Goal: Information Seeking & Learning: Learn about a topic

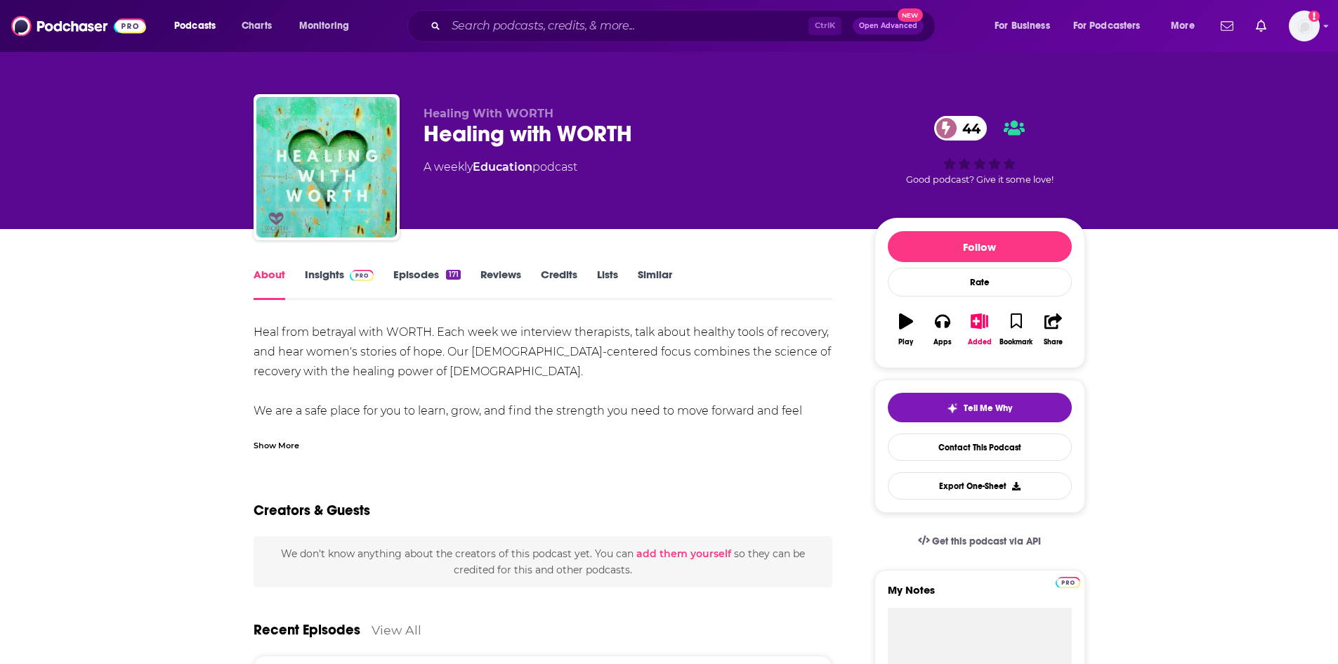
click at [279, 447] on div "Show More" at bounding box center [276, 443] width 46 height 13
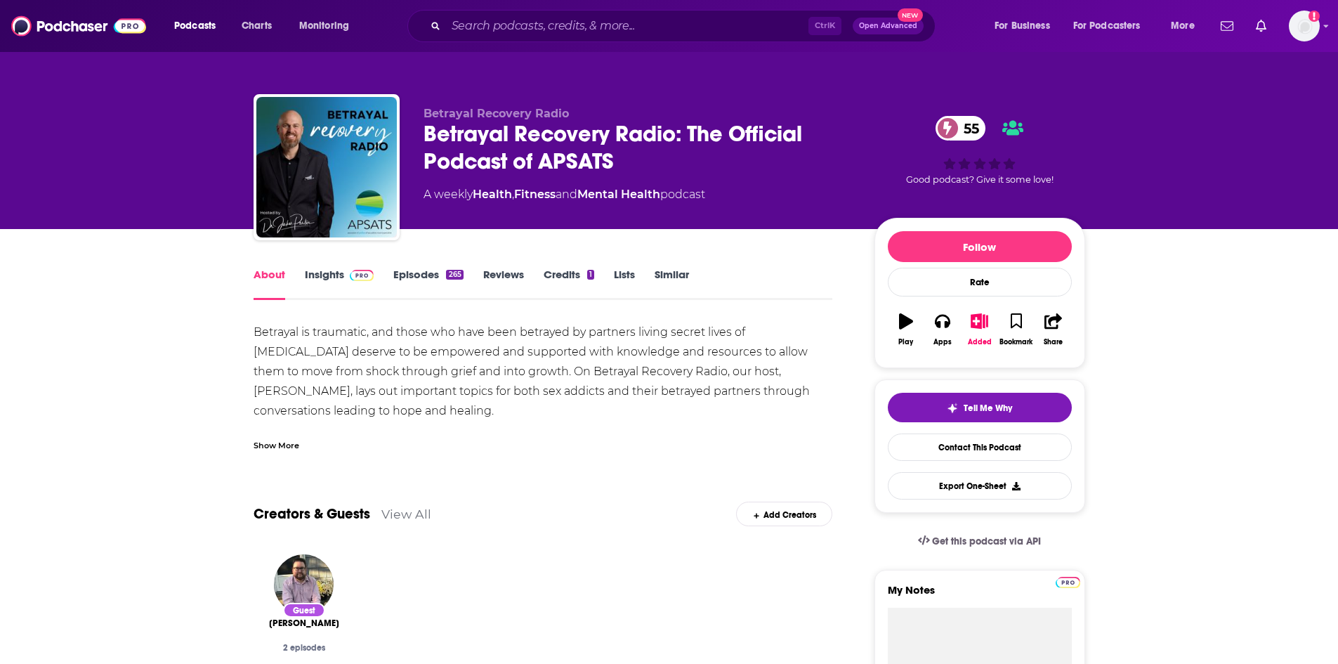
click at [270, 435] on div "Show More" at bounding box center [542, 440] width 579 height 24
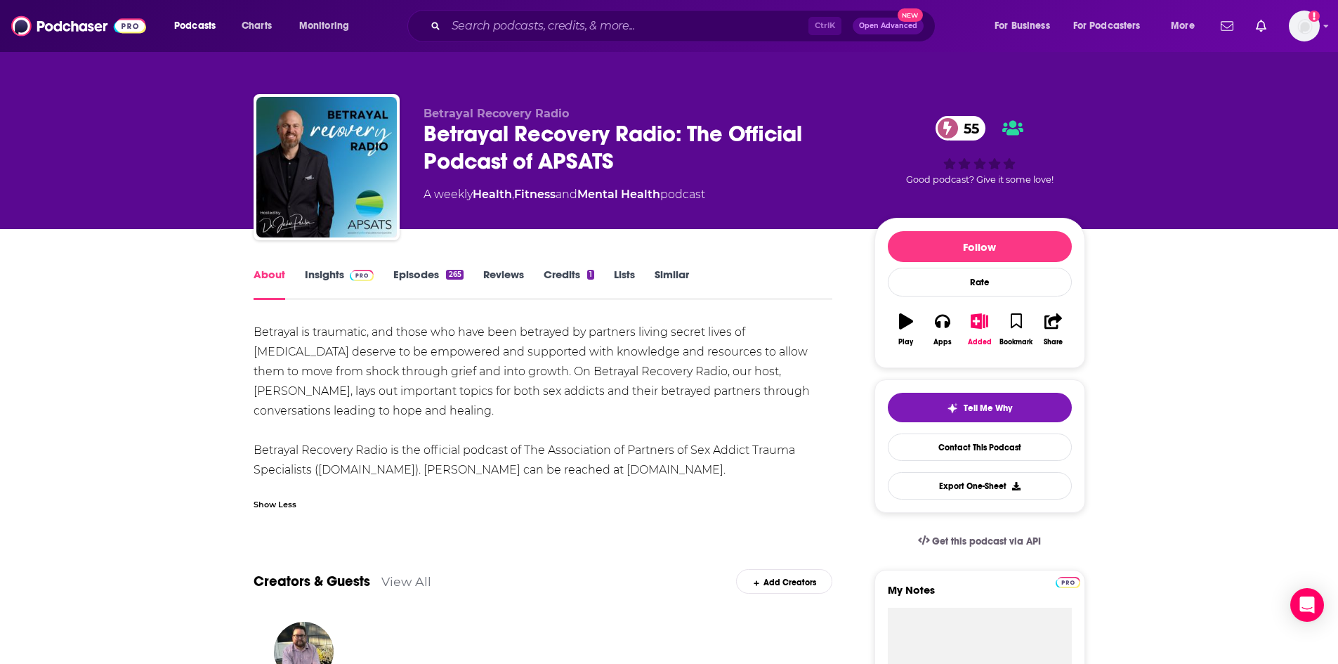
click at [477, 382] on div "Betrayal is traumatic, and those who have been betrayed by partners living secr…" at bounding box center [542, 400] width 579 height 157
drag, startPoint x: 574, startPoint y: 469, endPoint x: 663, endPoint y: 477, distance: 89.5
click at [663, 477] on div "Betrayal is traumatic, and those who have been betrayed by partners living secr…" at bounding box center [542, 400] width 579 height 157
copy div "drjakeporter.com"
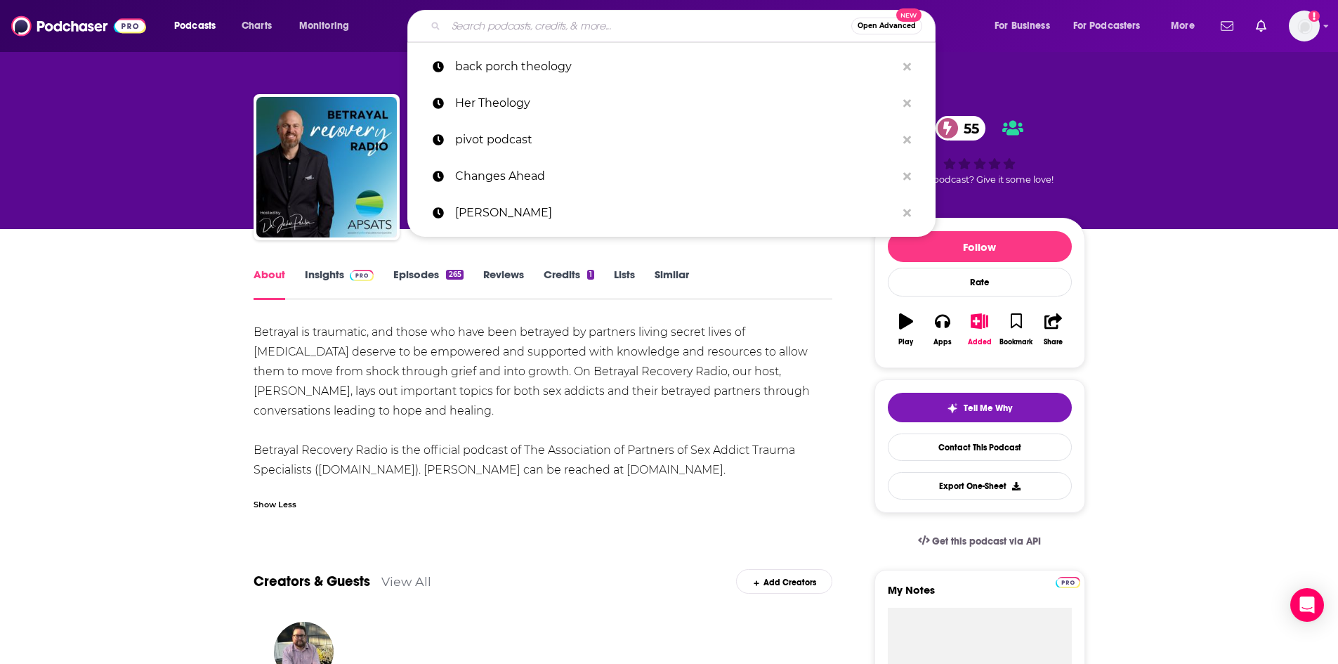
click at [468, 19] on input "Search podcasts, credits, & more..." at bounding box center [648, 26] width 405 height 22
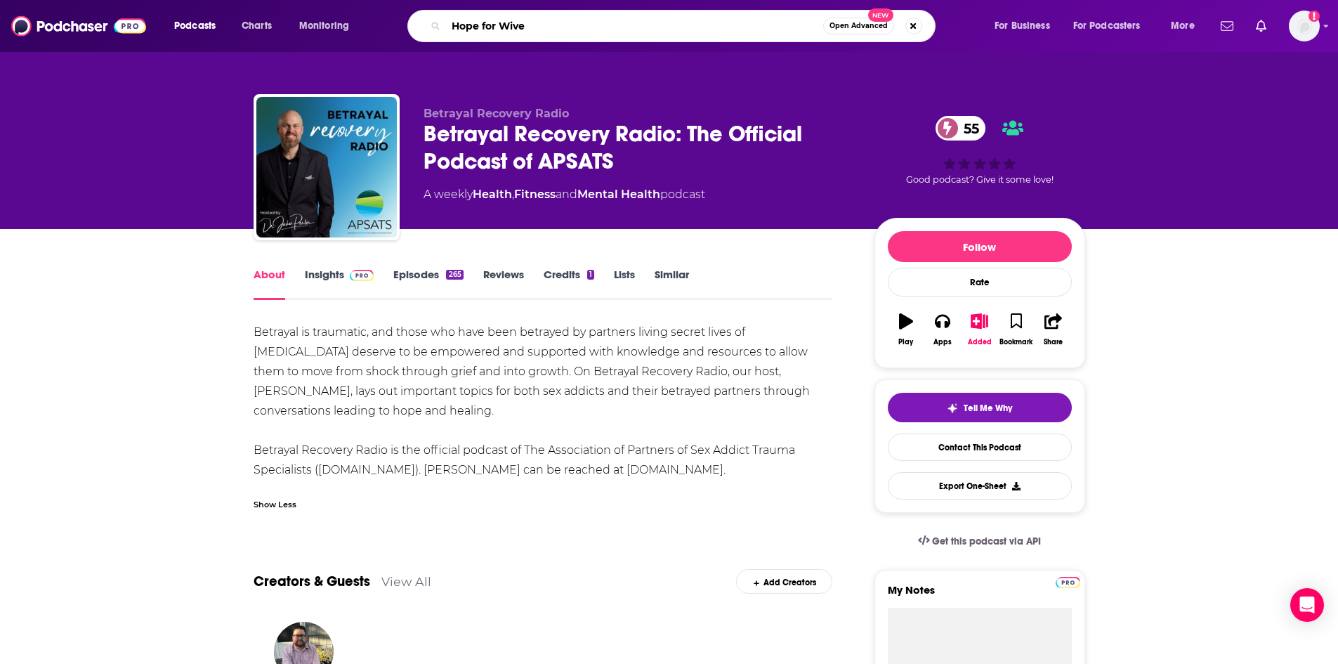
type input "Hope for Wives"
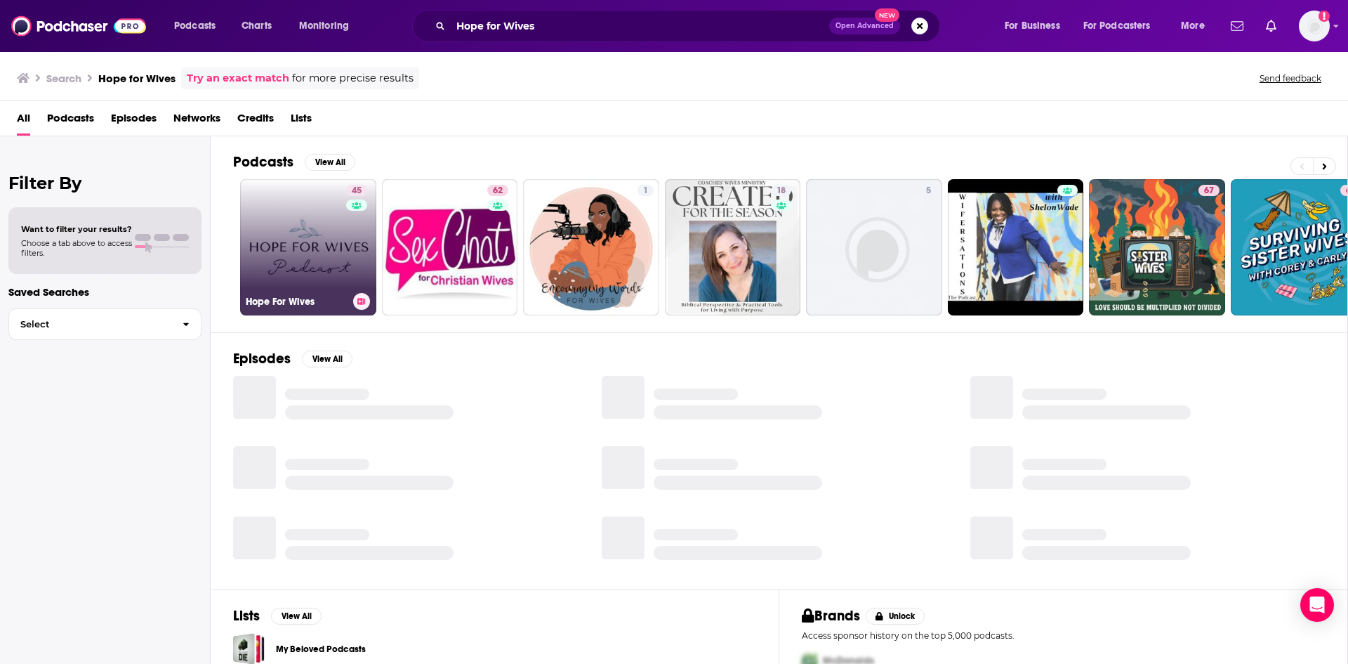
click at [333, 244] on link "45 Hope For Wives" at bounding box center [308, 247] width 136 height 136
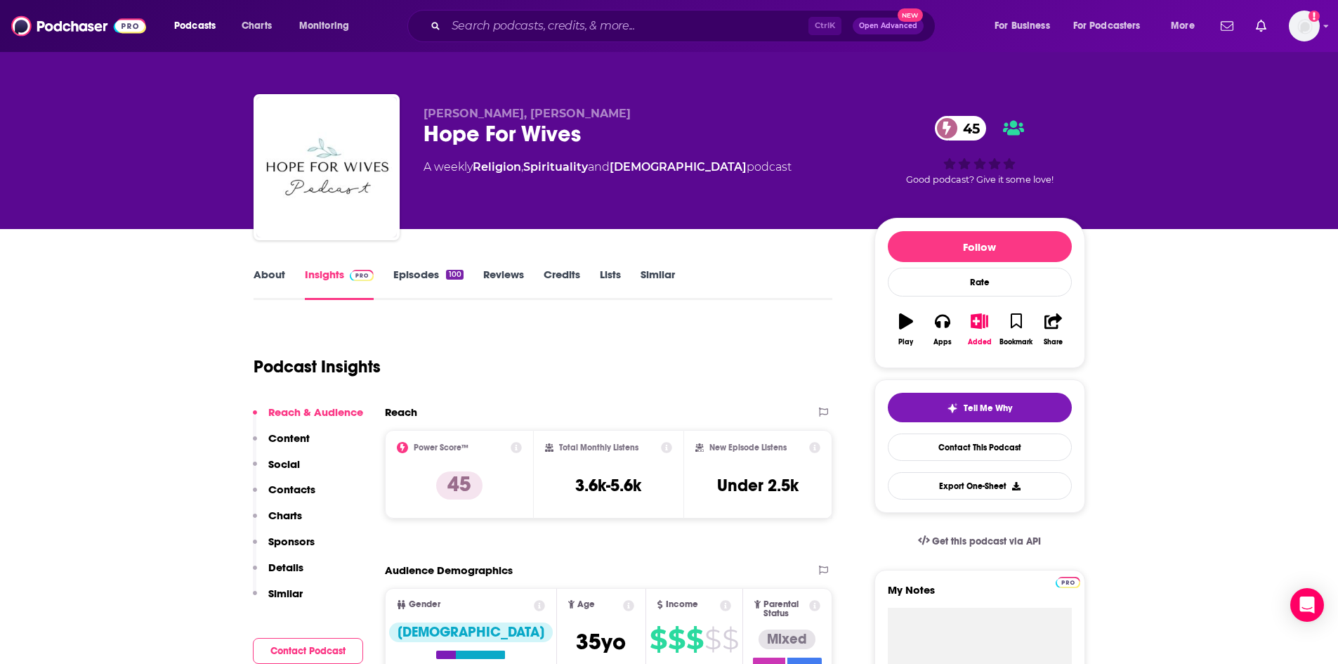
click at [267, 275] on link "About" at bounding box center [269, 284] width 32 height 32
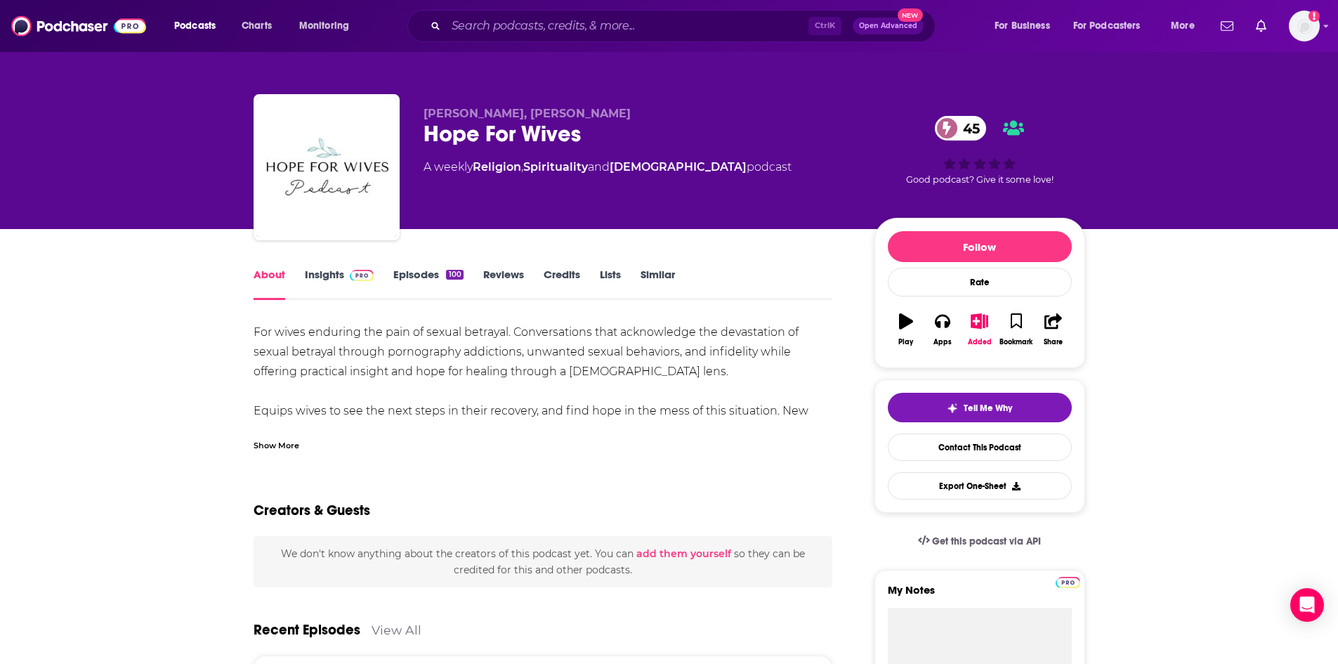
click at [288, 440] on div "Show More" at bounding box center [276, 443] width 46 height 13
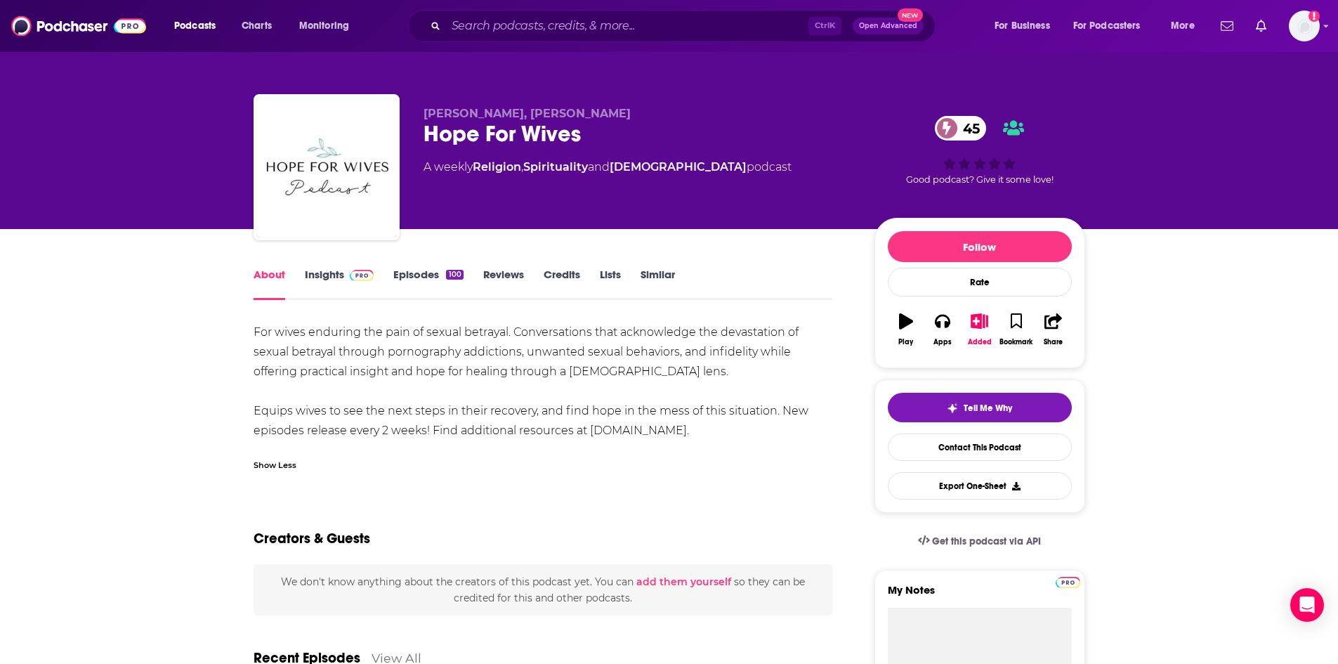
click at [332, 276] on link "Insights" at bounding box center [340, 284] width 70 height 32
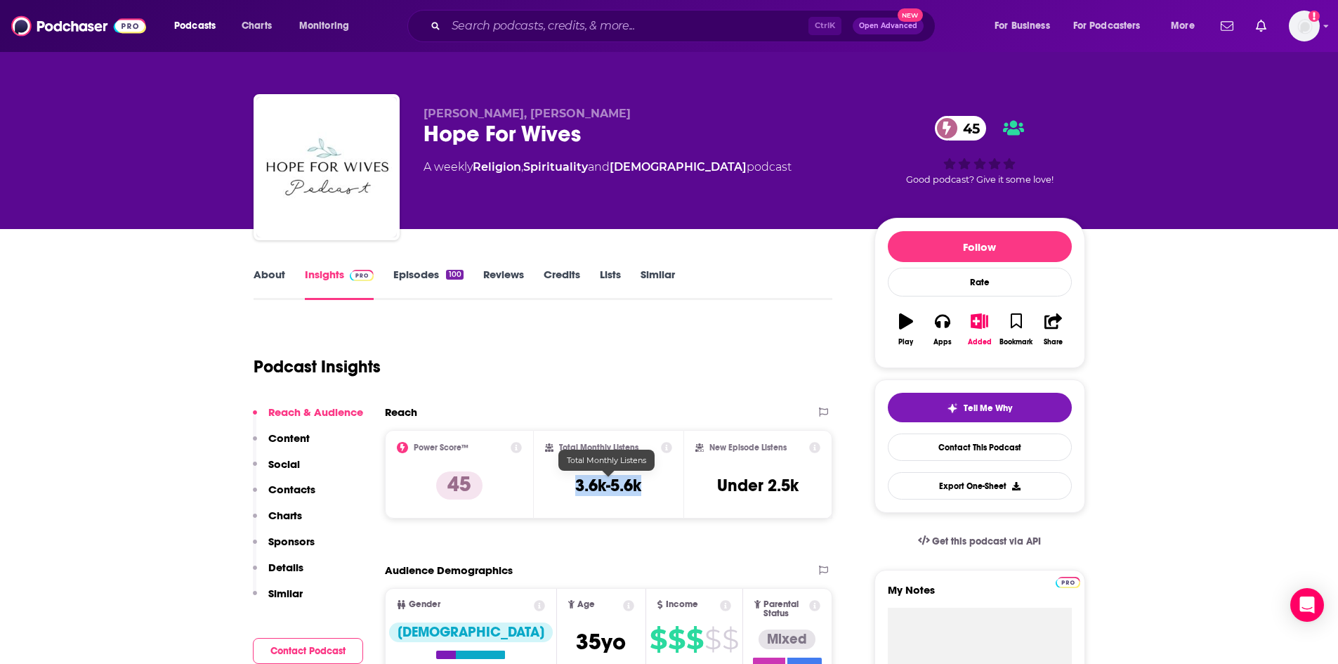
drag, startPoint x: 570, startPoint y: 488, endPoint x: 641, endPoint y: 486, distance: 71.0
click at [641, 486] on div "Total Monthly Listens 3.6k-5.6k" at bounding box center [608, 474] width 127 height 65
copy h3 "3.6k-5.6k"
click at [276, 282] on link "About" at bounding box center [269, 284] width 32 height 32
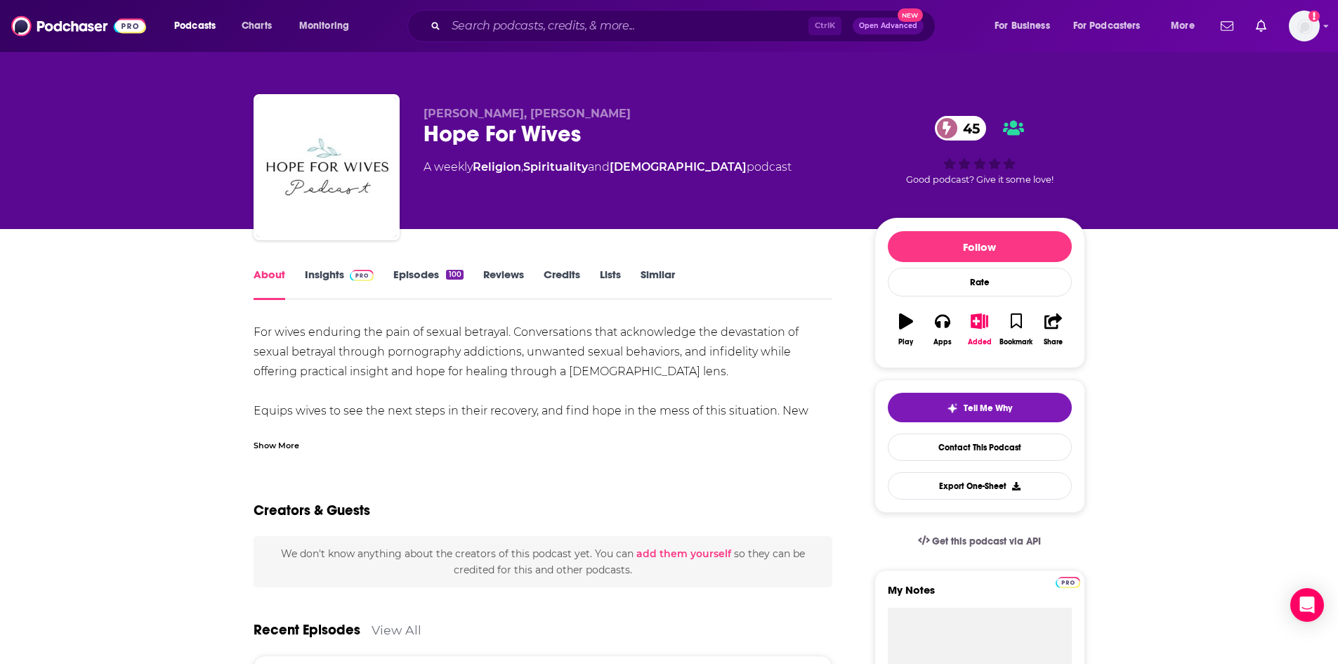
click at [285, 438] on div "Show More" at bounding box center [276, 443] width 46 height 13
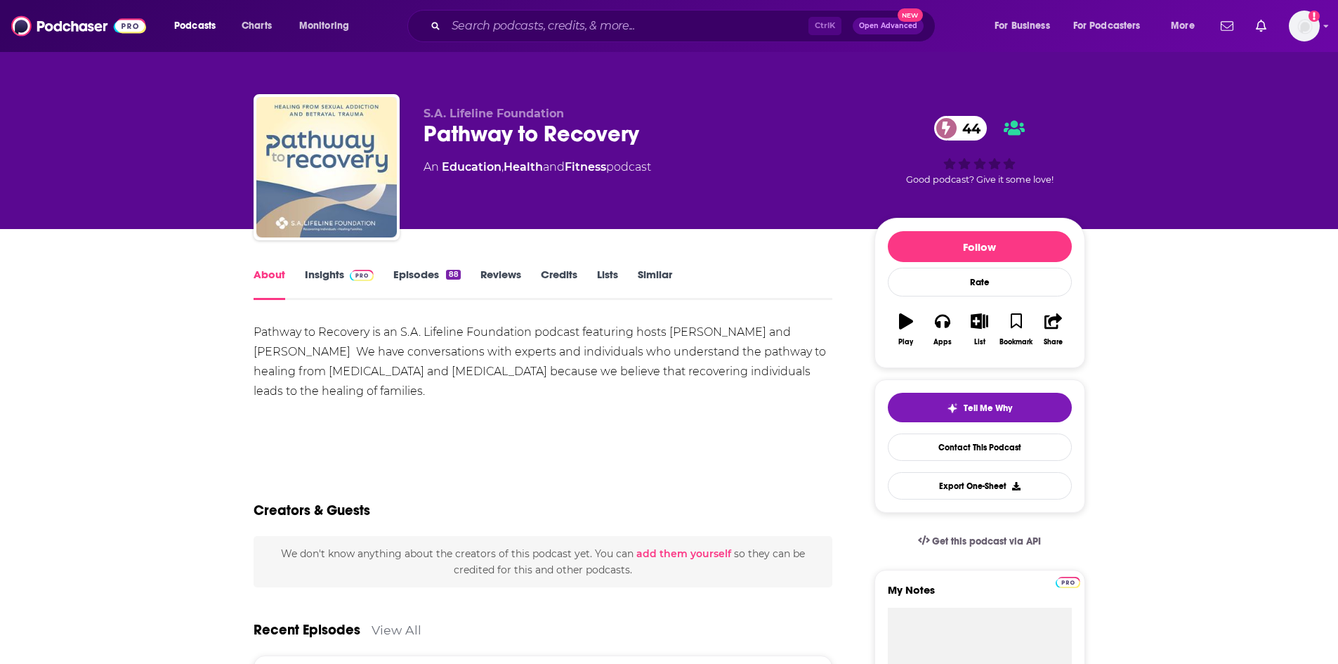
click at [313, 275] on link "Insights" at bounding box center [340, 284] width 70 height 32
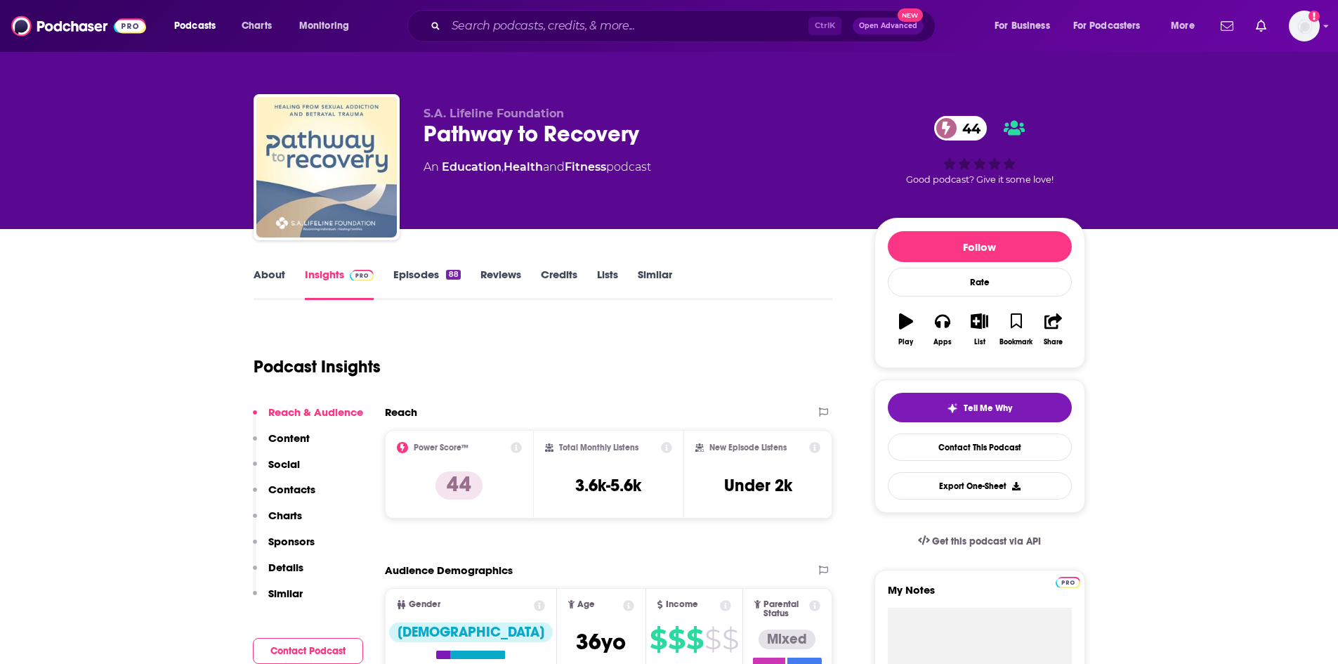
click at [404, 277] on link "Episodes 88" at bounding box center [426, 284] width 67 height 32
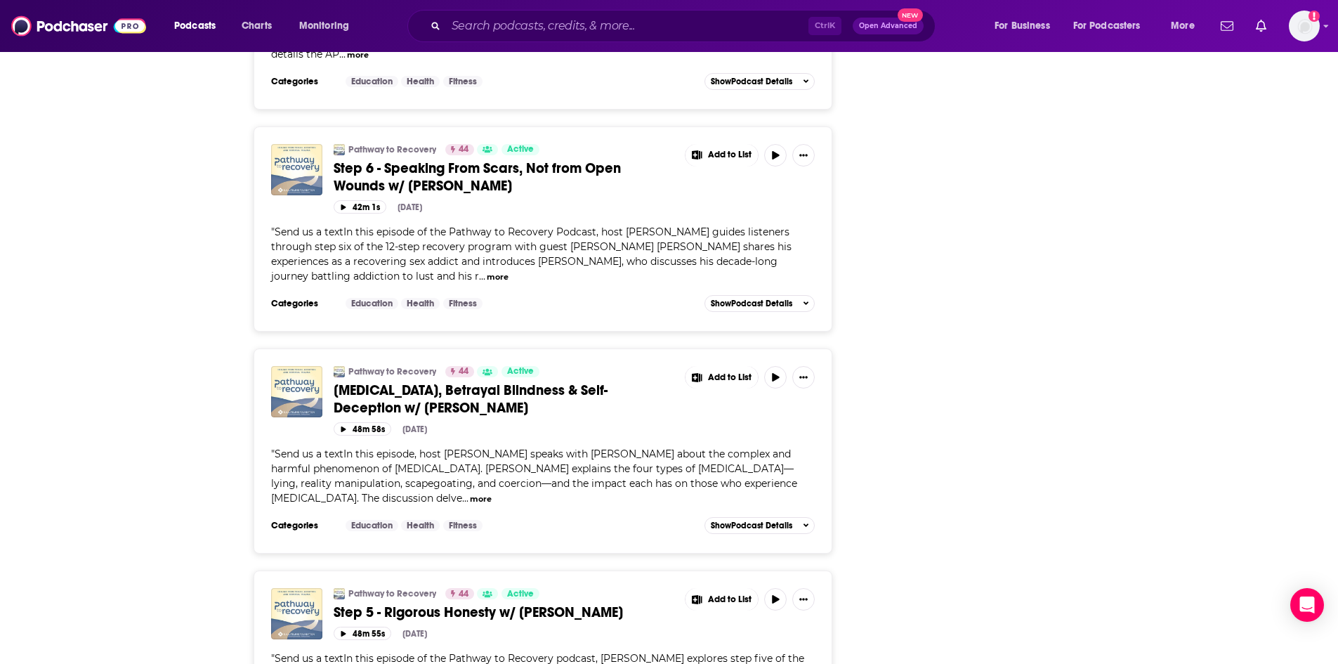
scroll to position [5183, 0]
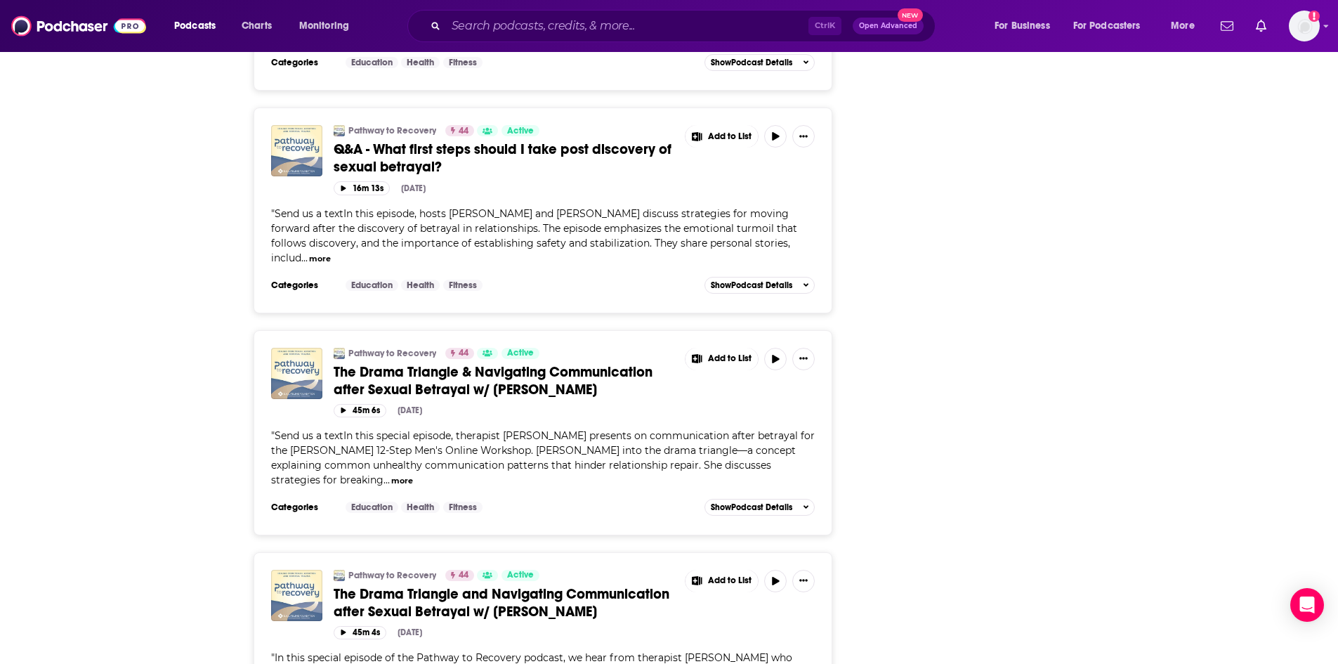
scroll to position [10525, 0]
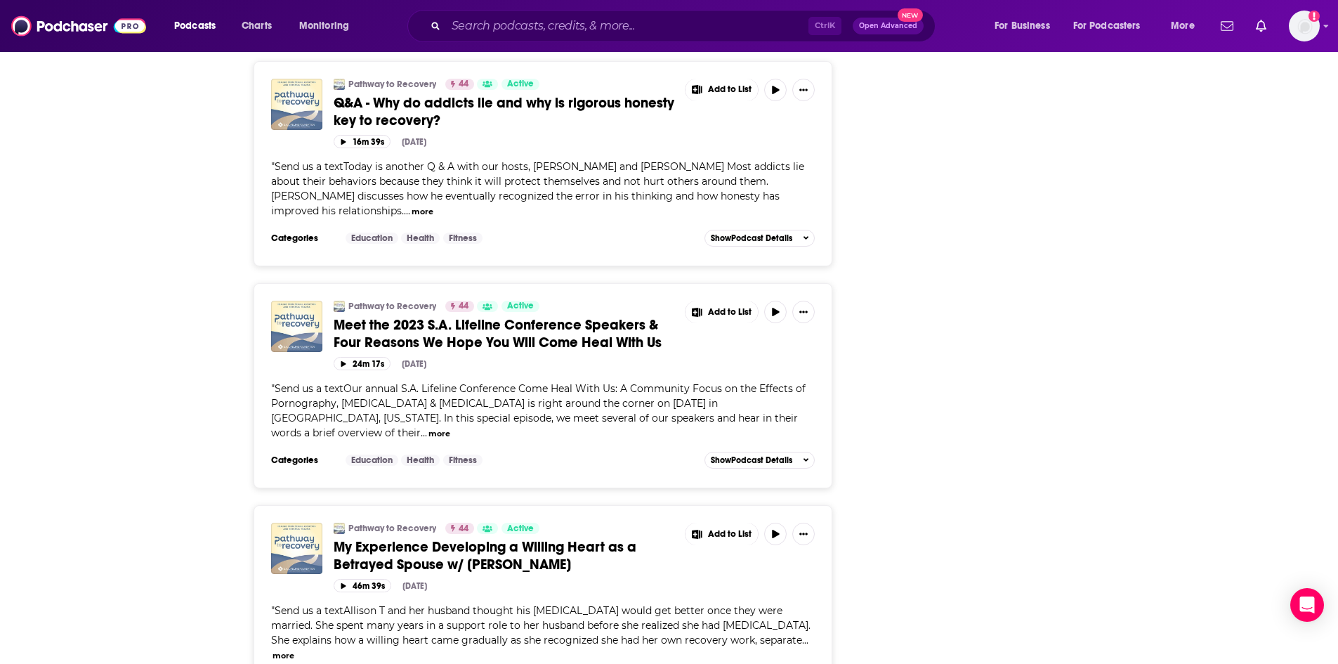
scroll to position [15911, 0]
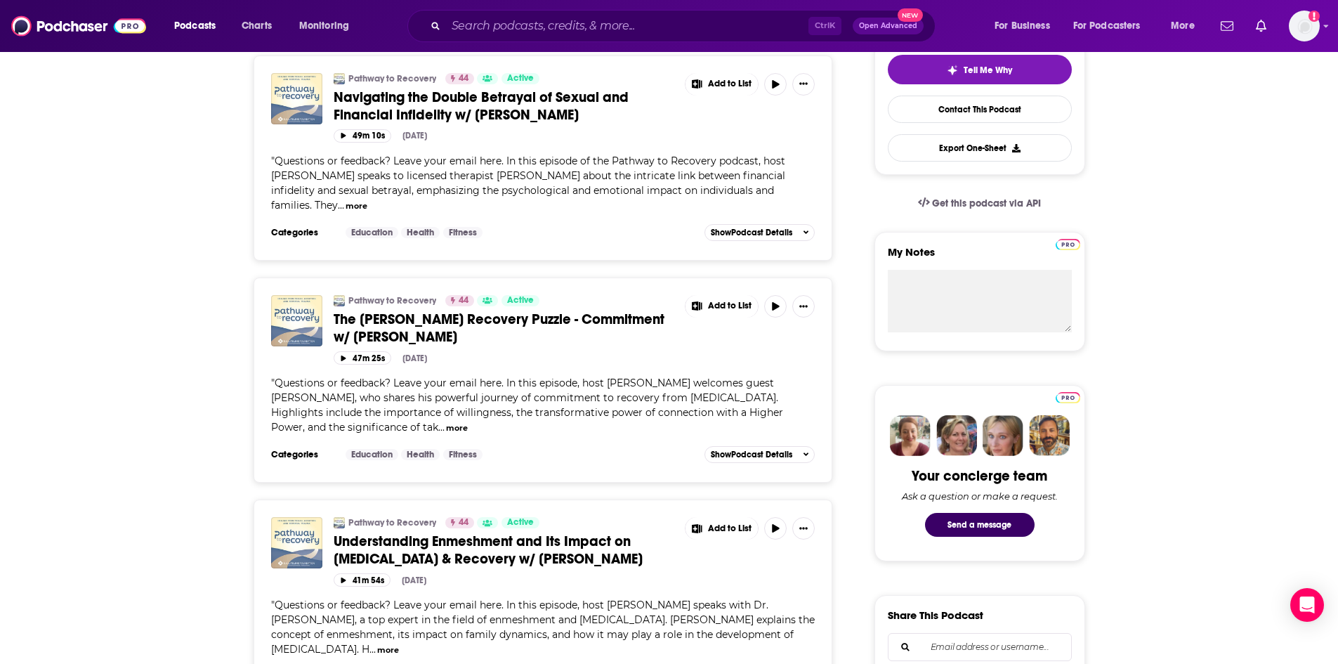
scroll to position [0, 0]
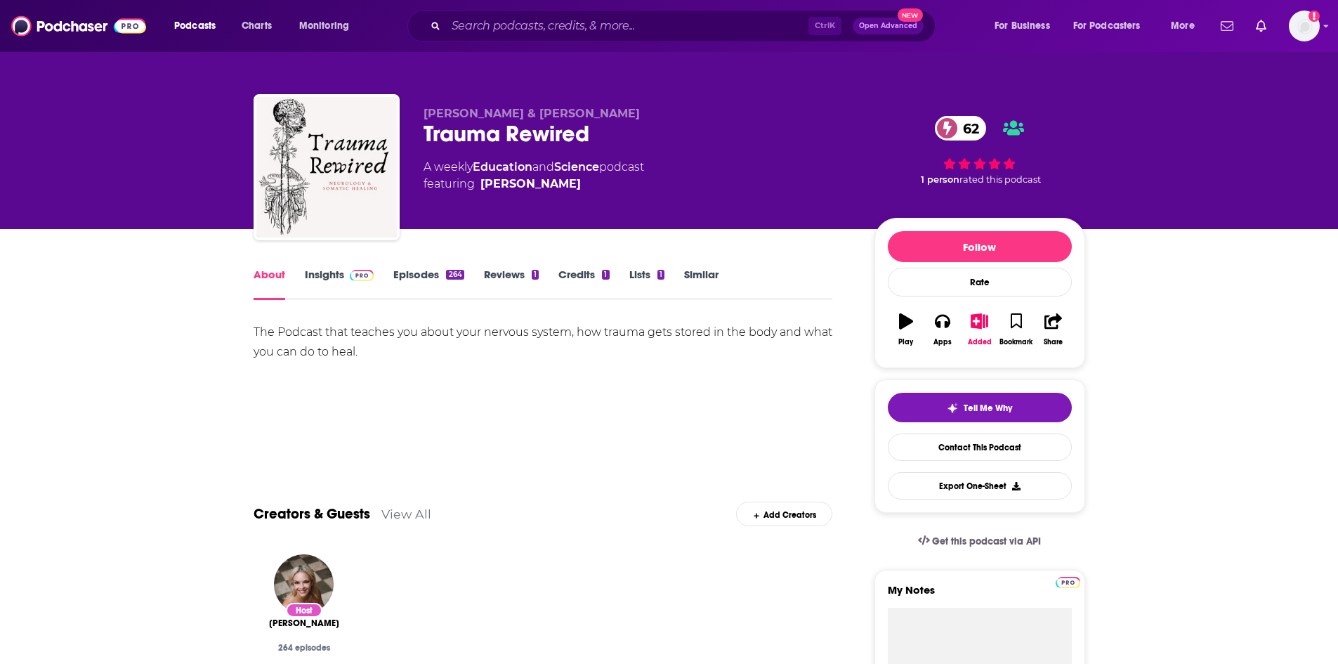
click at [452, 276] on div "264" at bounding box center [455, 275] width 18 height 10
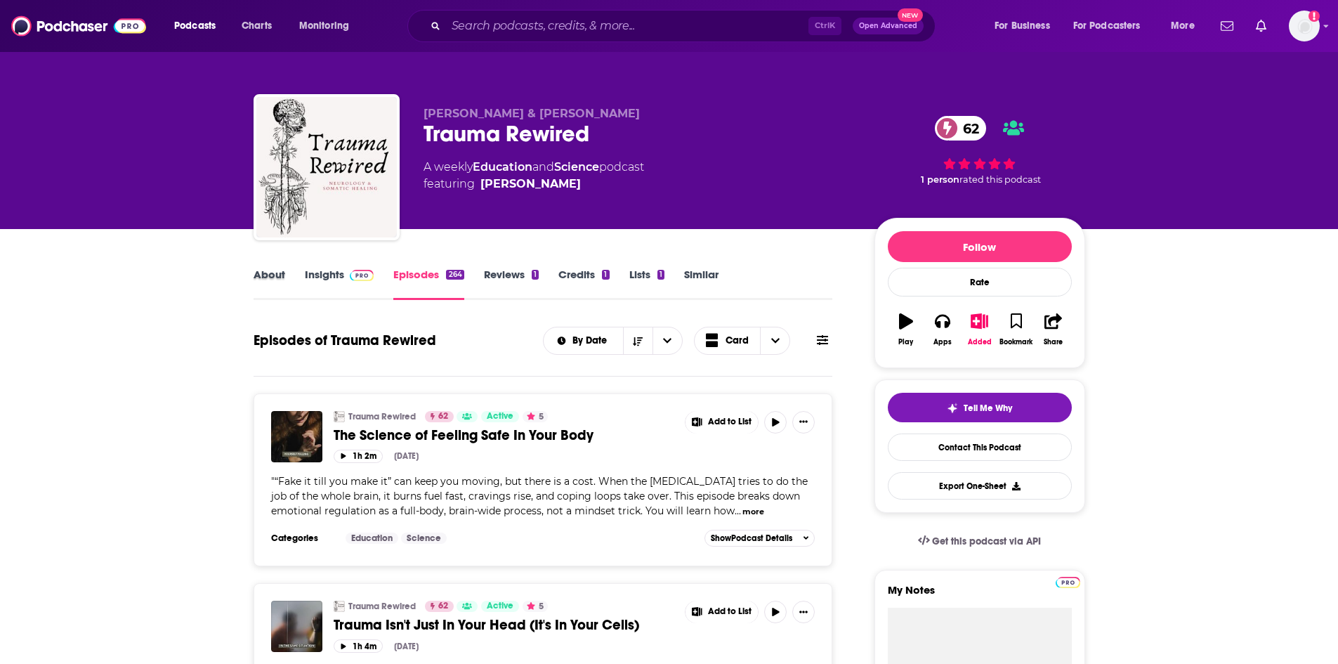
click at [288, 281] on div "About" at bounding box center [278, 284] width 51 height 32
click at [272, 275] on link "About" at bounding box center [269, 284] width 32 height 32
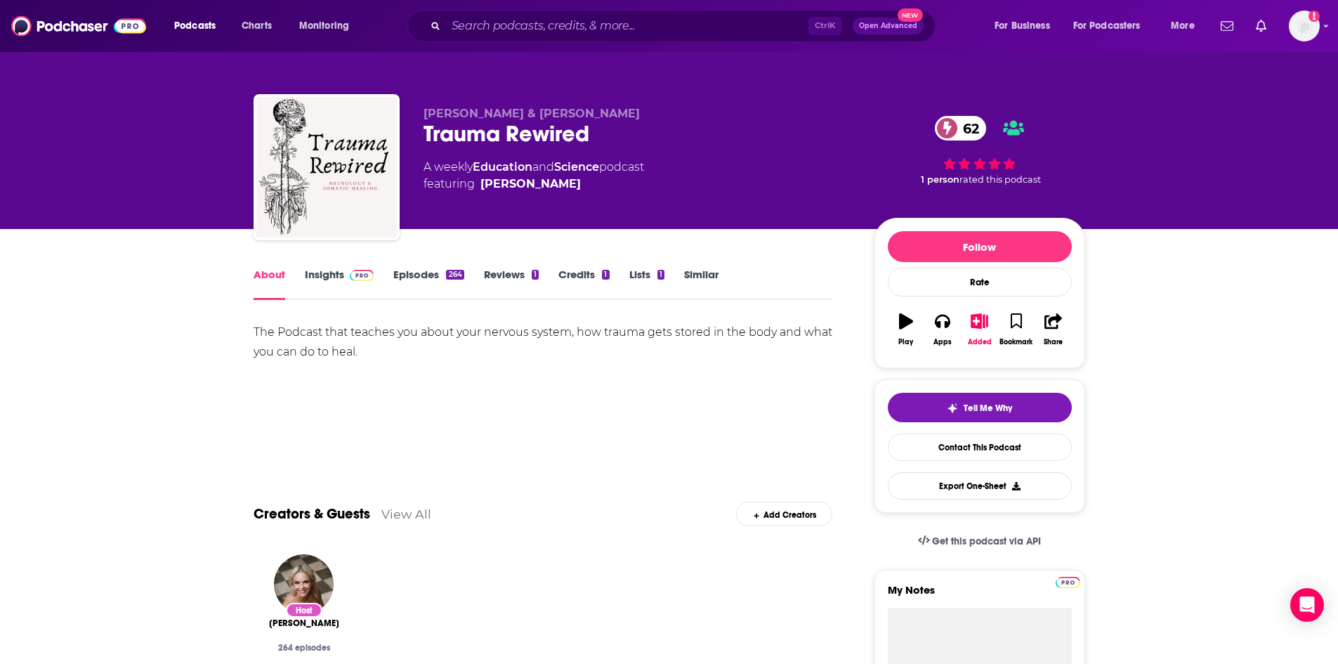
click at [338, 272] on link "Insights" at bounding box center [340, 284] width 70 height 32
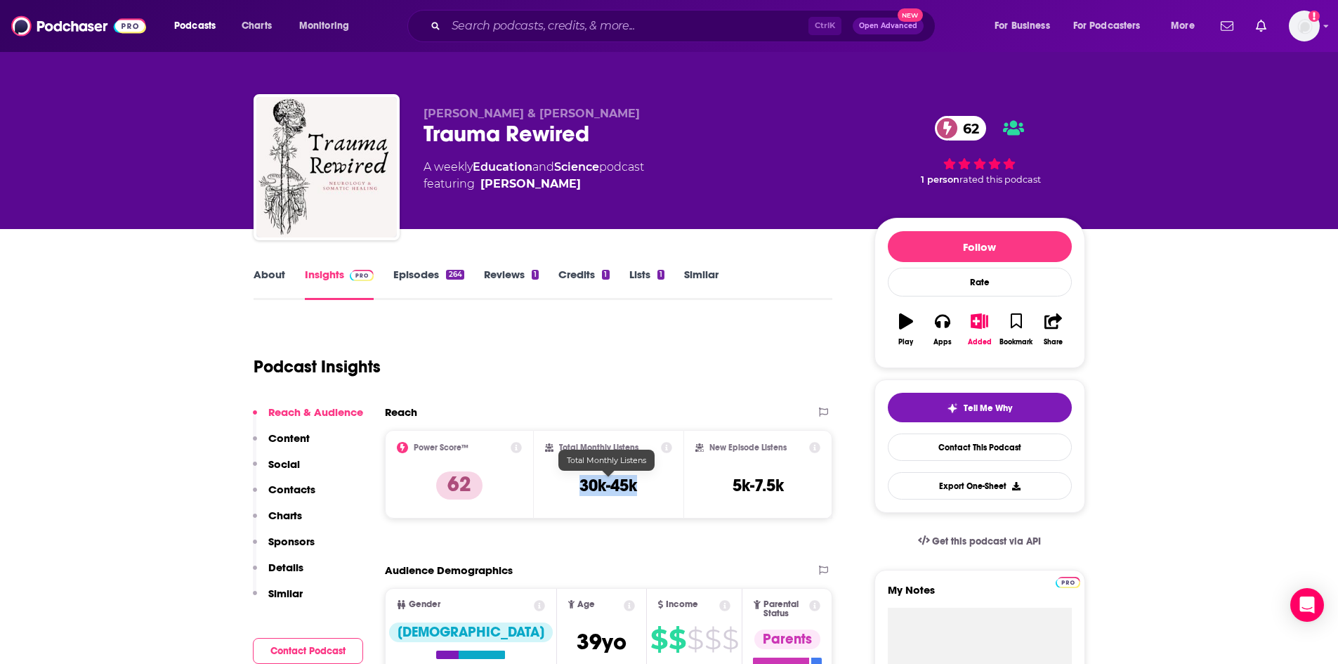
drag, startPoint x: 580, startPoint y: 485, endPoint x: 636, endPoint y: 488, distance: 56.3
click at [636, 488] on h3 "30k-45k" at bounding box center [608, 485] width 58 height 21
copy h3 "30k-45k"
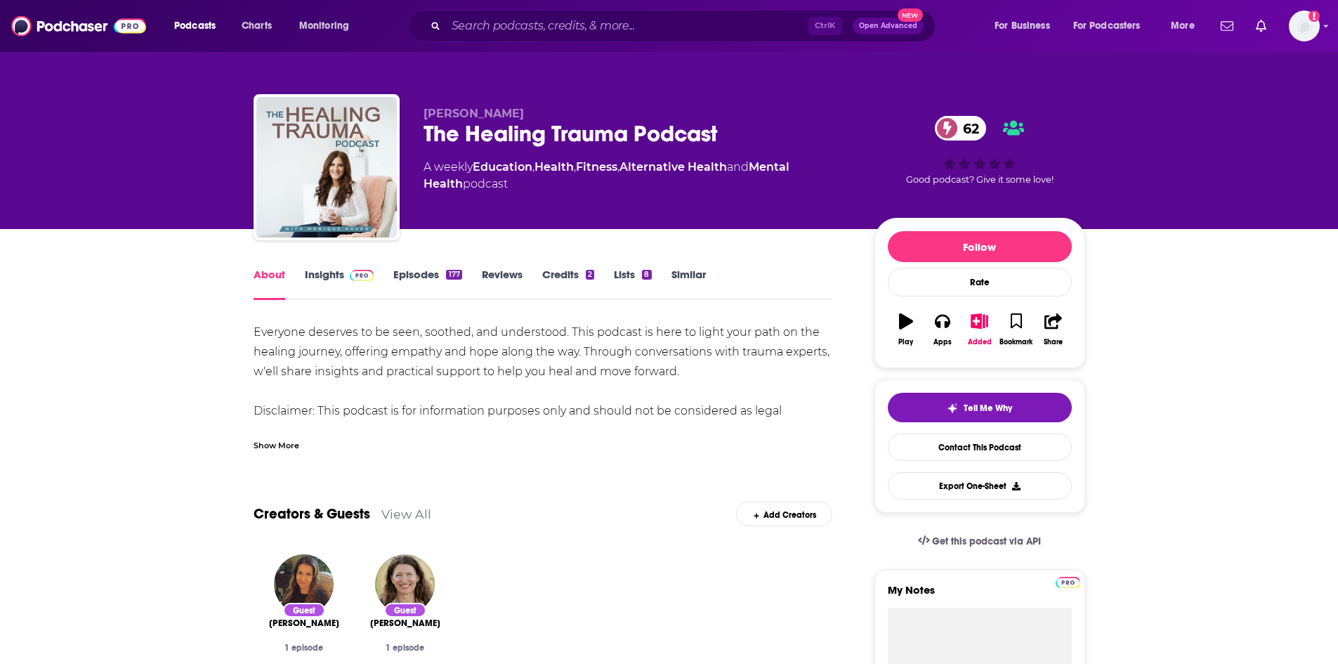
click at [329, 271] on link "Insights" at bounding box center [340, 284] width 70 height 32
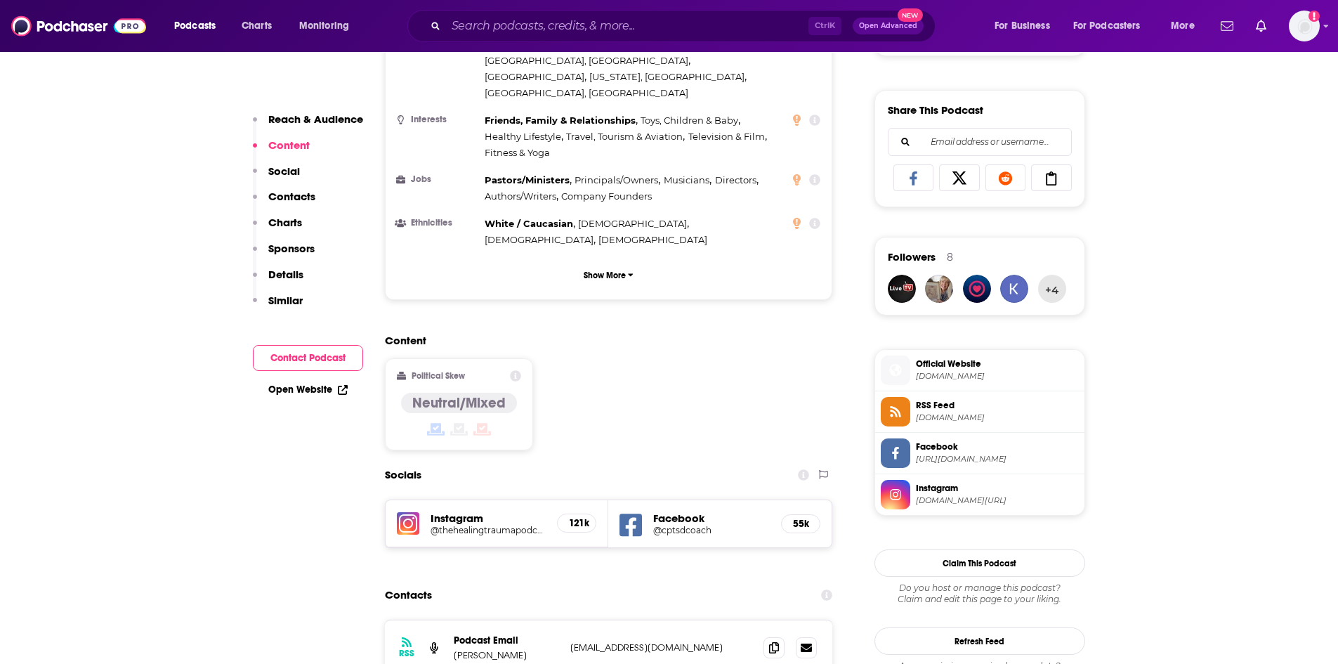
scroll to position [913, 0]
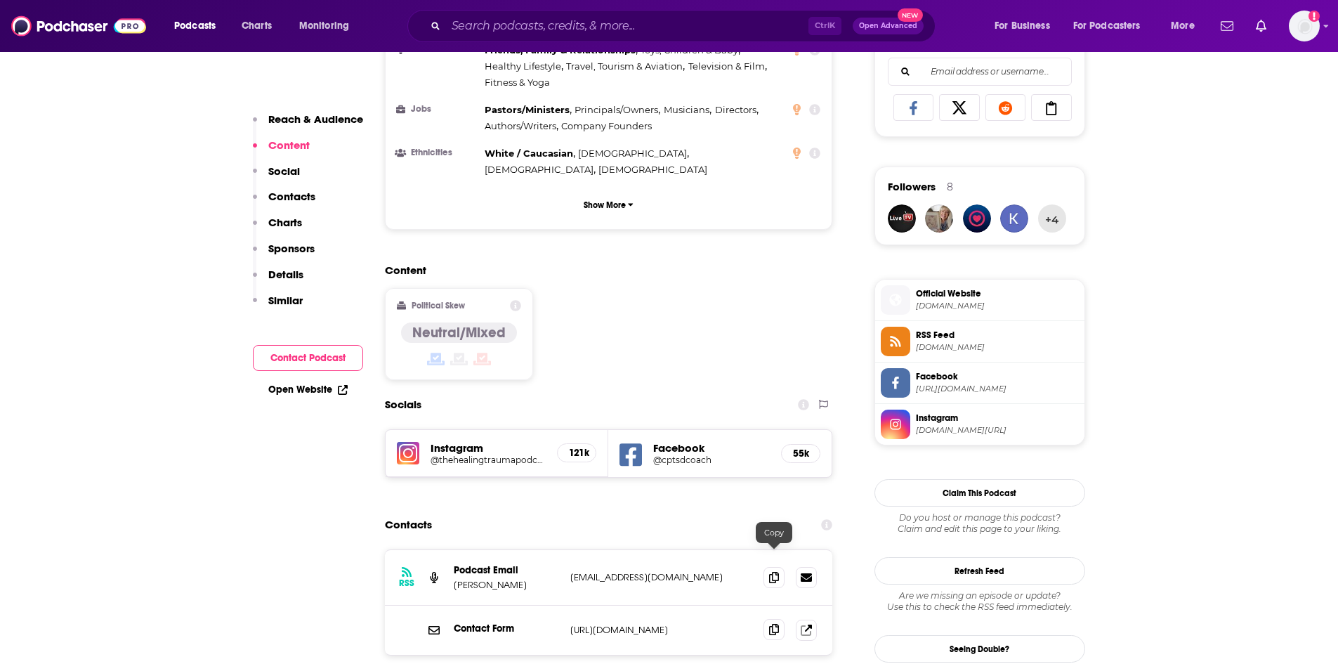
click at [772, 624] on icon at bounding box center [774, 629] width 10 height 11
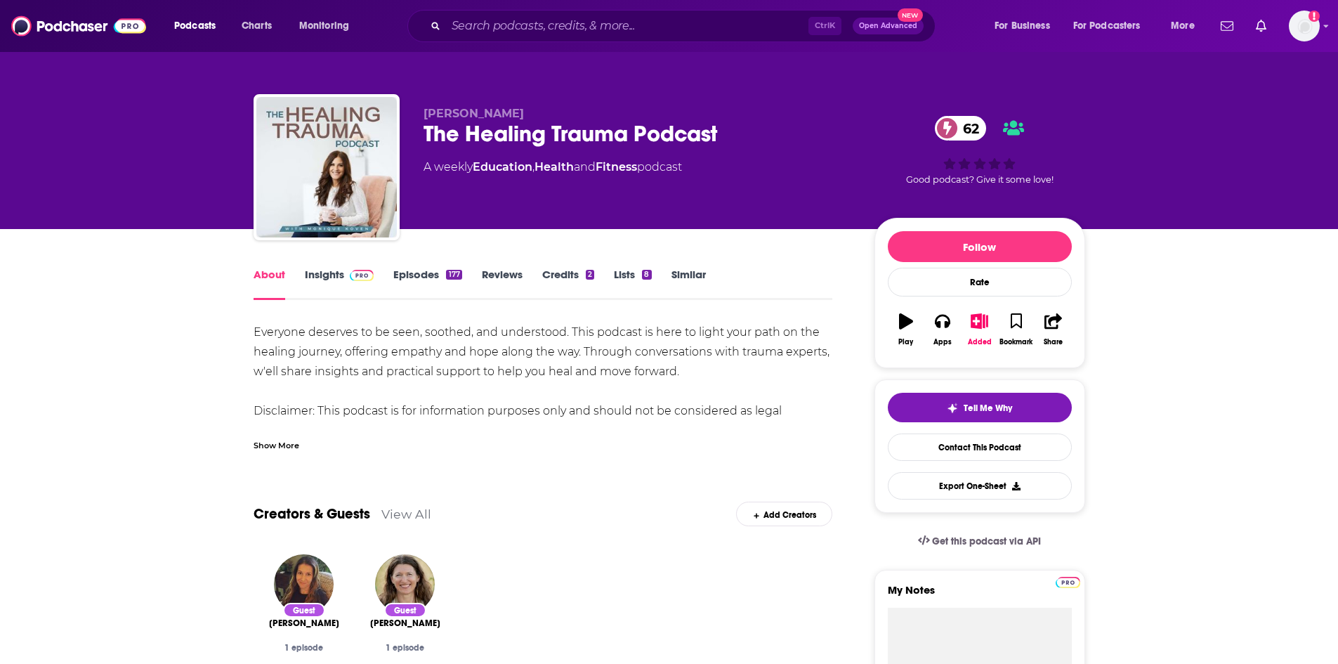
click at [333, 272] on link "Insights" at bounding box center [340, 284] width 70 height 32
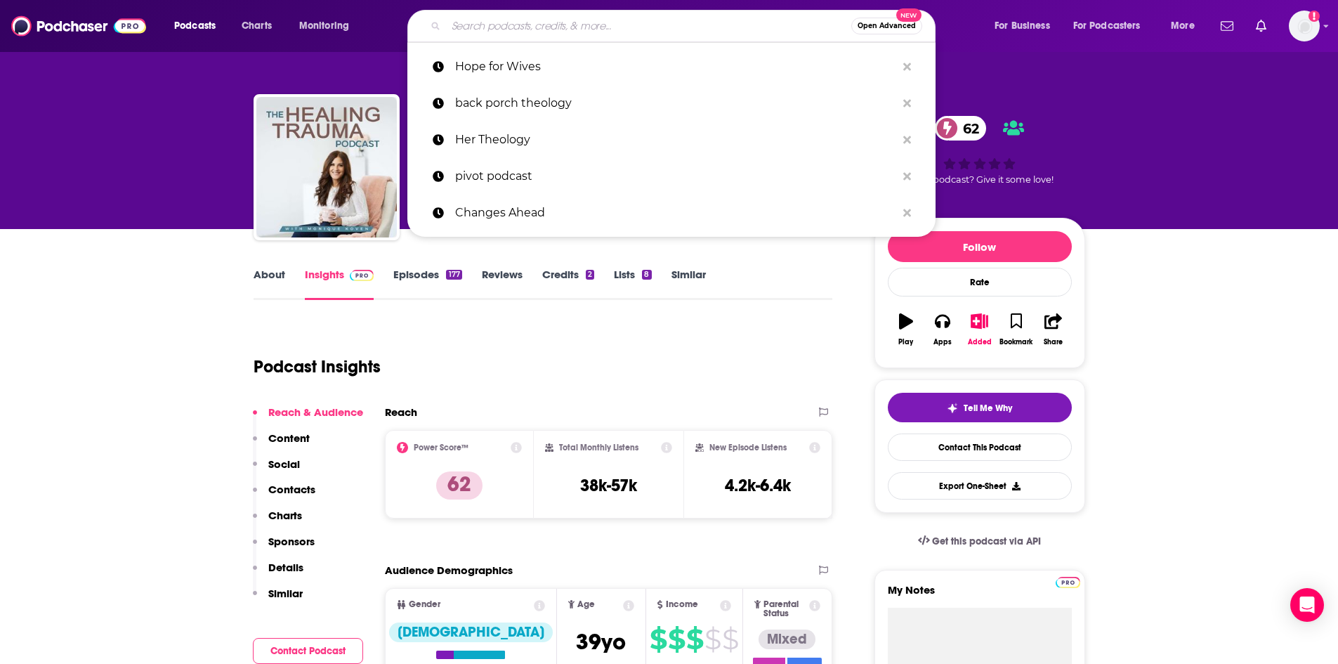
click at [599, 25] on input "Search podcasts, credits, & more..." at bounding box center [648, 26] width 405 height 22
paste input "HomeWord with Jim Burns"
type input "HomeWord with Jim Burns"
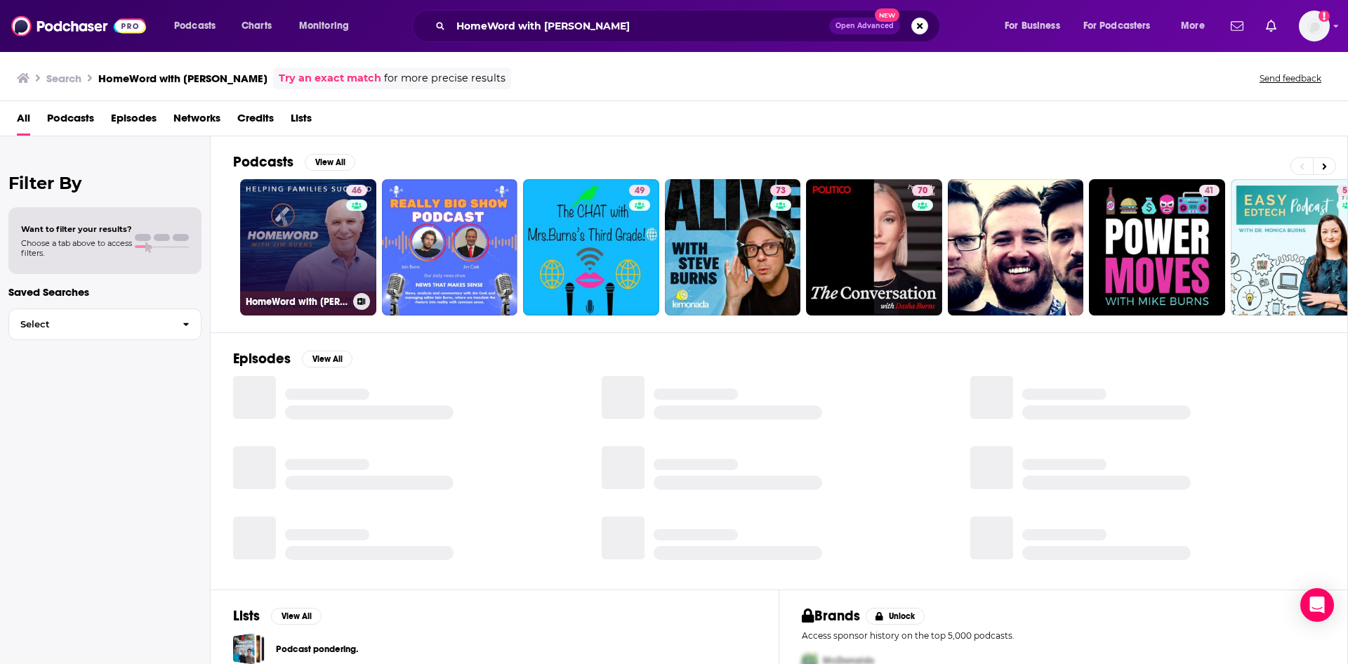
click at [281, 243] on link "46 HomeWord with Jim Burns" at bounding box center [308, 247] width 136 height 136
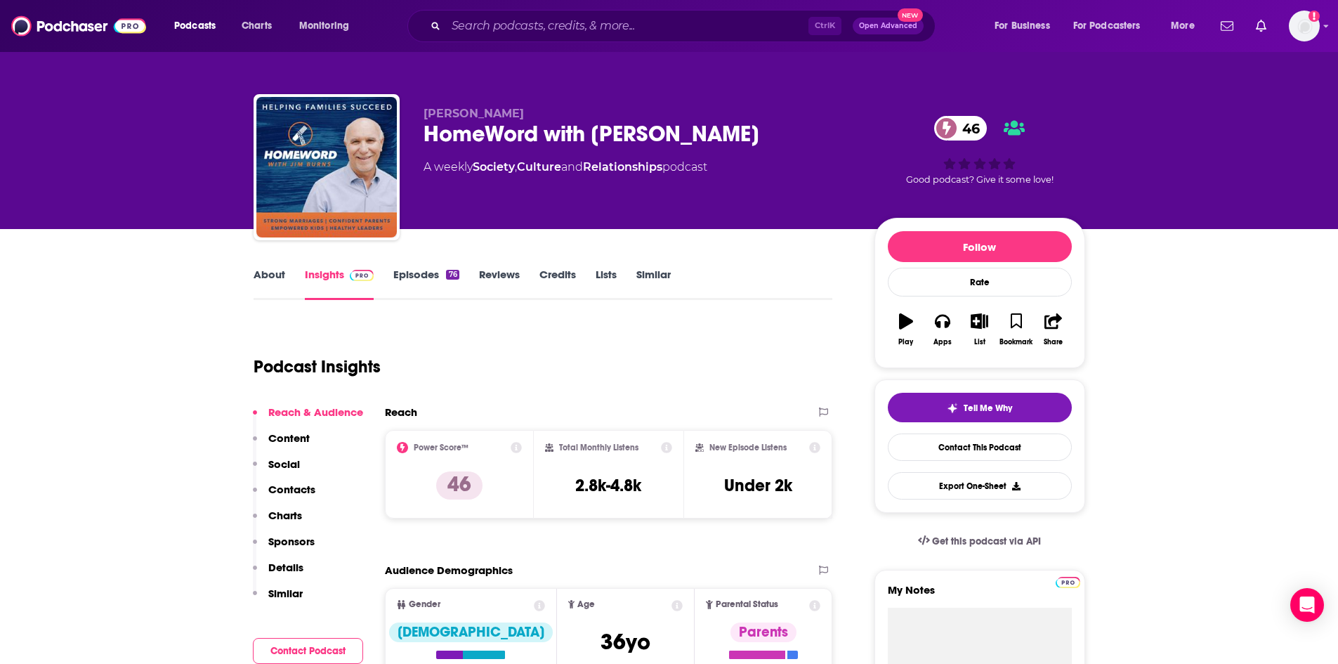
click at [258, 274] on link "About" at bounding box center [269, 284] width 32 height 32
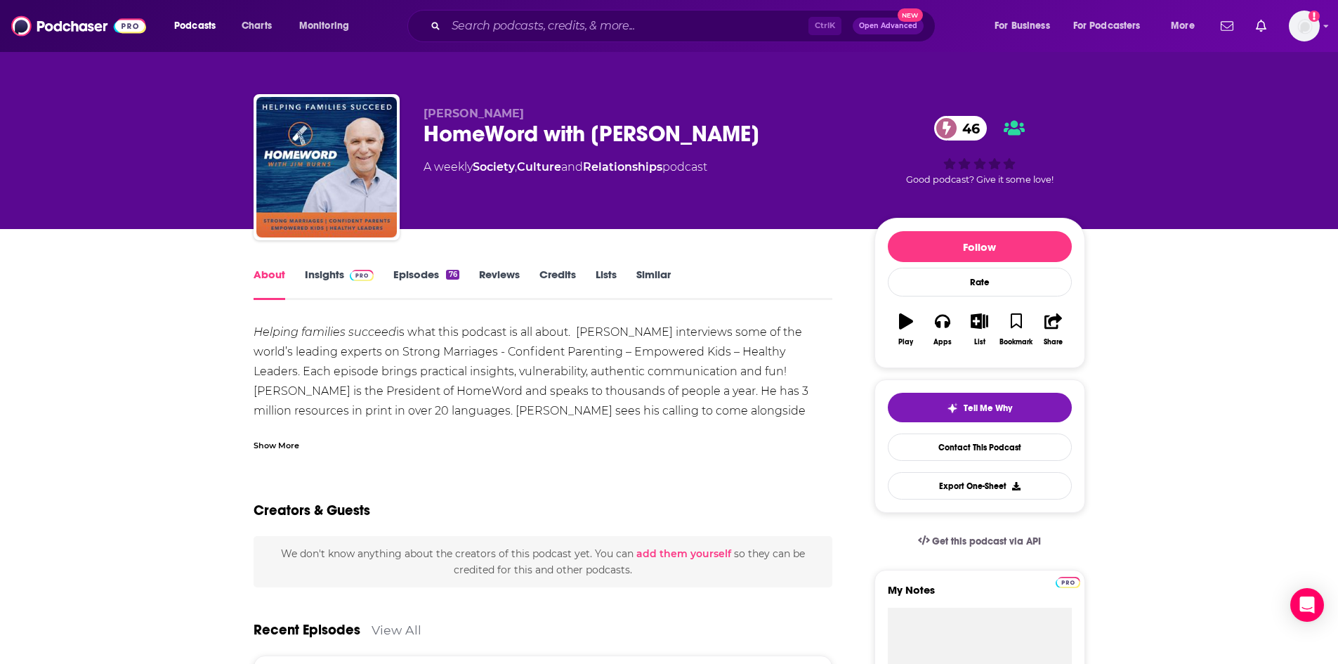
click at [279, 429] on div "Show More" at bounding box center [542, 440] width 579 height 24
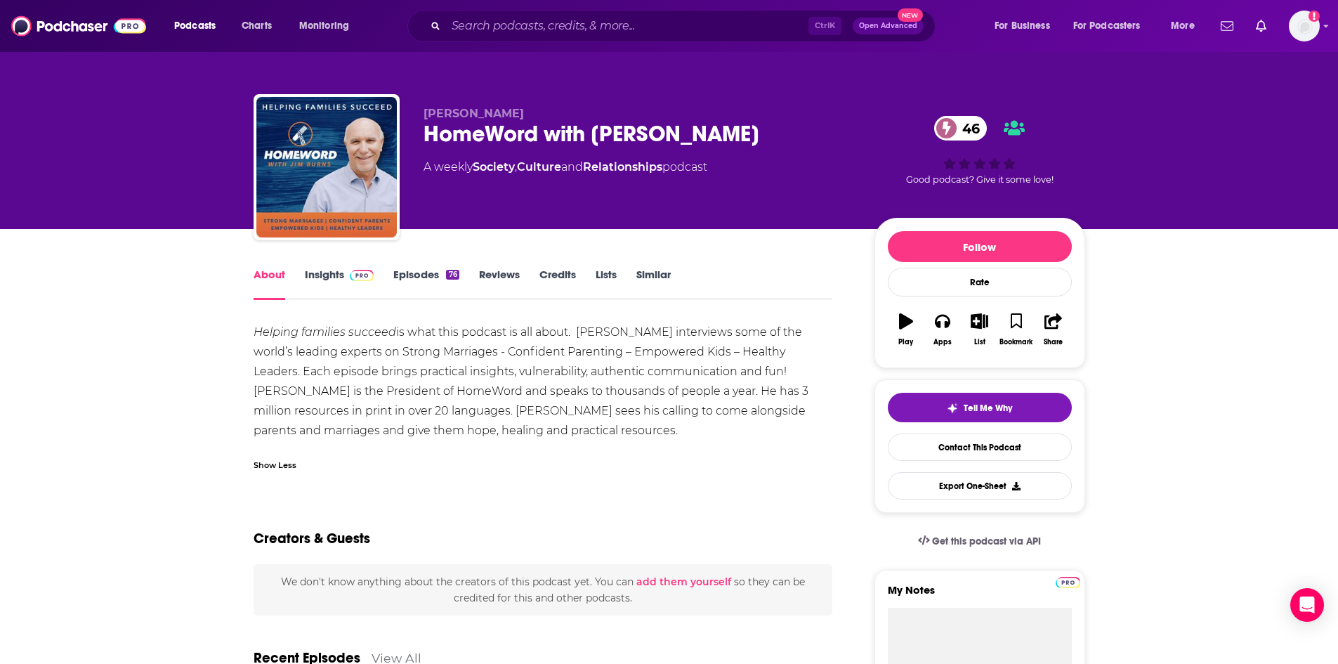
click at [330, 277] on link "Insights" at bounding box center [340, 284] width 70 height 32
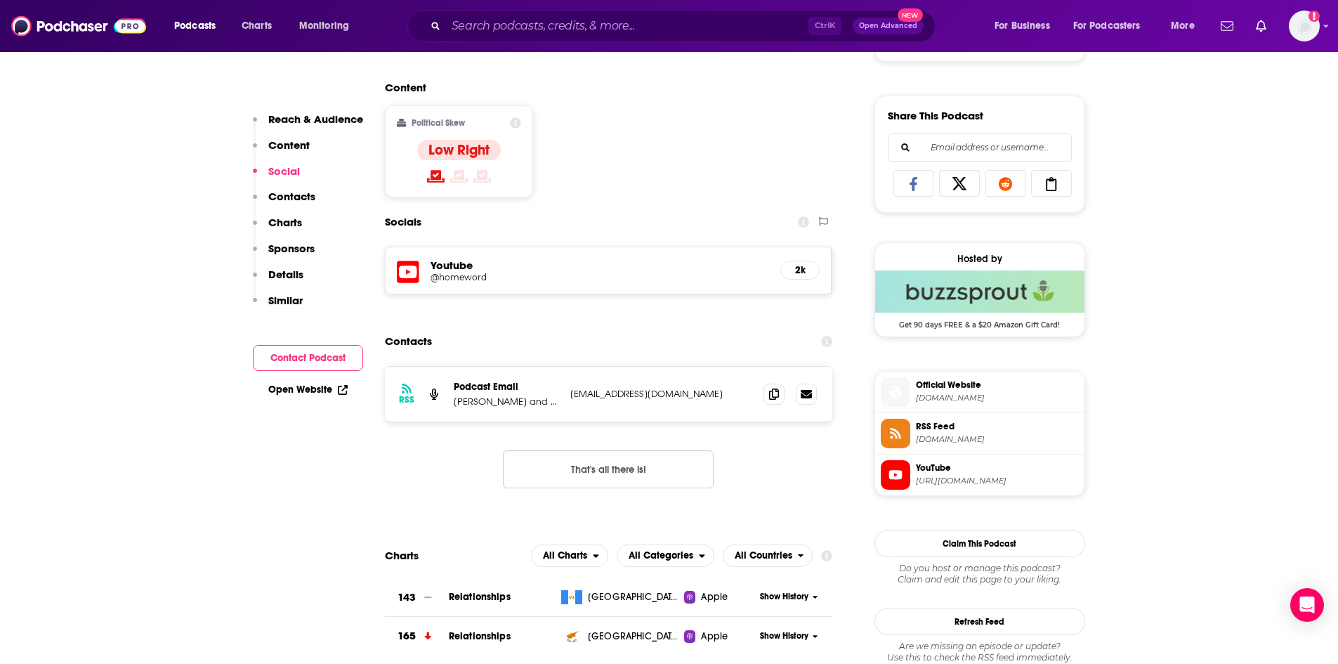
scroll to position [843, 0]
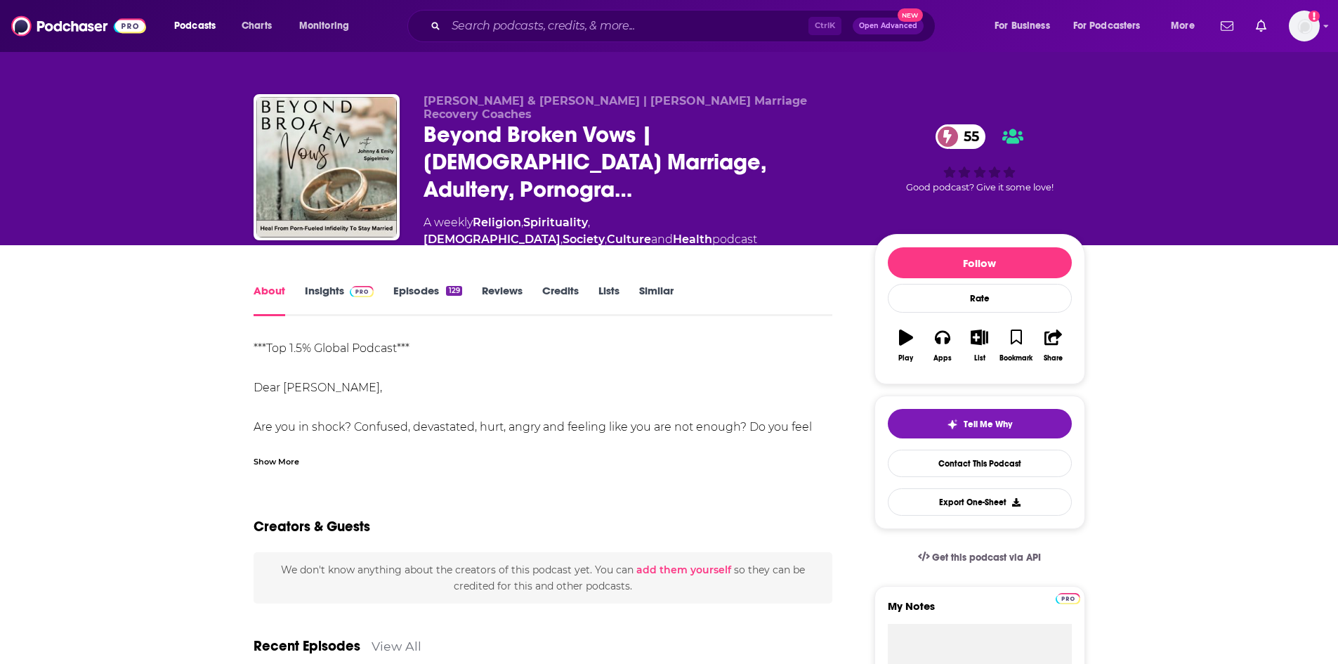
click at [271, 454] on div "Show More" at bounding box center [276, 460] width 46 height 13
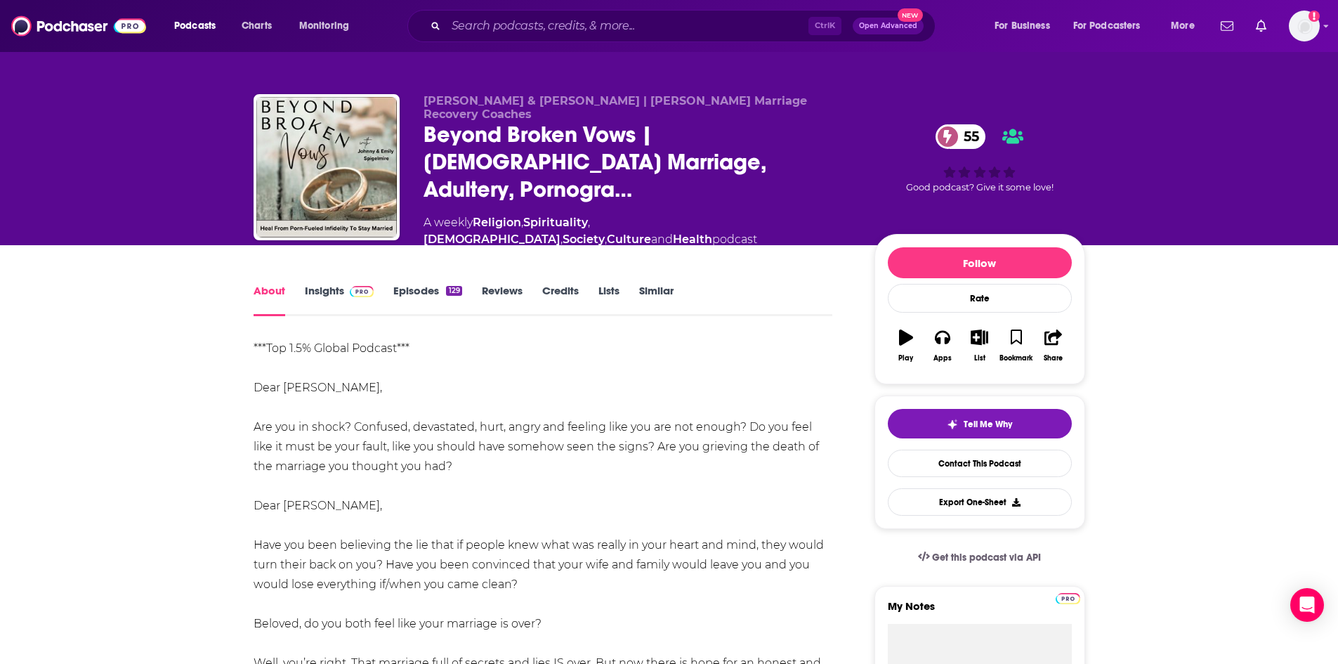
click at [319, 282] on div "About Insights Episodes 129 Reviews Credits Lists Similar" at bounding box center [542, 299] width 579 height 34
click at [319, 284] on link "Insights" at bounding box center [340, 300] width 70 height 32
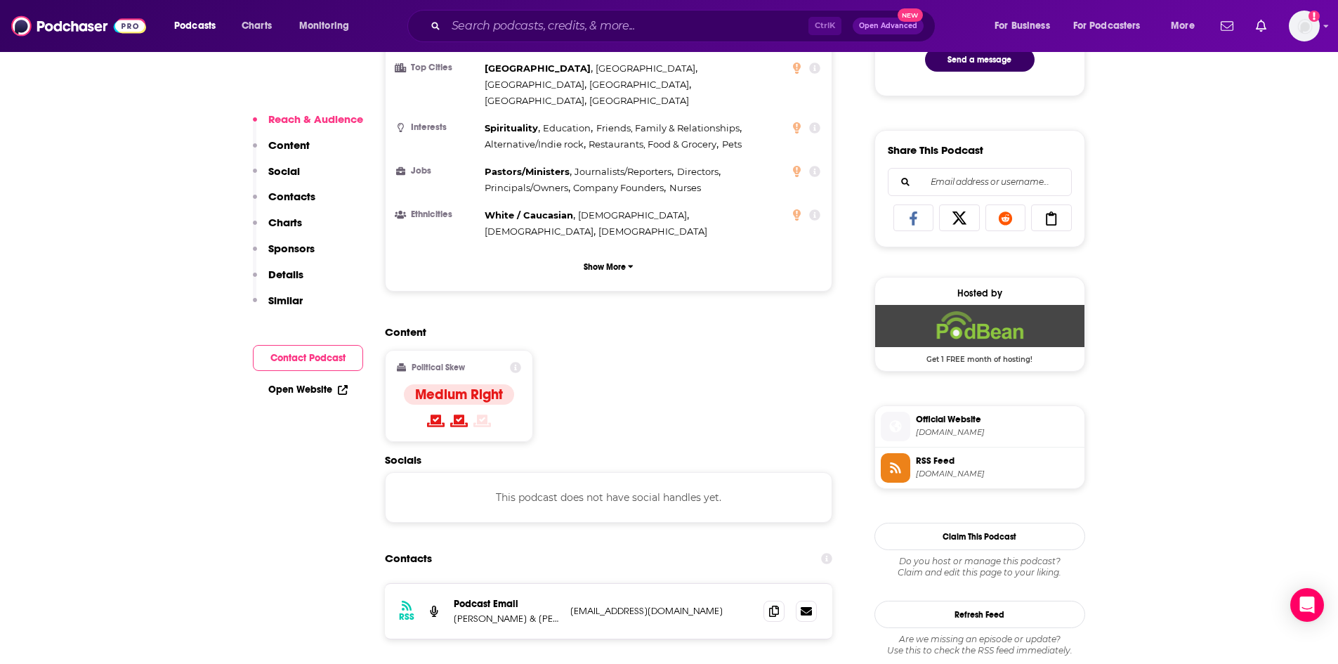
scroll to position [843, 0]
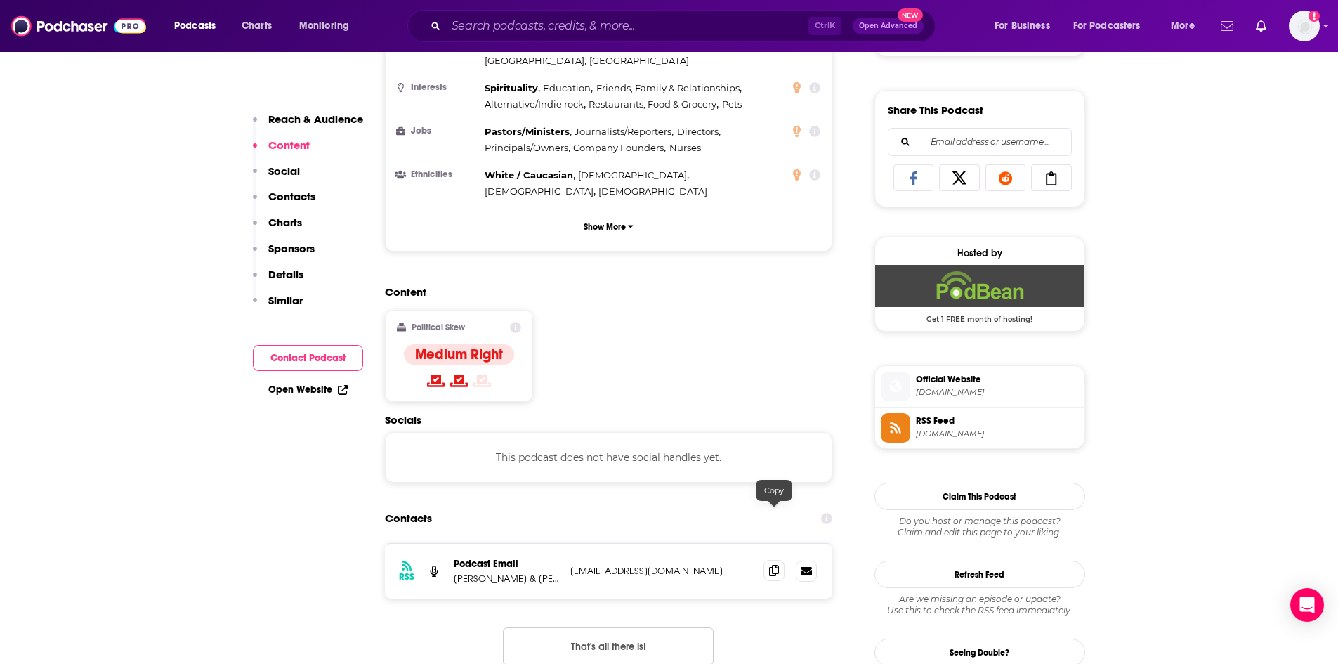
click at [777, 565] on icon at bounding box center [774, 570] width 10 height 11
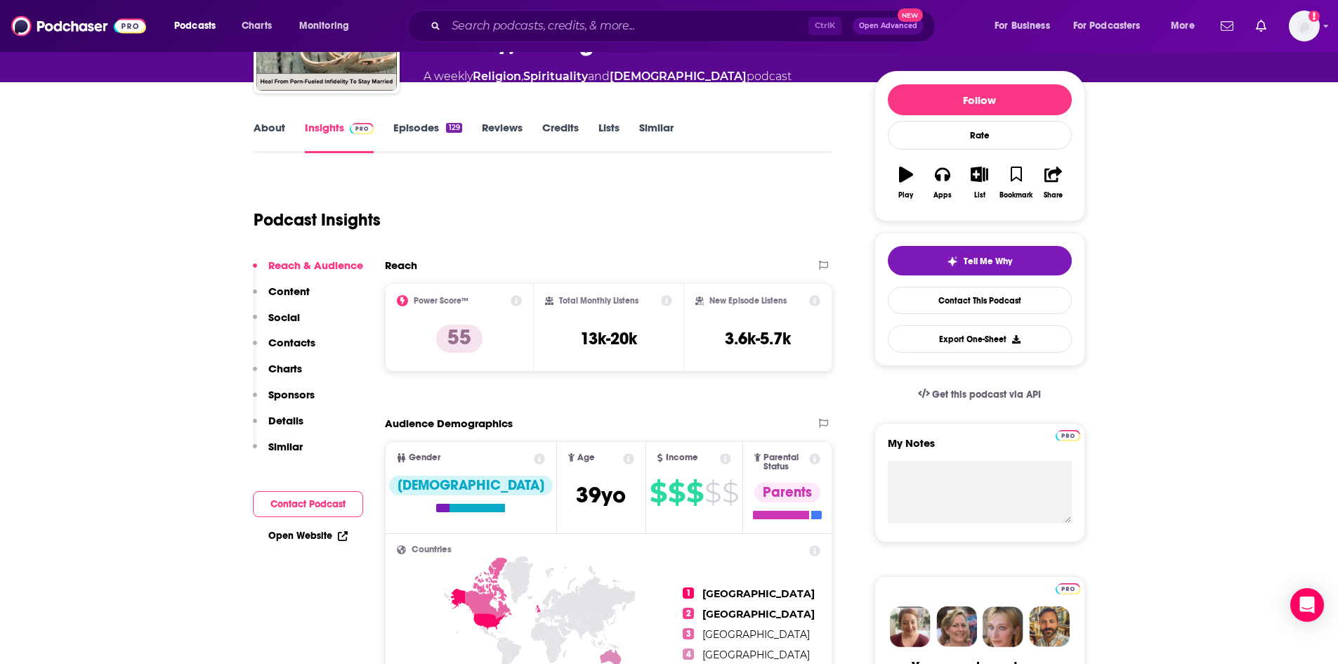
scroll to position [0, 0]
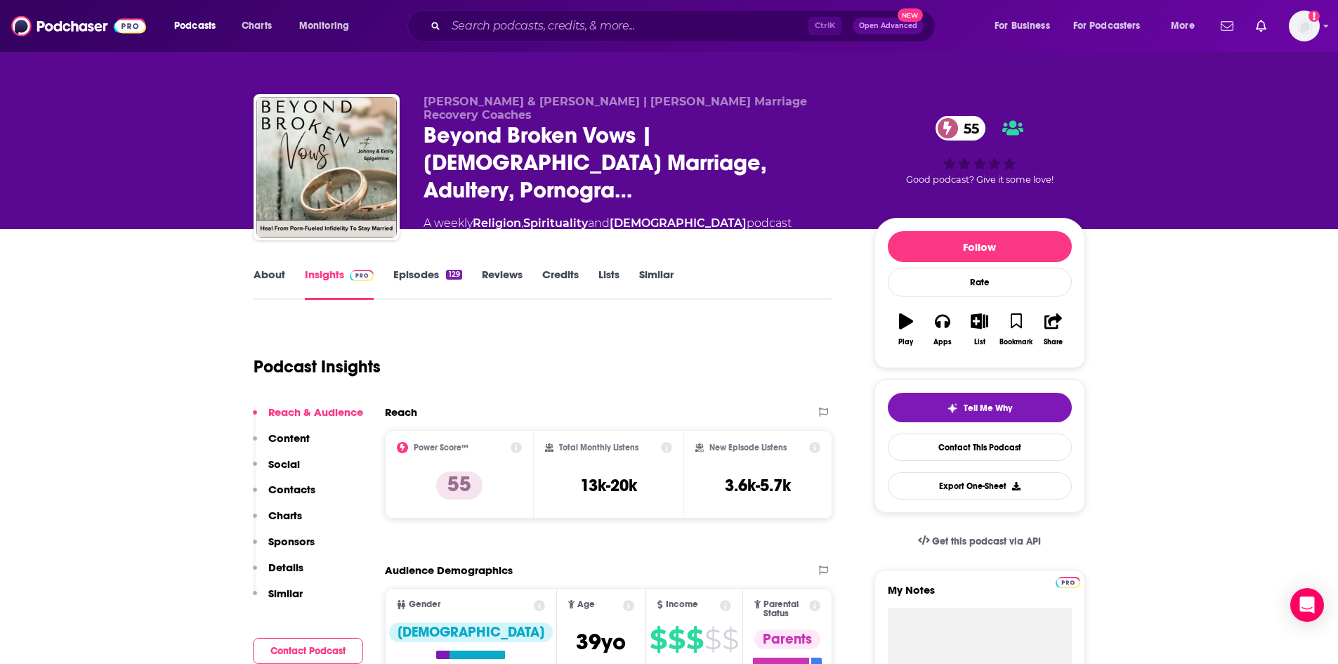
click at [413, 275] on link "Episodes 129" at bounding box center [427, 284] width 68 height 32
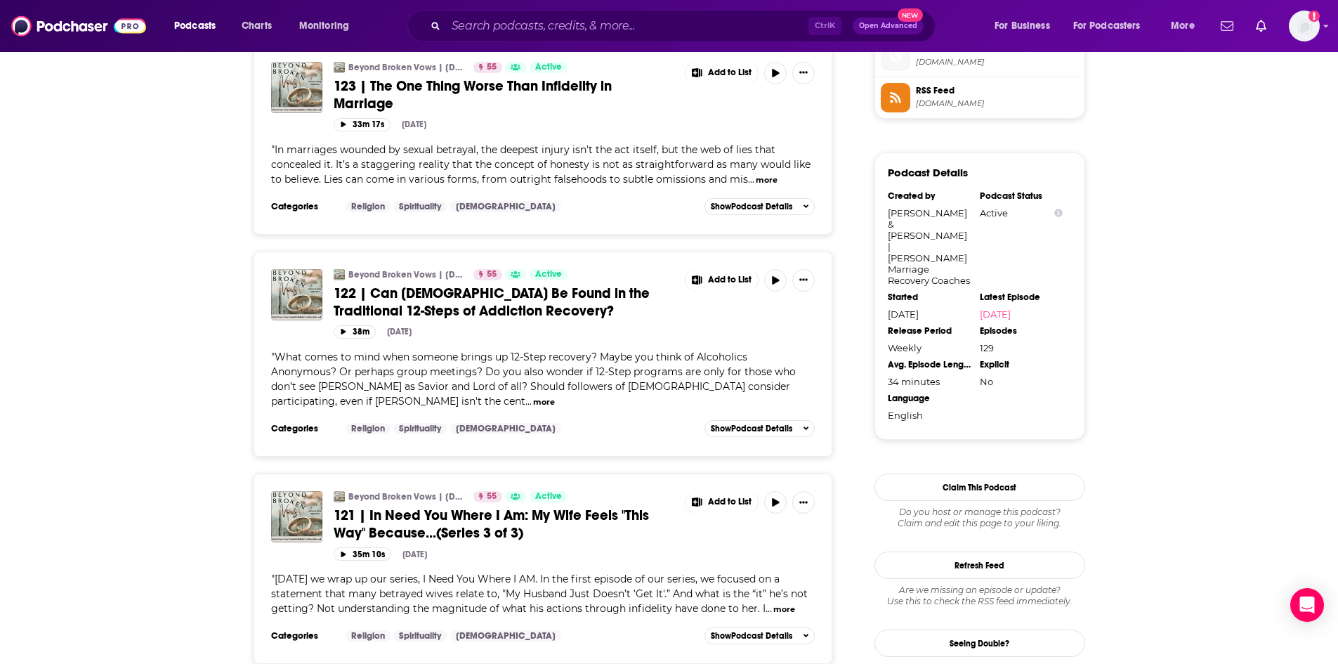
scroll to position [1194, 0]
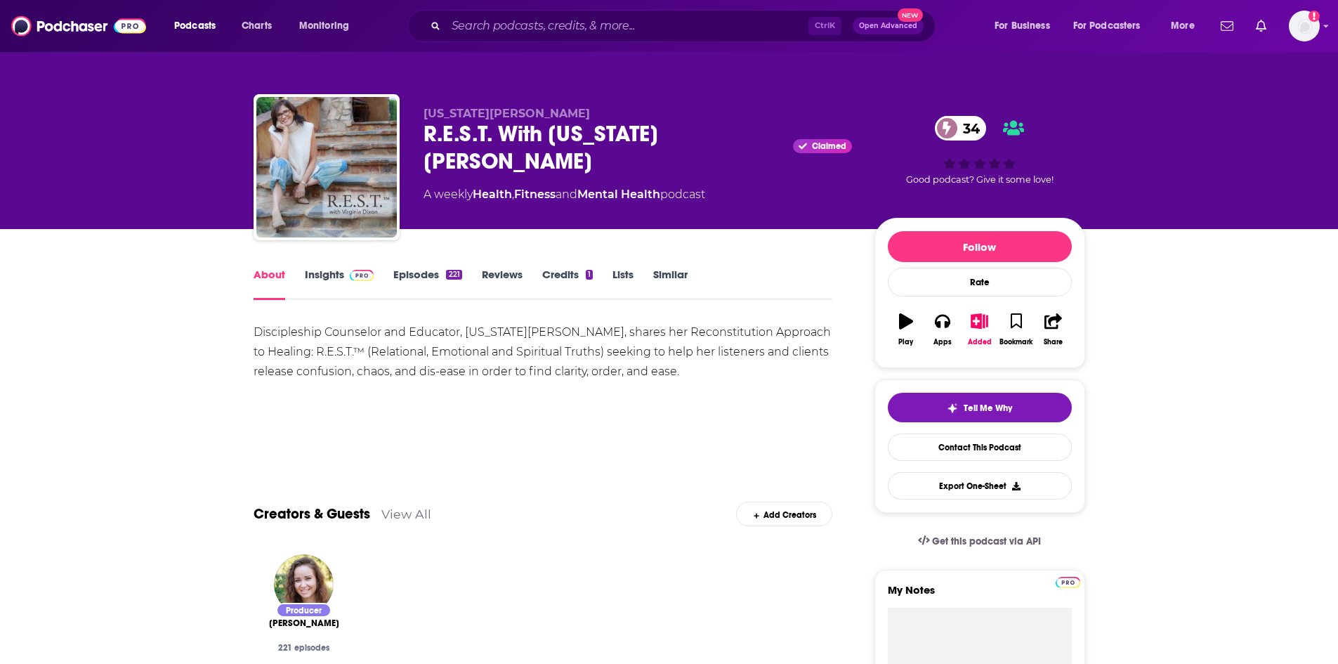
click at [311, 279] on link "Insights" at bounding box center [340, 284] width 70 height 32
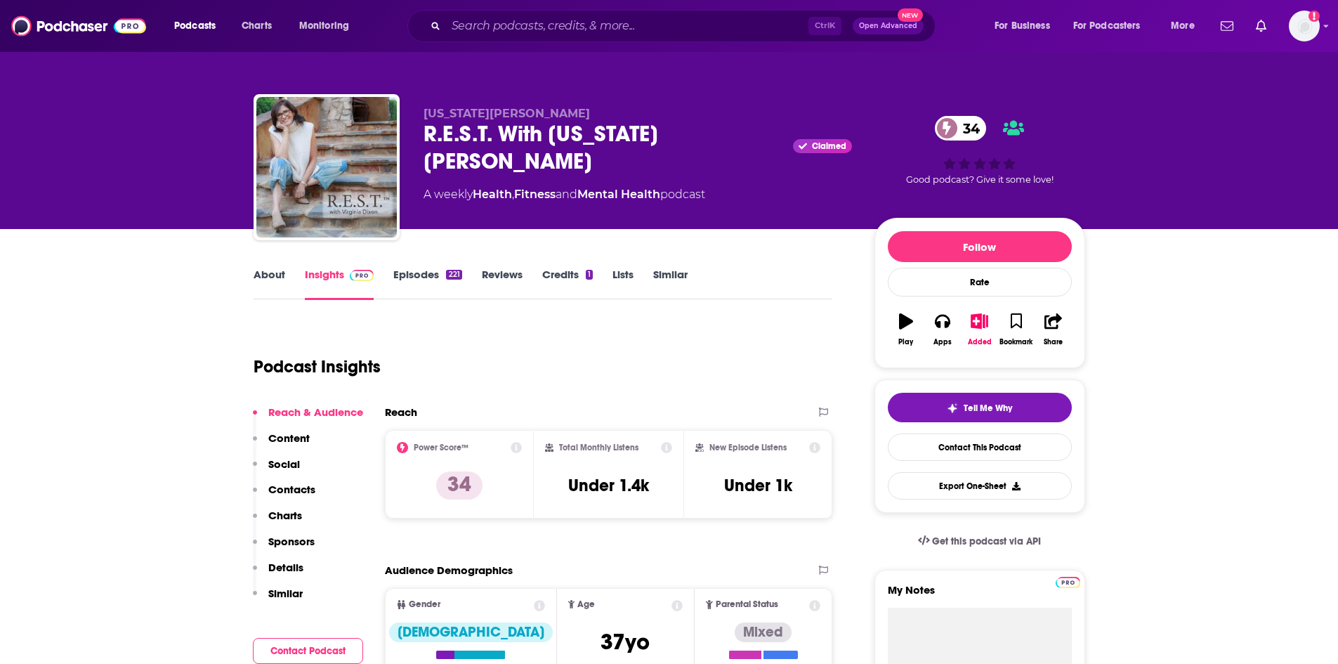
click at [262, 279] on link "About" at bounding box center [269, 284] width 32 height 32
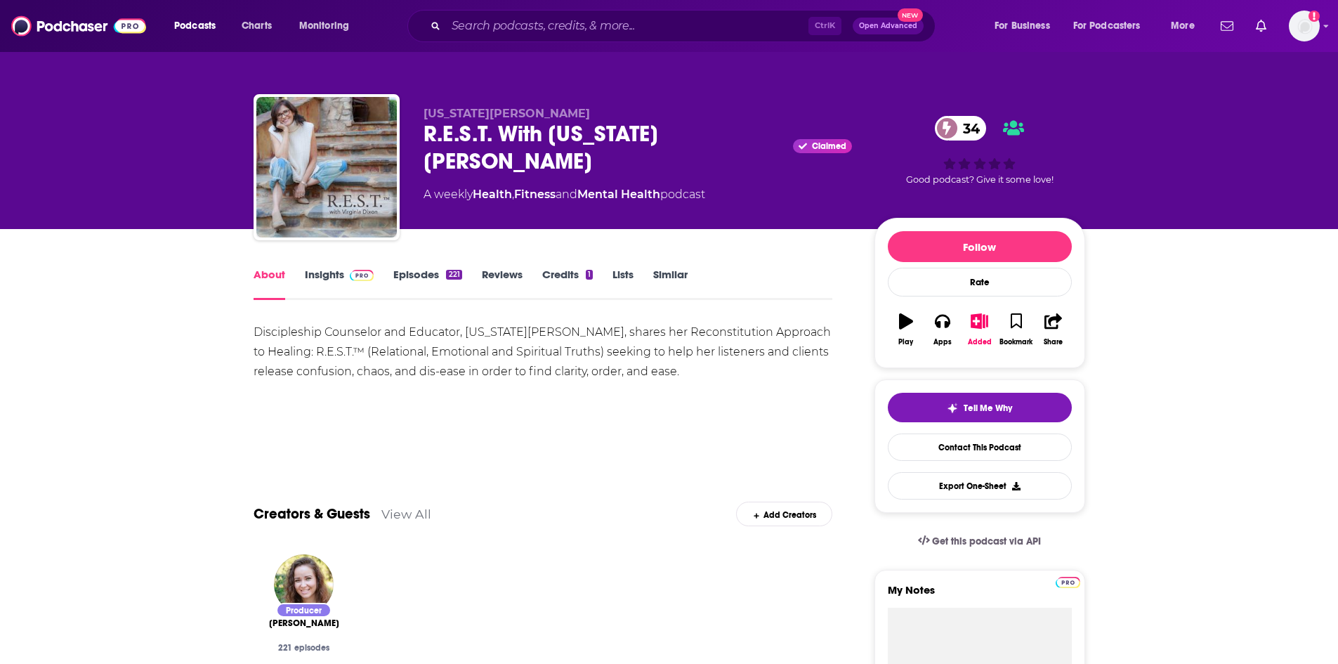
click at [341, 275] on link "Insights" at bounding box center [340, 284] width 70 height 32
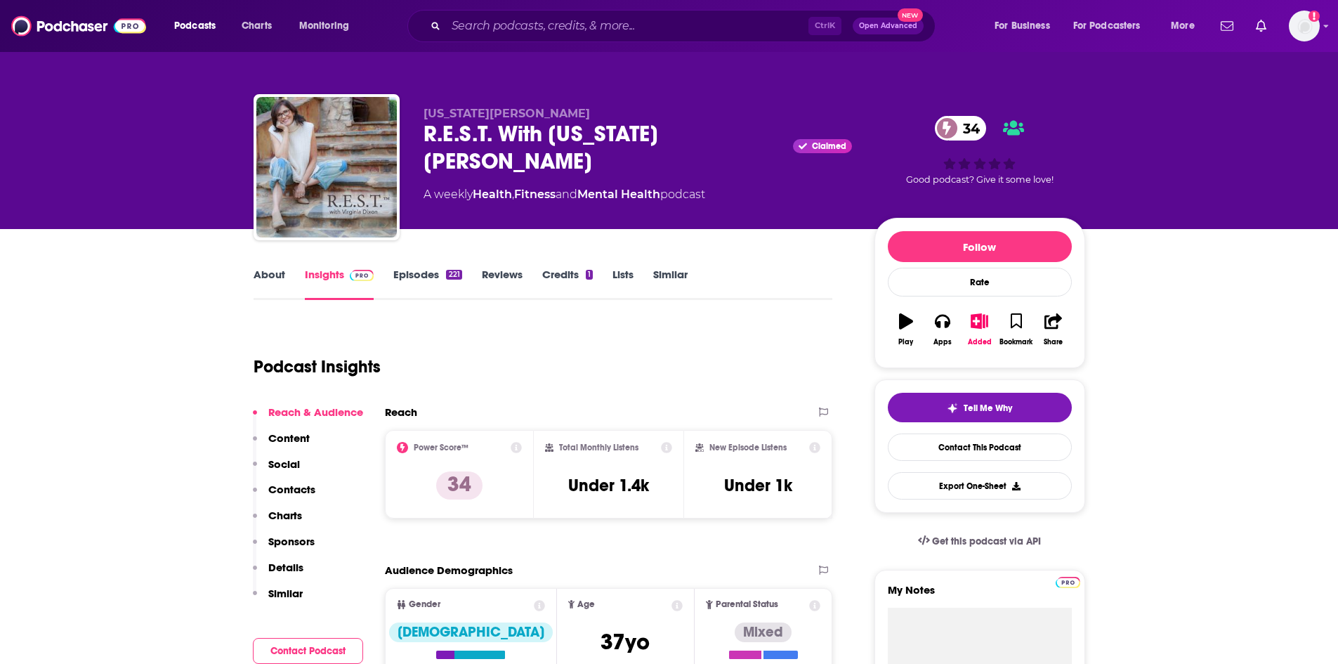
click at [416, 275] on link "Episodes 221" at bounding box center [427, 284] width 68 height 32
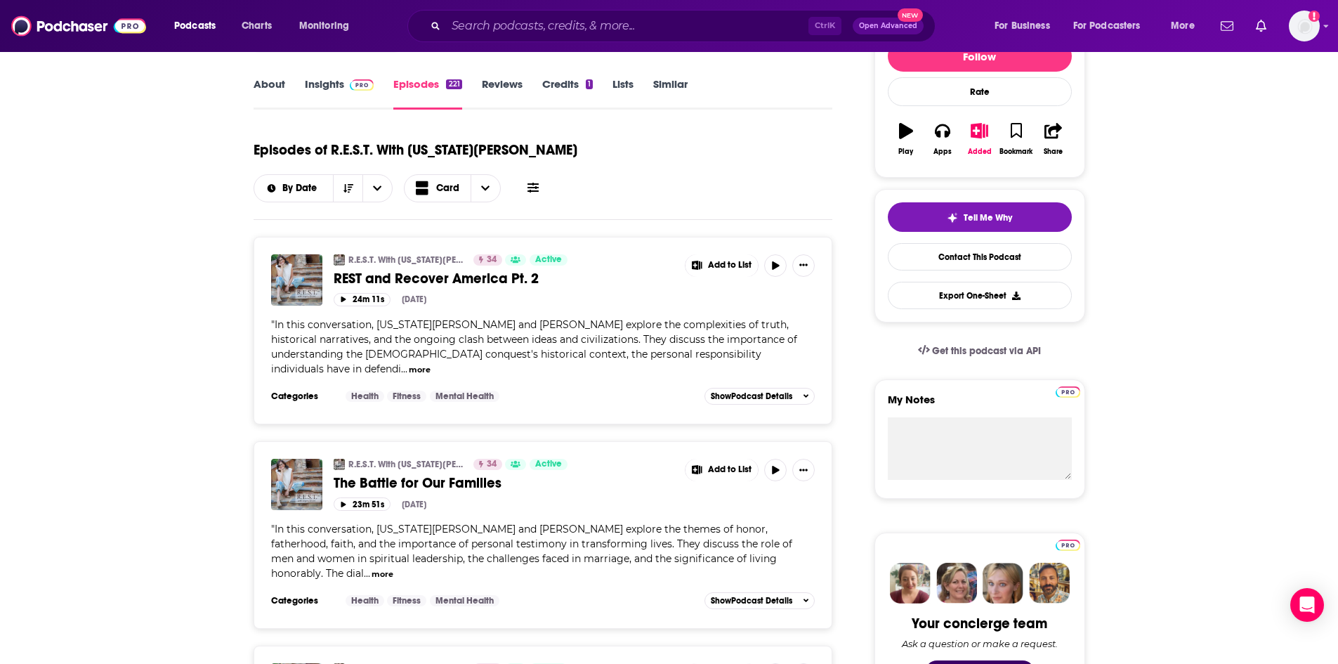
scroll to position [211, 0]
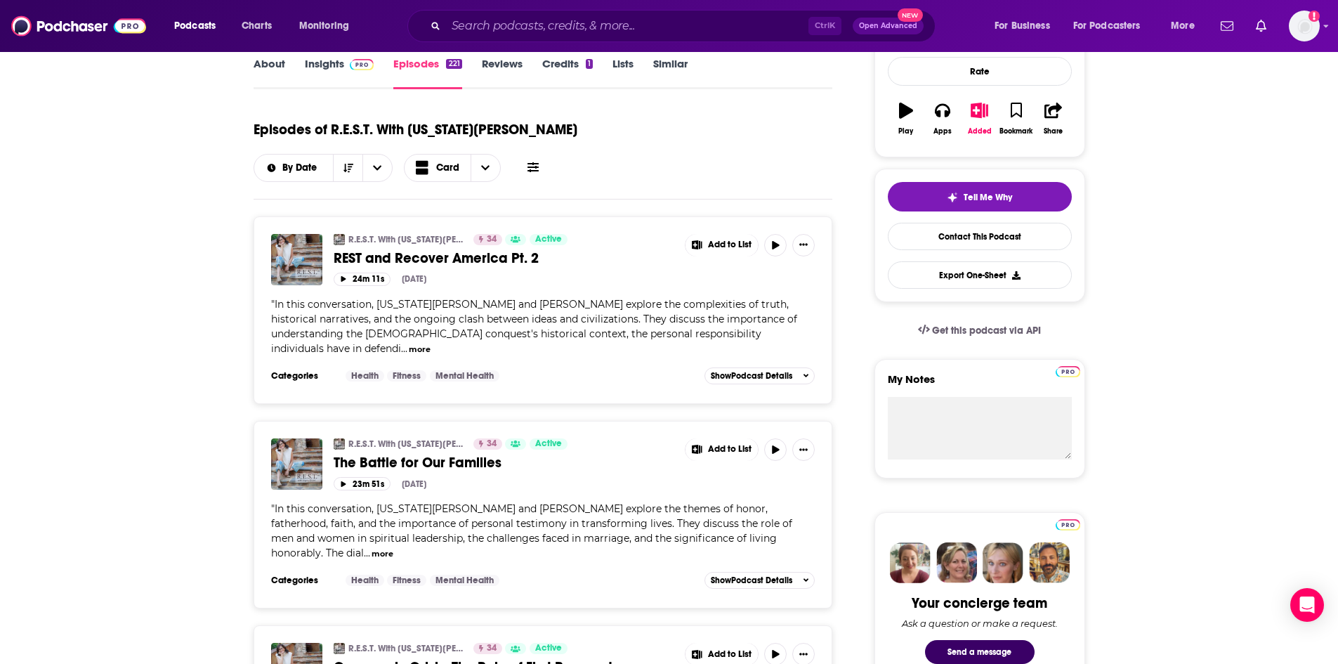
click at [409, 343] on button "more" at bounding box center [420, 349] width 22 height 12
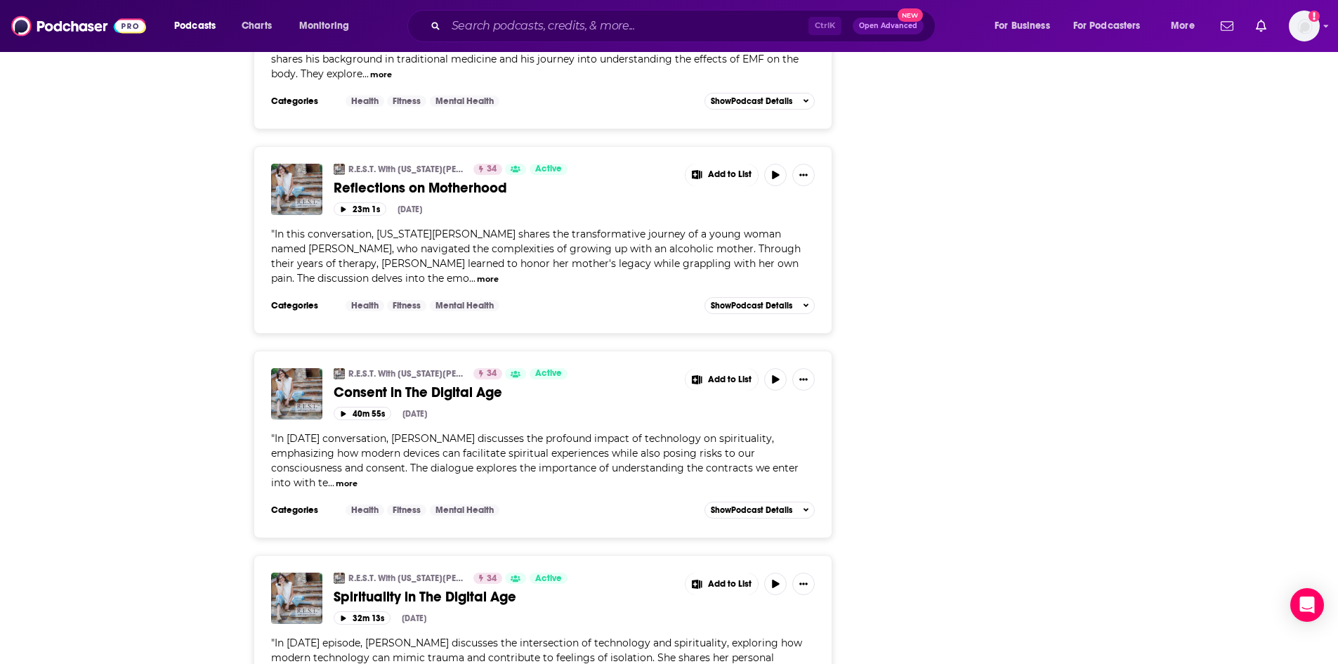
scroll to position [4809, 0]
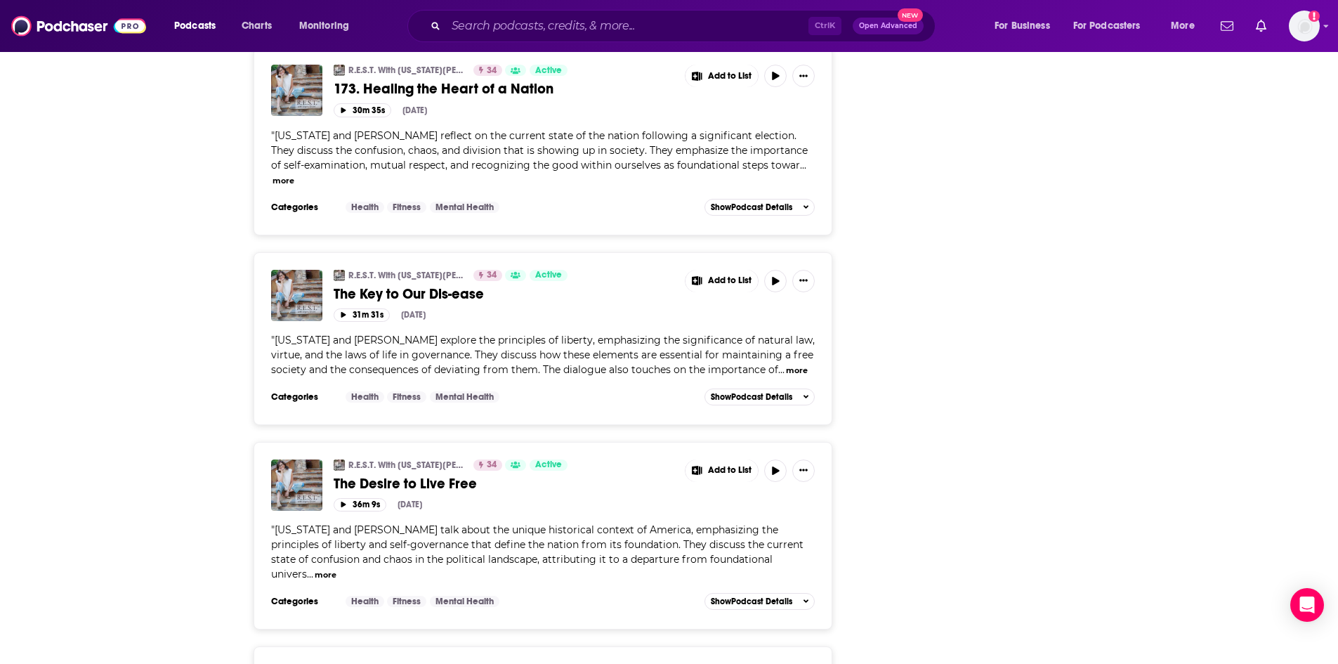
scroll to position [9803, 0]
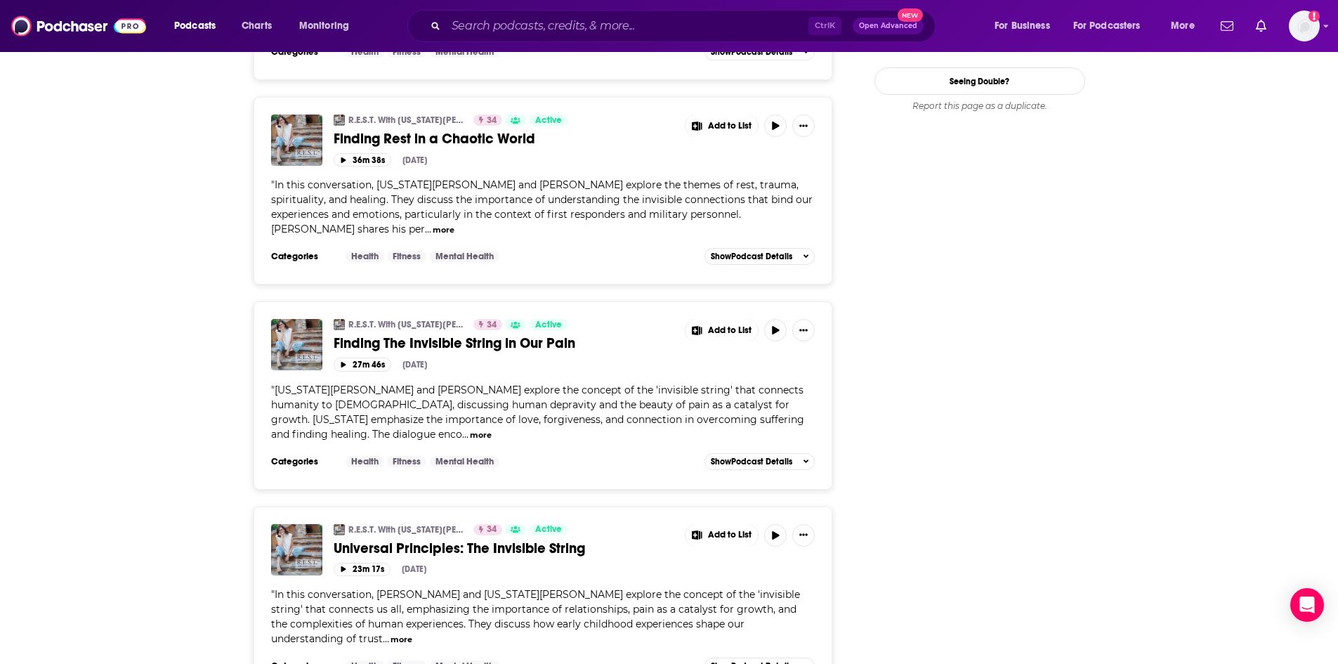
scroll to position [0, 0]
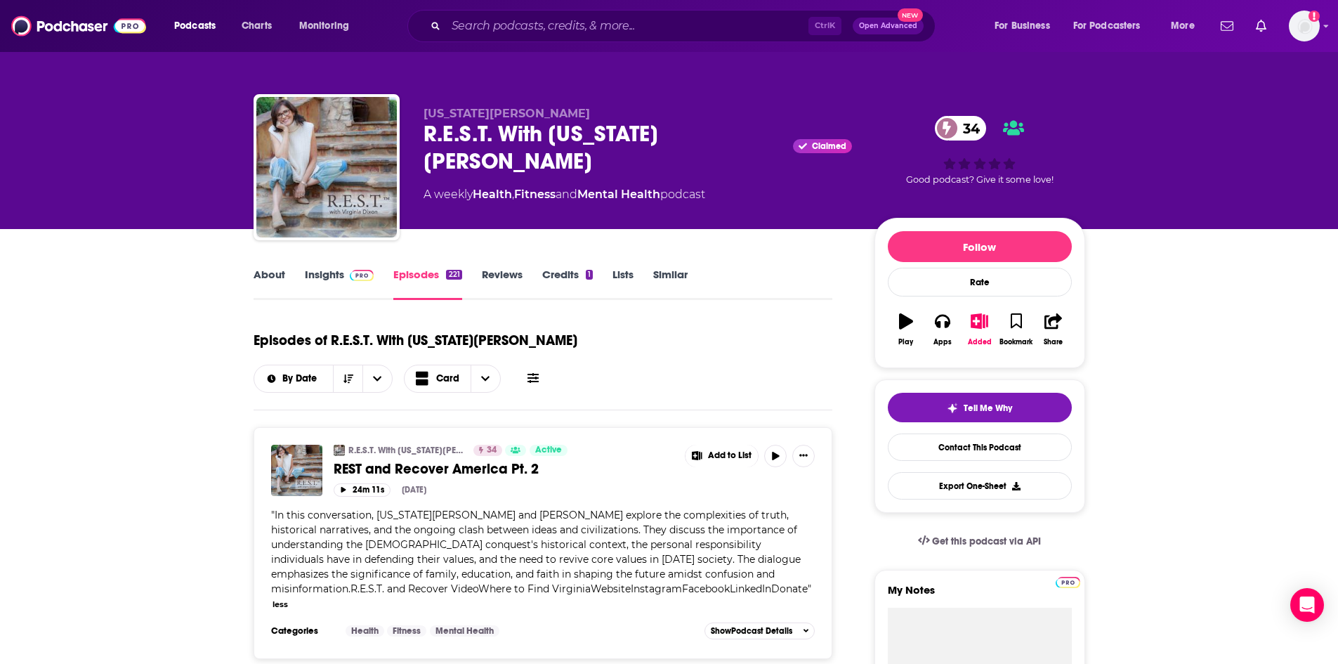
click at [275, 269] on link "About" at bounding box center [269, 284] width 32 height 32
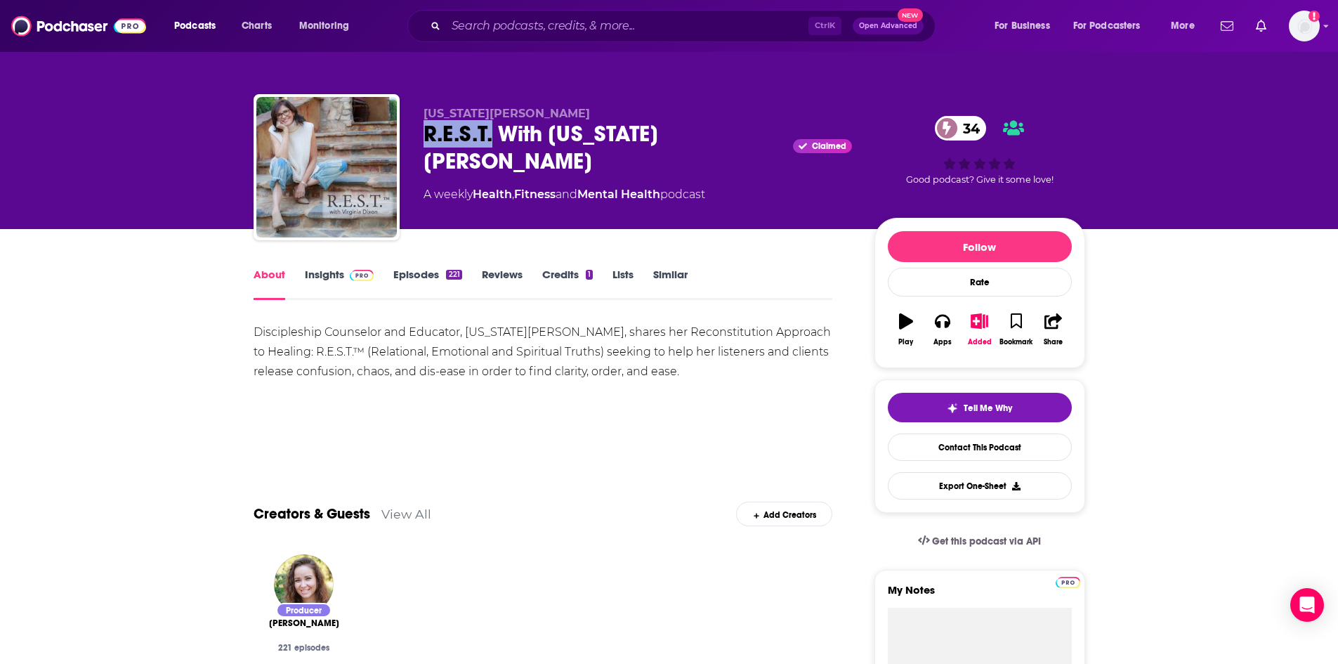
drag, startPoint x: 424, startPoint y: 130, endPoint x: 491, endPoint y: 136, distance: 67.0
click at [491, 136] on div "R.E.S.T. With Virginia Dixon Claimed 34" at bounding box center [637, 147] width 428 height 55
copy h1 "R.E.S.T."
click at [325, 283] on link "Insights" at bounding box center [340, 284] width 70 height 32
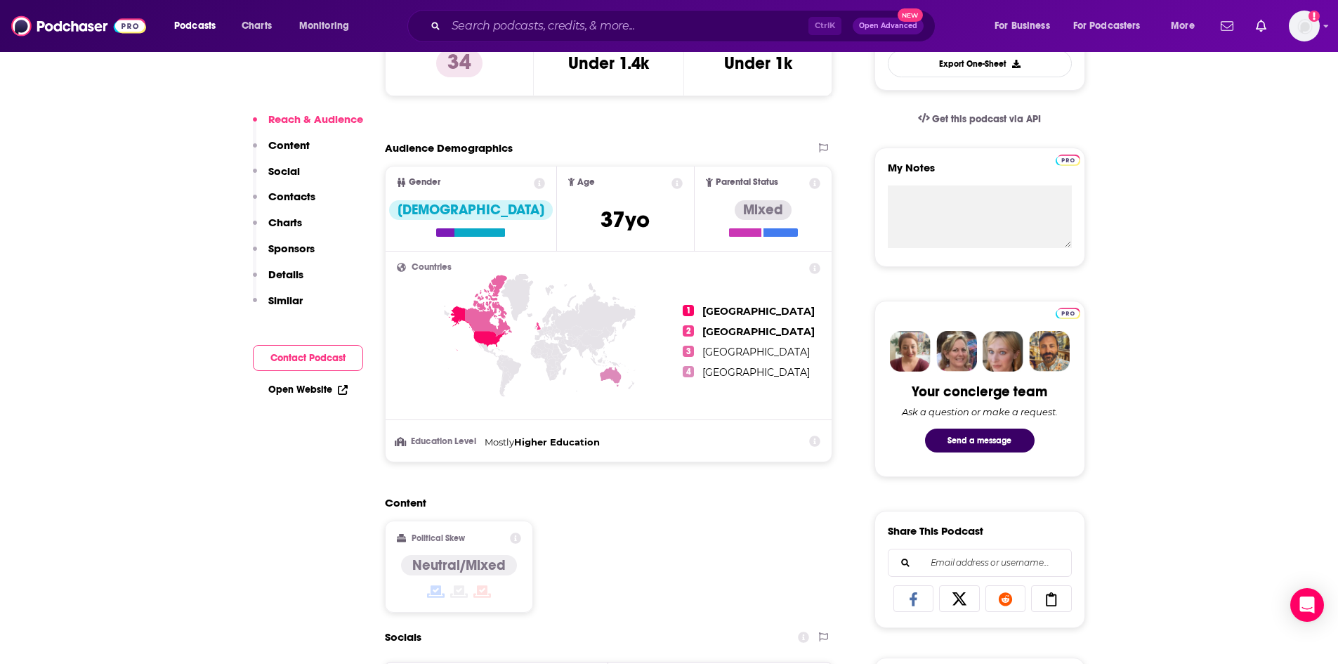
scroll to position [843, 0]
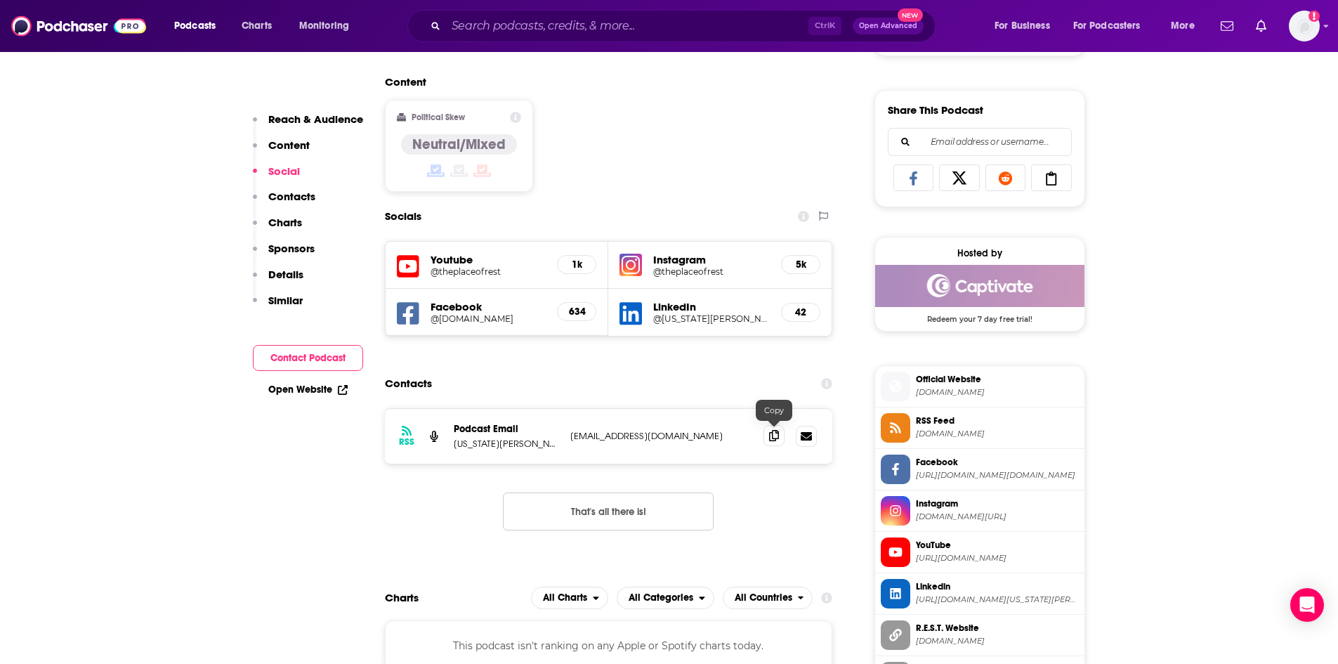
click at [776, 435] on icon at bounding box center [774, 435] width 10 height 11
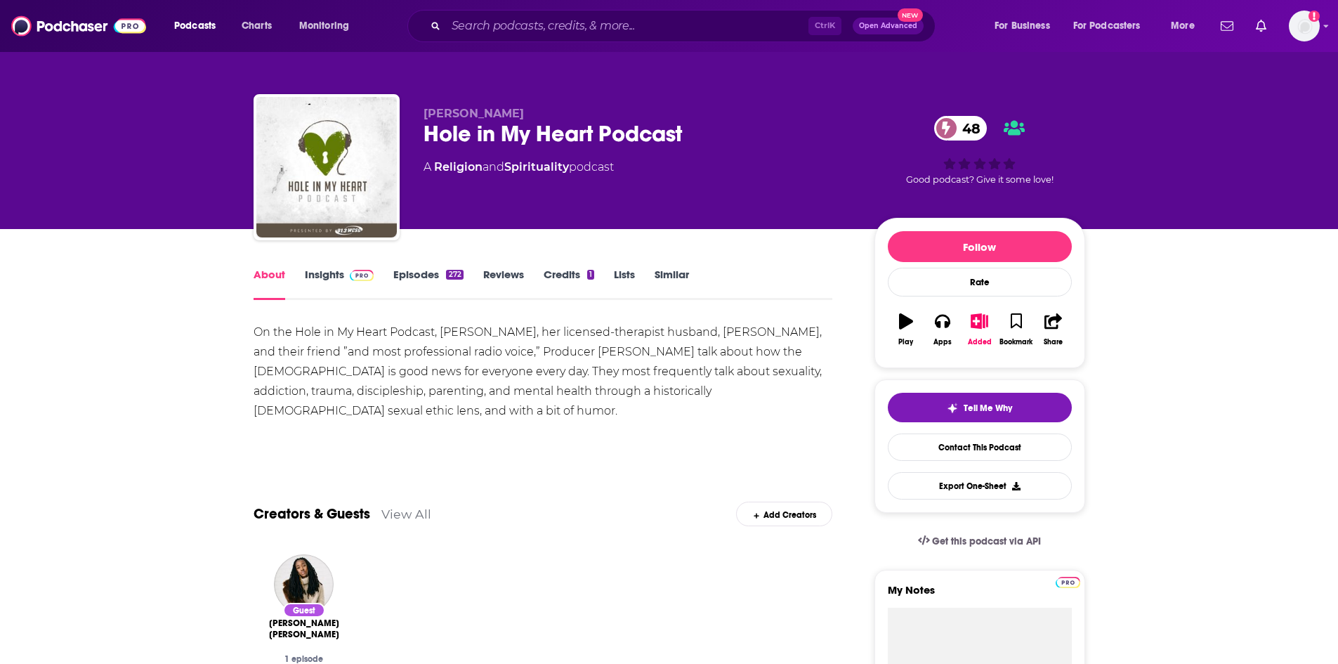
click at [336, 274] on link "Insights" at bounding box center [340, 284] width 70 height 32
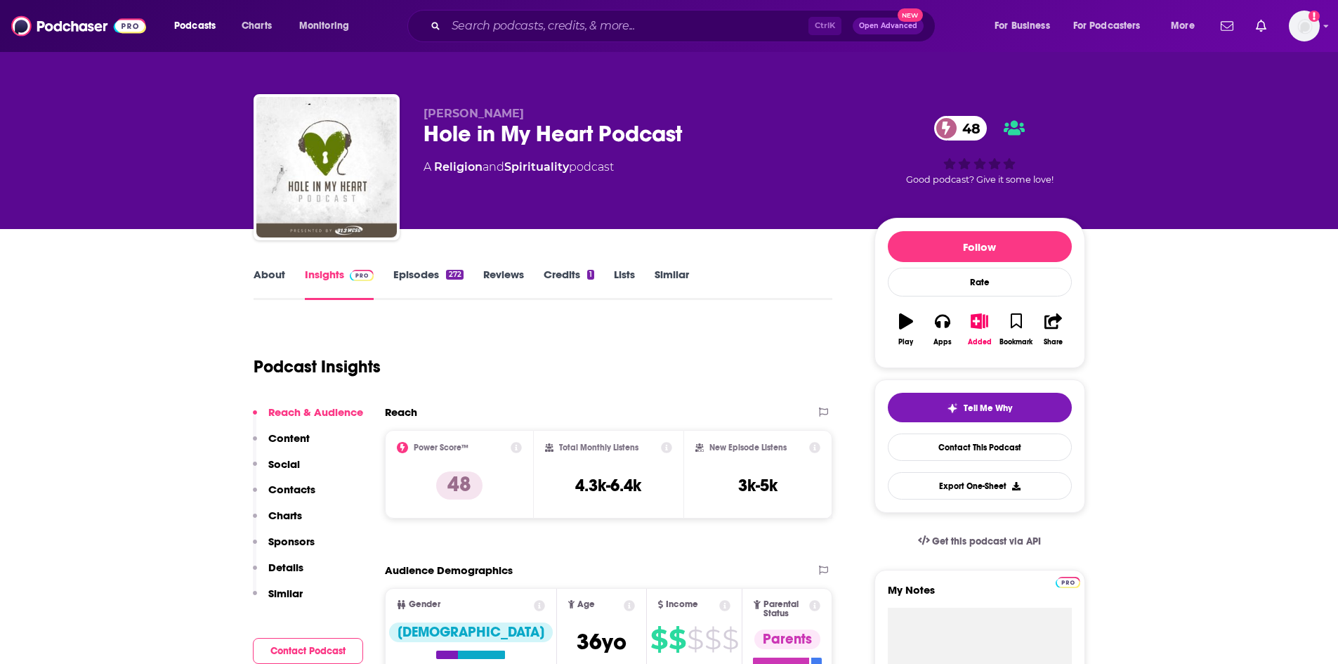
click at [447, 278] on div "272" at bounding box center [454, 275] width 17 height 10
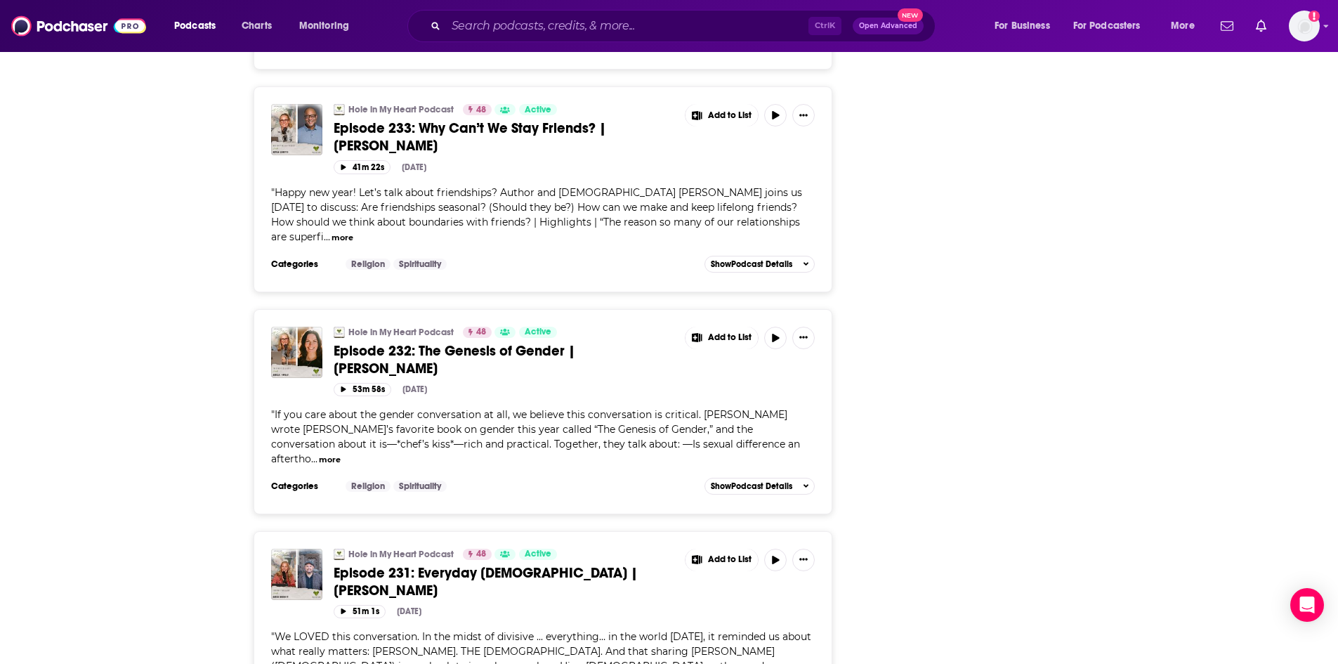
scroll to position [3370, 0]
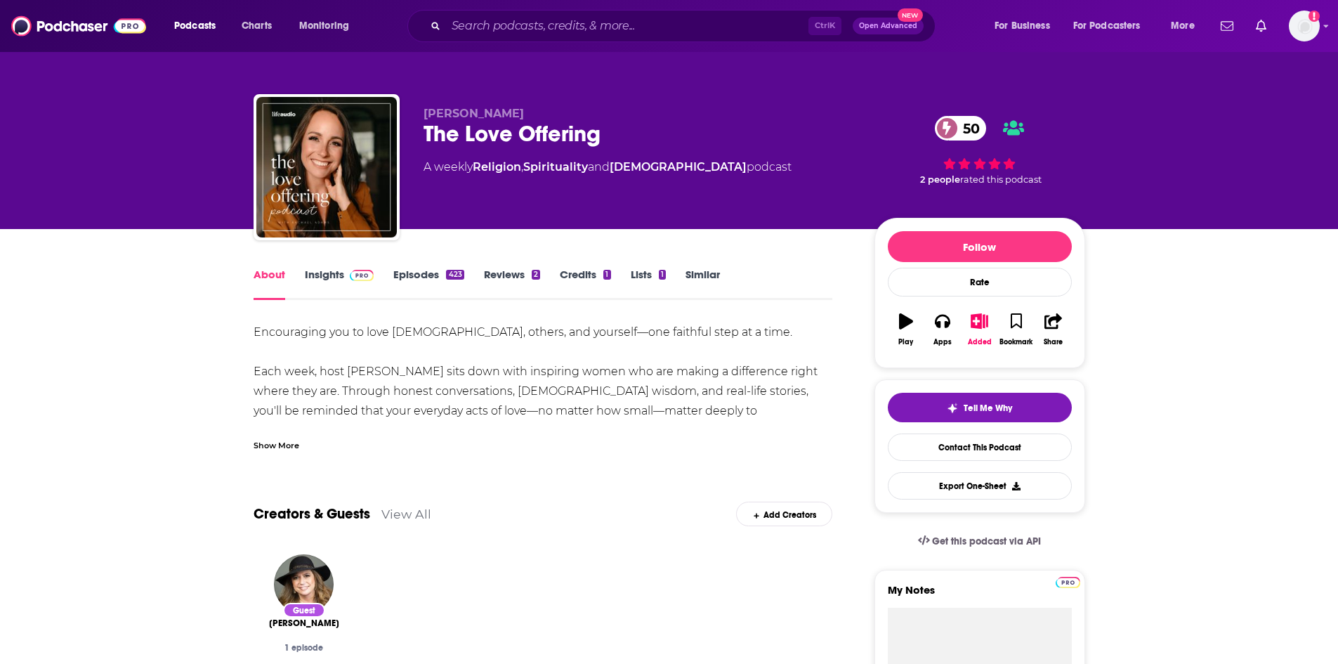
click at [284, 442] on div "Show More" at bounding box center [276, 443] width 46 height 13
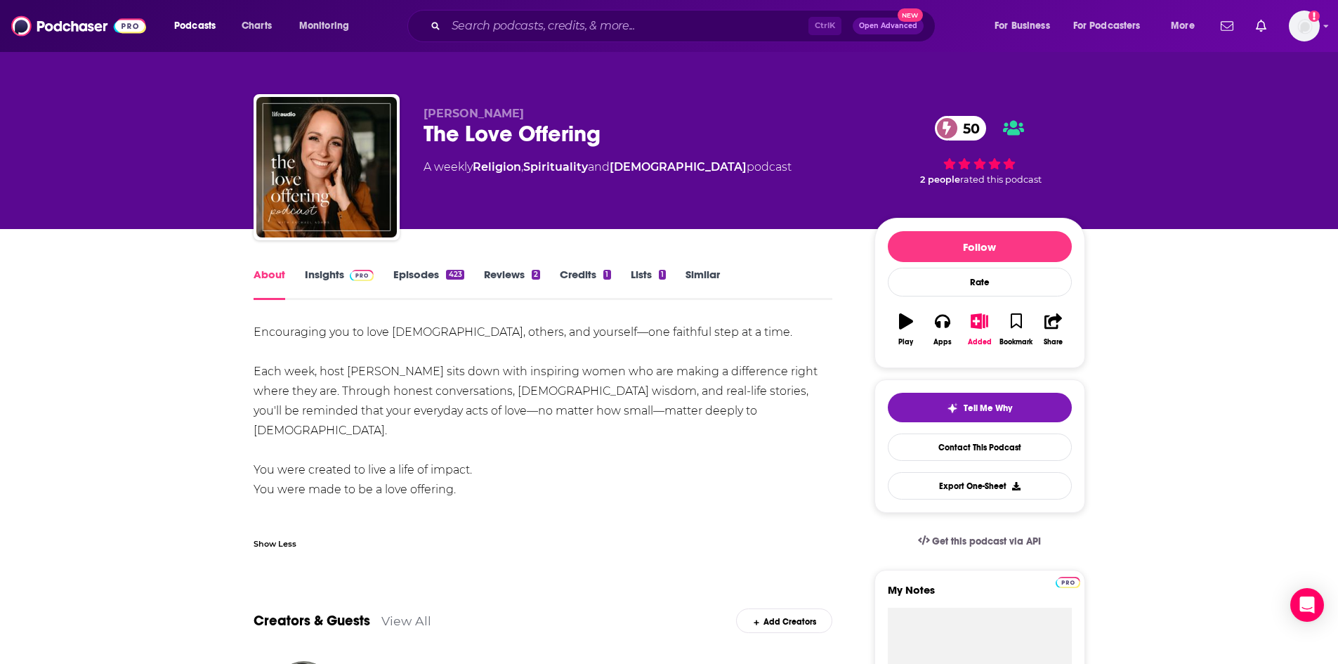
click at [308, 280] on link "Insights" at bounding box center [340, 284] width 70 height 32
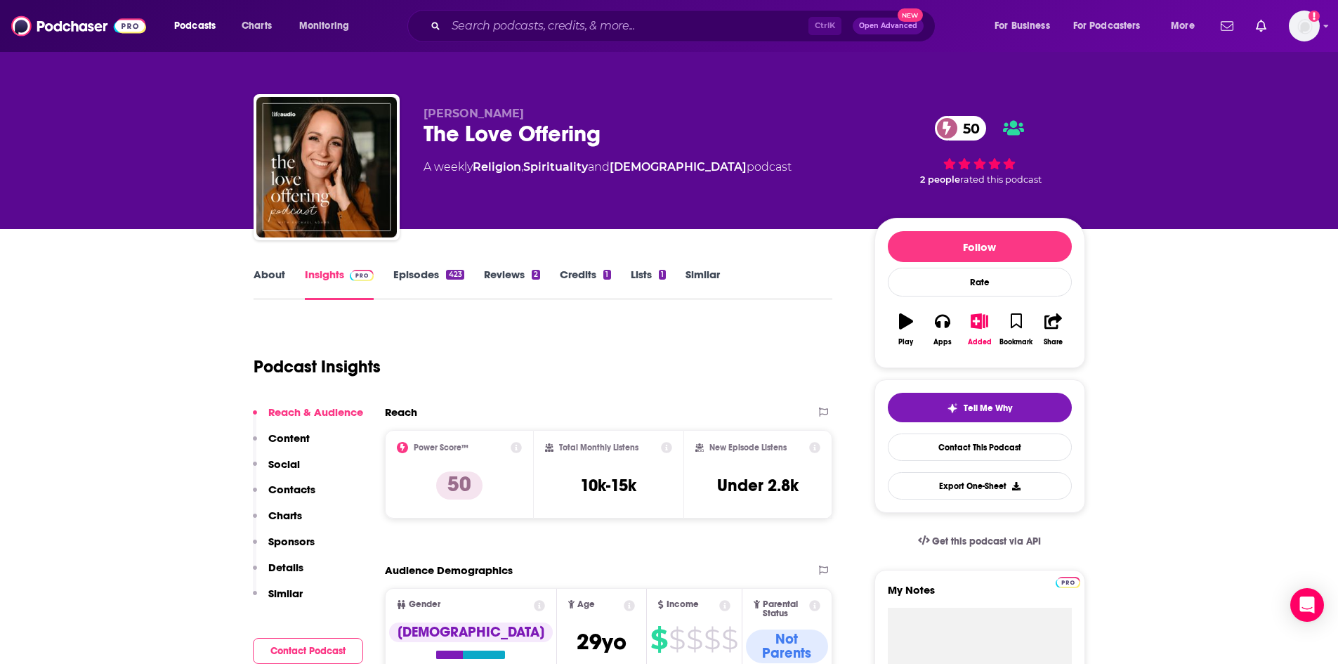
click at [409, 275] on link "Episodes 423" at bounding box center [428, 284] width 70 height 32
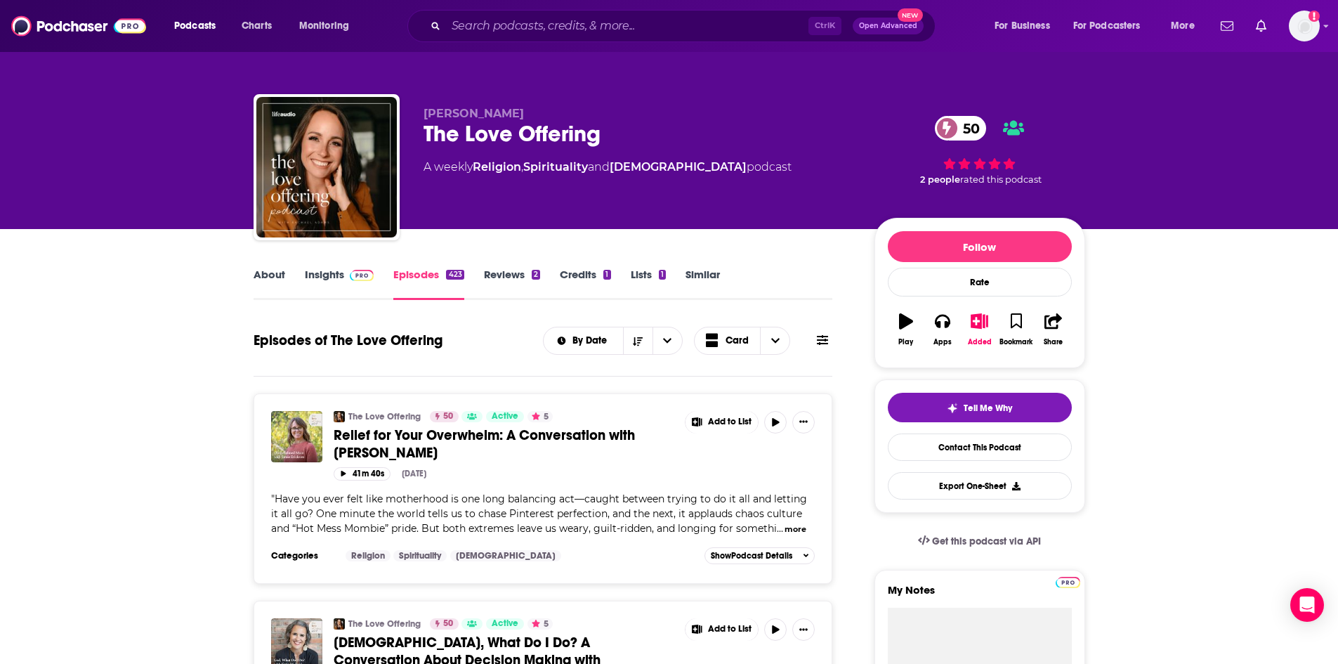
click at [341, 275] on link "Insights" at bounding box center [340, 284] width 70 height 32
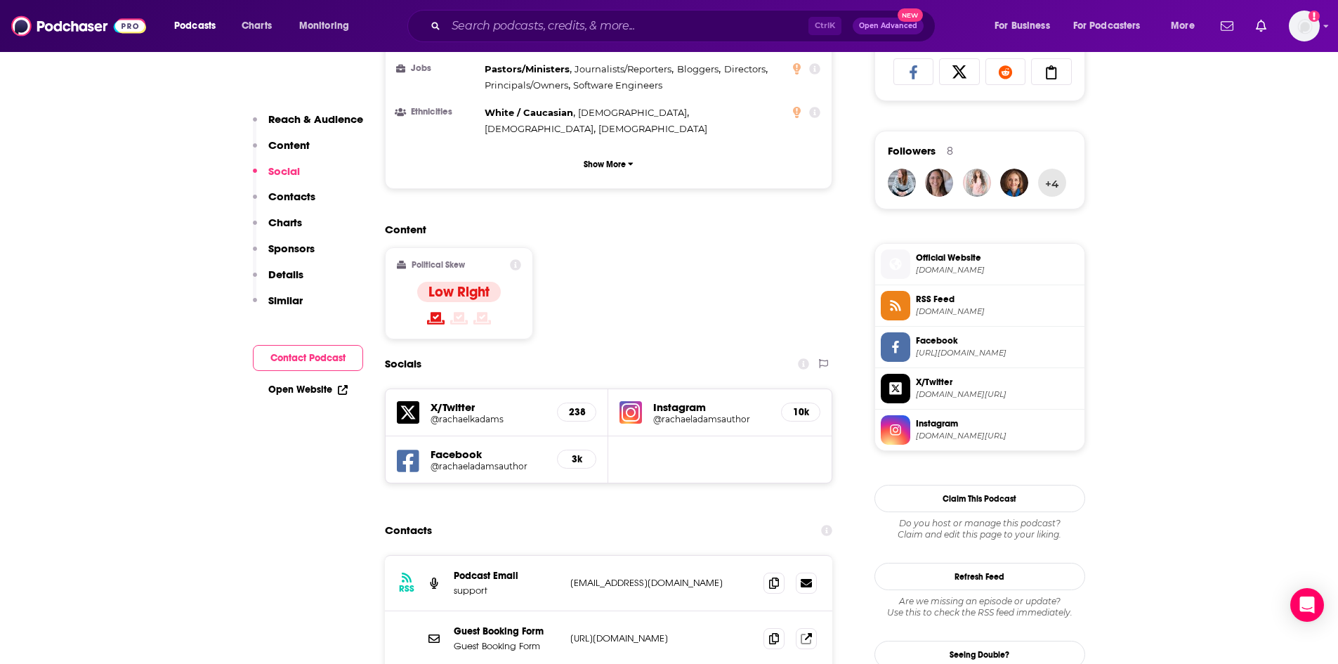
scroll to position [983, 0]
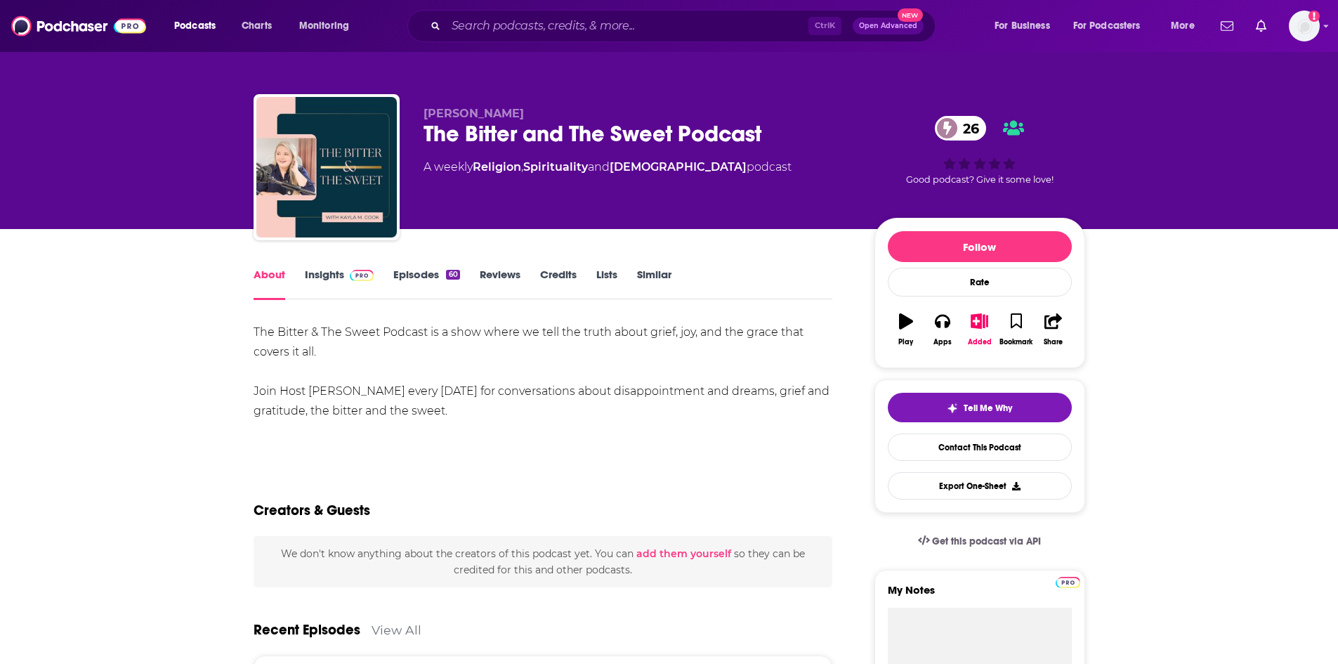
click at [365, 279] on img at bounding box center [362, 275] width 25 height 11
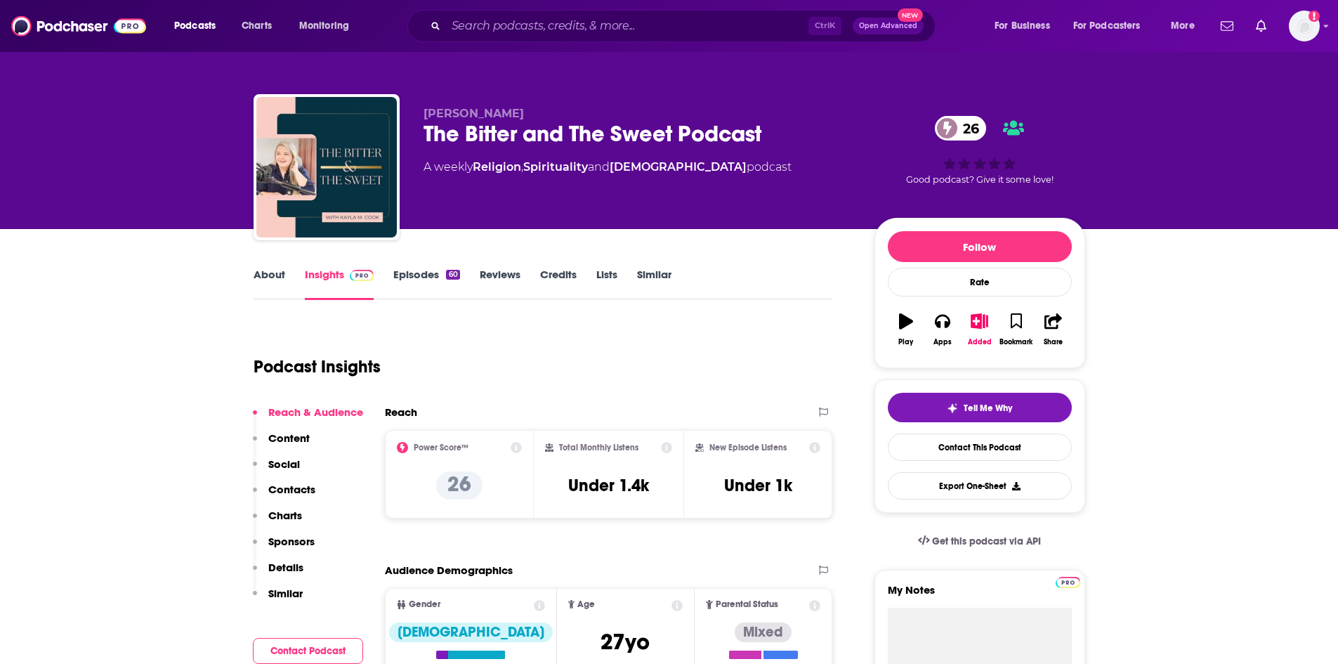
click at [281, 275] on link "About" at bounding box center [269, 284] width 32 height 32
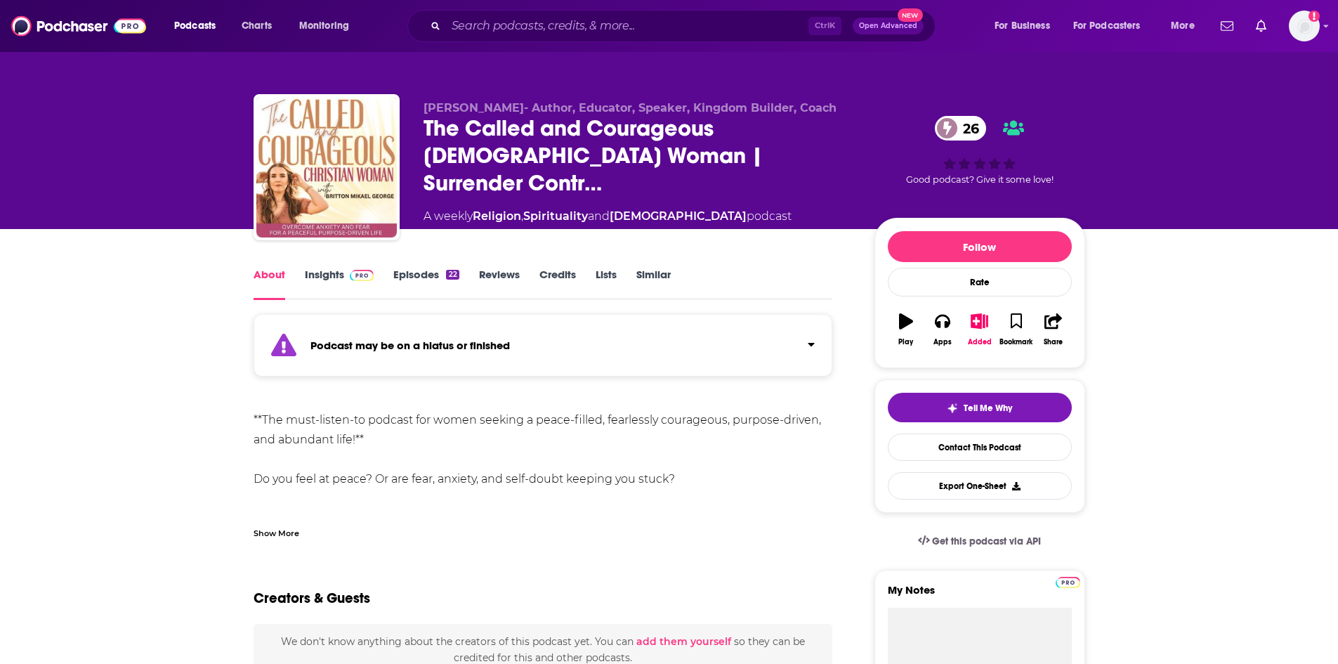
click at [276, 535] on div "Show More" at bounding box center [276, 531] width 46 height 13
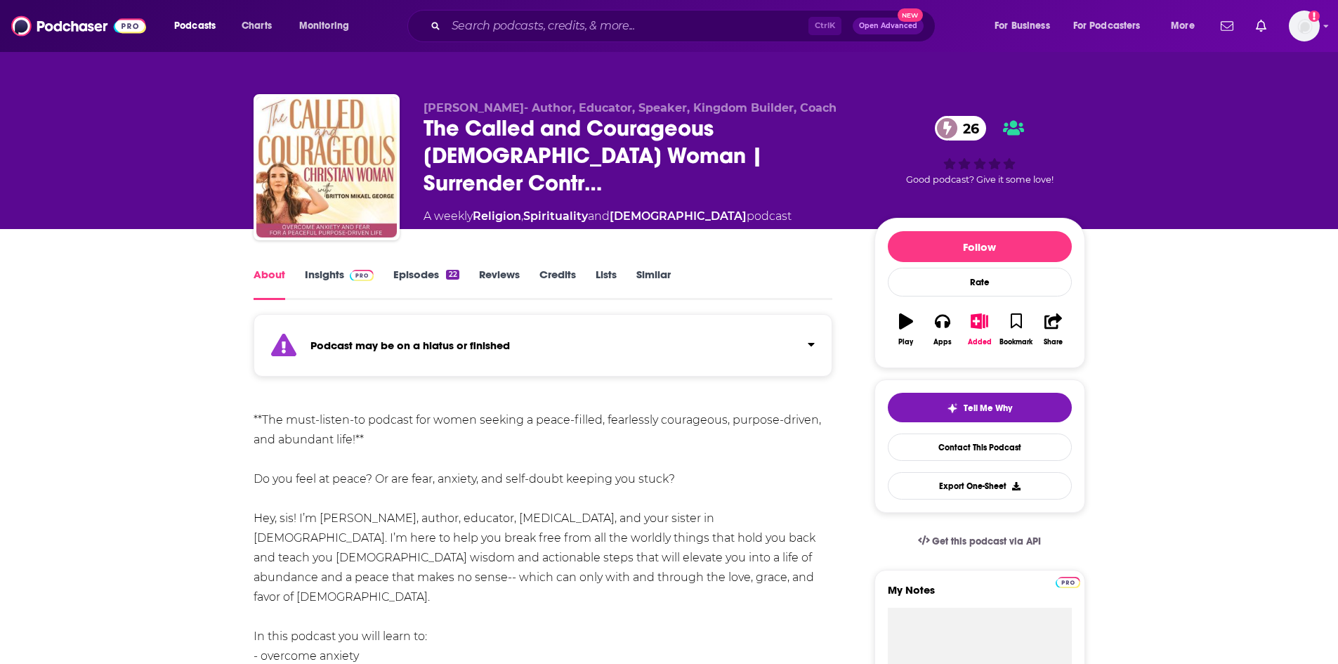
click at [449, 268] on link "Episodes 22" at bounding box center [425, 284] width 65 height 32
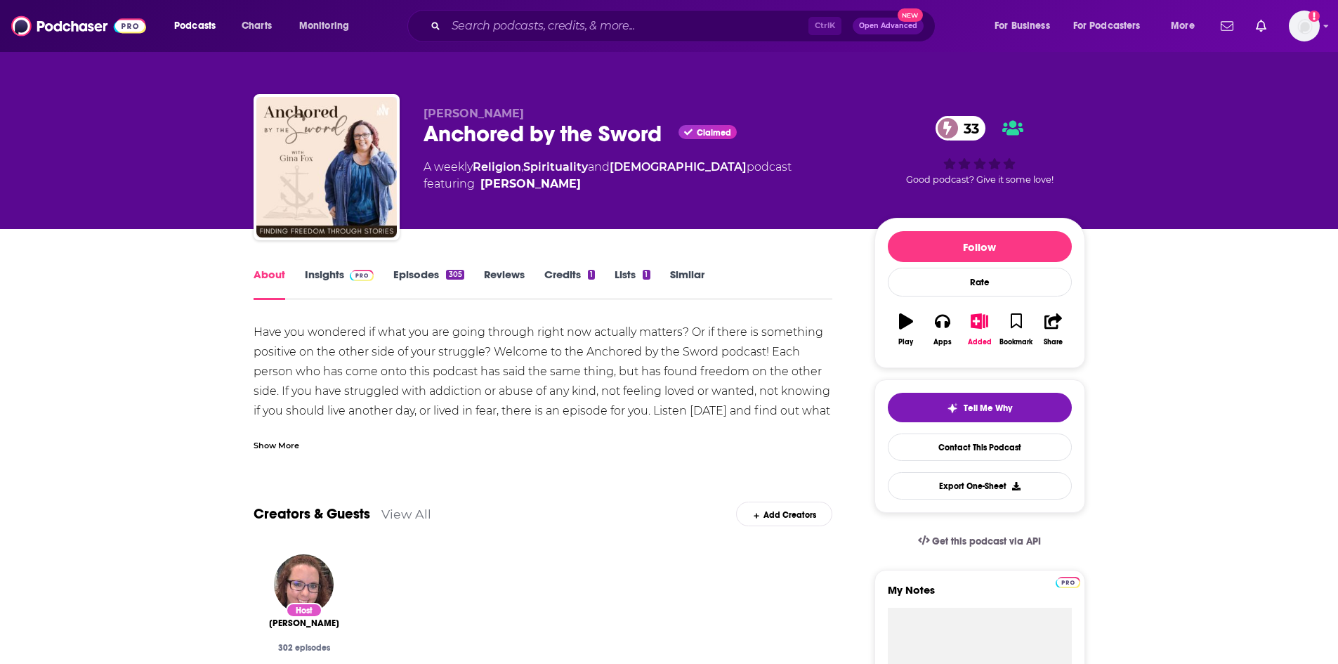
click at [280, 446] on div "Show More" at bounding box center [276, 443] width 46 height 13
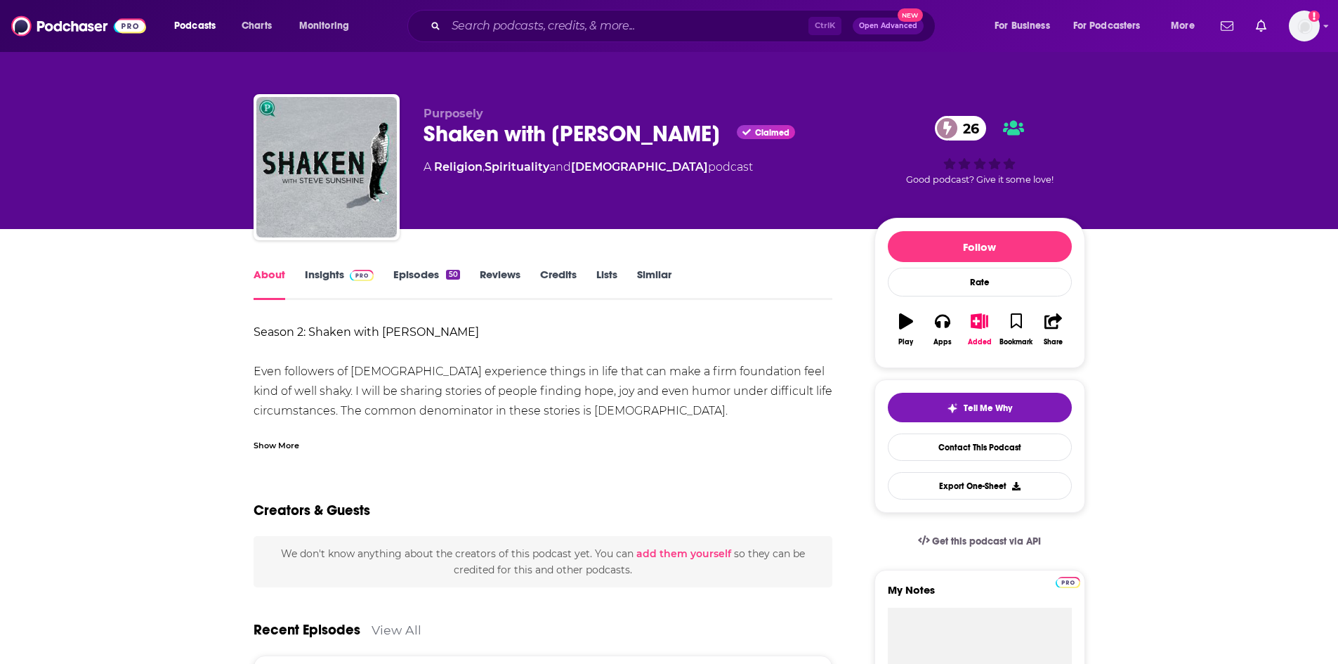
click at [274, 440] on div "Show More" at bounding box center [276, 443] width 46 height 13
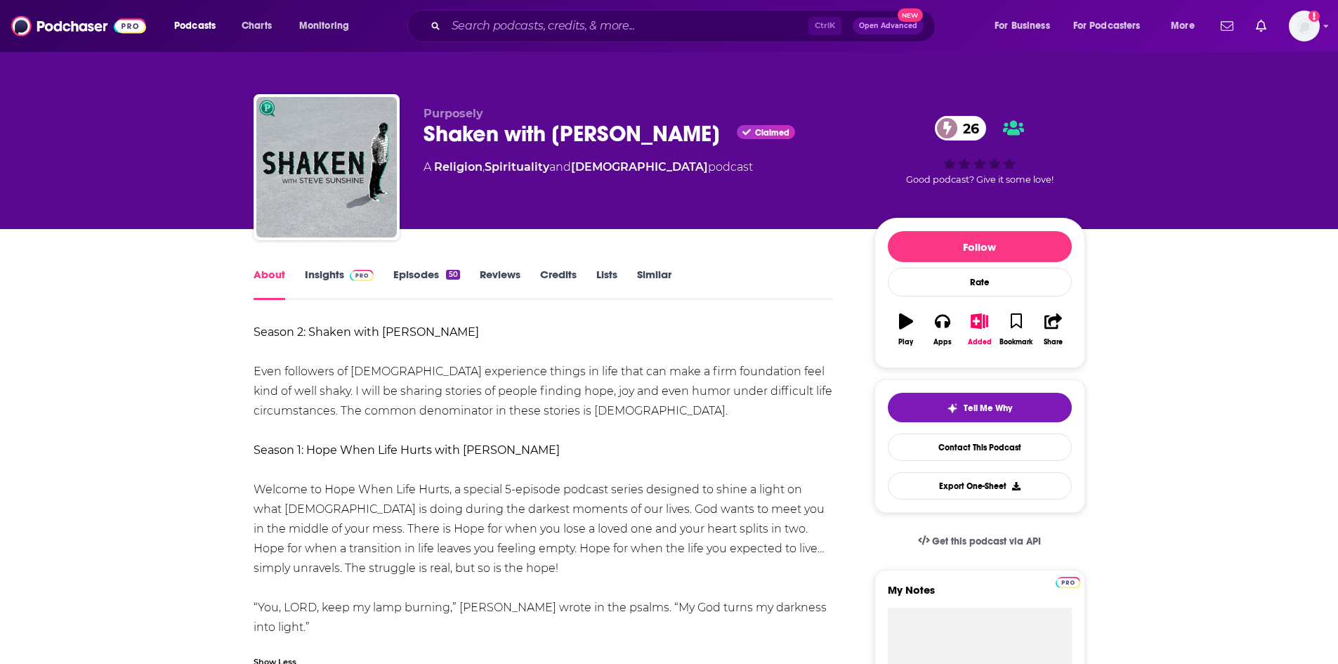
click at [337, 278] on link "Insights" at bounding box center [340, 284] width 70 height 32
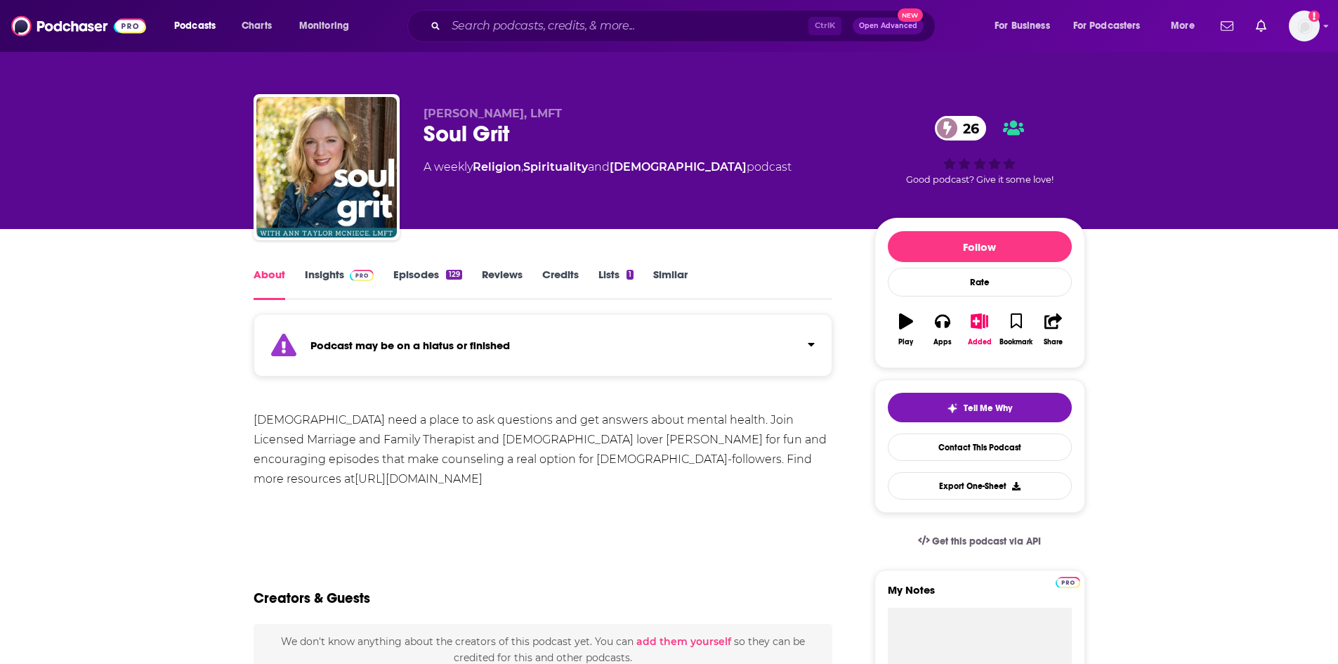
click at [344, 274] on span at bounding box center [359, 274] width 30 height 13
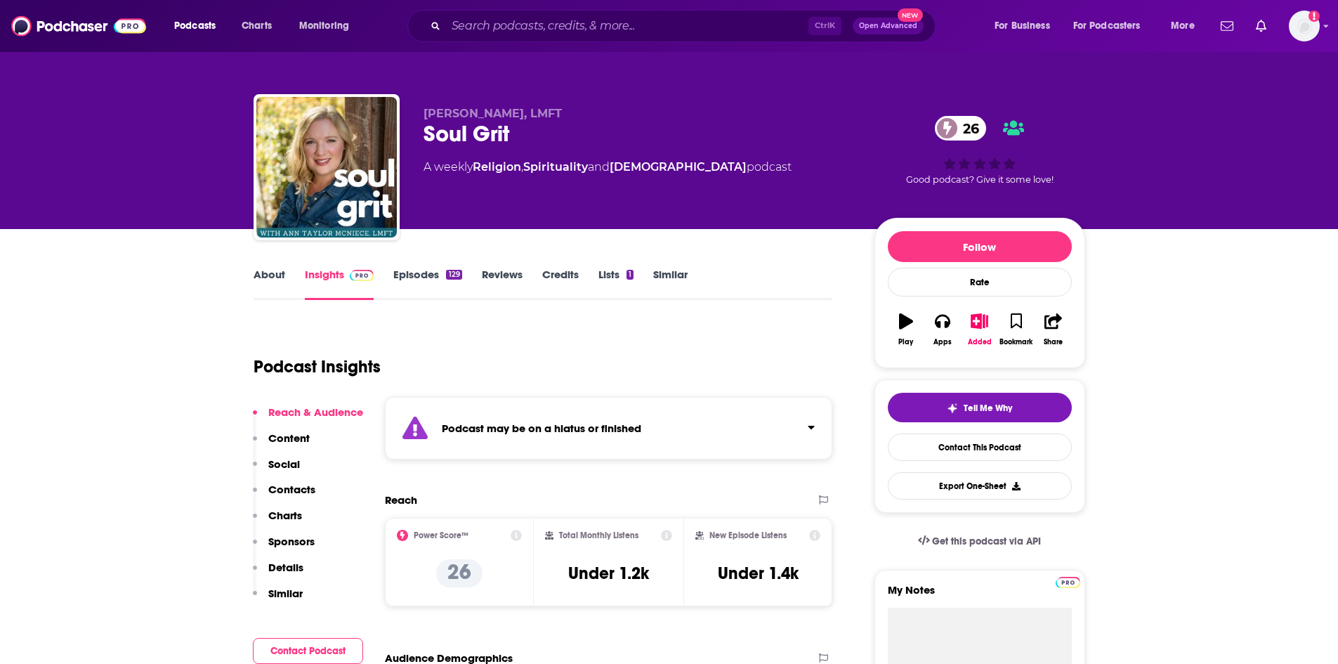
click at [440, 269] on link "Episodes 129" at bounding box center [427, 284] width 68 height 32
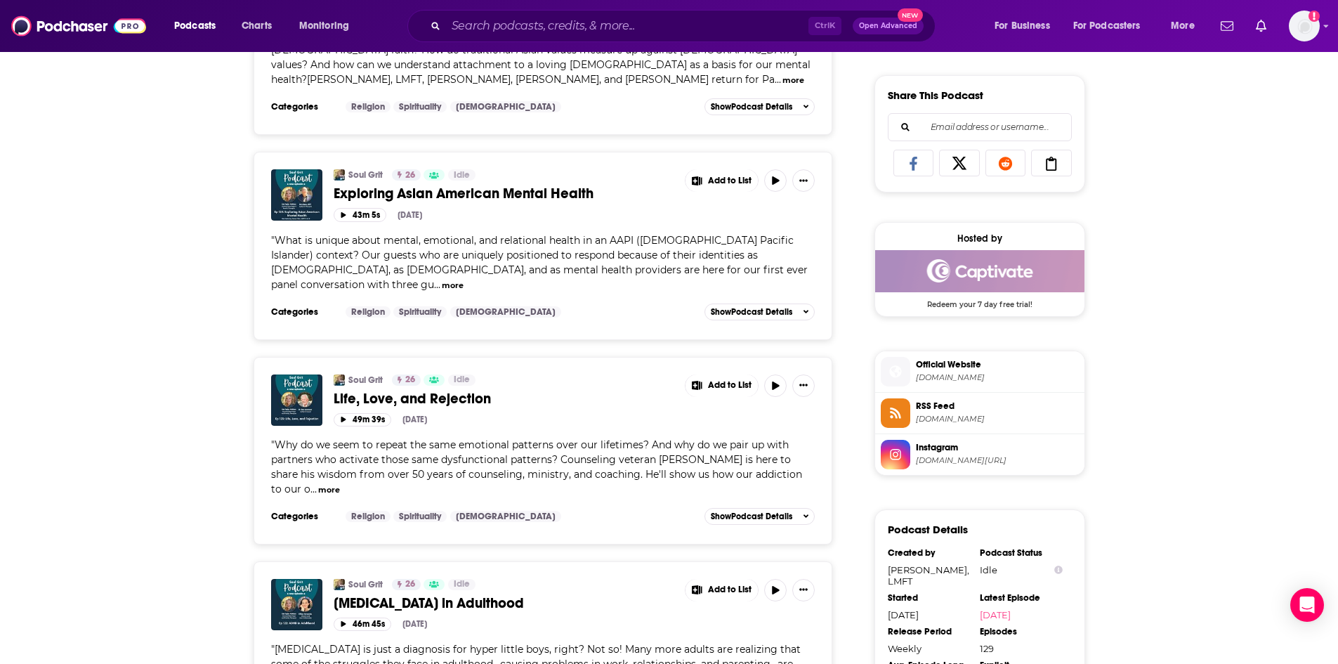
scroll to position [983, 0]
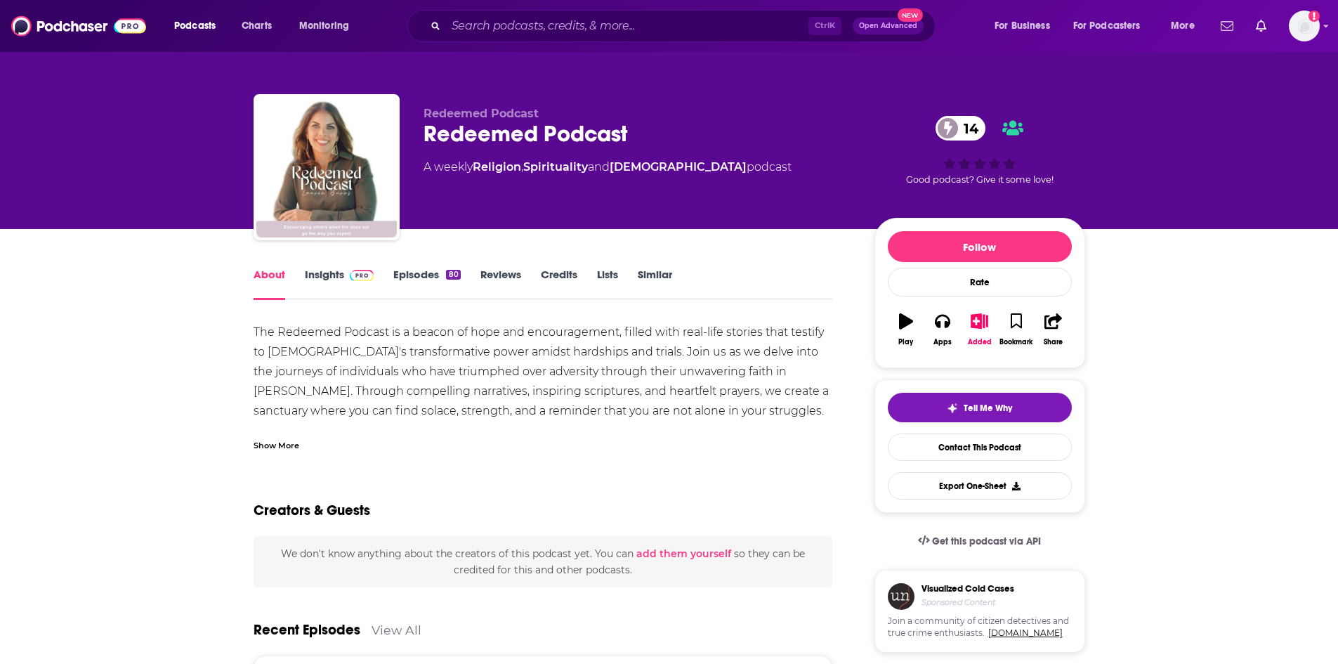
click at [275, 444] on div "Show More" at bounding box center [276, 443] width 46 height 13
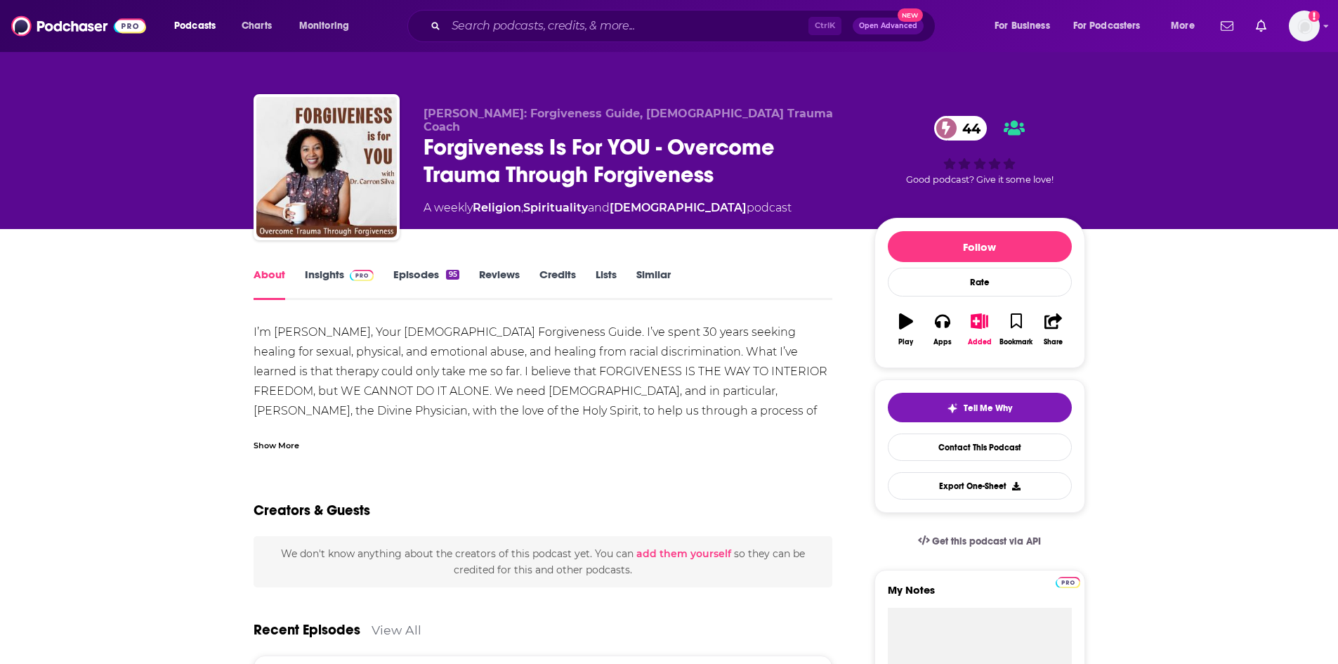
click at [290, 442] on div "Show More" at bounding box center [276, 443] width 46 height 13
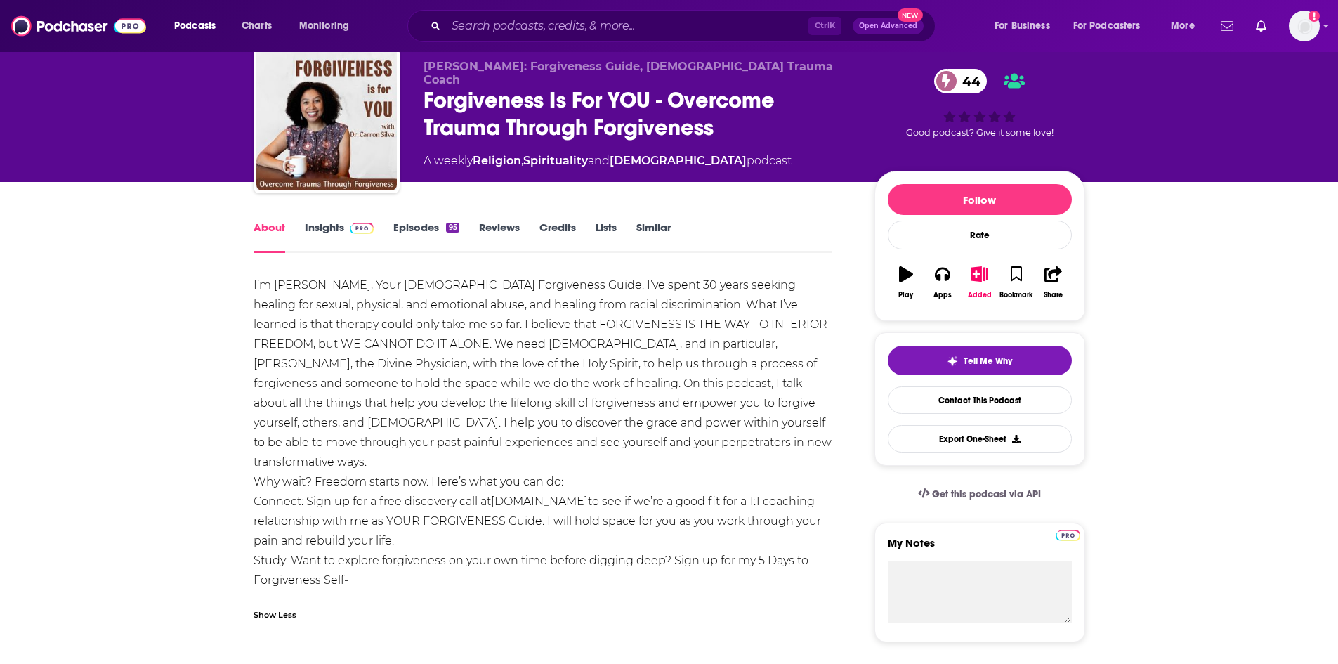
scroll to position [70, 0]
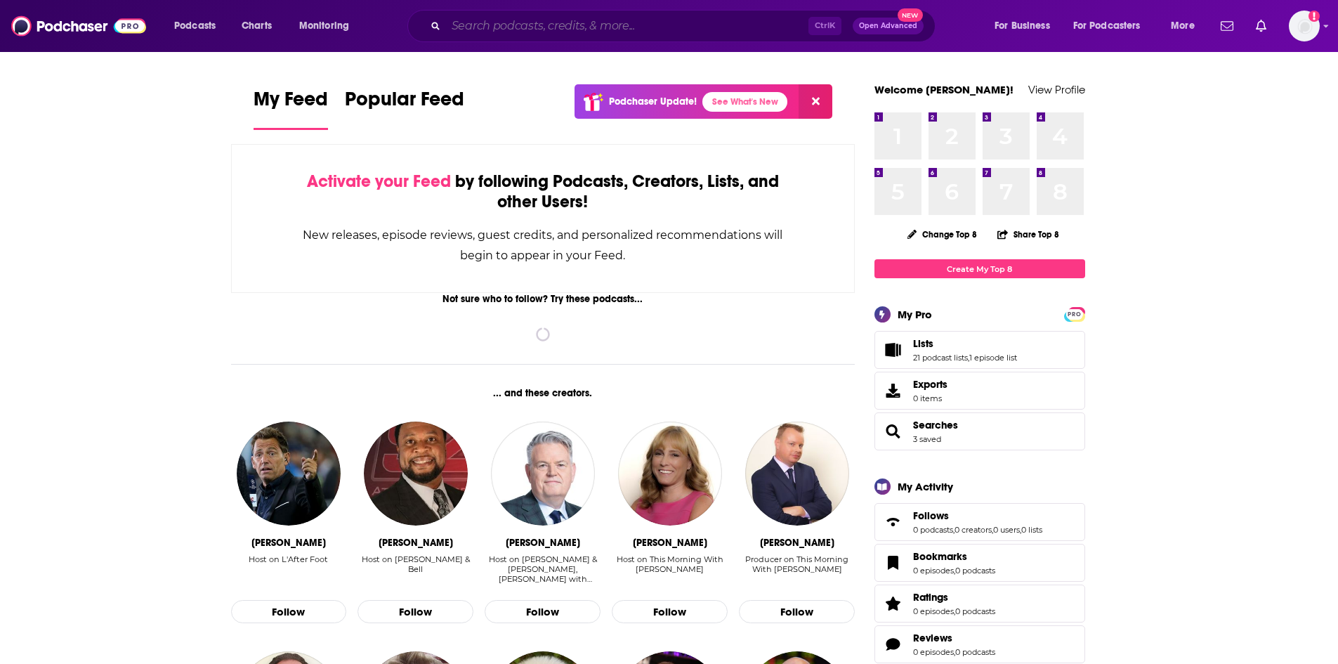
click at [564, 27] on input "Search podcasts, credits, & more..." at bounding box center [627, 26] width 362 height 22
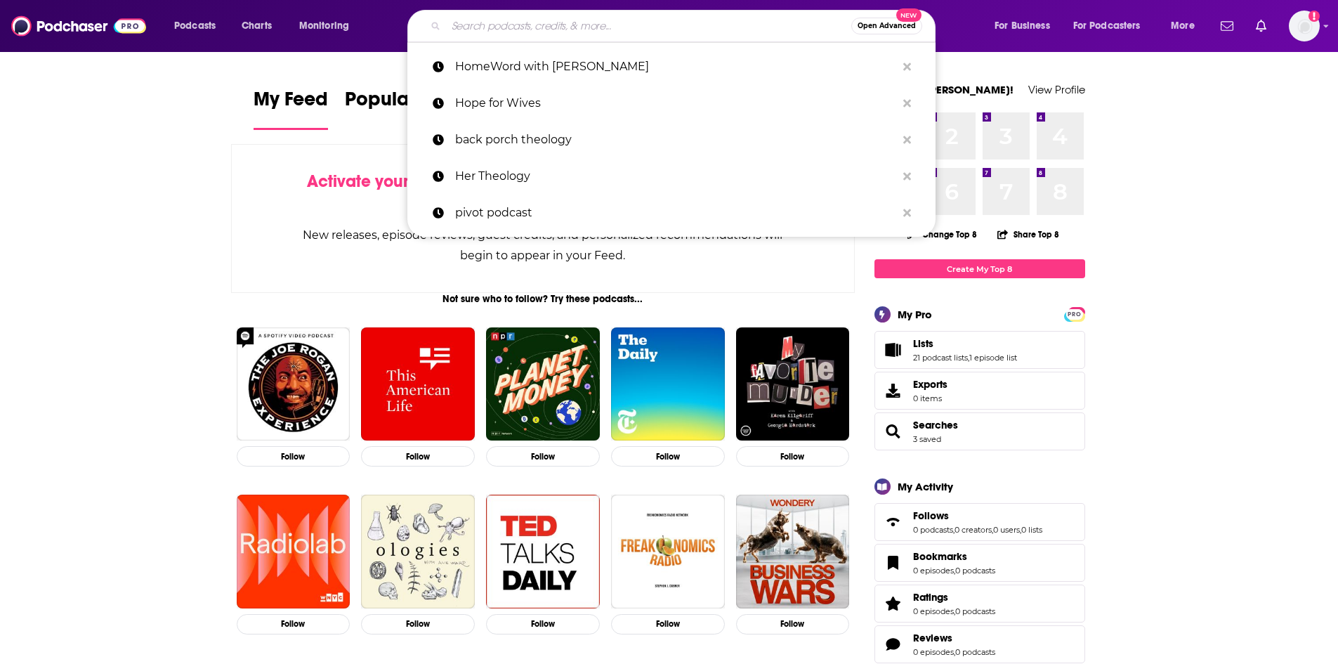
click at [548, 25] on input "Search podcasts, credits, & more..." at bounding box center [648, 26] width 405 height 22
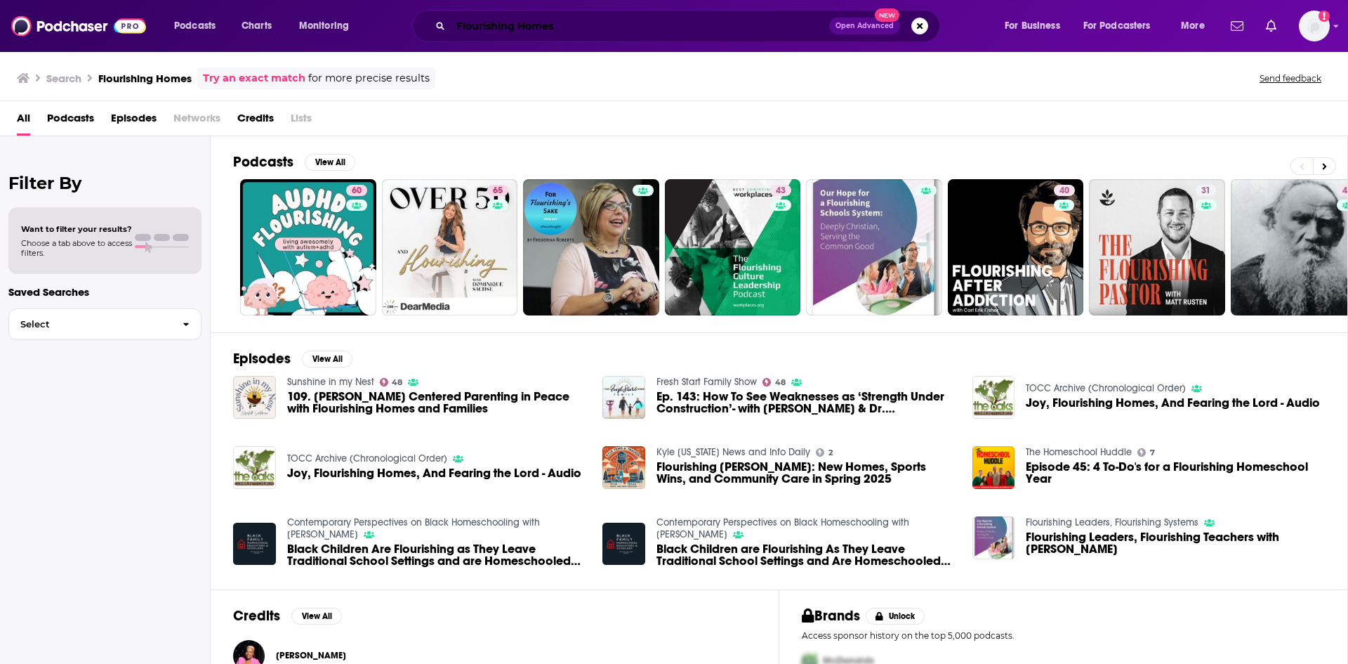
click at [586, 25] on input "Flourishing Homes" at bounding box center [640, 26] width 378 height 22
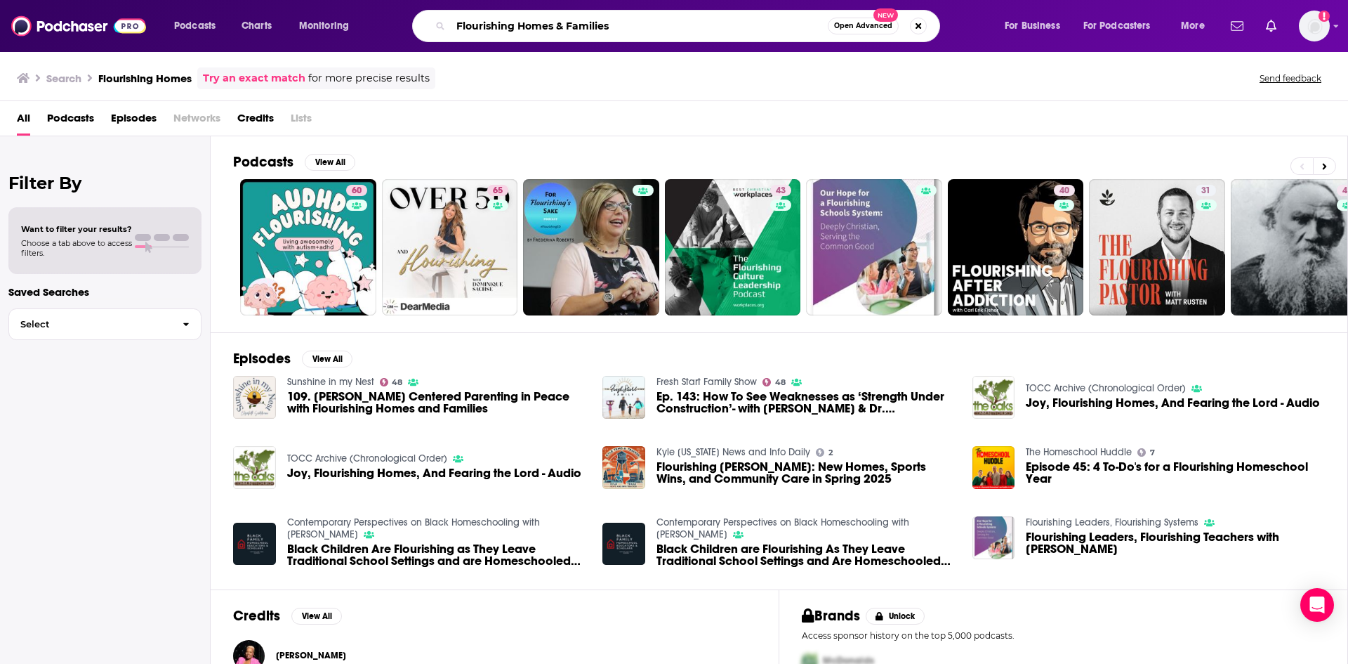
type input "Flourishing Homes & Families"
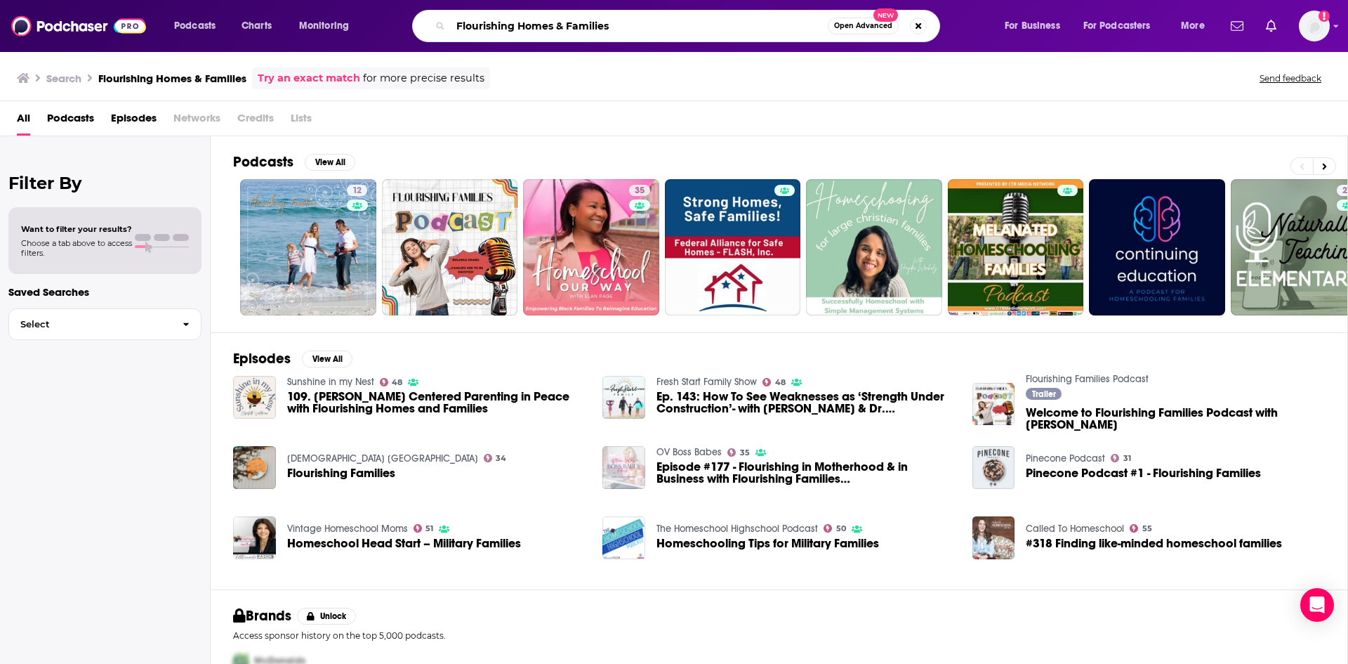
drag, startPoint x: 614, startPoint y: 33, endPoint x: 421, endPoint y: 64, distance: 195.6
click at [421, 64] on div "Podcasts Charts Monitoring Flourishing Homes & Families Open Advanced New For B…" at bounding box center [674, 332] width 1348 height 664
type input "Faith and Feminism"
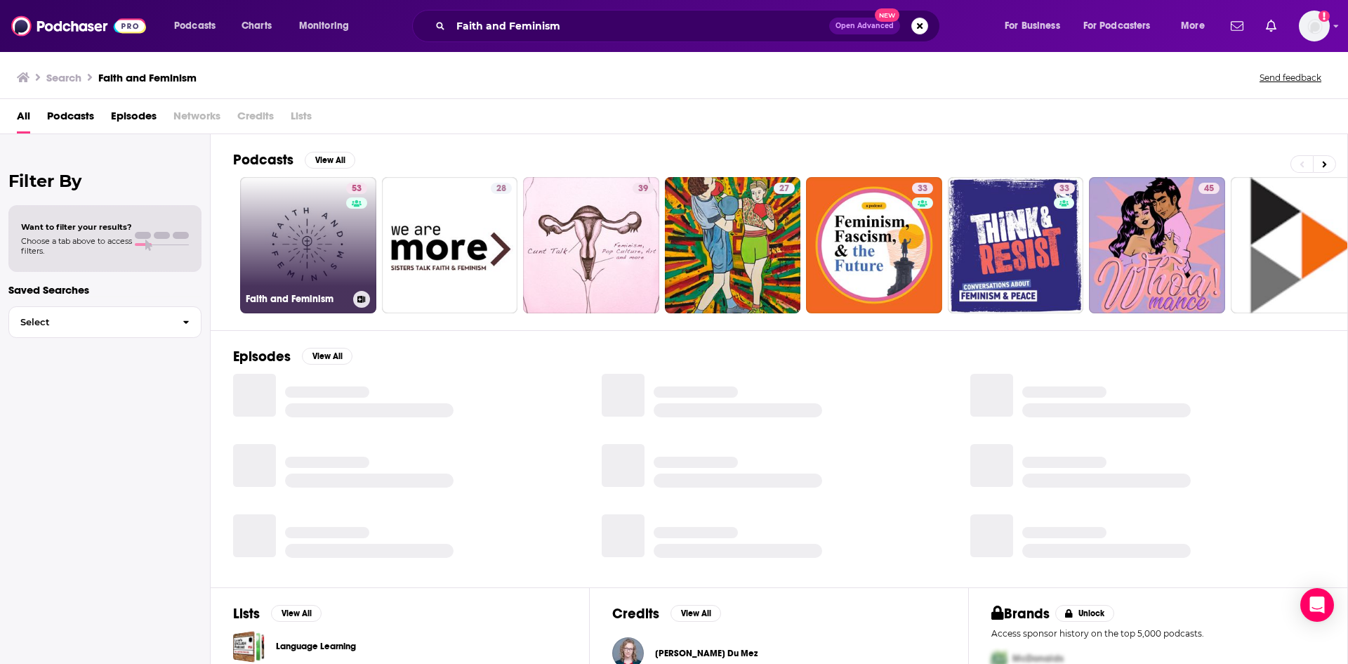
click at [324, 246] on link "53 Faith and Feminism" at bounding box center [308, 245] width 136 height 136
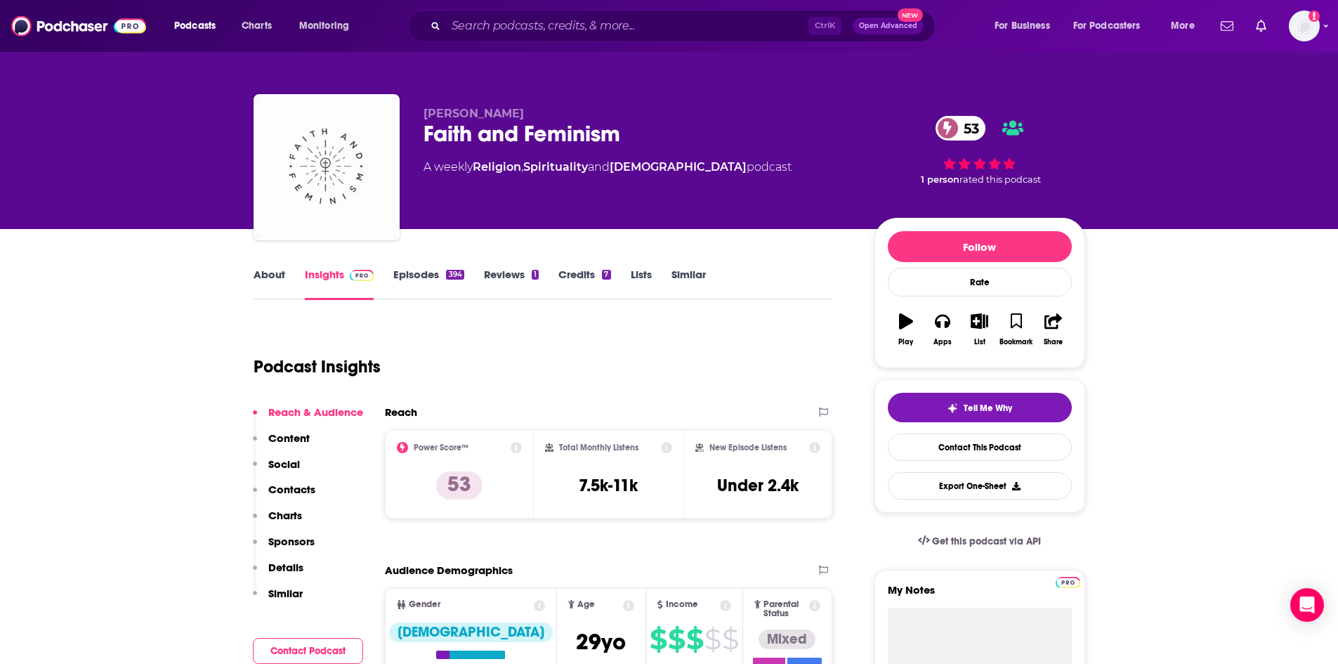
click at [273, 278] on link "About" at bounding box center [269, 284] width 32 height 32
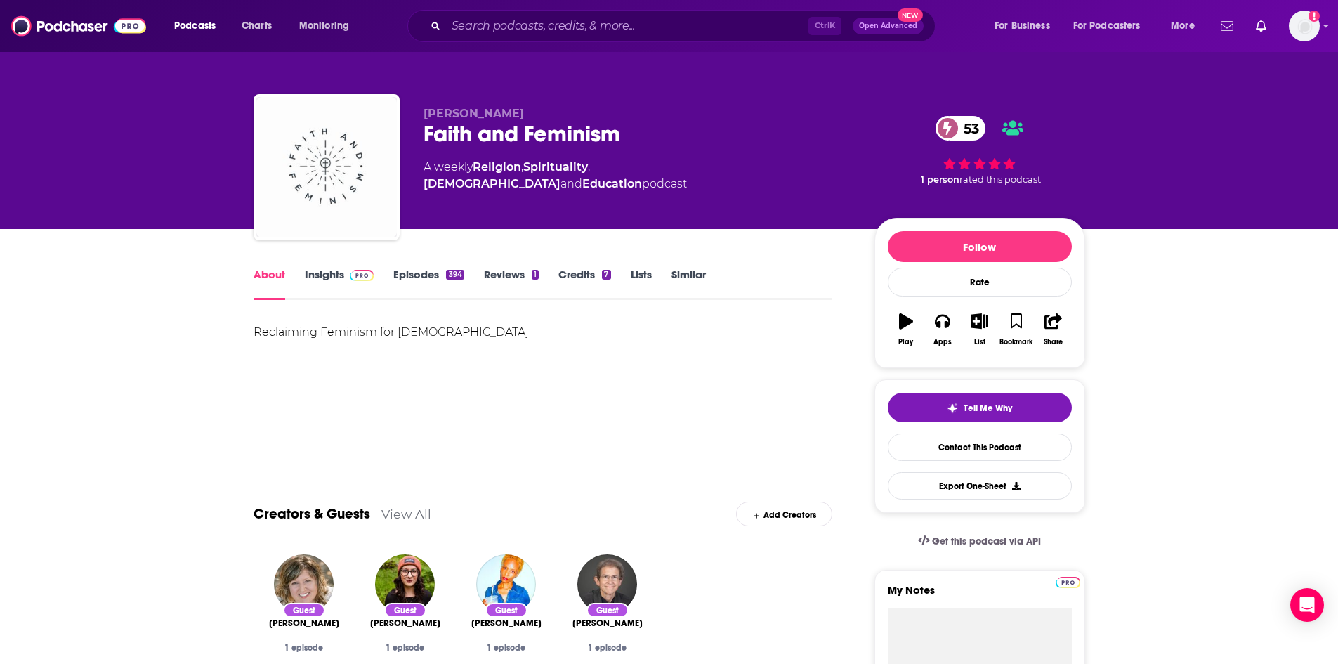
click at [410, 278] on link "Episodes 394" at bounding box center [428, 284] width 70 height 32
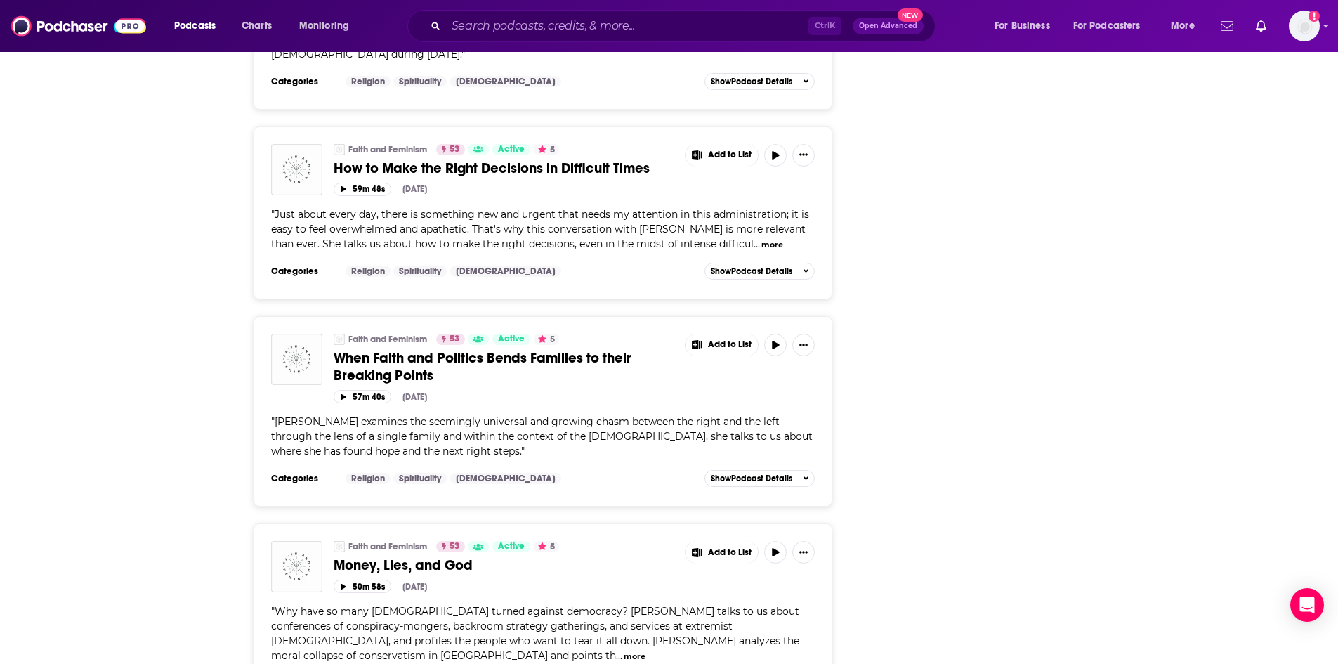
scroll to position [4599, 0]
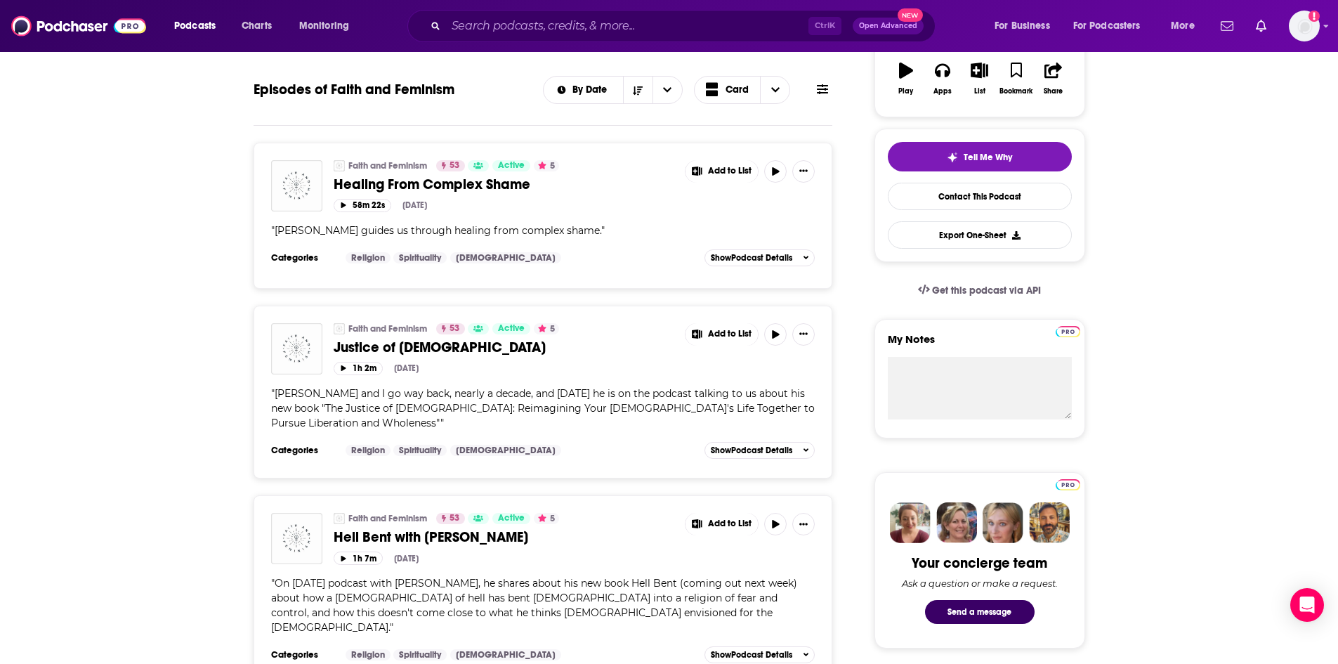
scroll to position [0, 0]
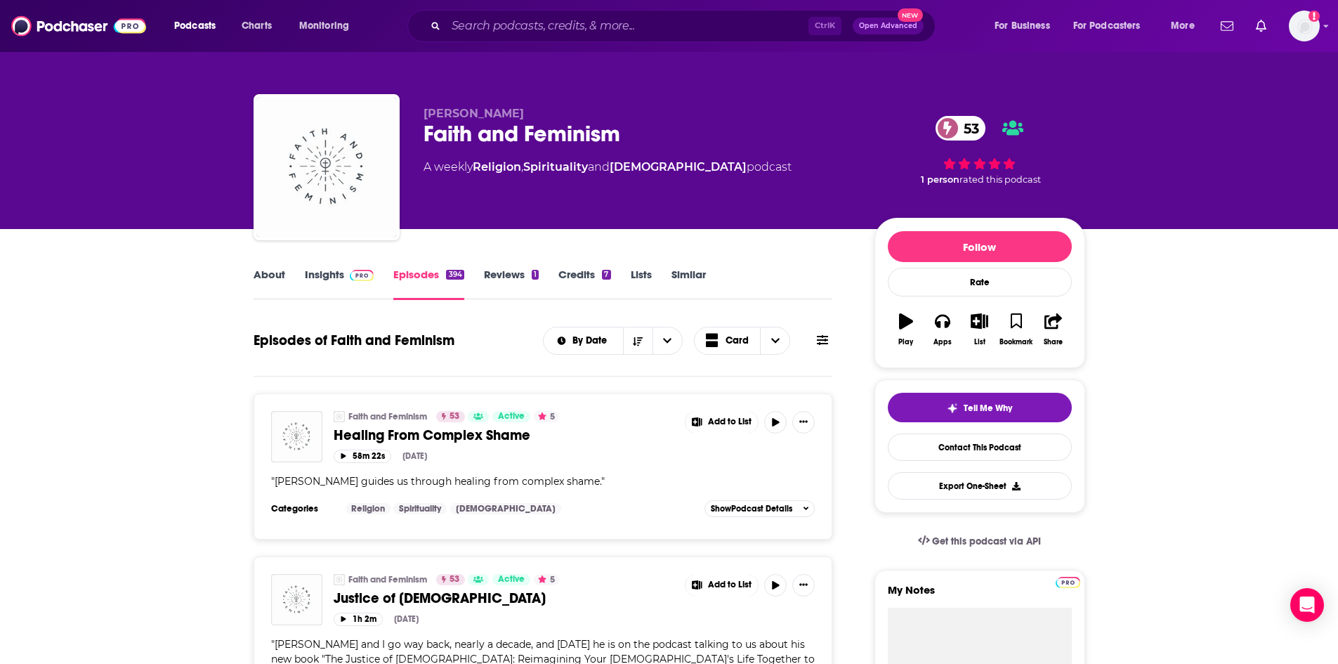
drag, startPoint x: 423, startPoint y: 110, endPoint x: 529, endPoint y: 116, distance: 106.9
click at [529, 116] on p "Meghan Tschanz" at bounding box center [637, 113] width 428 height 13
copy span "Meghan Tschanz"
click at [338, 275] on link "Insights" at bounding box center [340, 284] width 70 height 32
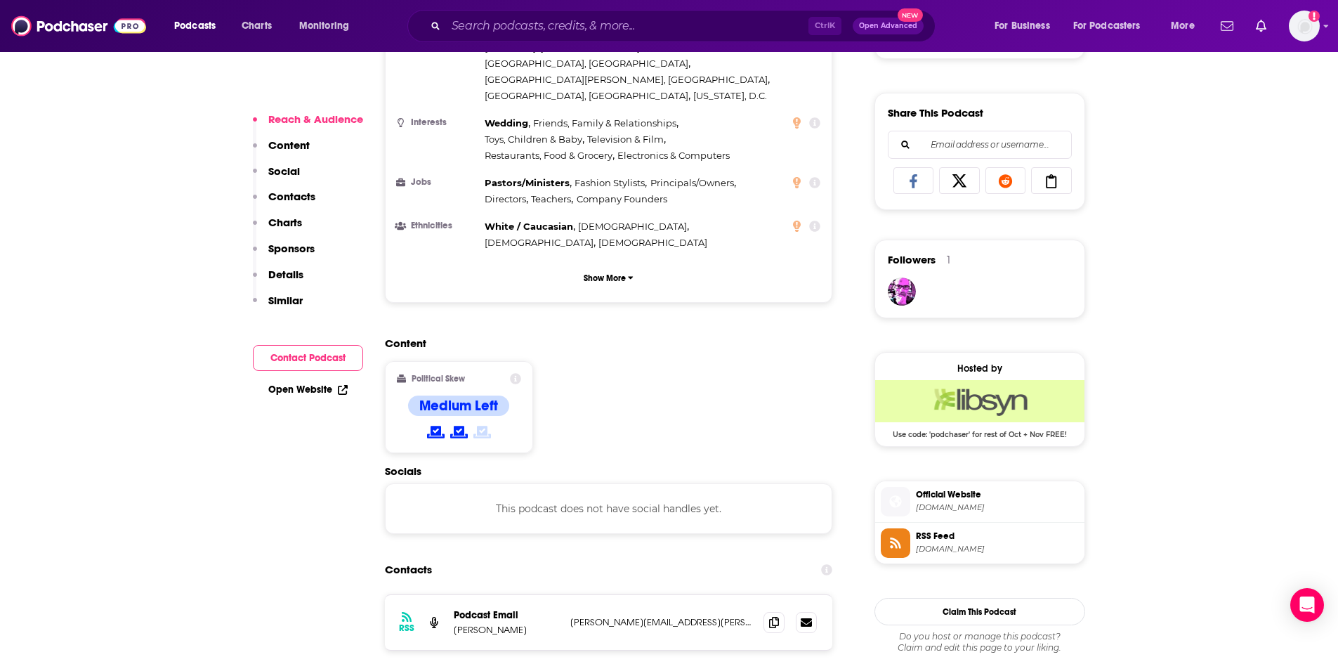
scroll to position [843, 0]
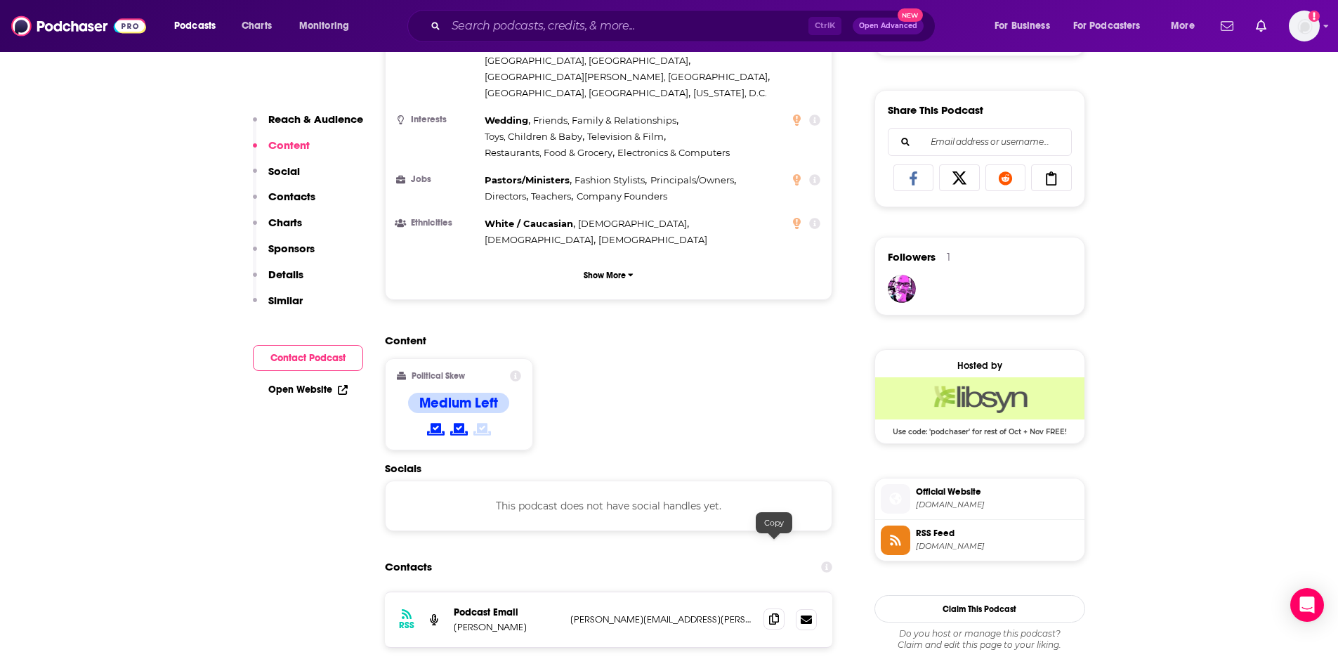
click at [778, 613] on icon at bounding box center [774, 618] width 10 height 11
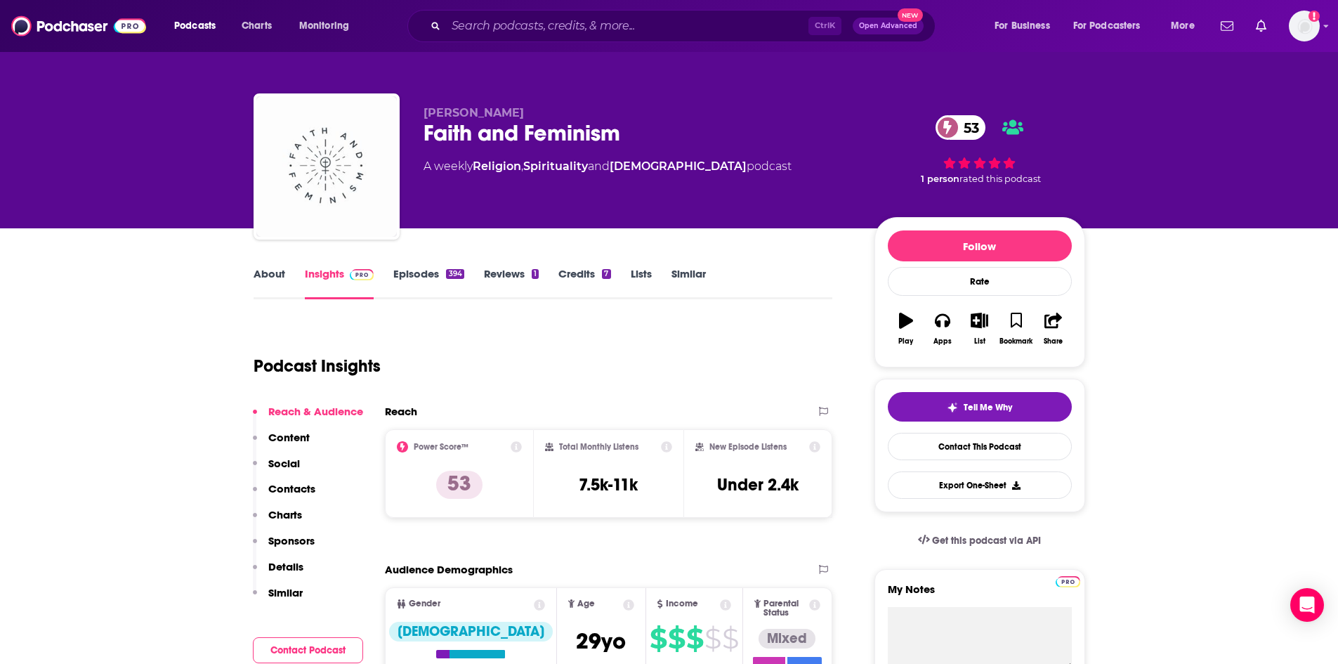
scroll to position [0, 0]
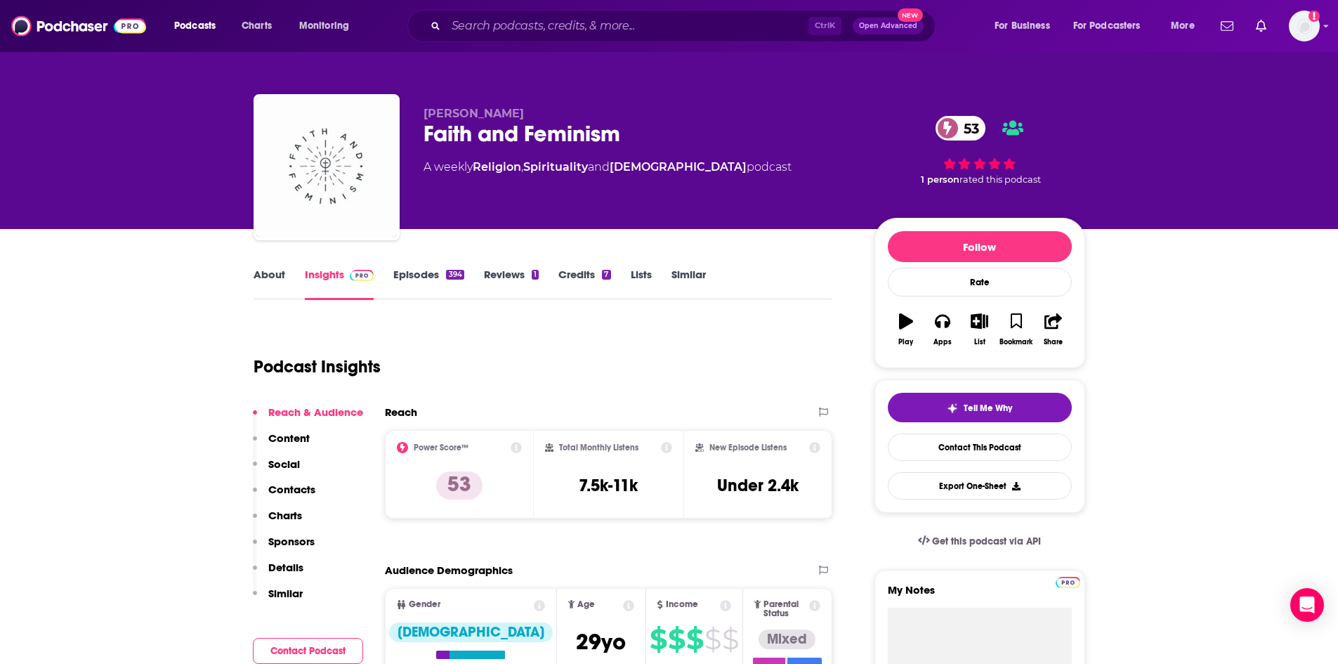
click at [284, 279] on link "About" at bounding box center [269, 284] width 32 height 32
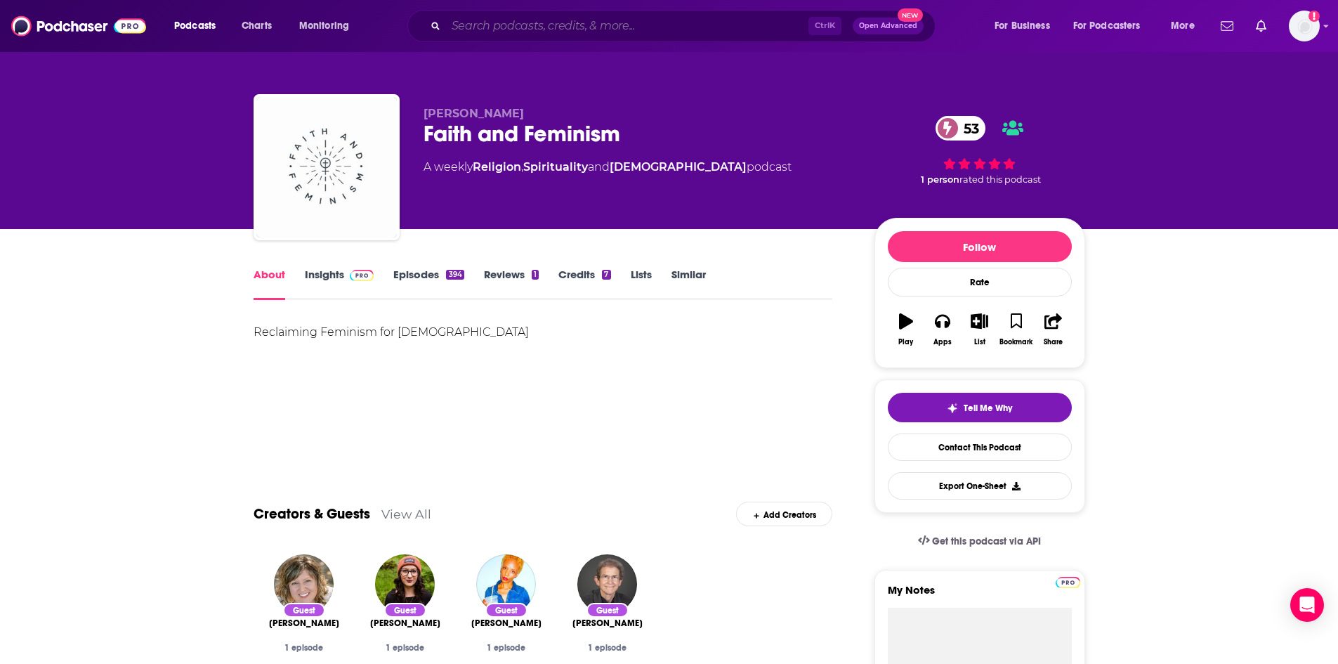
click at [543, 33] on input "Search podcasts, credits, & more..." at bounding box center [627, 26] width 362 height 22
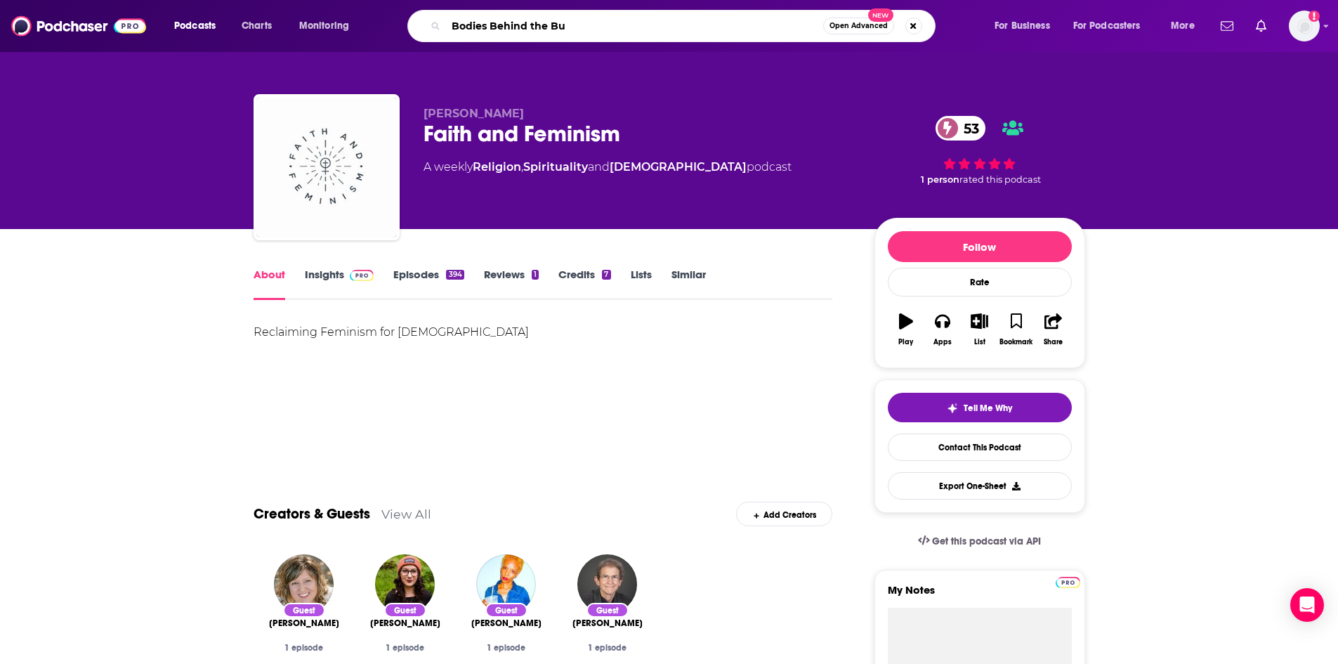
type input "Bodies Behind the Bus"
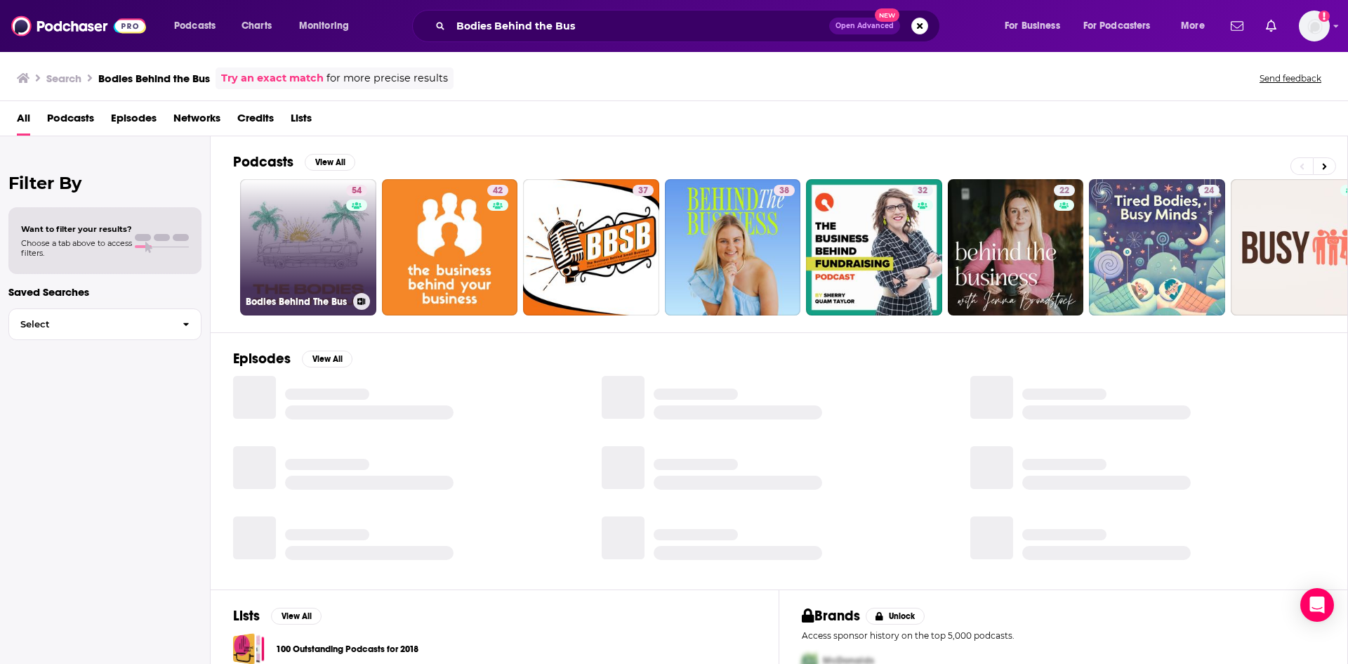
click at [308, 253] on link "54 Bodies Behind The Bus" at bounding box center [308, 247] width 136 height 136
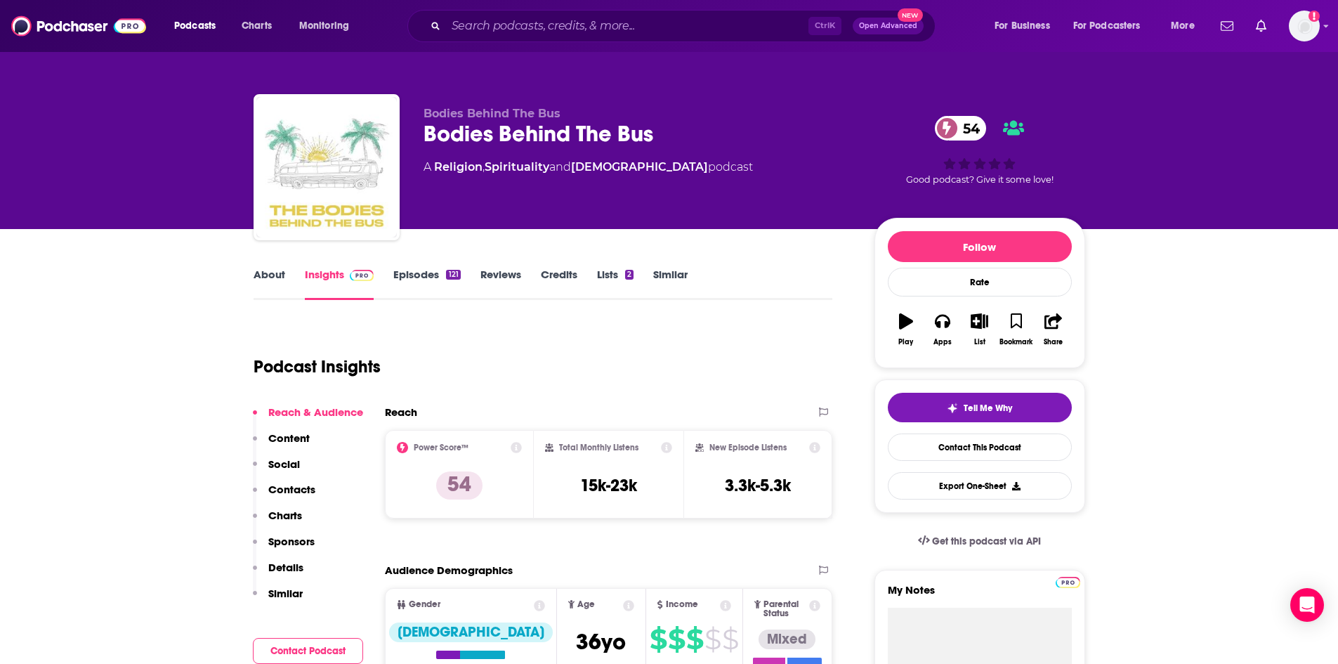
click at [260, 284] on link "About" at bounding box center [269, 284] width 32 height 32
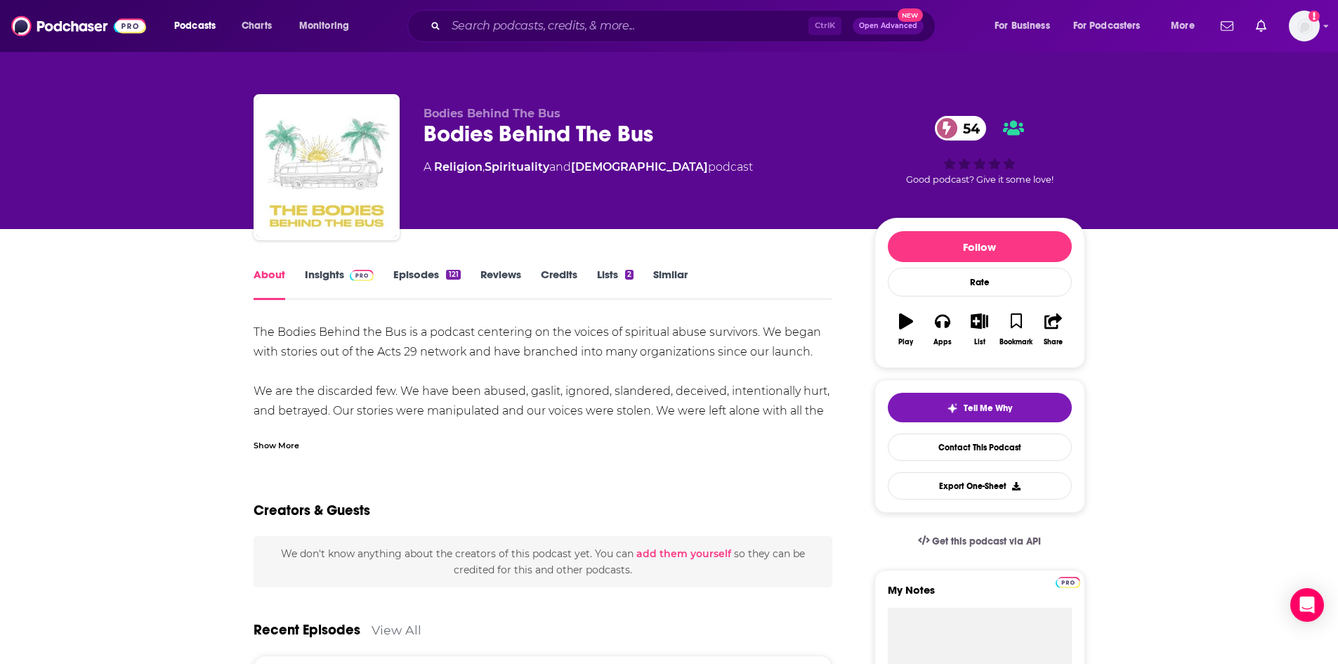
click at [284, 440] on div "Show More" at bounding box center [276, 443] width 46 height 13
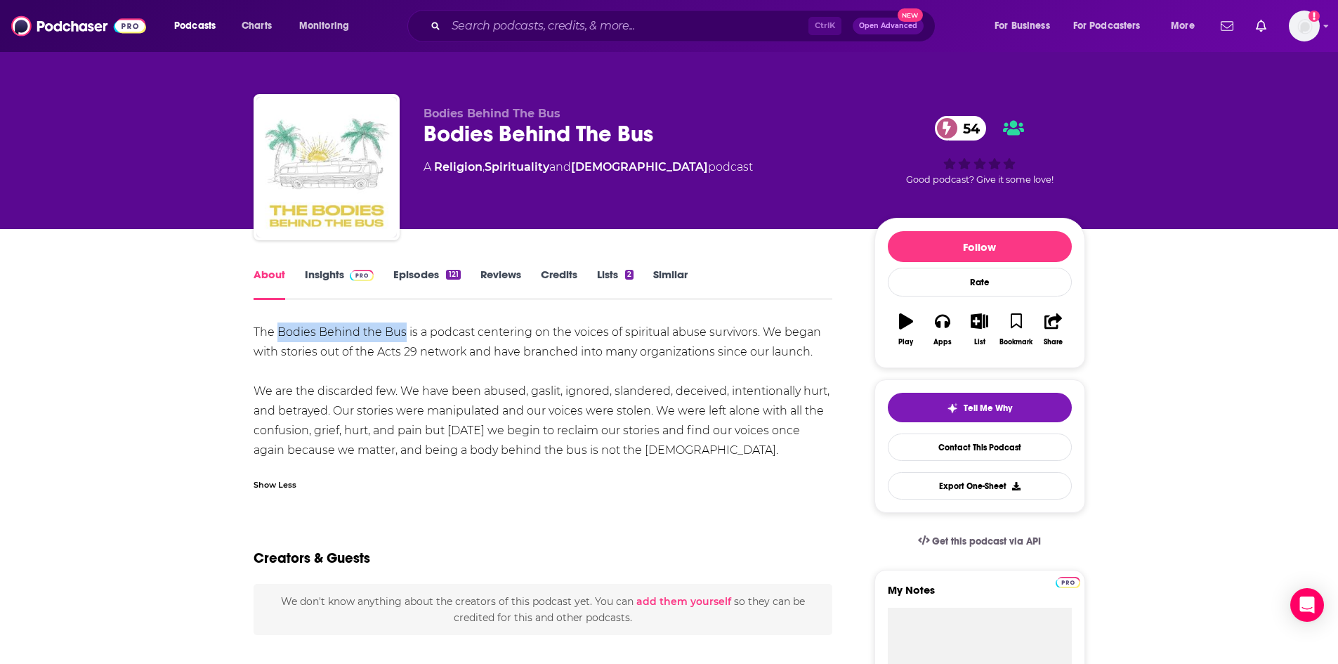
drag, startPoint x: 279, startPoint y: 332, endPoint x: 405, endPoint y: 338, distance: 126.5
click at [405, 338] on div "The Bodies Behind the Bus is a podcast centering on the voices of spiritual abu…" at bounding box center [542, 391] width 579 height 138
copy div "Bodies Behind the Bus"
click at [328, 286] on link "Insights" at bounding box center [340, 284] width 70 height 32
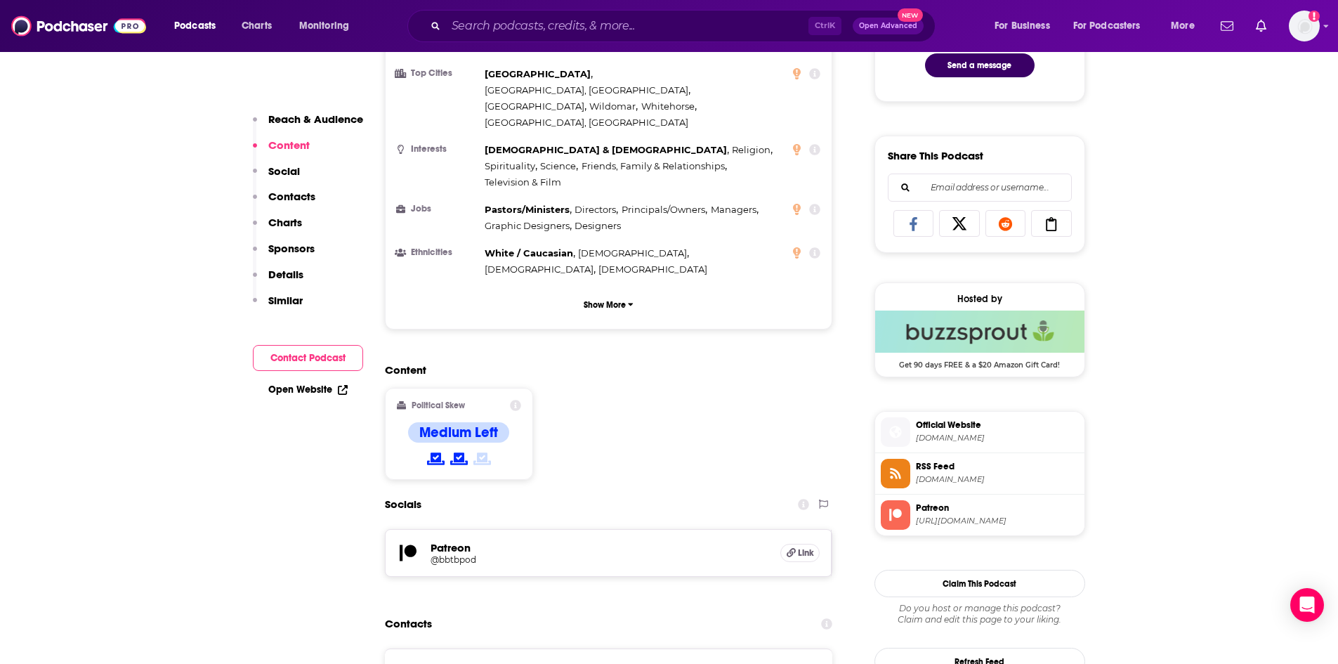
scroll to position [913, 0]
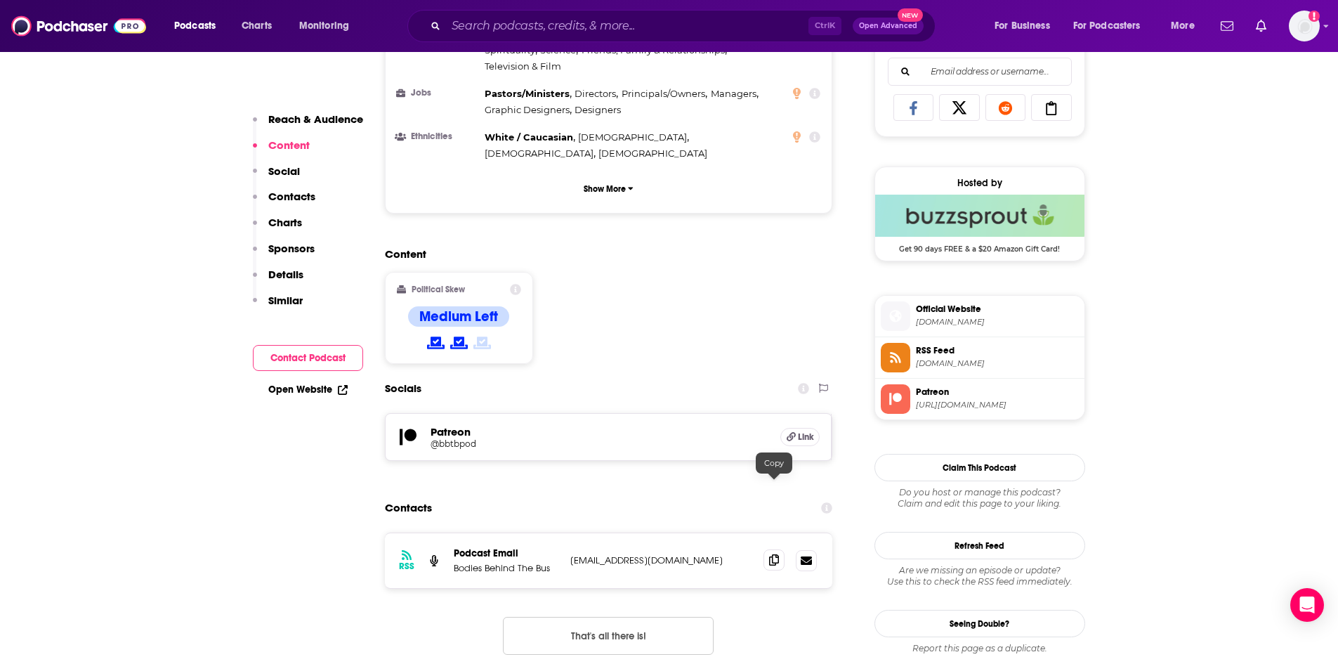
click at [775, 554] on icon at bounding box center [774, 559] width 10 height 11
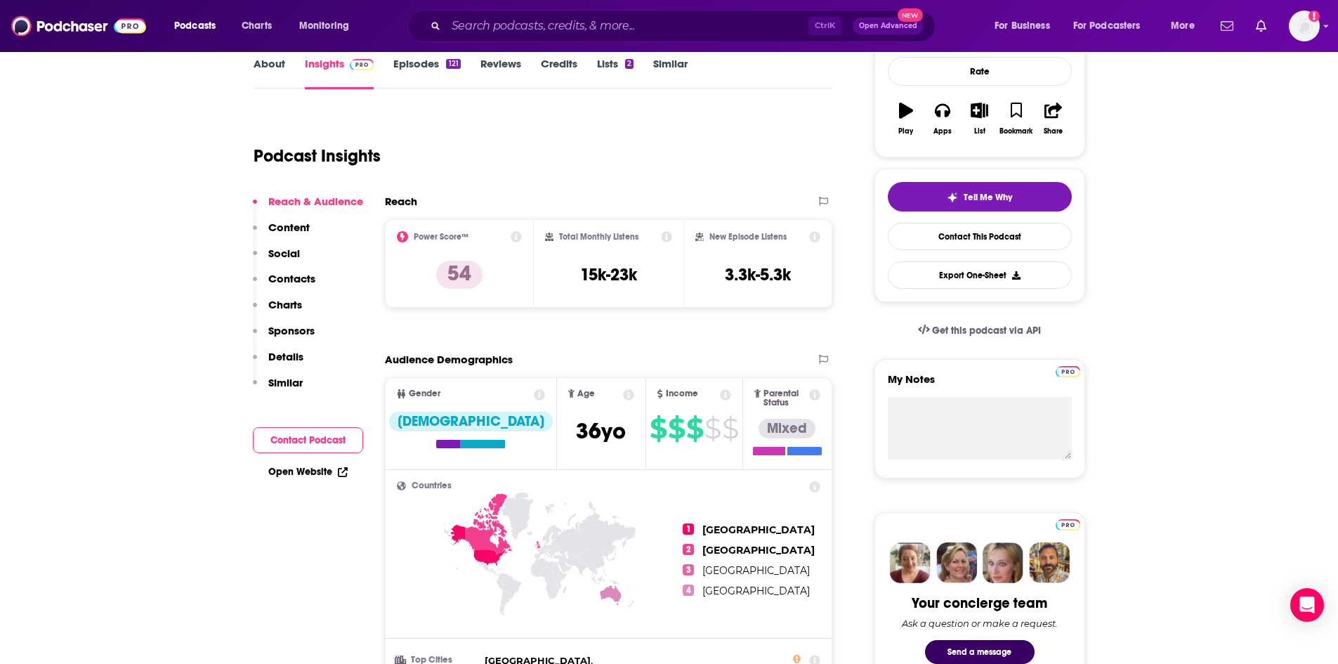
scroll to position [0, 0]
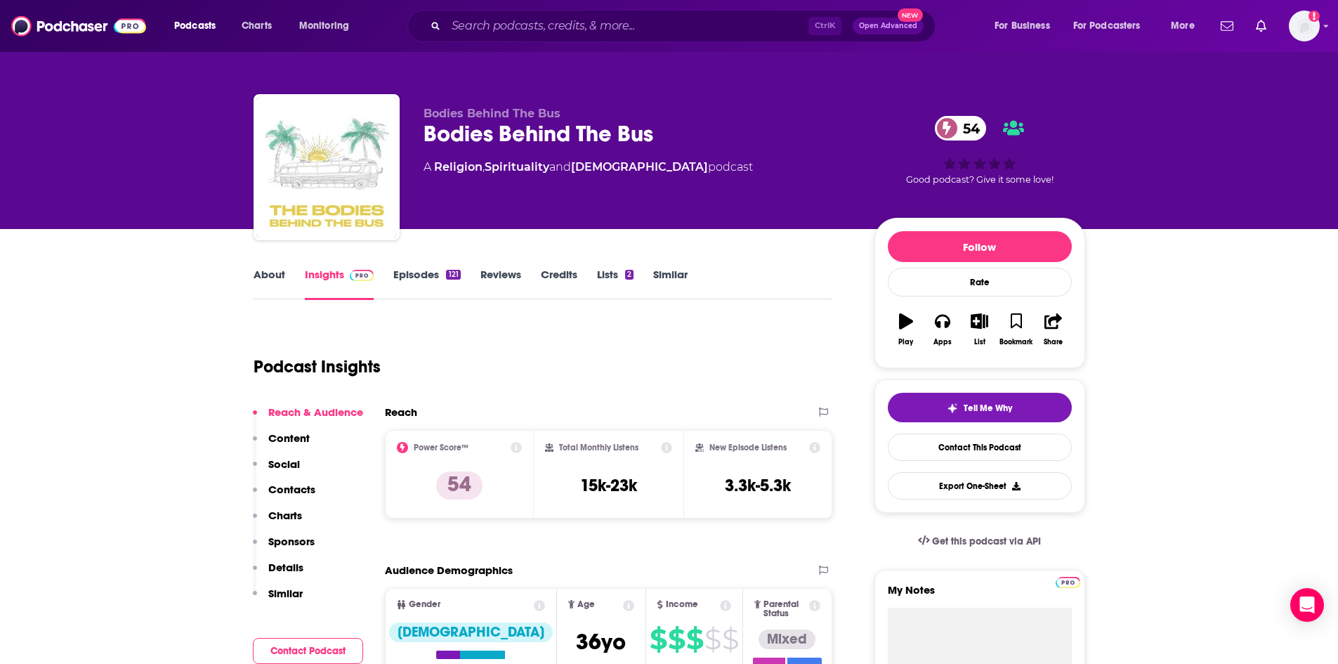
click at [437, 275] on link "Episodes 121" at bounding box center [426, 284] width 67 height 32
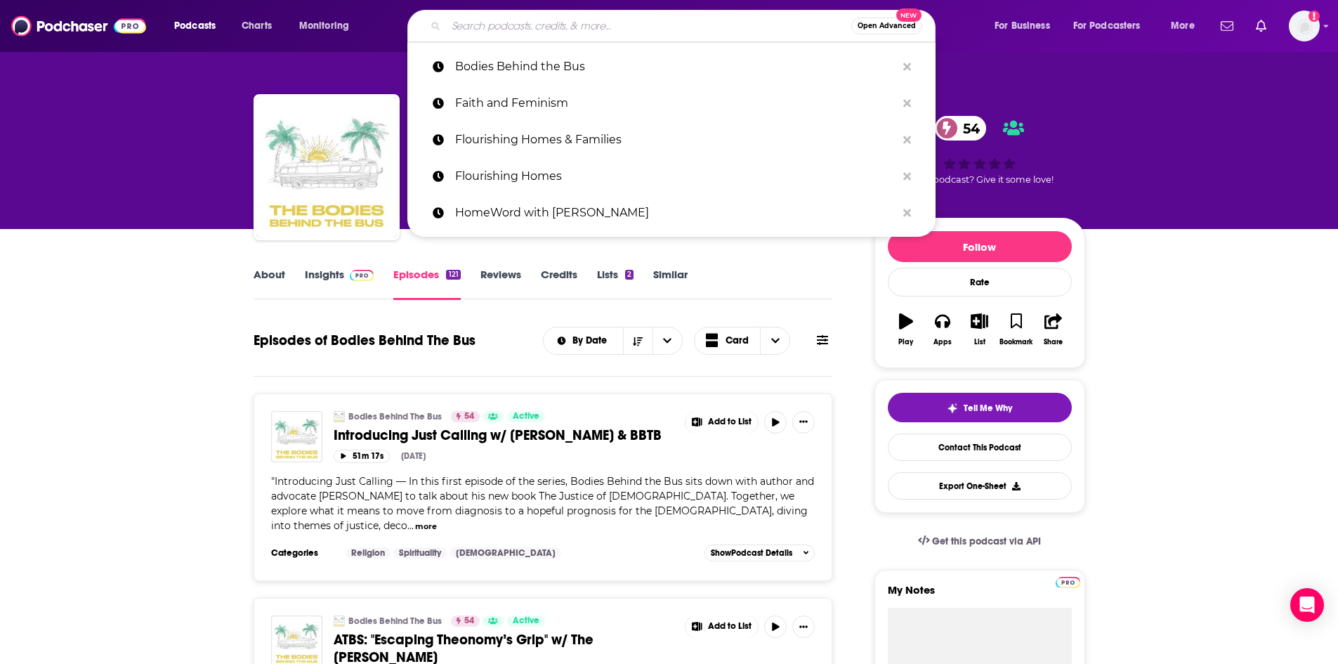
click at [539, 18] on input "Search podcasts, credits, & more..." at bounding box center [648, 26] width 405 height 22
paste input "connect@bodiesbehindthebus.com"
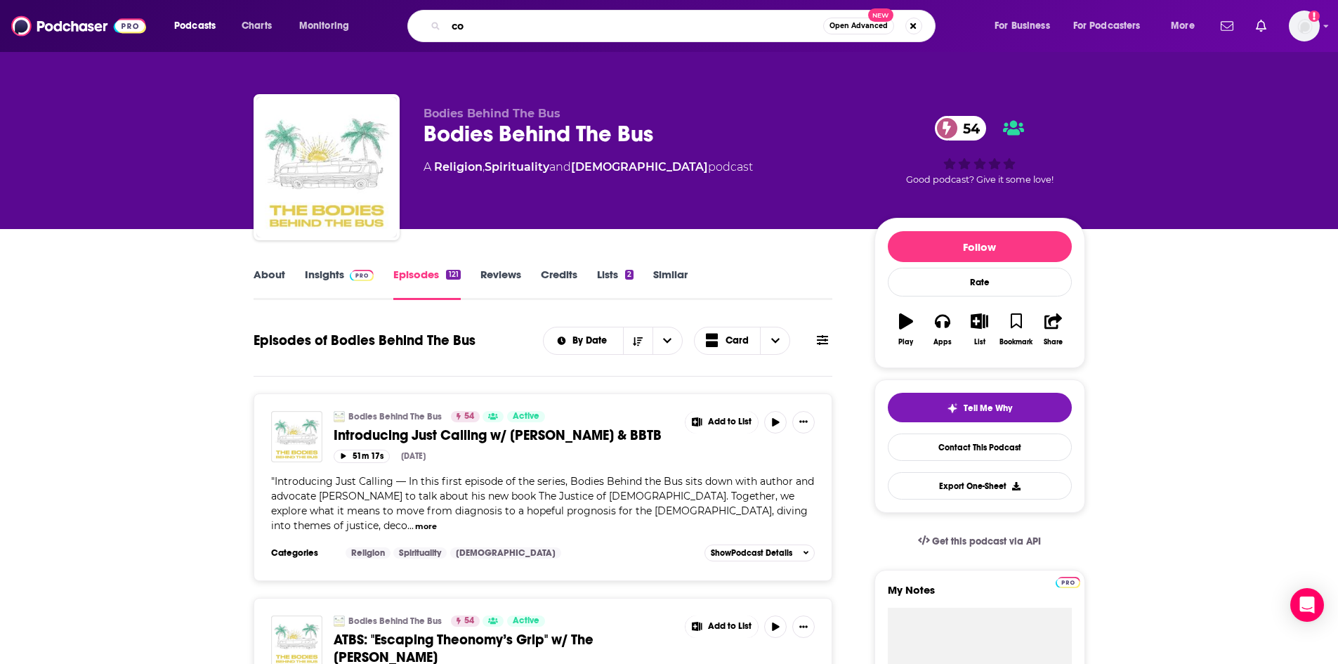
type input "c"
type input "Confessions of a Crappy Christians"
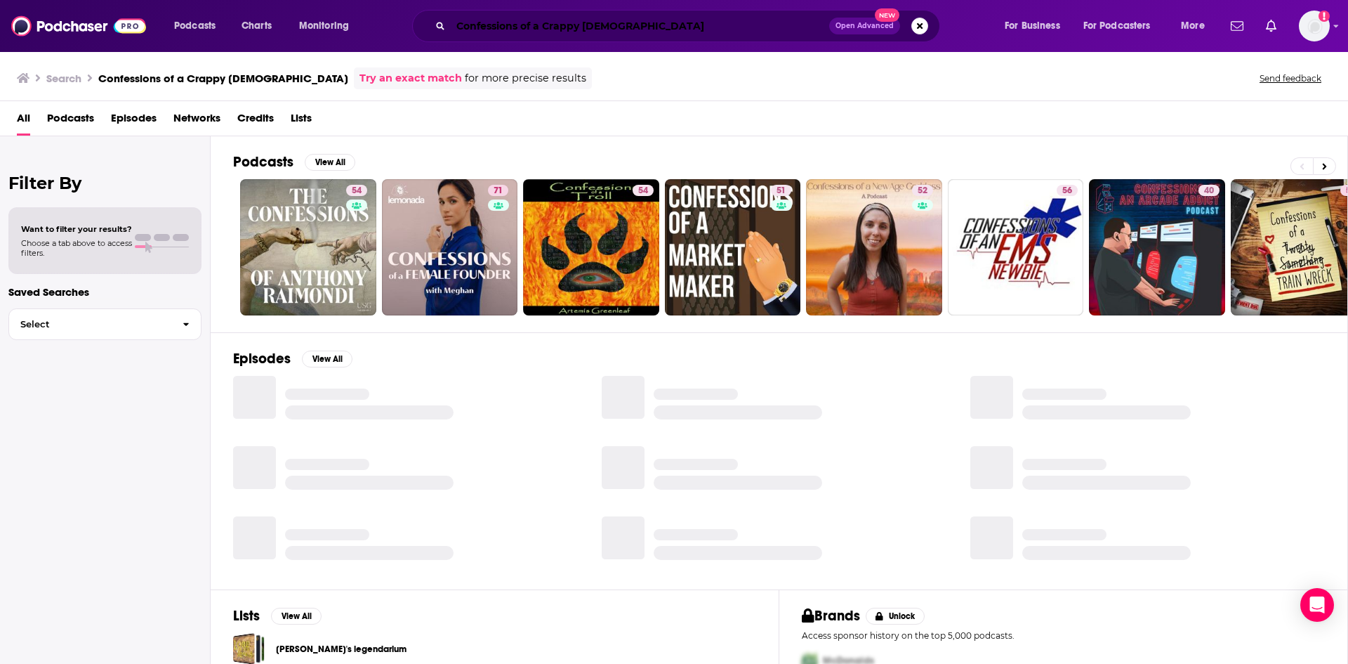
click at [704, 28] on input "Confessions of a Crappy Christians" at bounding box center [640, 26] width 378 height 22
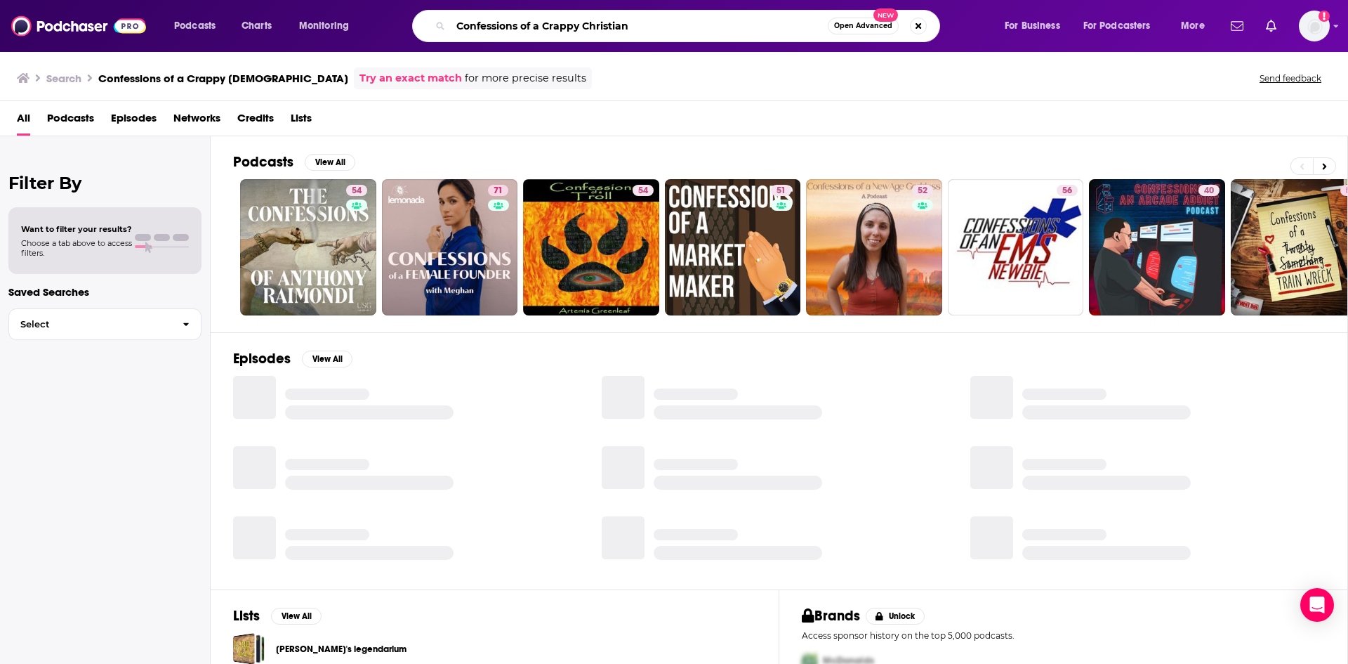
type input "Confessions of a Crappy Christian"
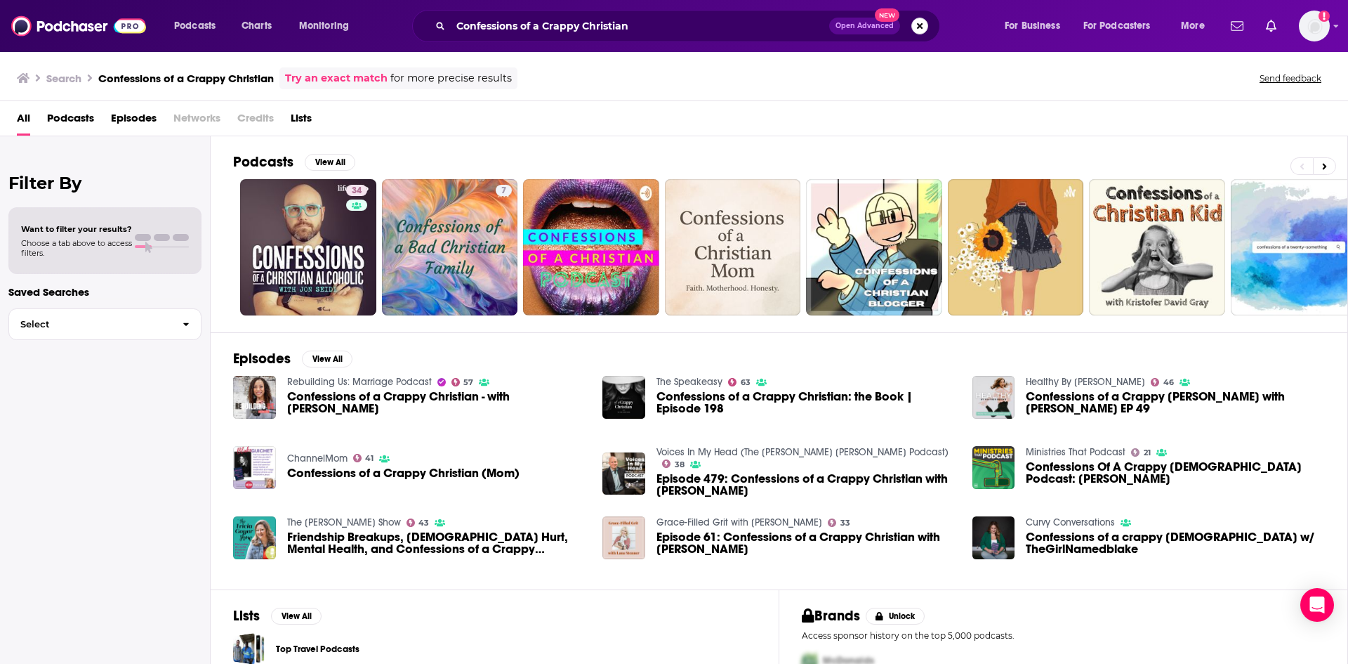
click at [918, 22] on button "Search podcasts, credits, & more..." at bounding box center [919, 26] width 17 height 17
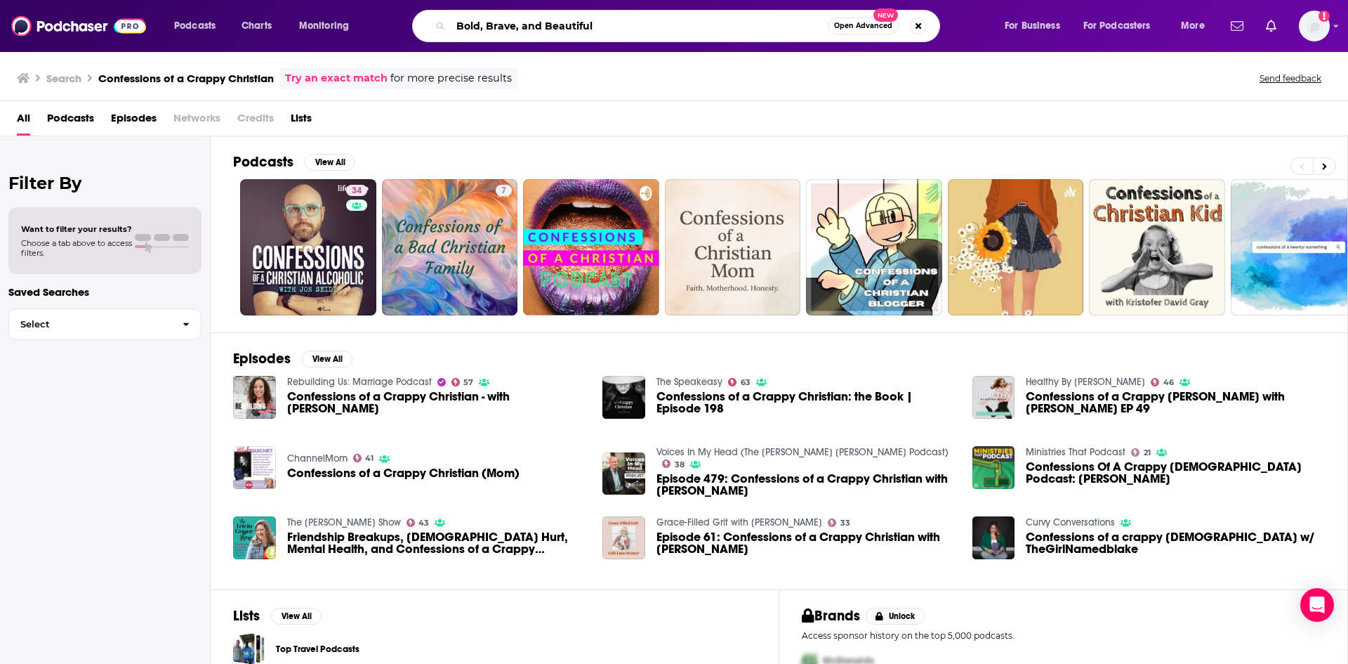
type input "Bold, Brave, and Beautiful"
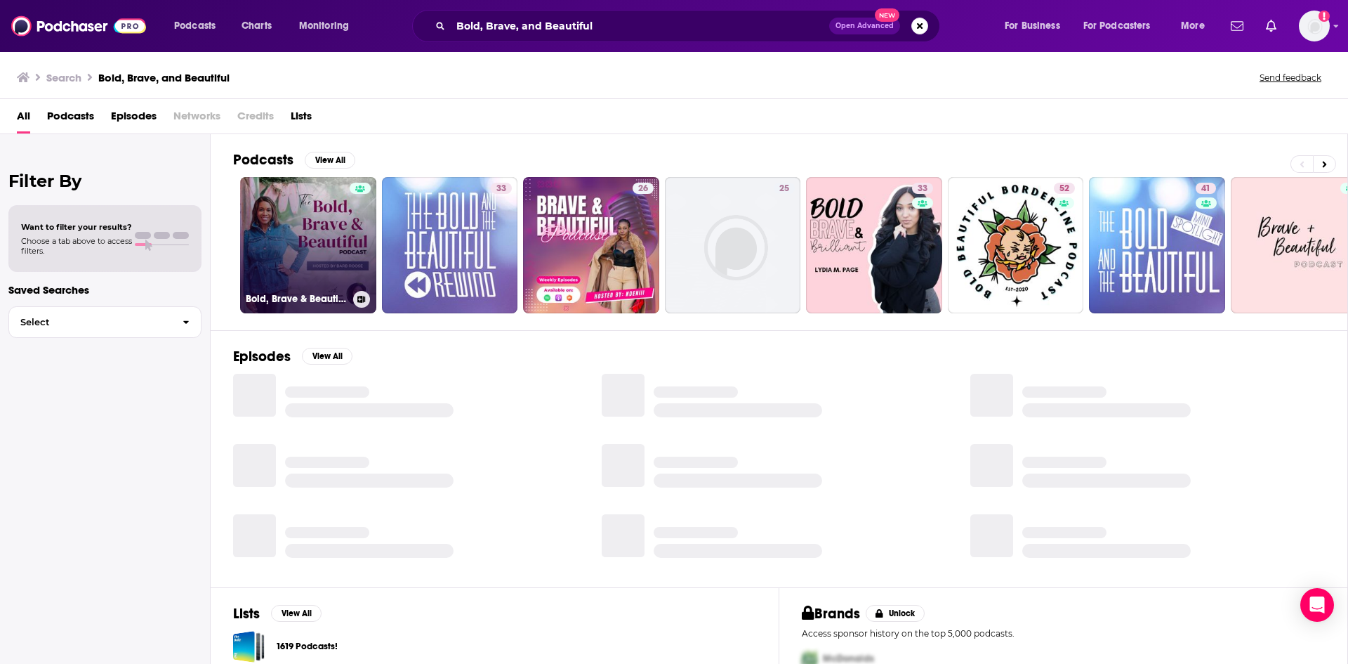
click at [335, 237] on link "Bold, Brave & Beautiful Podcast with Barb Roose" at bounding box center [308, 245] width 136 height 136
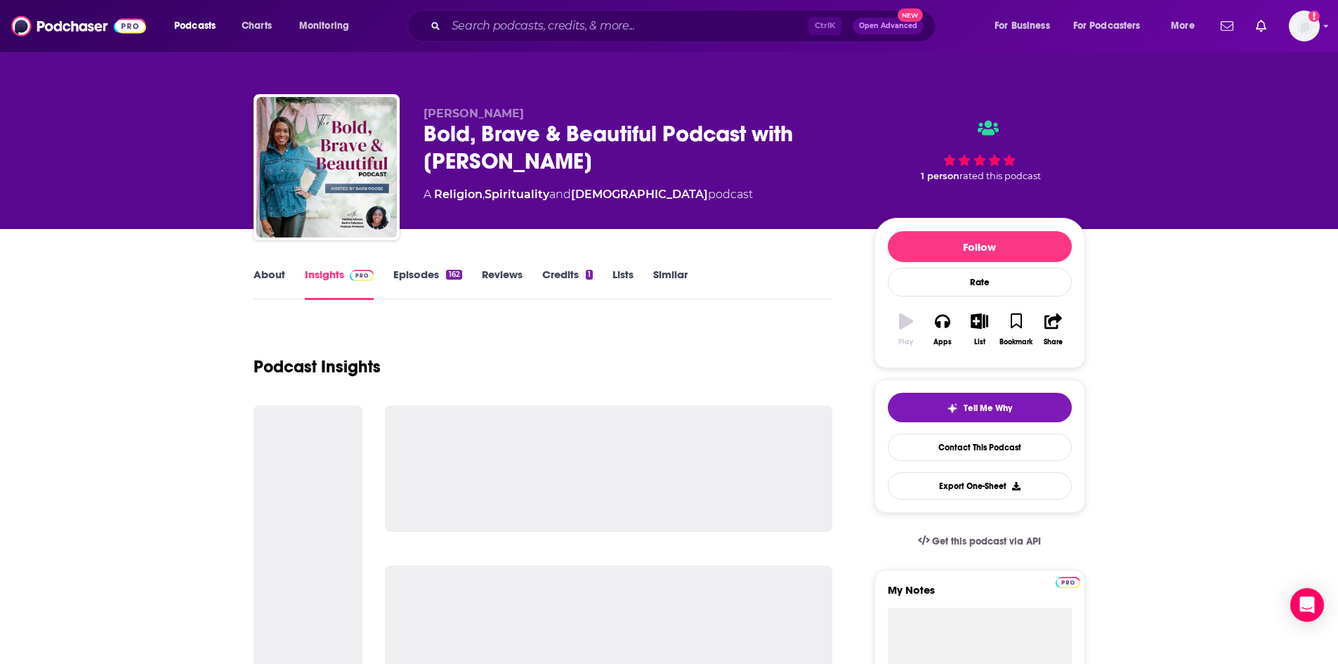
click at [279, 277] on link "About" at bounding box center [269, 284] width 32 height 32
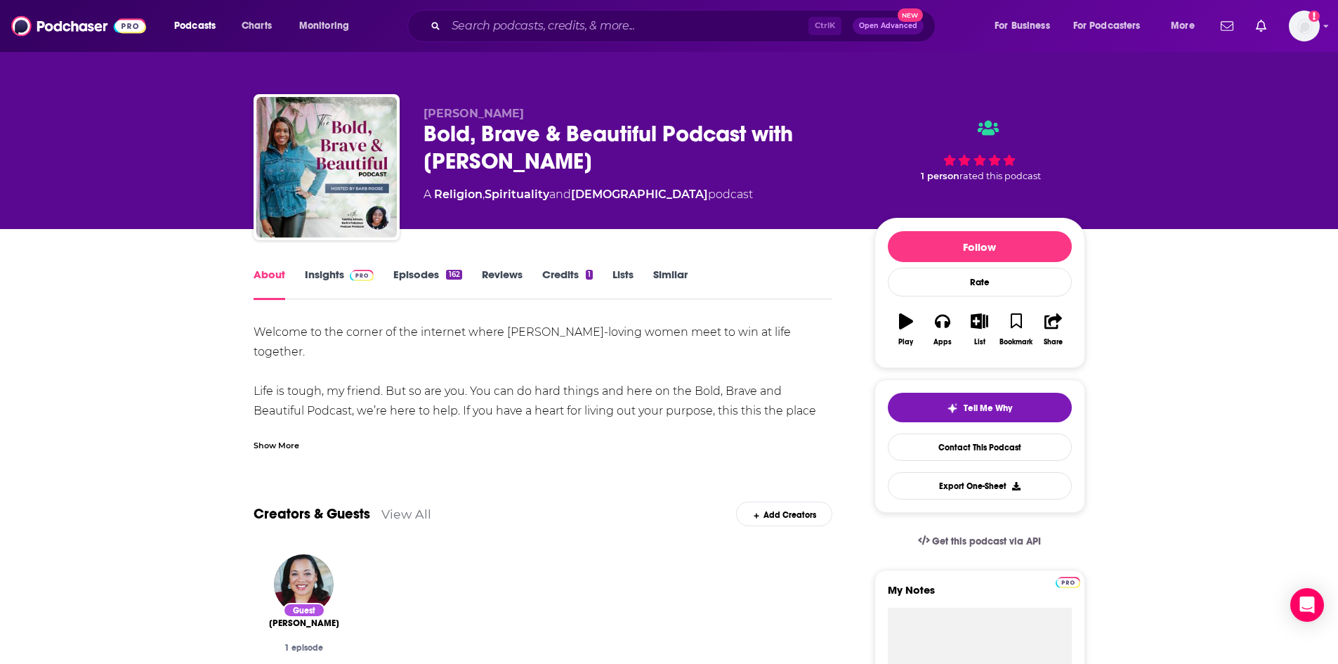
click at [295, 445] on div "Show More" at bounding box center [276, 443] width 46 height 13
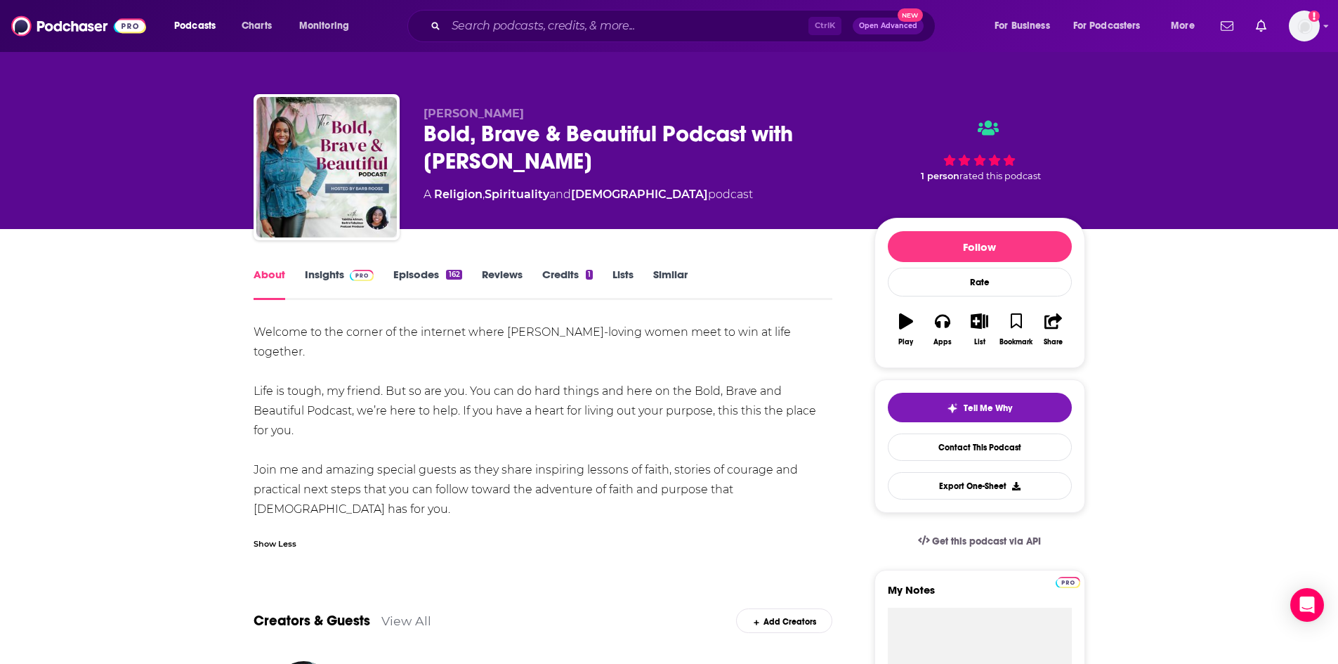
click at [315, 282] on link "Insights" at bounding box center [340, 284] width 70 height 32
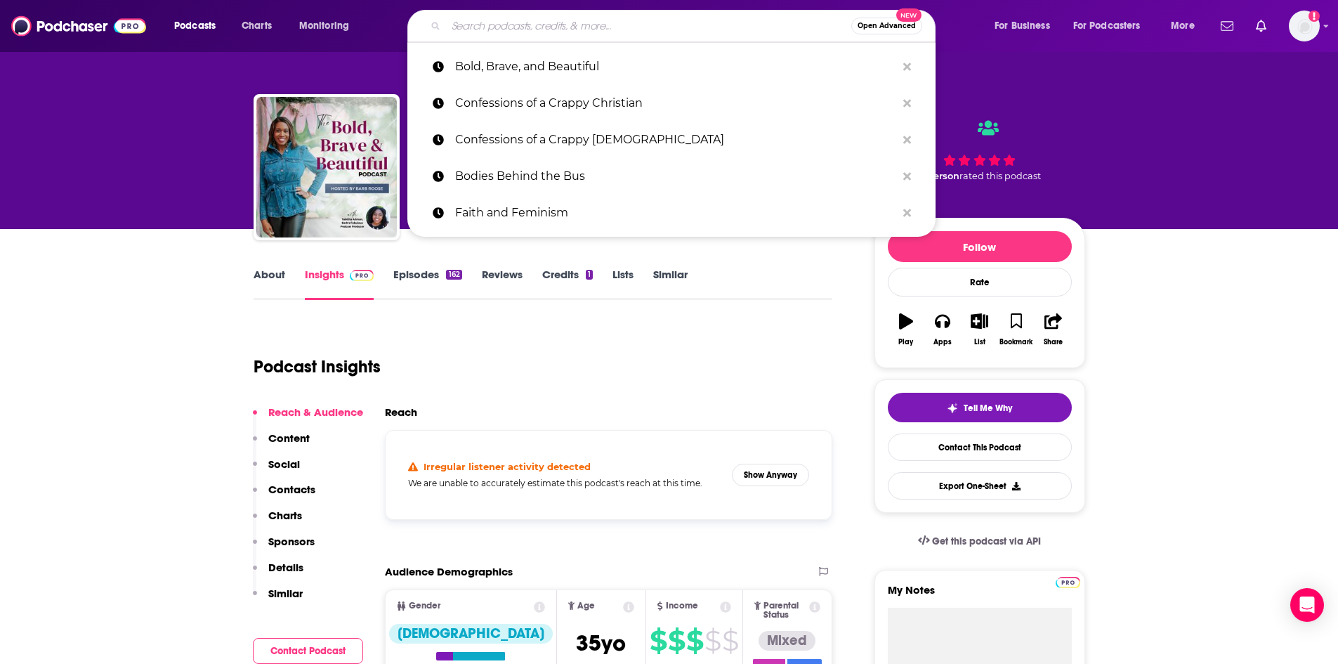
click at [569, 29] on input "Search podcasts, credits, & more..." at bounding box center [648, 26] width 405 height 22
paste input "https://www.podchaser.com/podcasts/bold-brave-beautiful-podcast-w-222665"
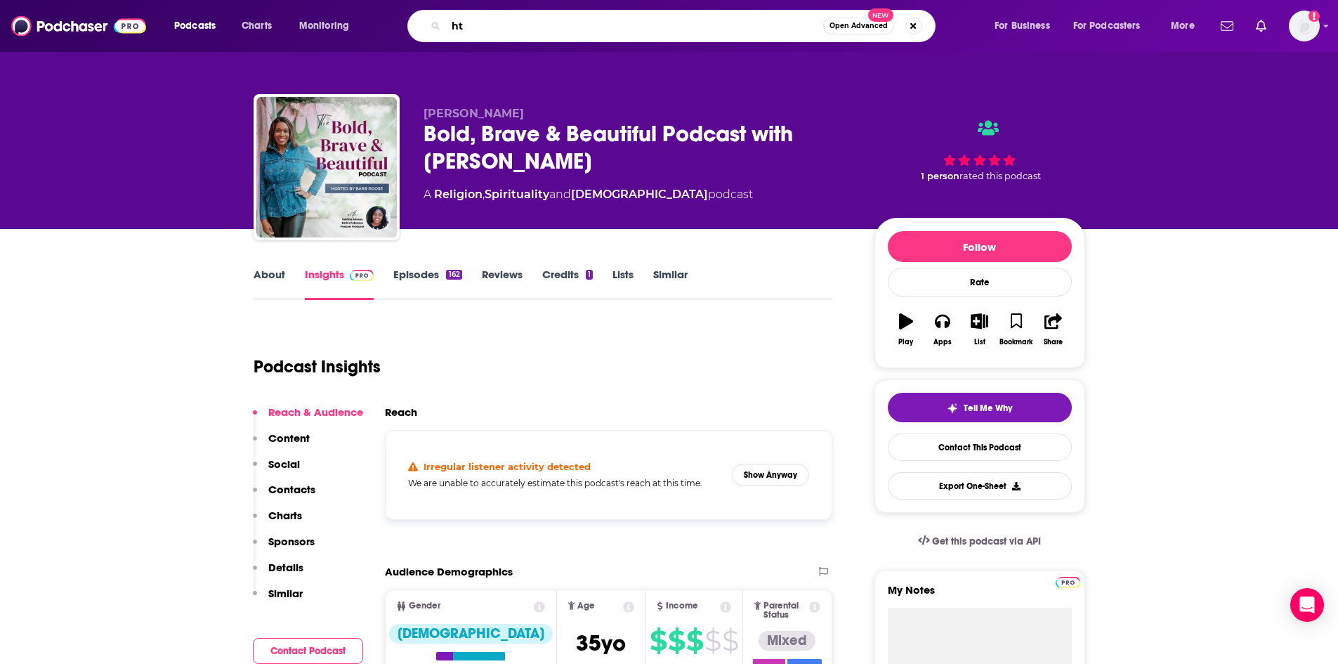
type input "h"
type input "The Deconstructionists"
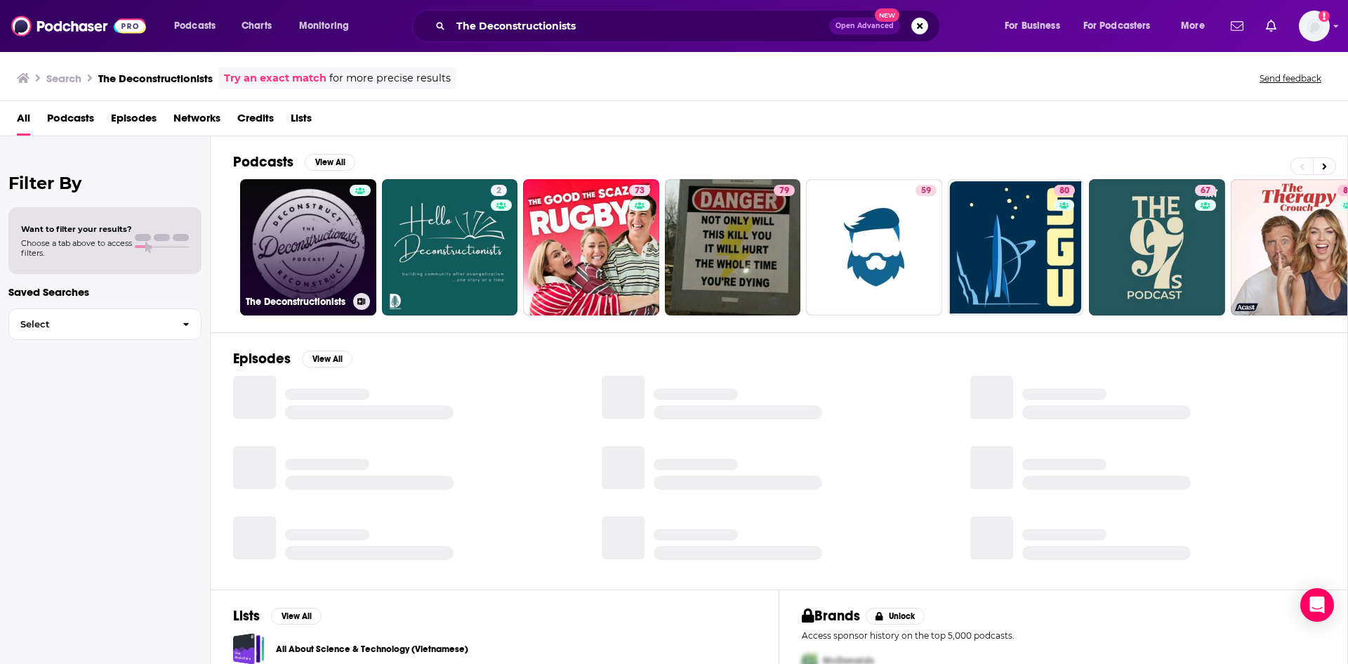
click at [337, 233] on link "The Deconstructionists" at bounding box center [308, 247] width 136 height 136
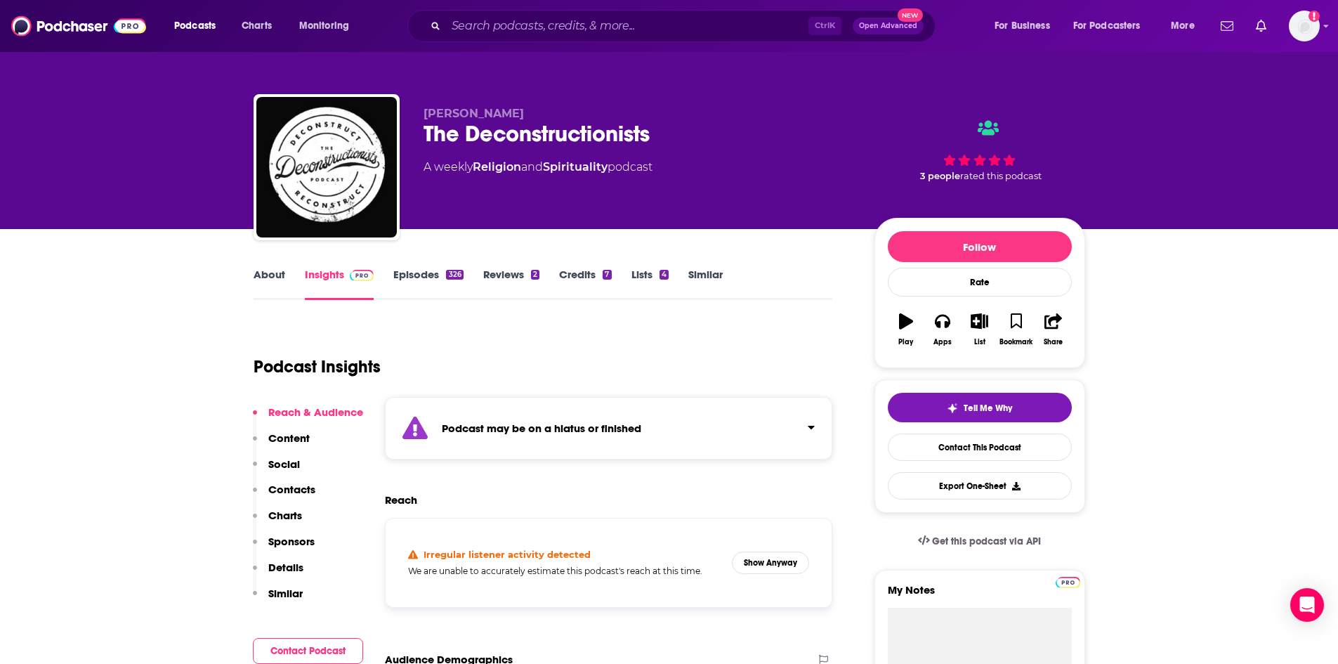
click at [262, 277] on link "About" at bounding box center [269, 284] width 32 height 32
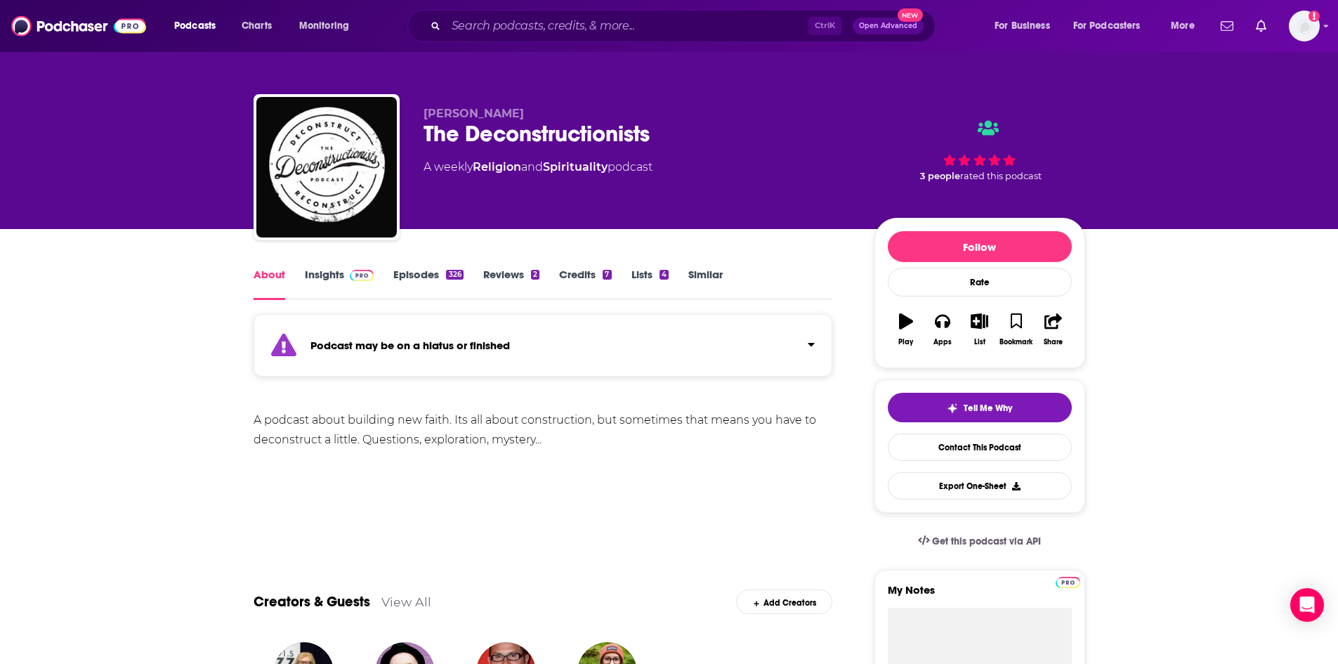
click at [452, 277] on div "326" at bounding box center [454, 275] width 17 height 10
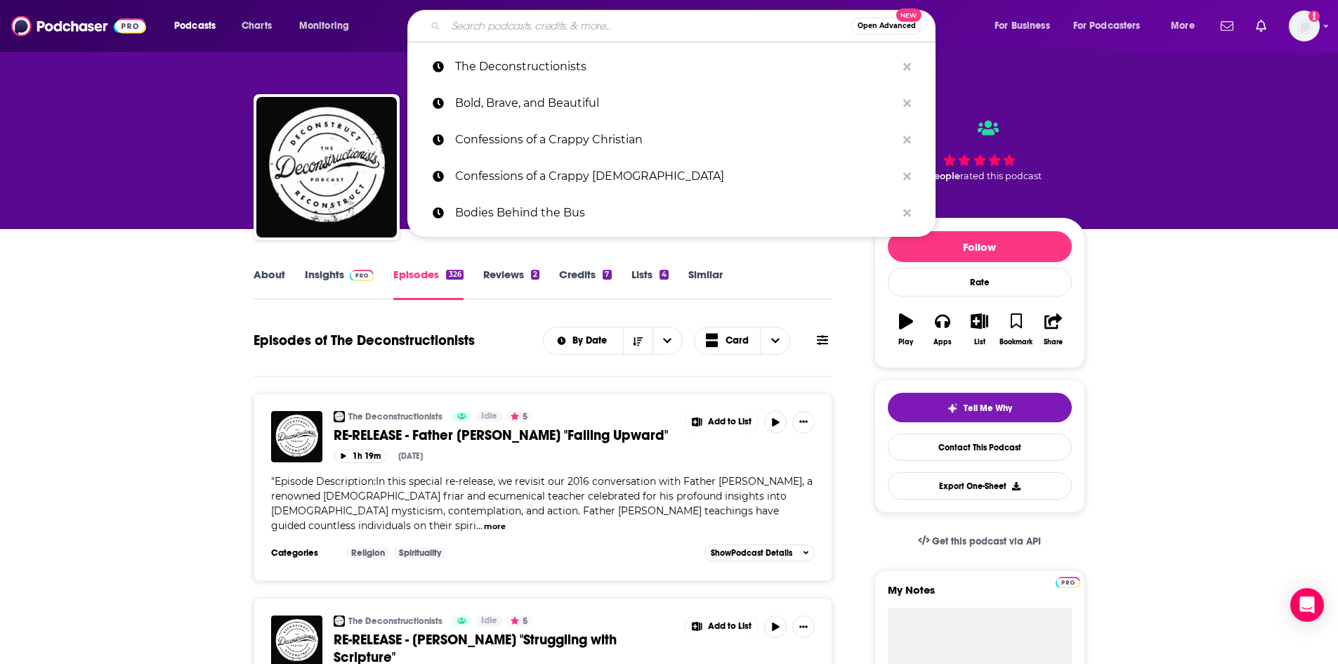
click at [654, 26] on input "Search podcasts, credits, & more..." at bounding box center [648, 26] width 405 height 22
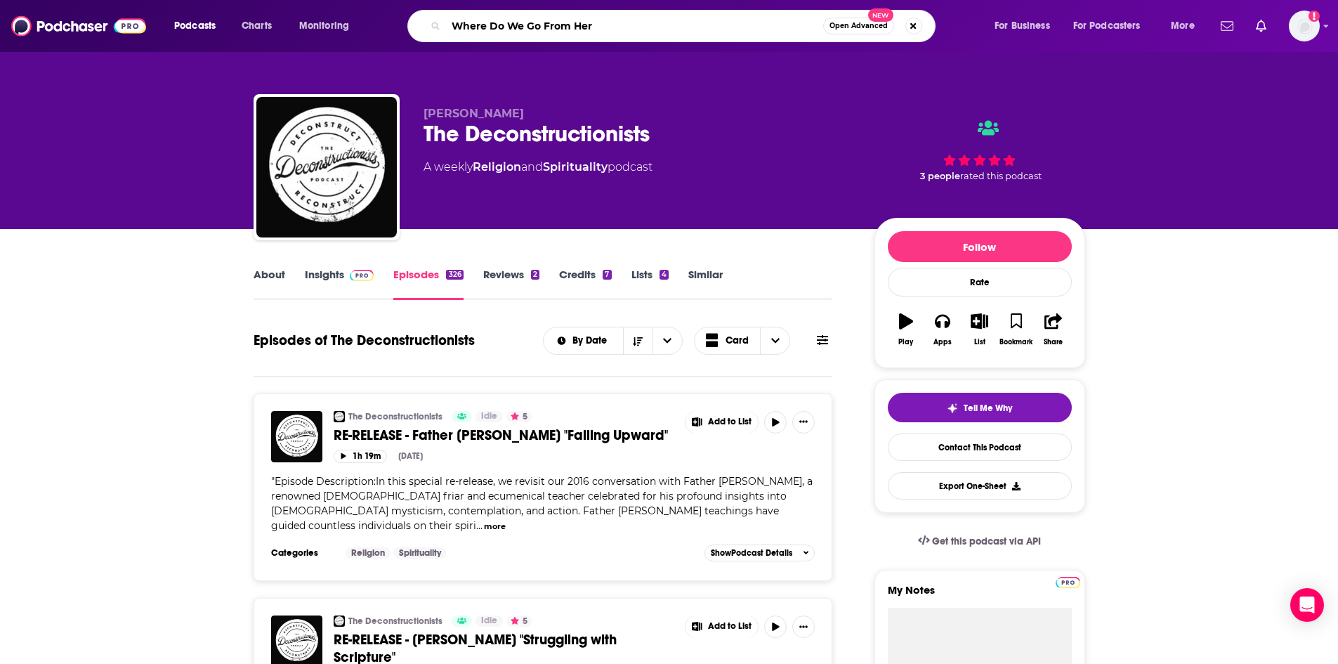
type input "Where Do We Go From Here"
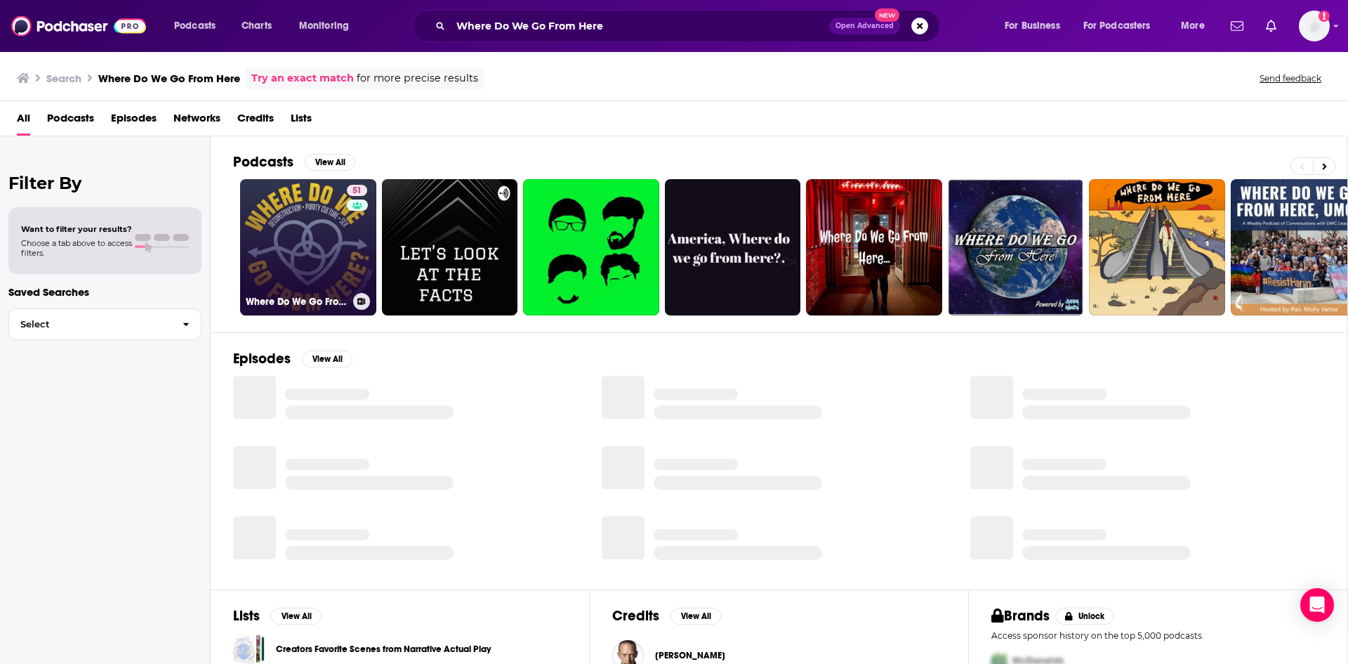
click at [341, 244] on link "51 Where Do We Go From Here?" at bounding box center [308, 247] width 136 height 136
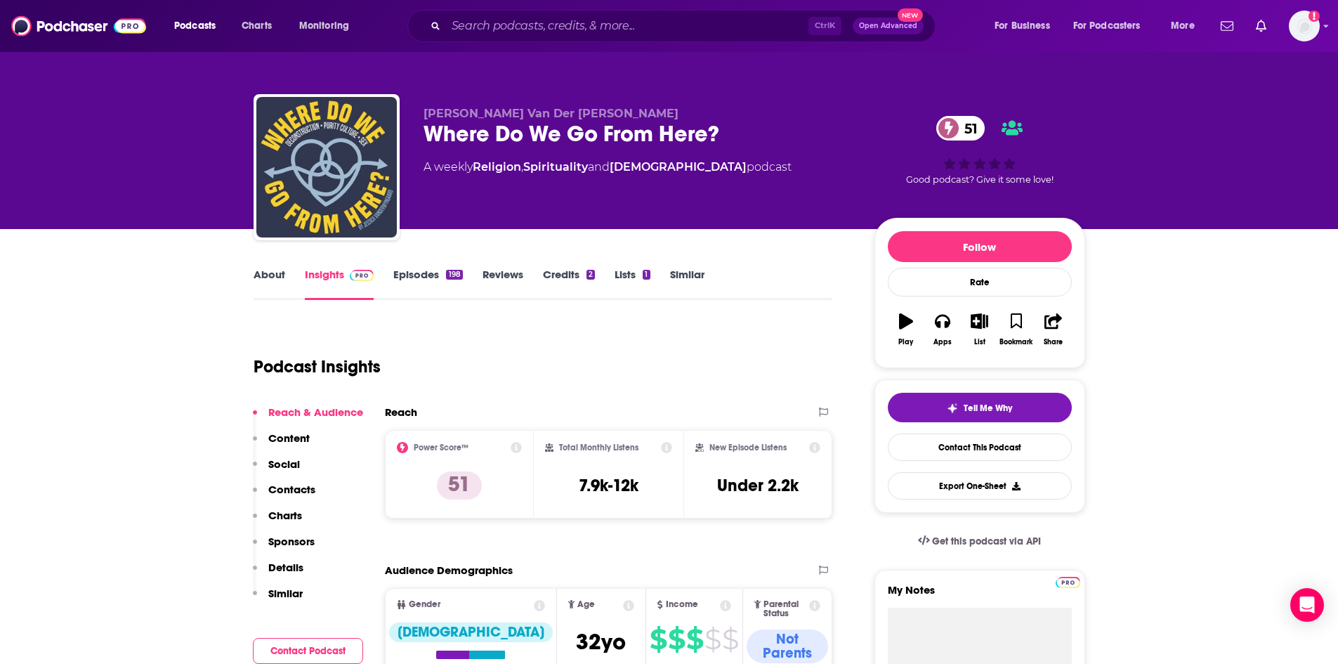
click at [280, 278] on link "About" at bounding box center [269, 284] width 32 height 32
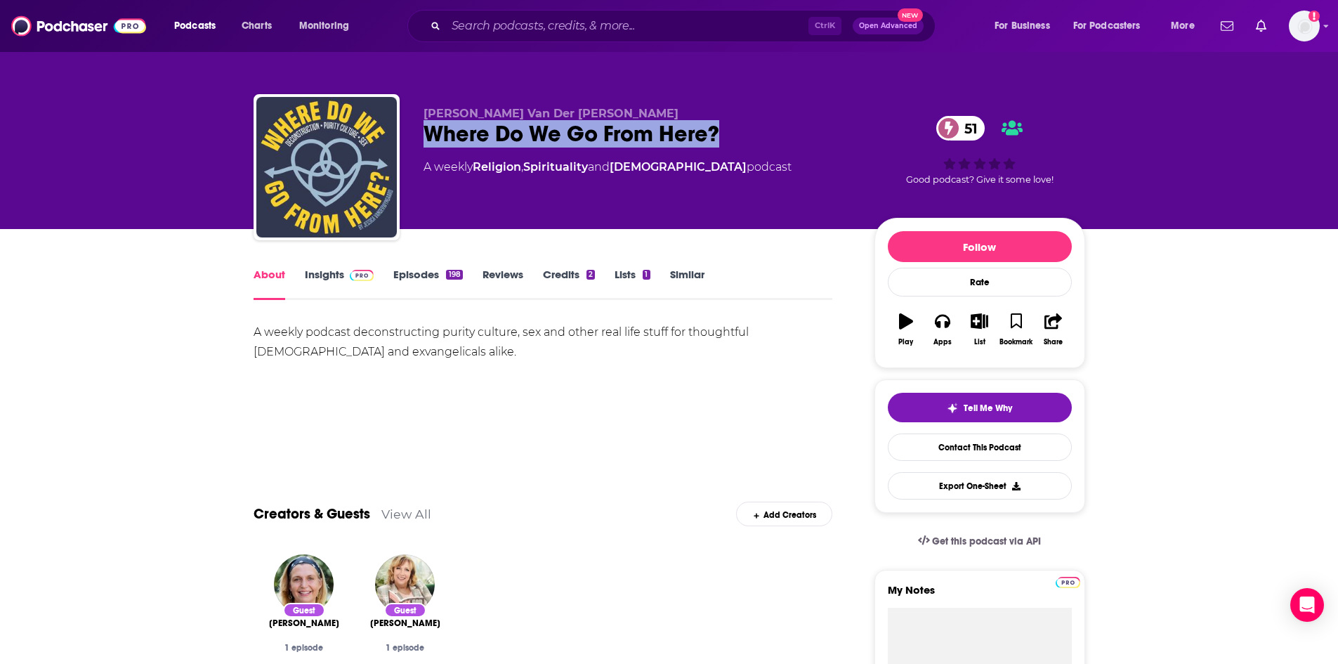
drag, startPoint x: 426, startPoint y: 131, endPoint x: 716, endPoint y: 140, distance: 290.2
click at [716, 140] on div "Where Do We Go From Here? 51" at bounding box center [637, 133] width 428 height 27
copy h1 "Where Do We Go From Here?"
click at [320, 278] on link "Insights" at bounding box center [340, 284] width 70 height 32
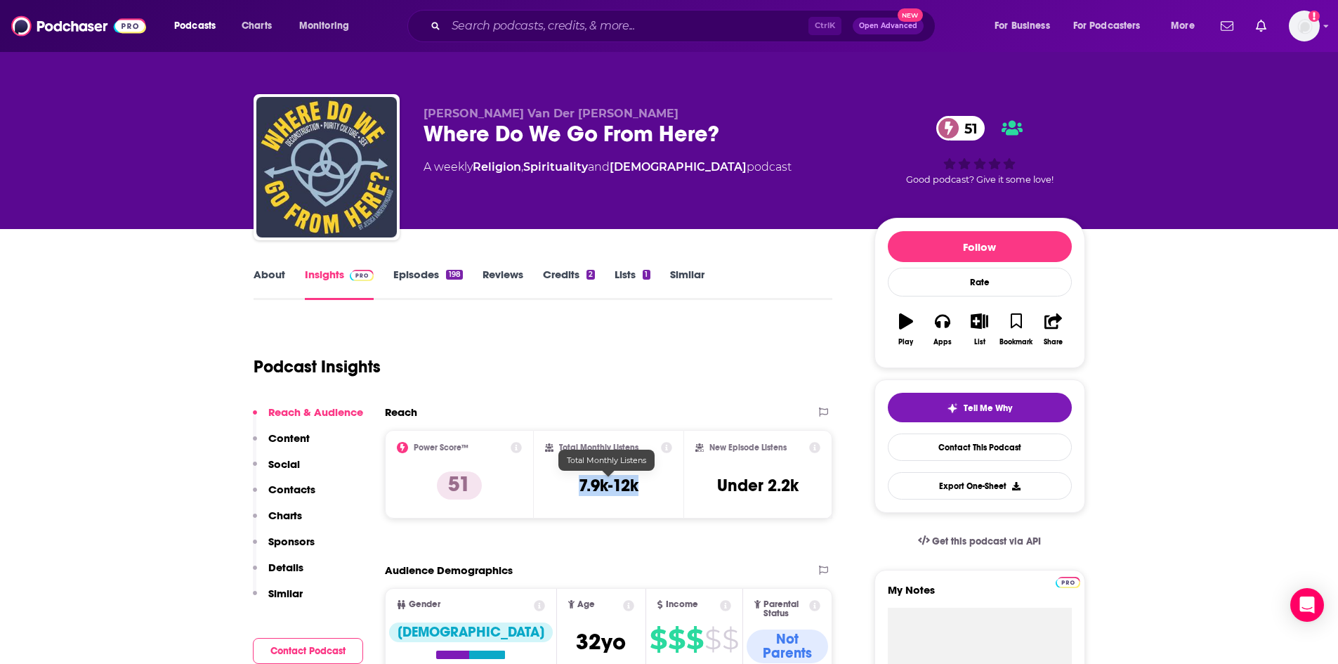
drag, startPoint x: 579, startPoint y: 484, endPoint x: 642, endPoint y: 490, distance: 63.5
click at [642, 490] on div "Total Monthly Listens 7.9k-12k" at bounding box center [608, 474] width 127 height 65
copy h3 "7.9k-12k"
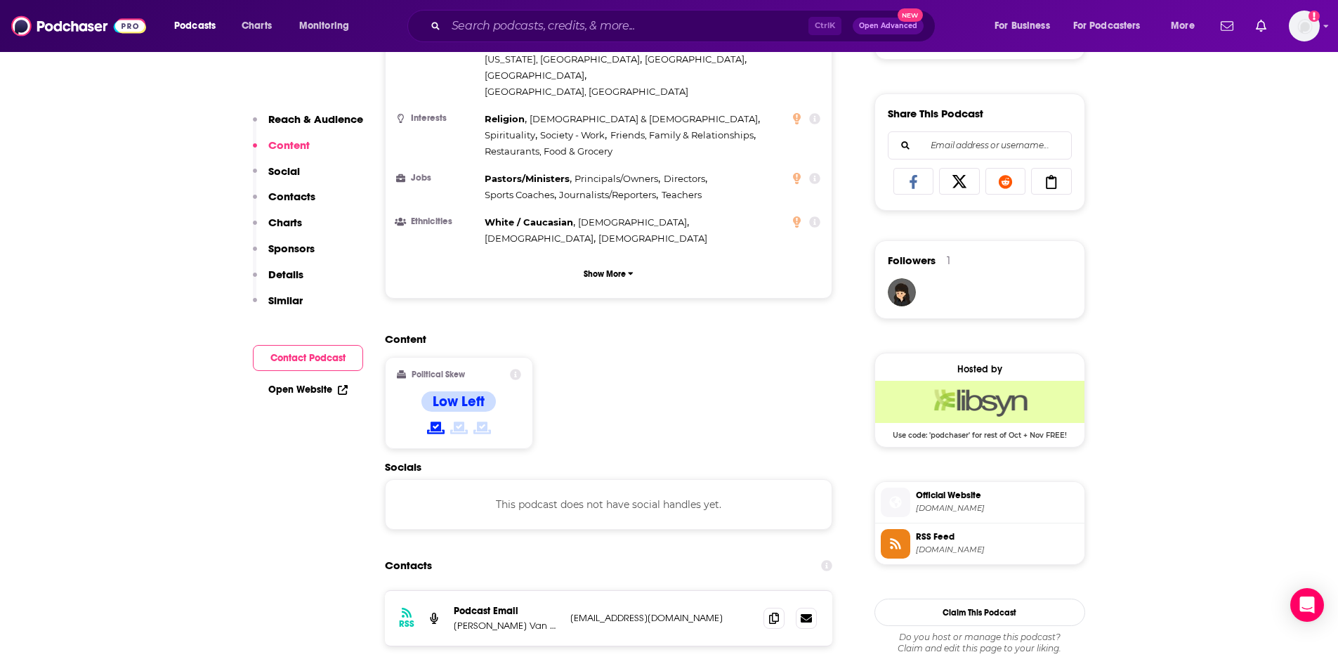
scroll to position [843, 0]
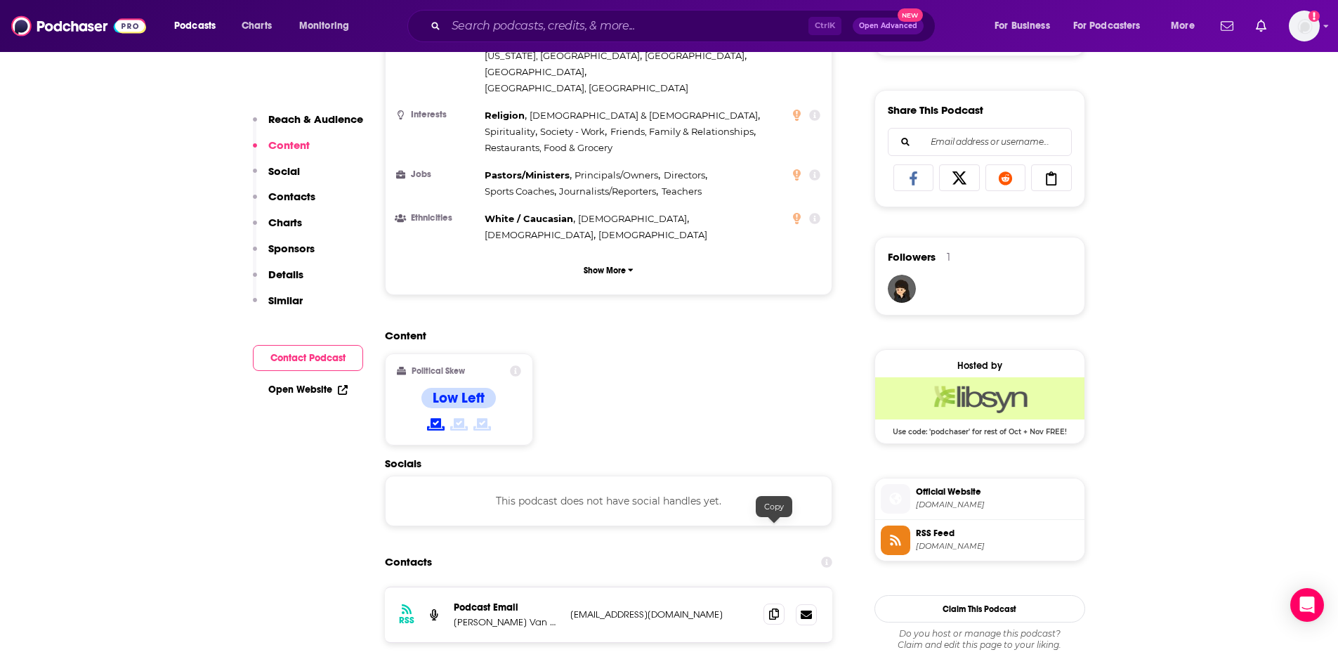
click at [776, 608] on icon at bounding box center [774, 613] width 10 height 11
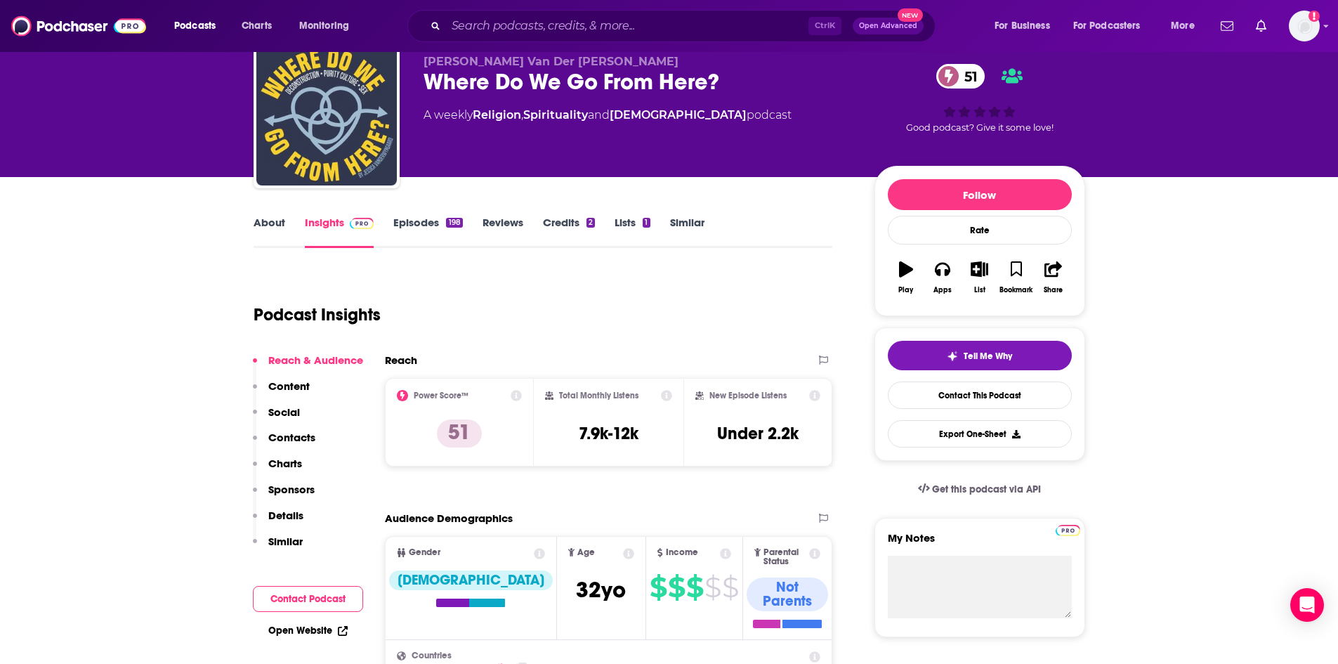
scroll to position [0, 0]
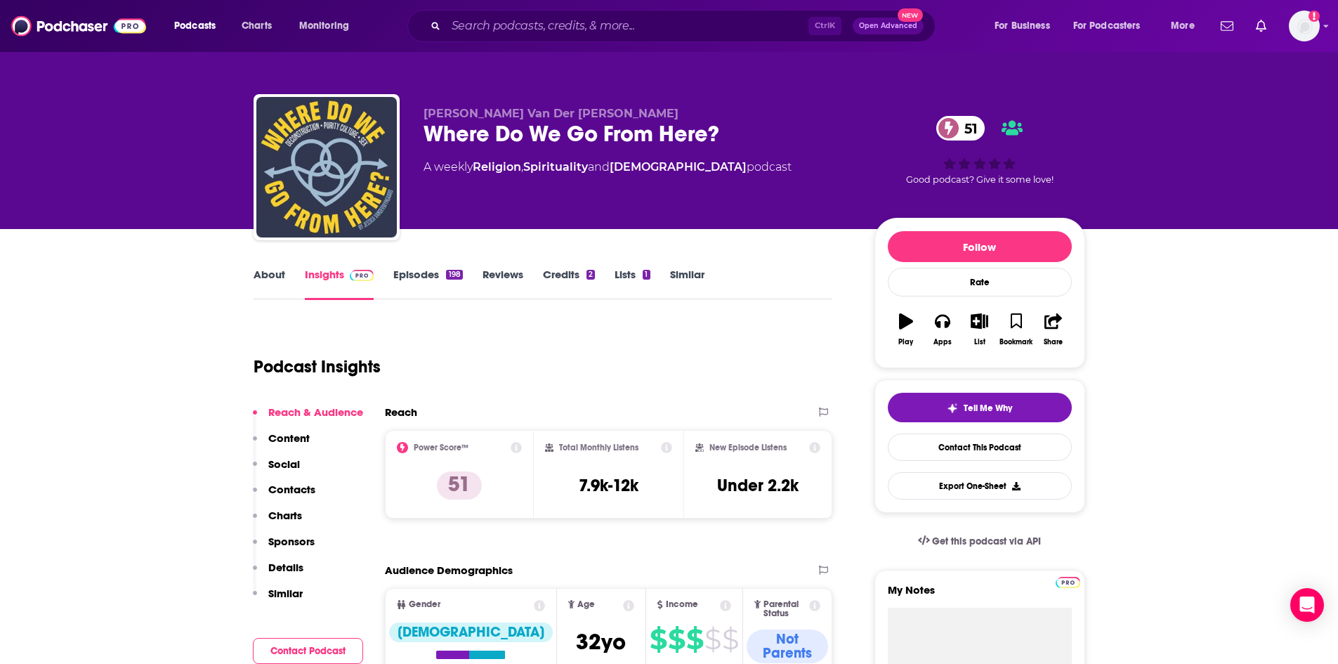
click at [275, 271] on link "About" at bounding box center [269, 284] width 32 height 32
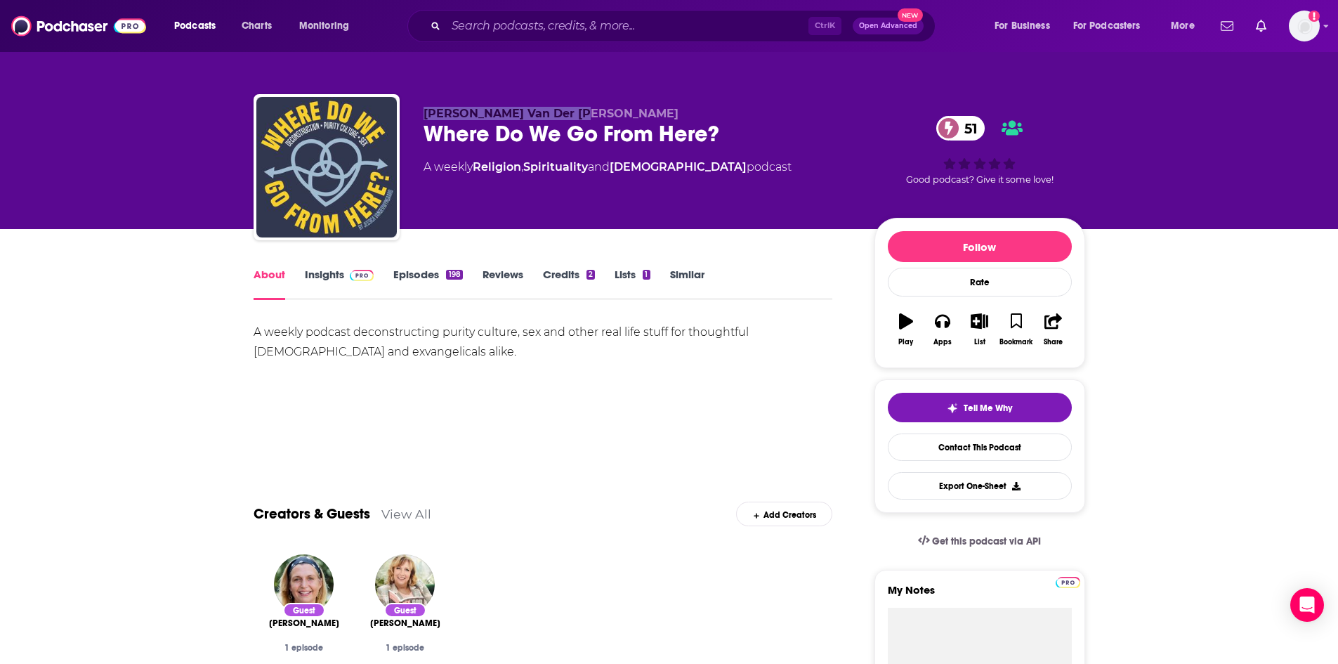
drag, startPoint x: 421, startPoint y: 113, endPoint x: 582, endPoint y: 109, distance: 160.9
click at [582, 109] on div "Jessica Van Der Wyngaard Where Do We Go From Here? 51 A weekly Religion , Spiri…" at bounding box center [668, 170] width 831 height 152
copy span "Jessica Van Der Wyngaard"
click at [423, 277] on link "Episodes 198" at bounding box center [427, 284] width 69 height 32
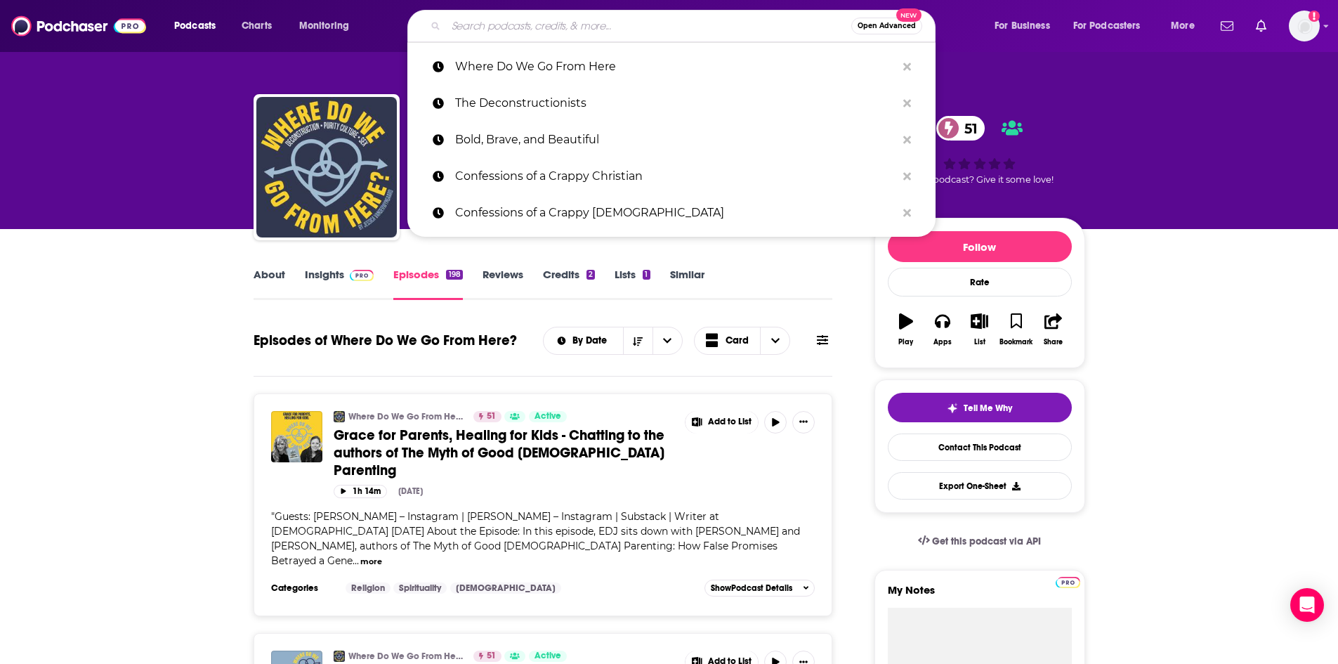
click at [500, 28] on input "Search podcasts, credits, & more..." at bounding box center [648, 26] width 405 height 22
paste input "Jessica Van Der Wyngaard"
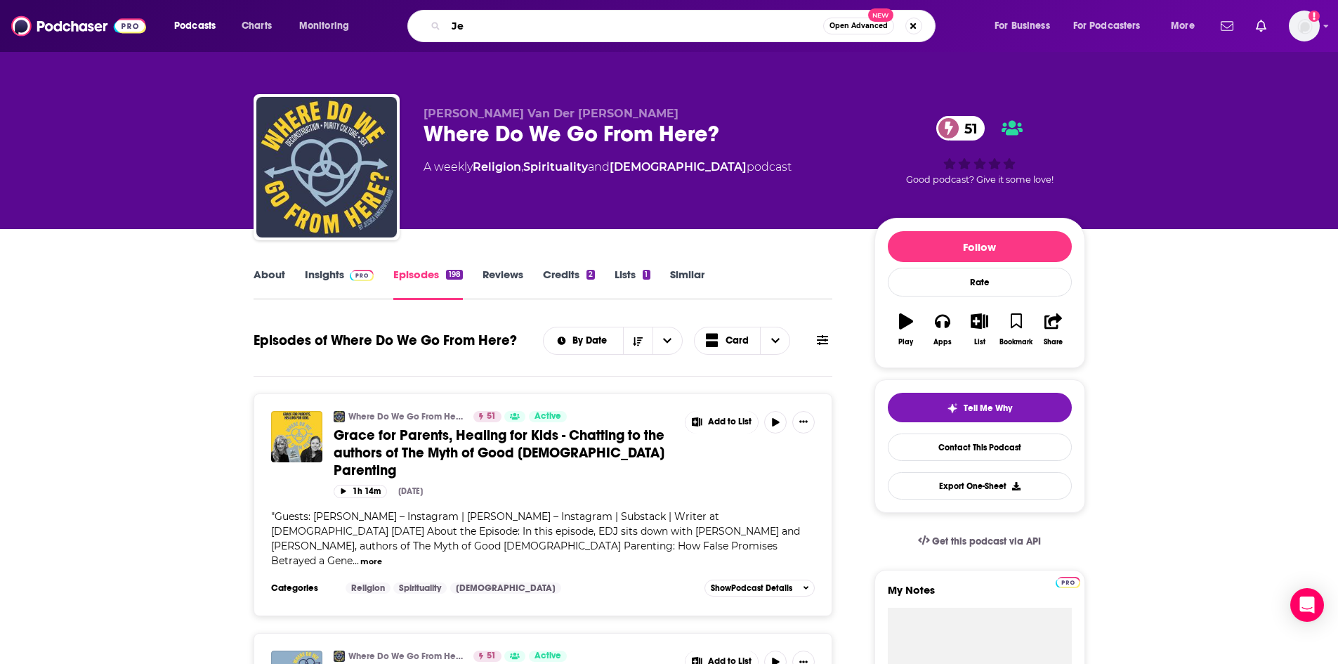
type input "J"
type input "Broken to Beloved"
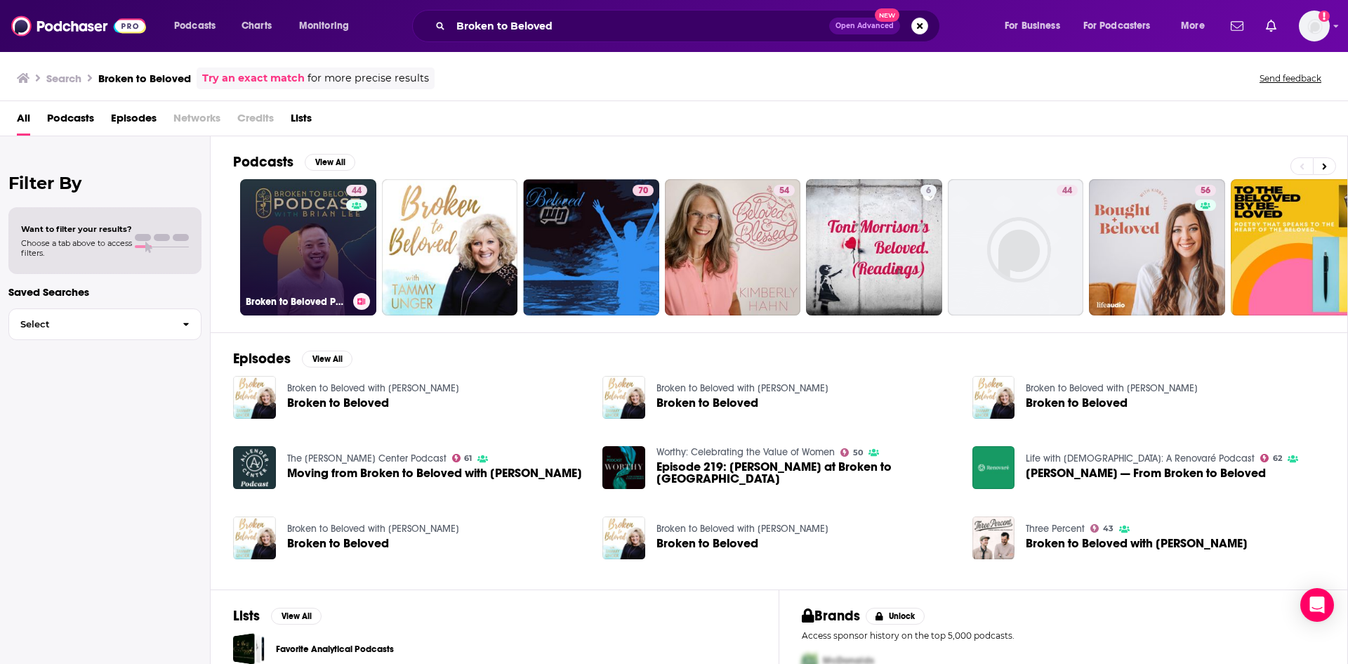
click at [310, 240] on link "44 Broken to Beloved Podcast" at bounding box center [308, 247] width 136 height 136
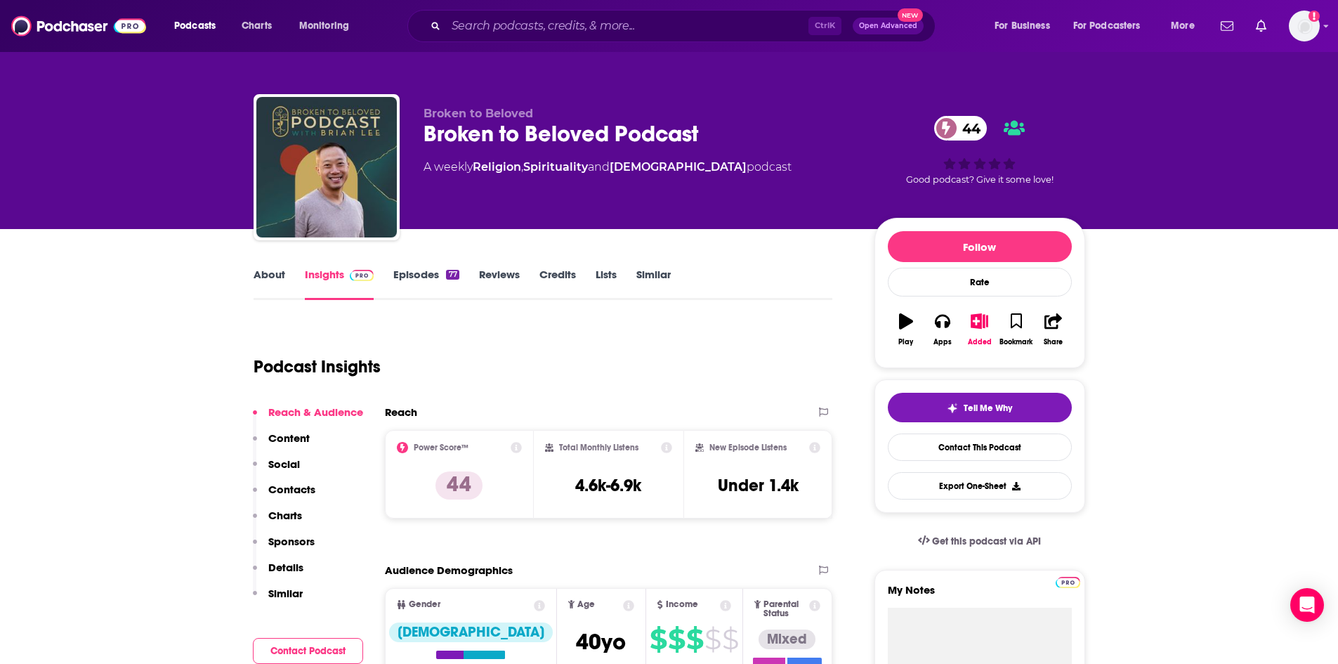
click at [272, 279] on link "About" at bounding box center [269, 284] width 32 height 32
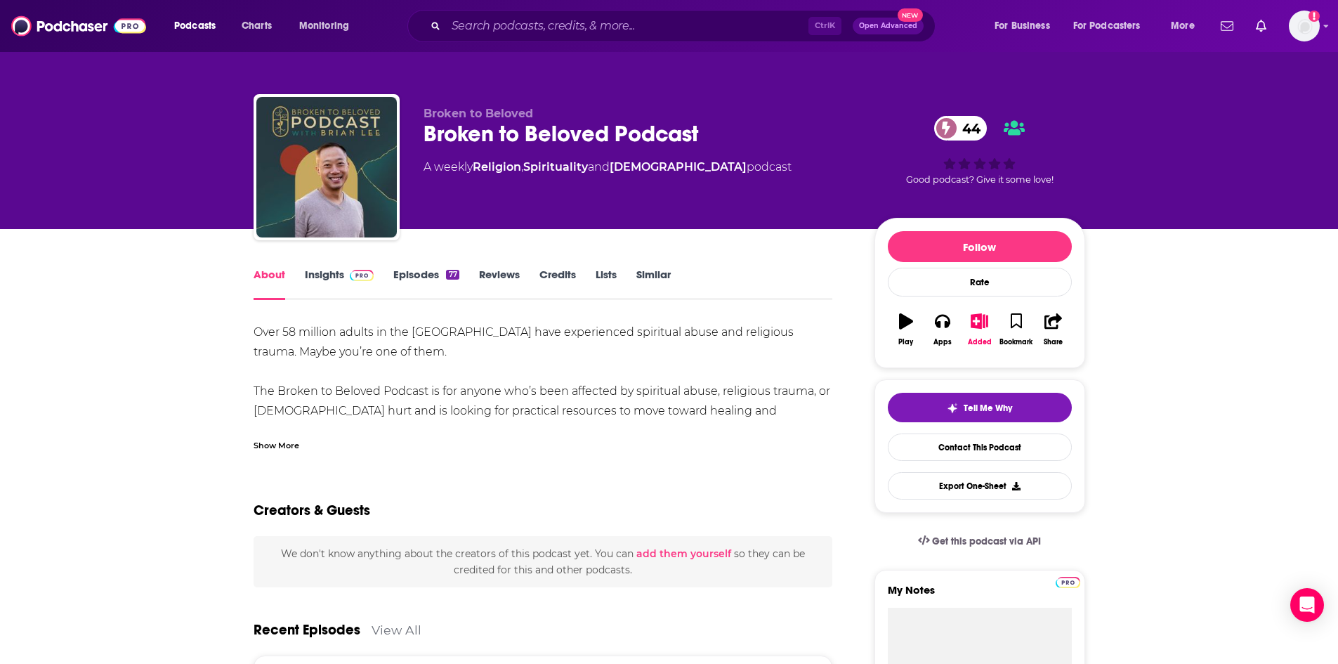
click at [291, 435] on div "Show More" at bounding box center [542, 440] width 579 height 24
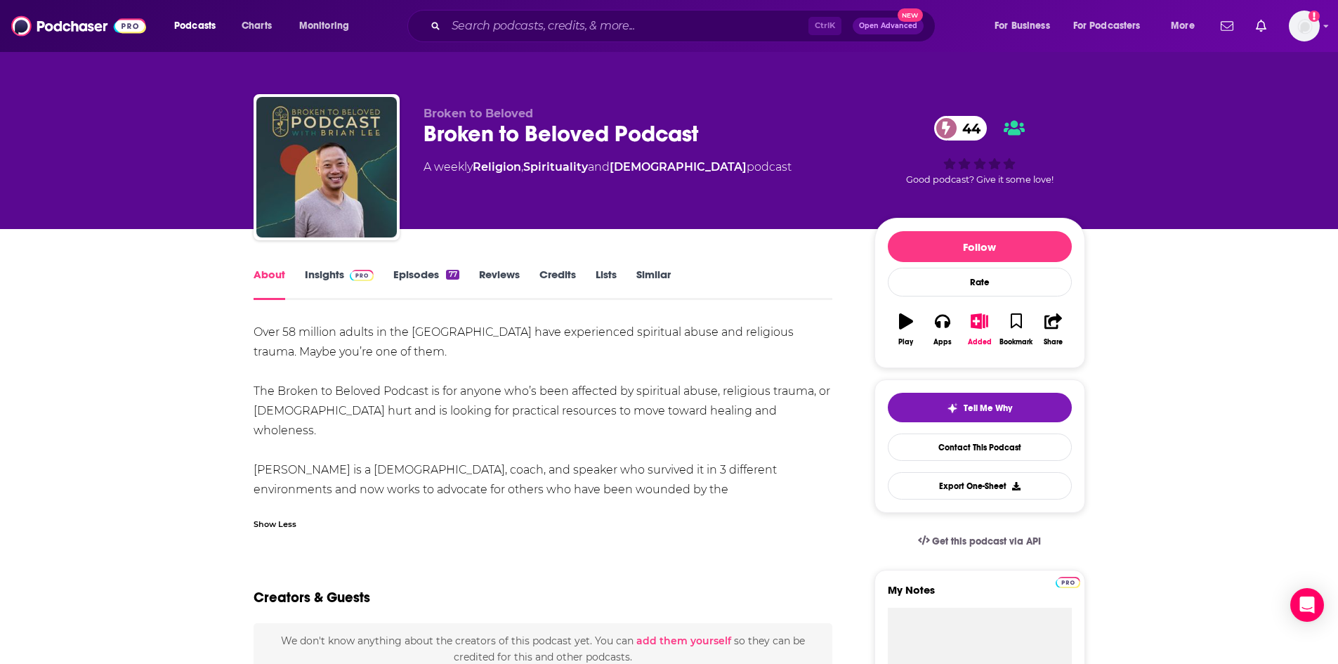
click at [319, 279] on link "Insights" at bounding box center [340, 284] width 70 height 32
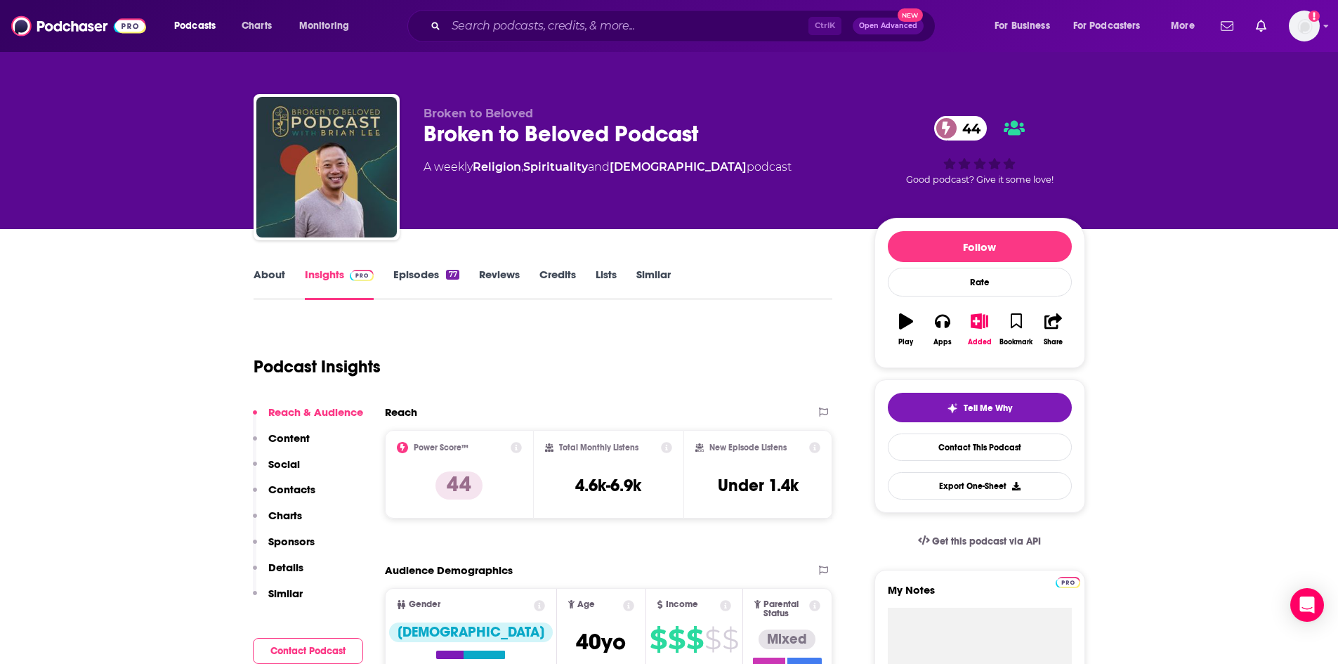
scroll to position [211, 0]
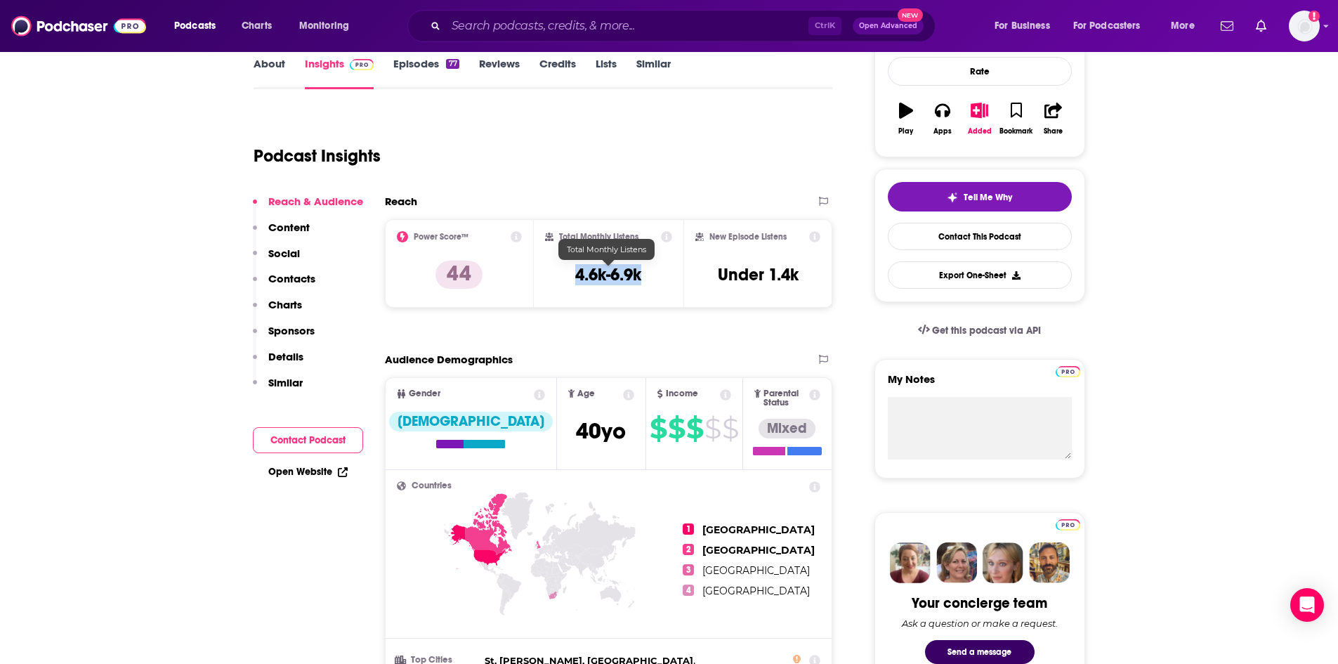
drag, startPoint x: 575, startPoint y: 274, endPoint x: 657, endPoint y: 273, distance: 81.5
click at [657, 273] on div "Total Monthly Listens 4.6k-6.9k" at bounding box center [608, 263] width 127 height 65
copy h3 "4.6k-6.9k"
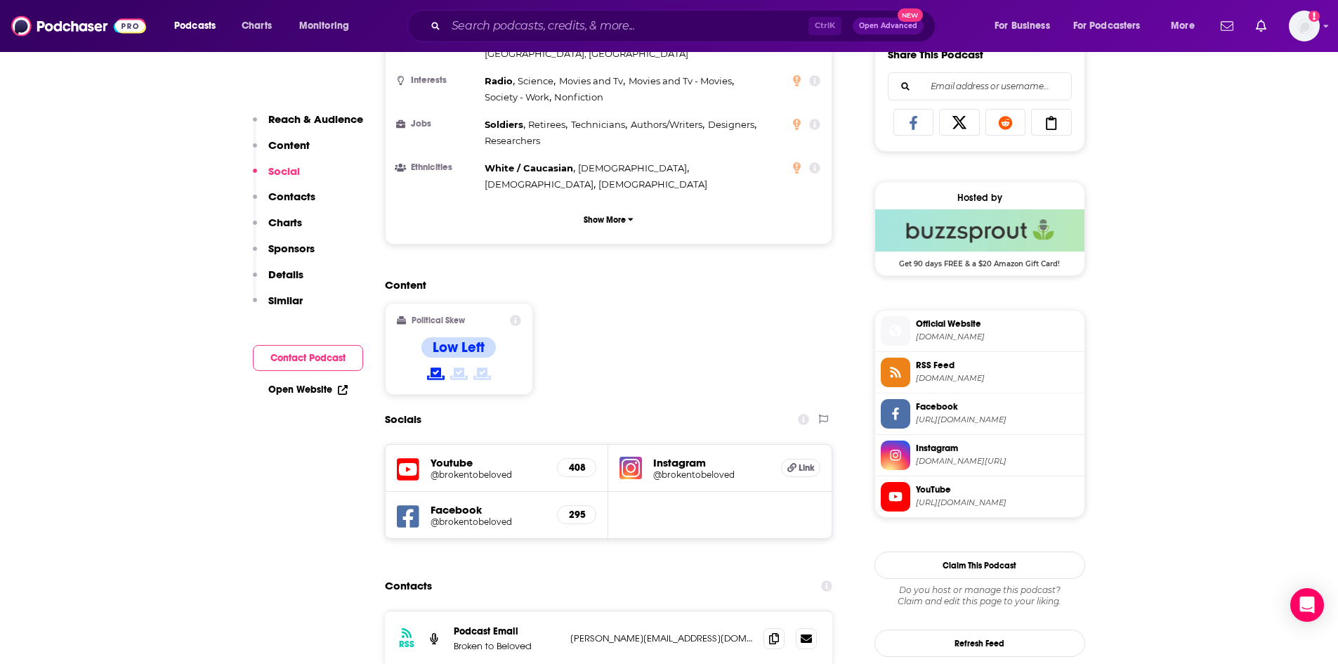
scroll to position [983, 0]
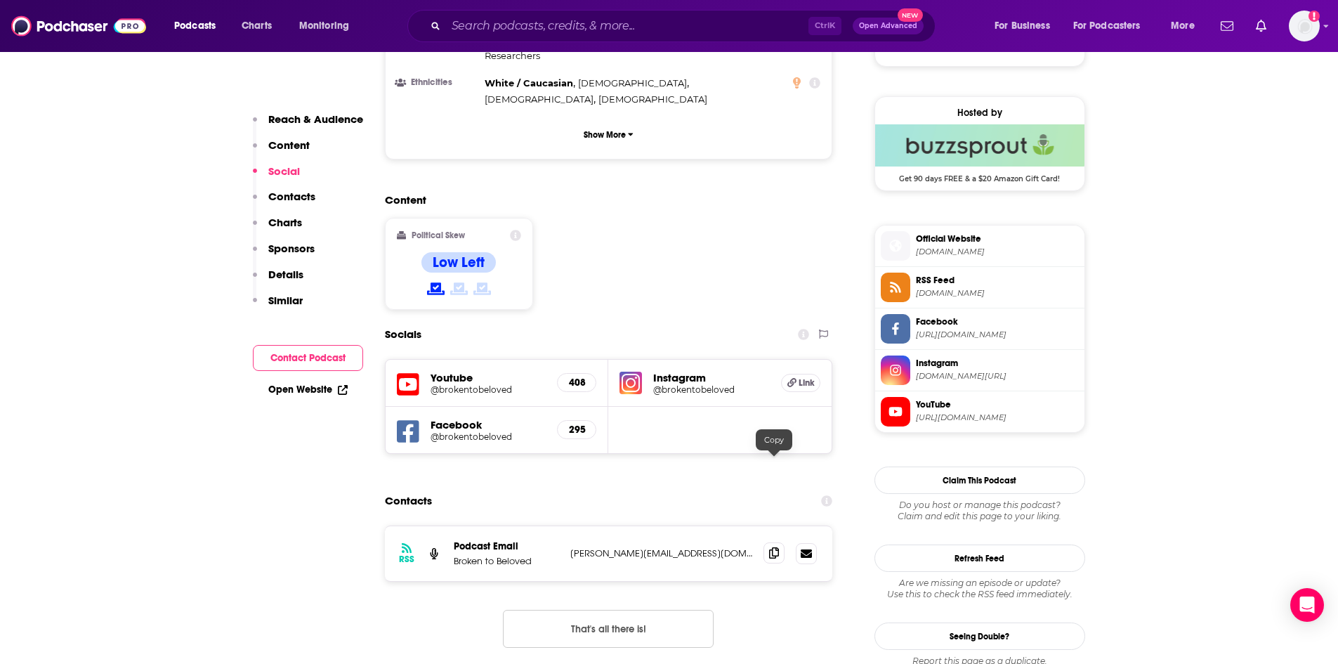
click at [775, 547] on icon at bounding box center [774, 552] width 10 height 11
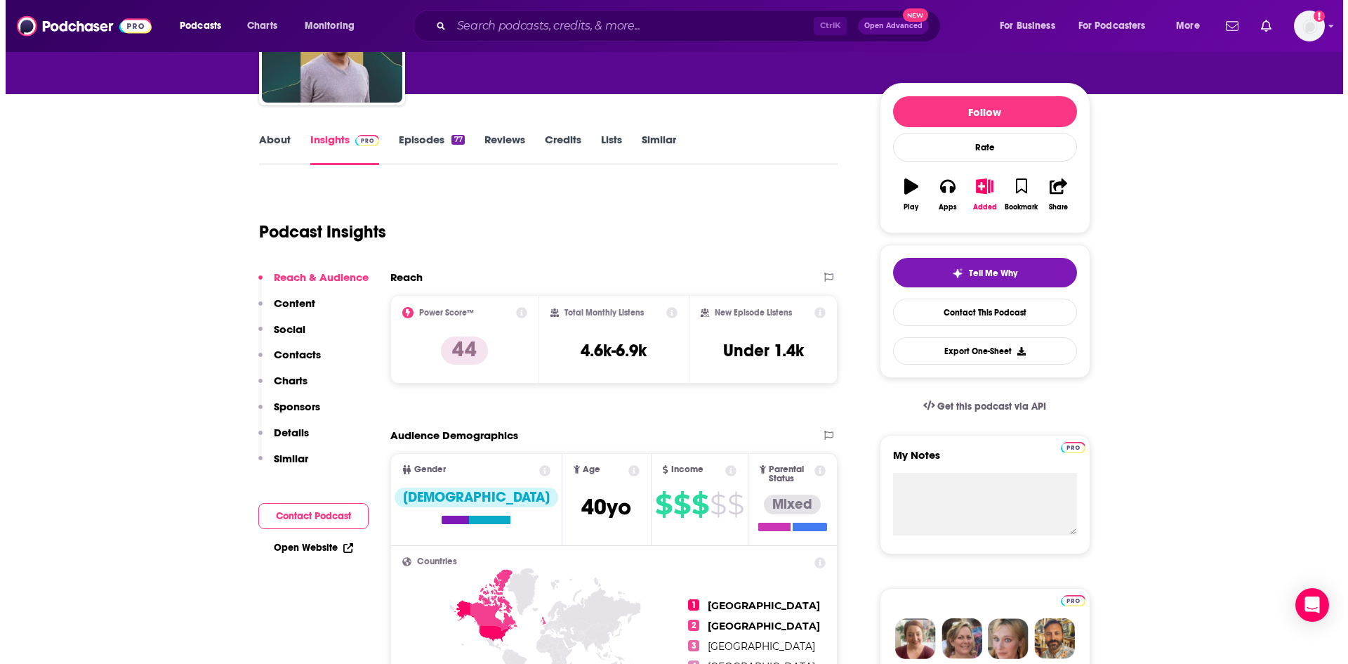
scroll to position [0, 0]
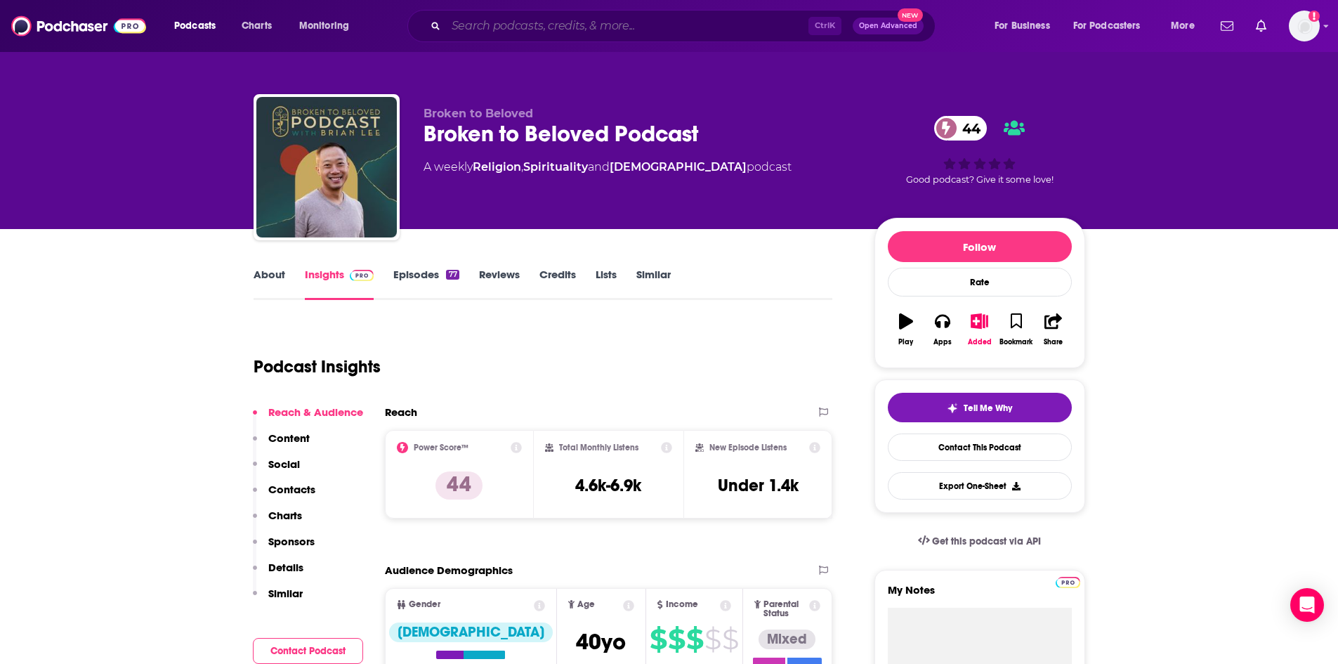
click at [565, 21] on input "Search podcasts, credits, & more..." at bounding box center [627, 26] width 362 height 22
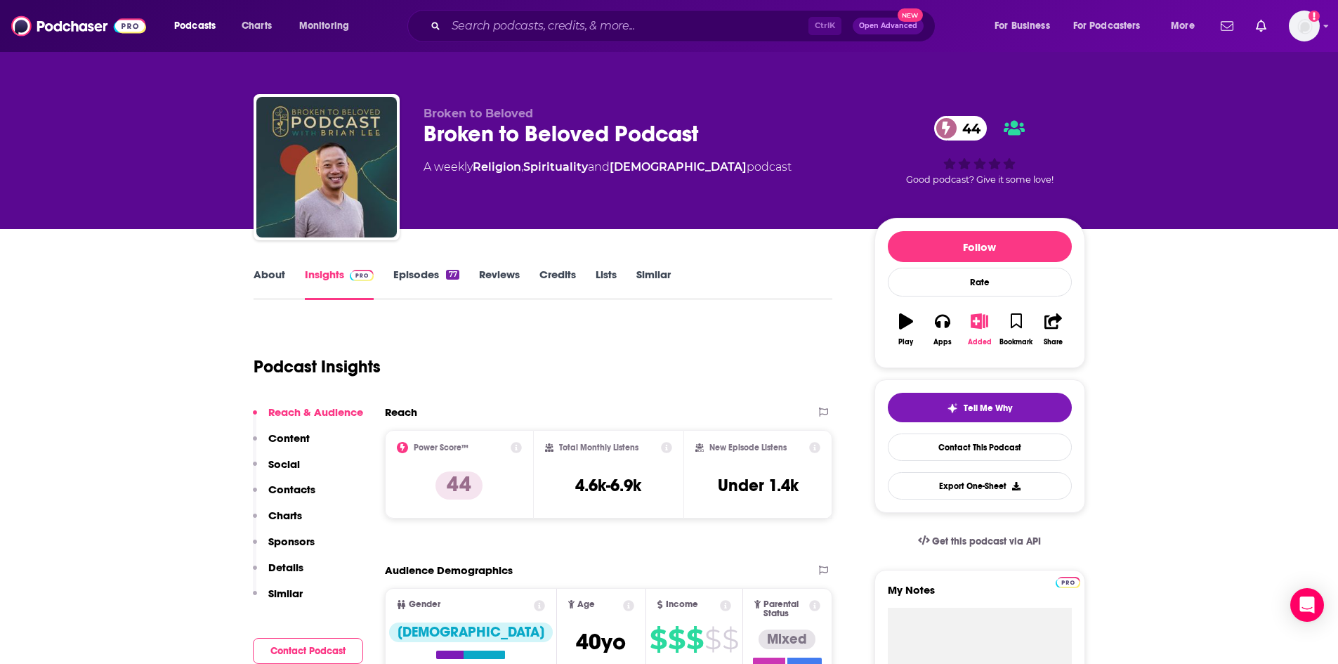
click at [982, 327] on icon "button" at bounding box center [979, 320] width 18 height 15
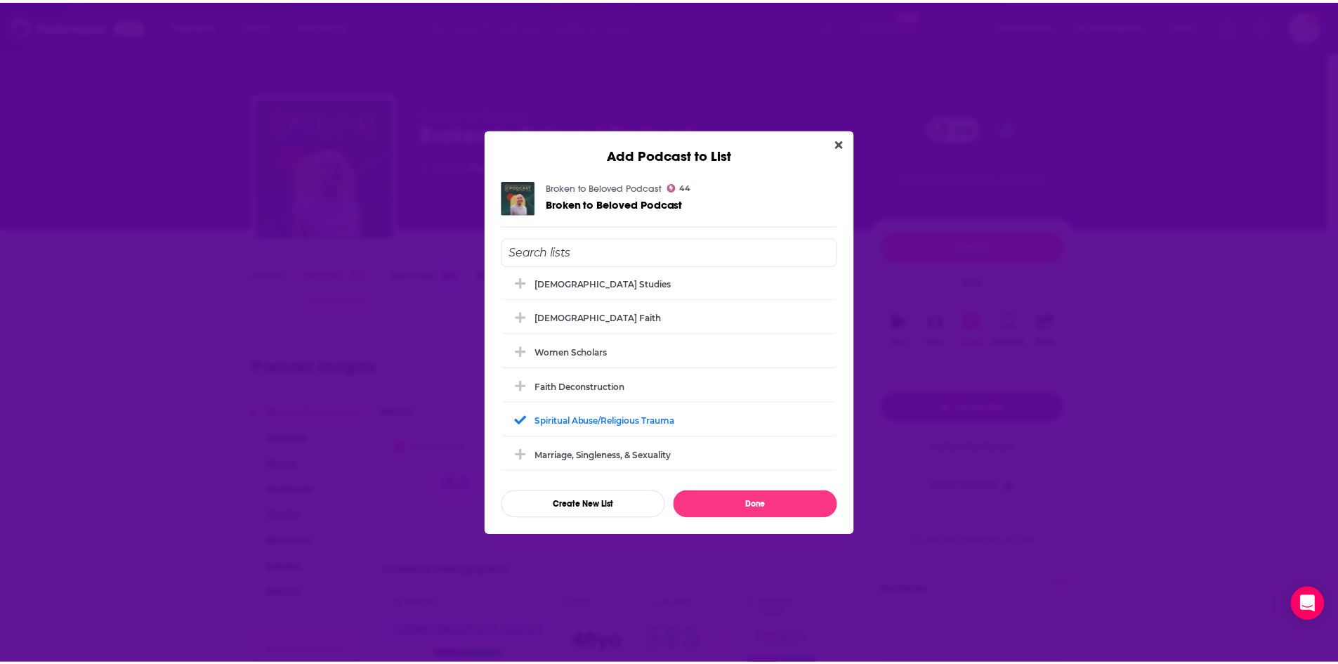
scroll to position [520, 0]
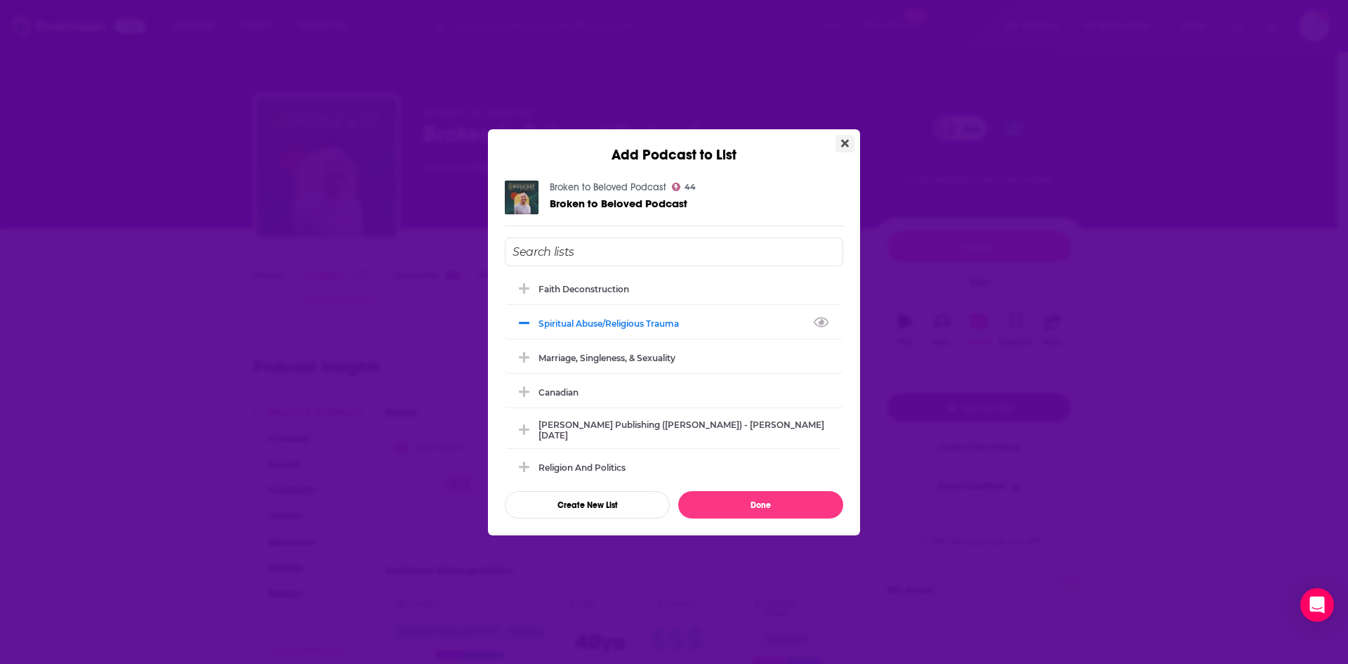
click at [843, 142] on icon "Close" at bounding box center [845, 143] width 8 height 8
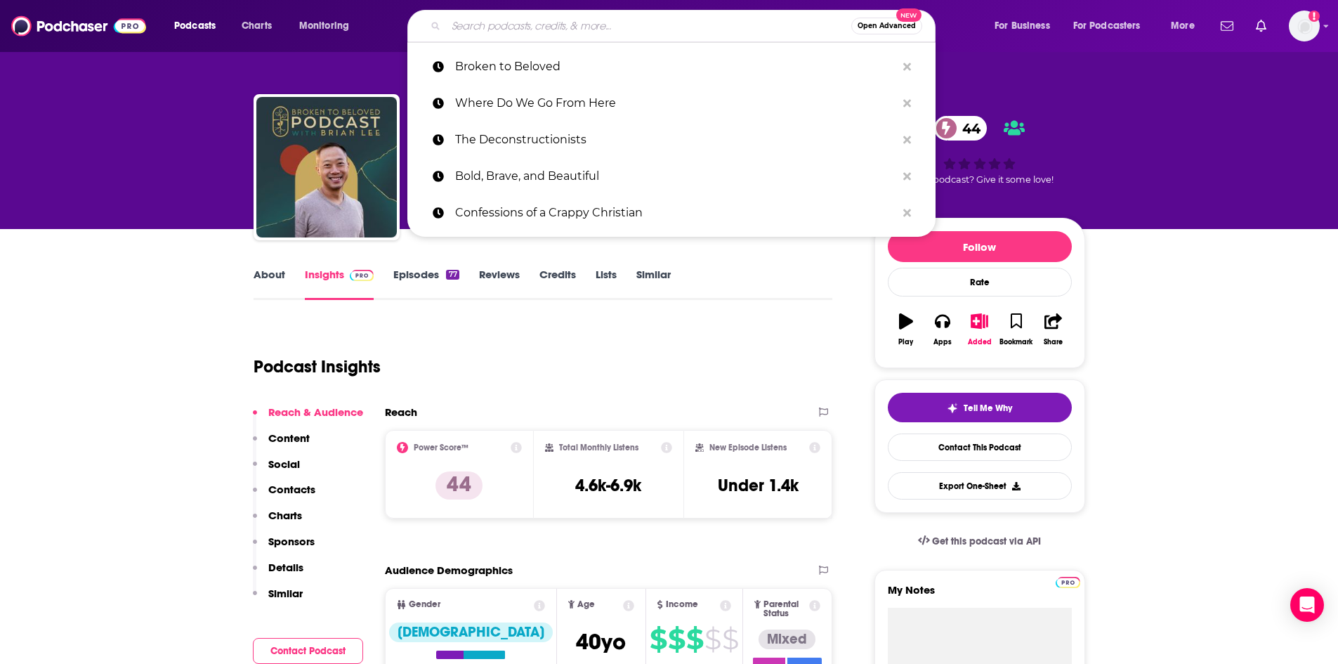
click at [515, 26] on input "Search podcasts, credits, & more..." at bounding box center [648, 26] width 405 height 22
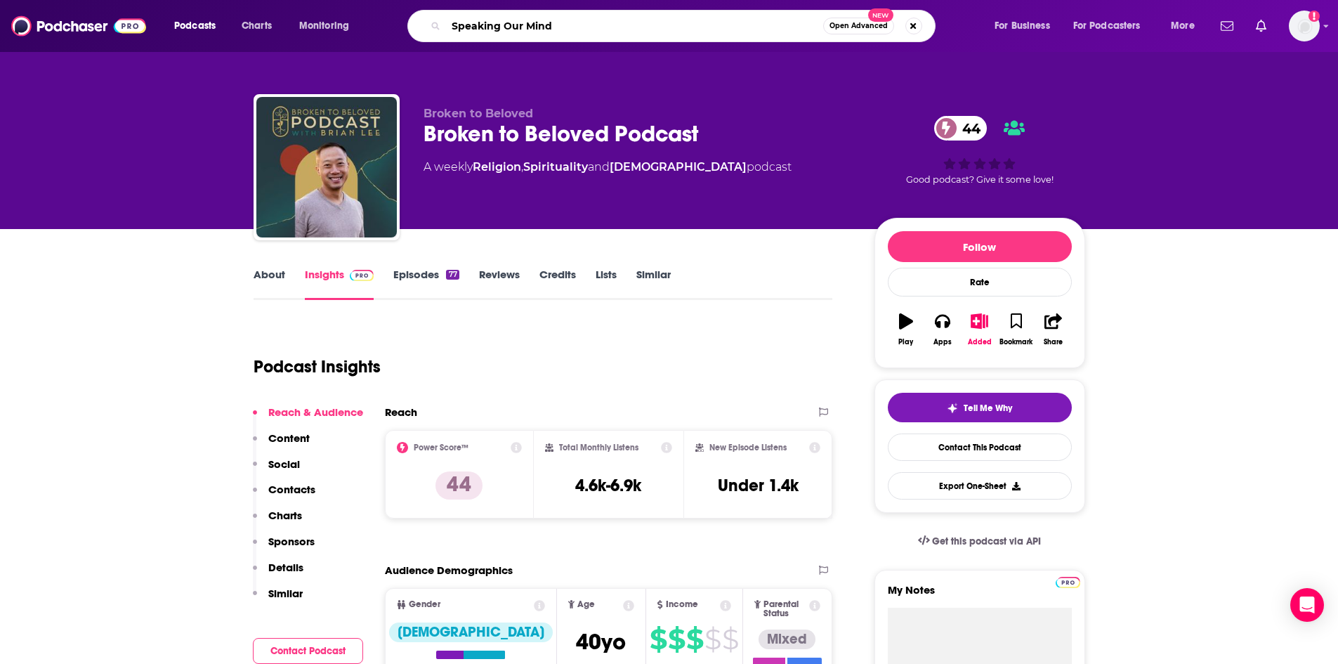
type input "Speaking Our Minds"
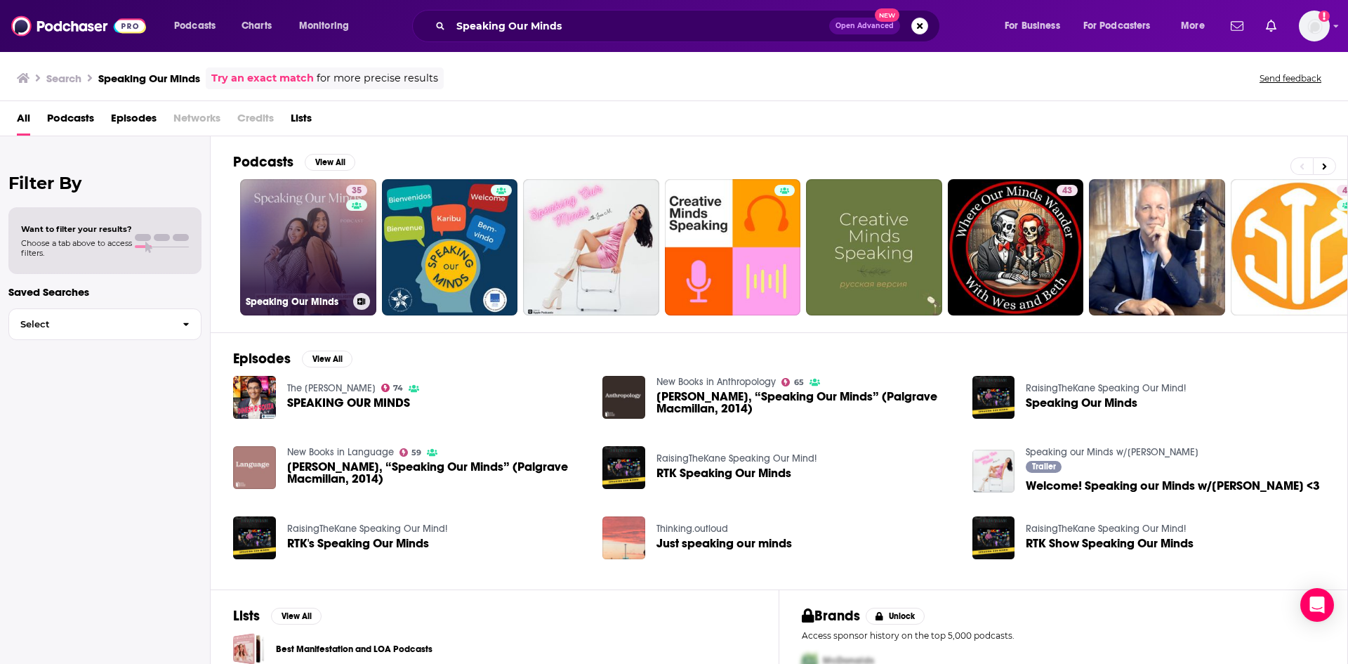
click at [336, 244] on link "35 Speaking Our Minds" at bounding box center [308, 247] width 136 height 136
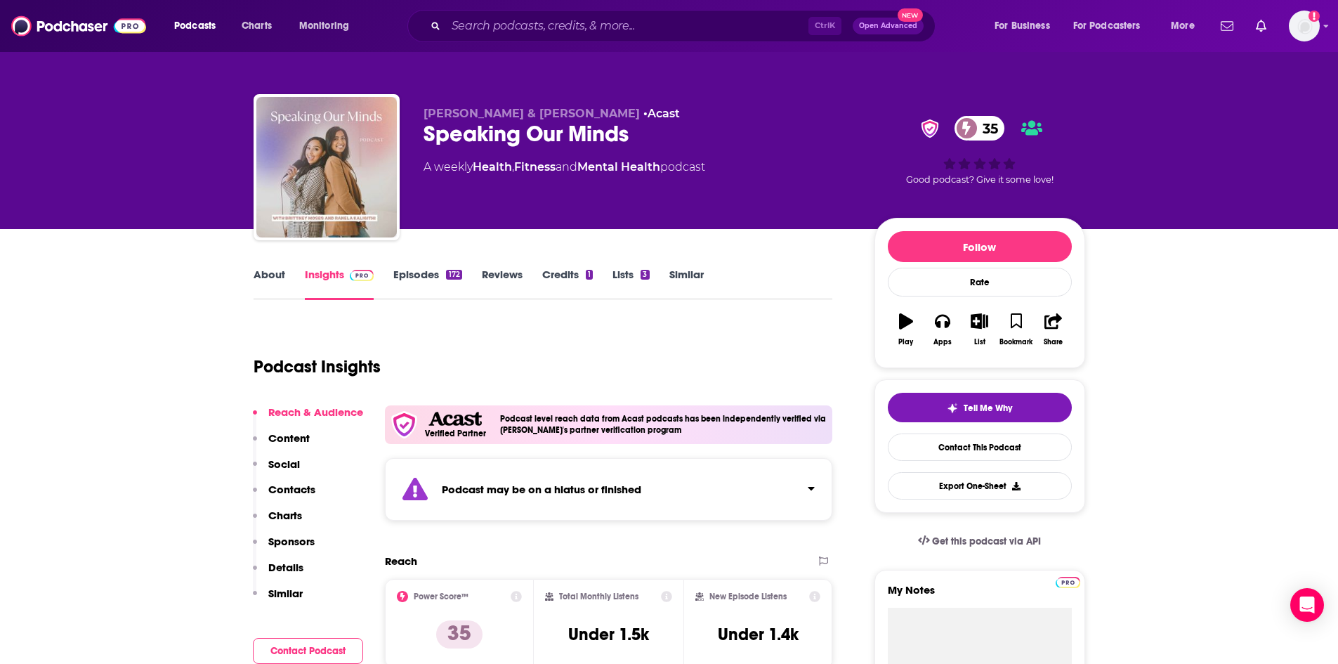
click at [268, 277] on link "About" at bounding box center [269, 284] width 32 height 32
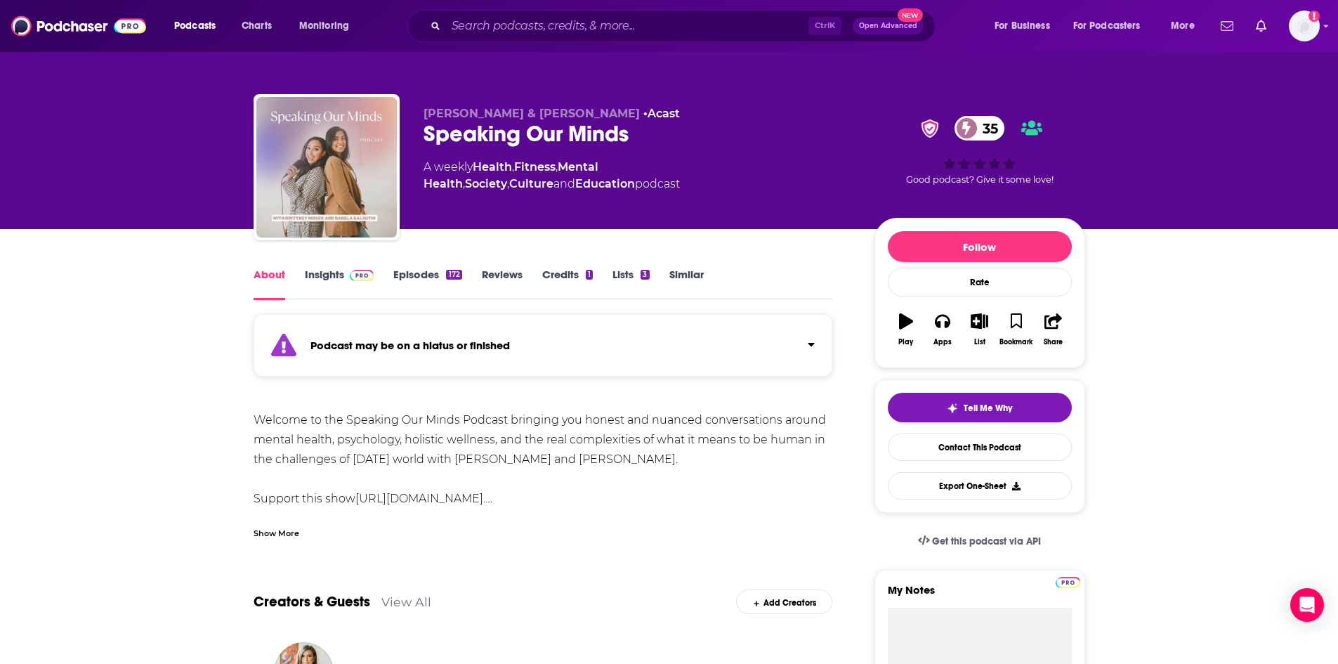
click at [282, 535] on div "Show More" at bounding box center [276, 531] width 46 height 13
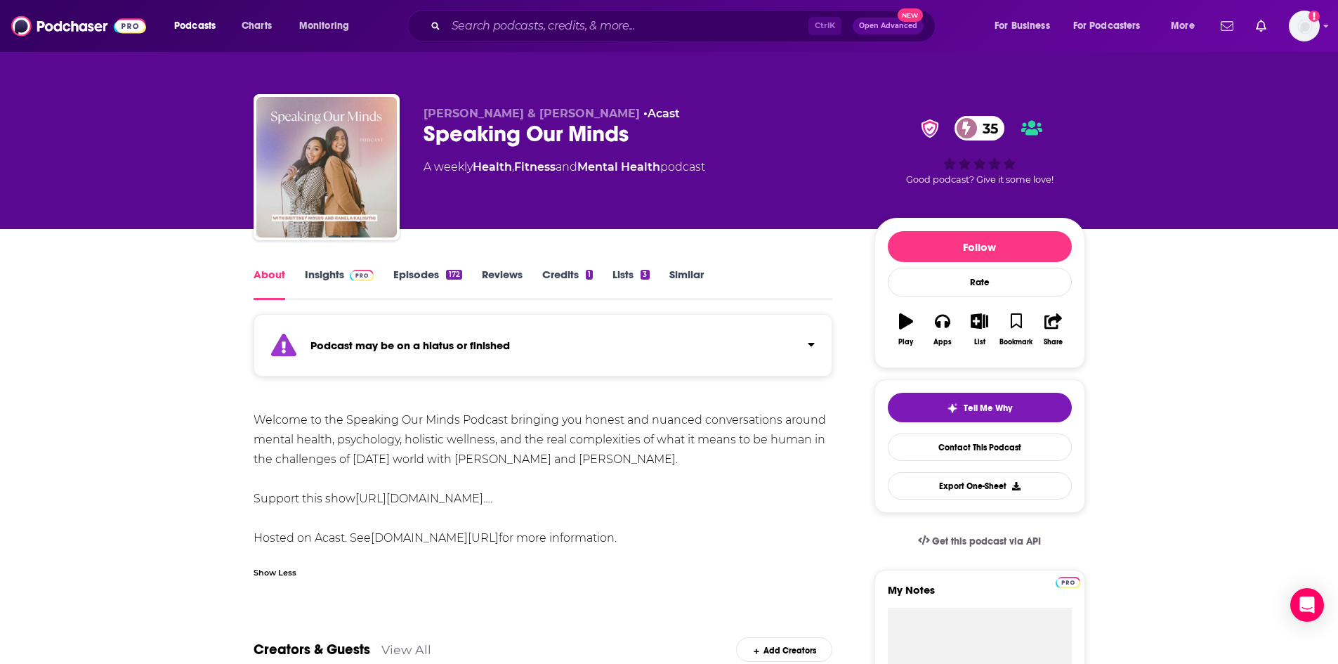
click at [423, 276] on link "Episodes 172" at bounding box center [427, 284] width 68 height 32
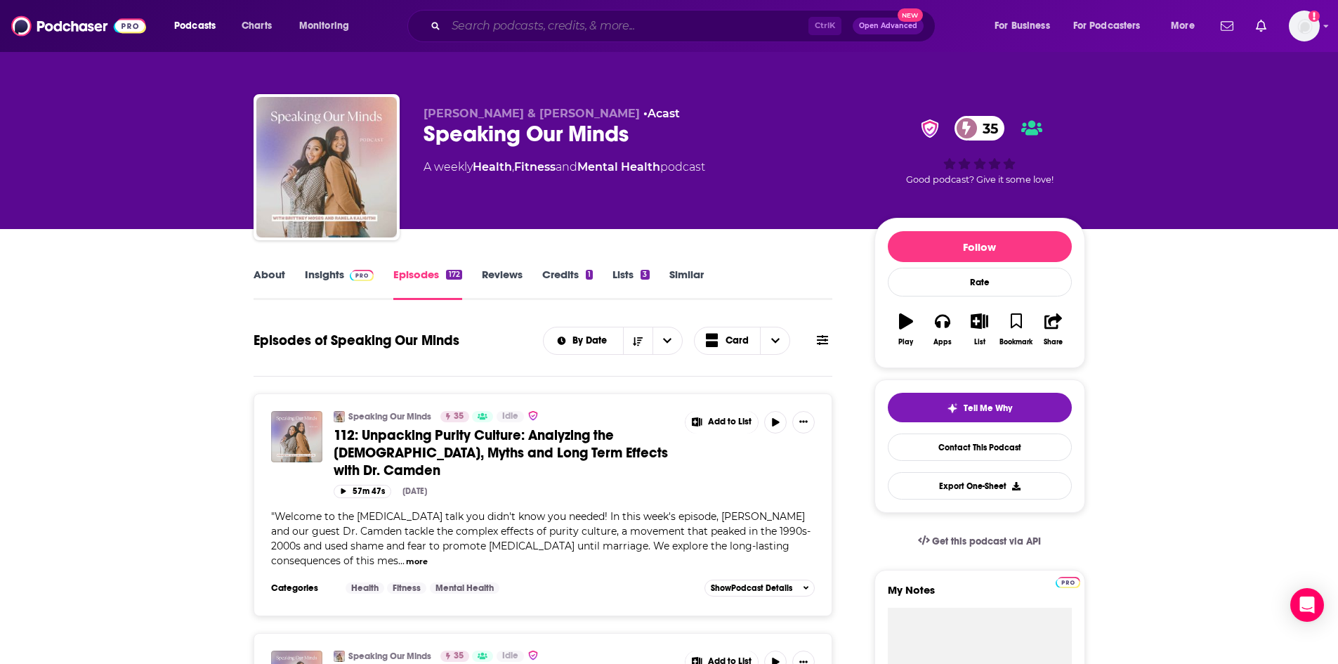
click at [516, 29] on input "Search podcasts, credits, & more..." at bounding box center [627, 26] width 362 height 22
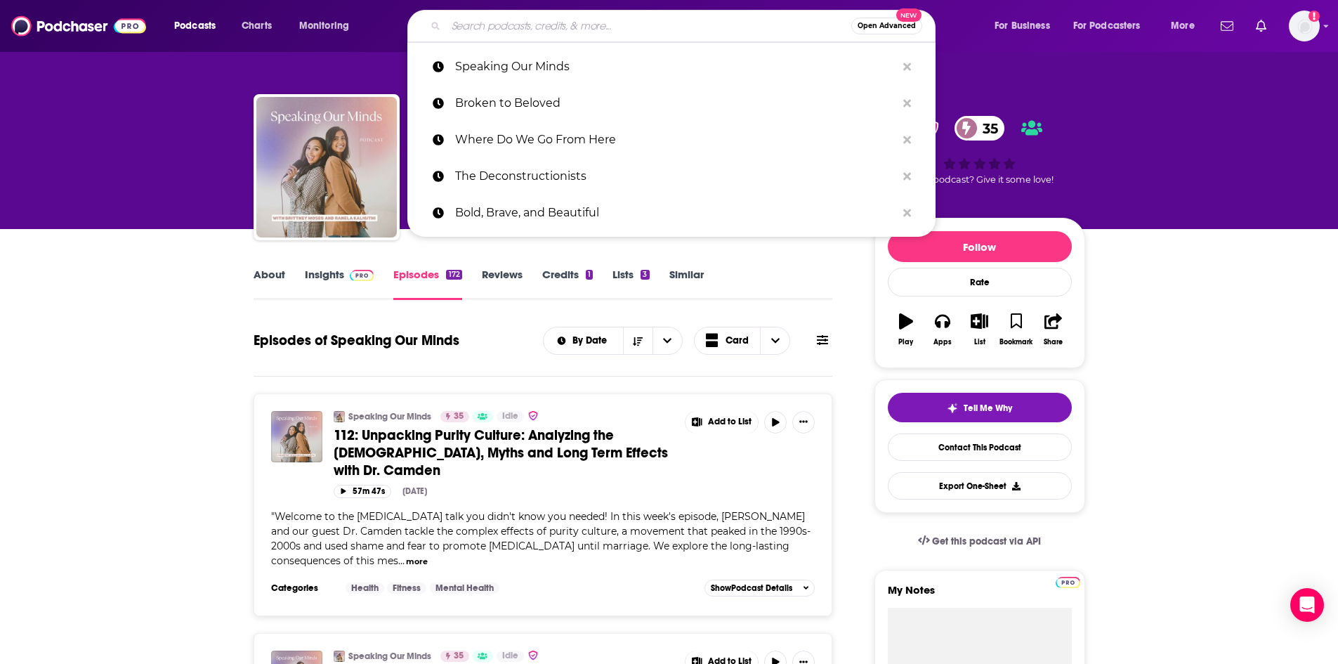
paste input "O"
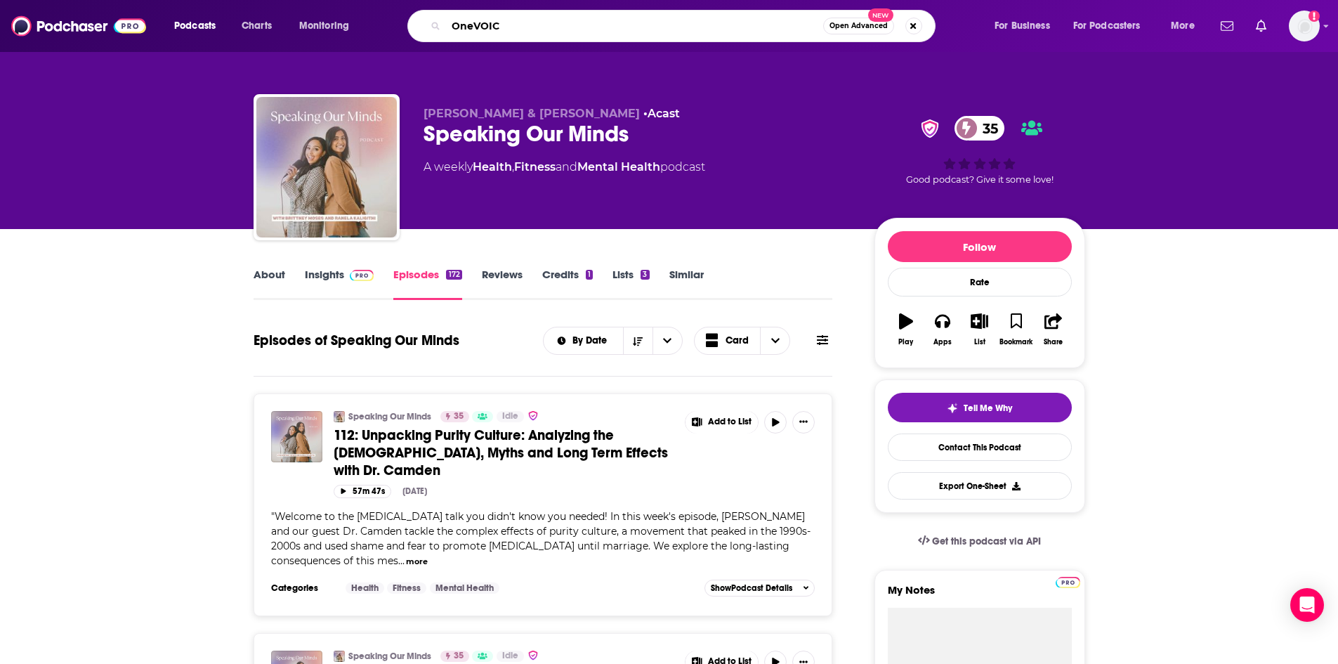
type input "OneVOICE"
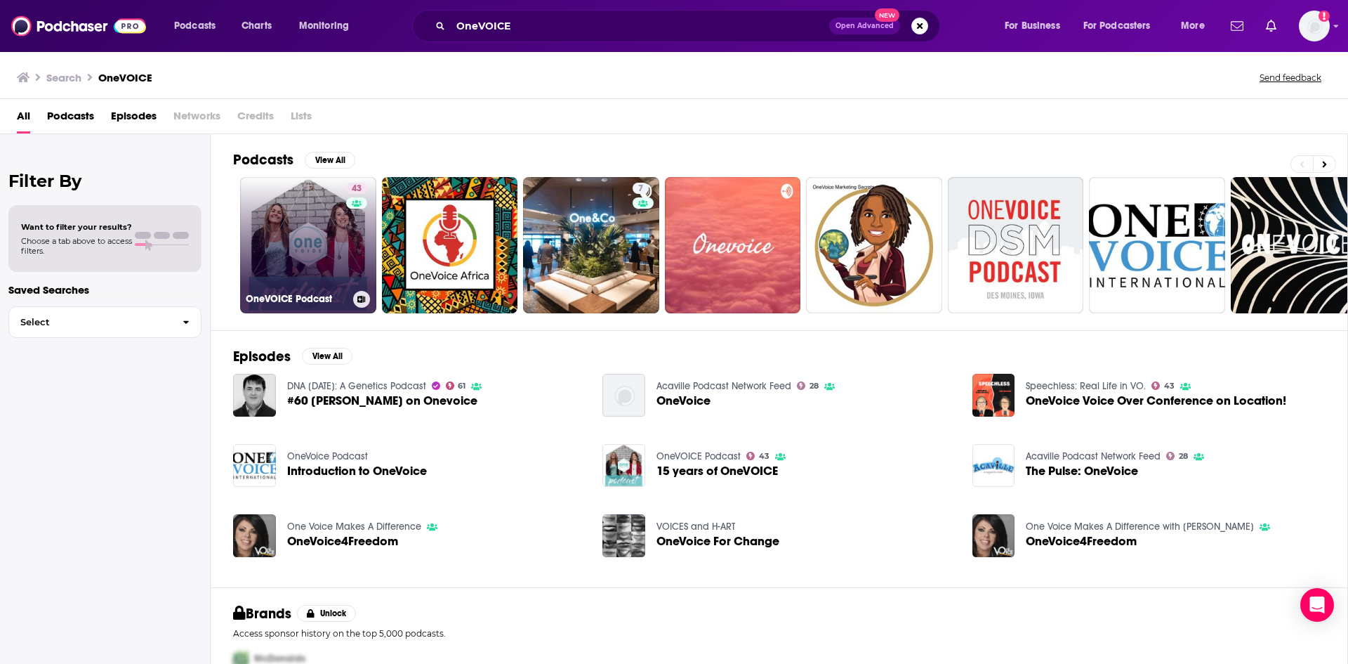
click at [315, 235] on link "43 OneVOICE Podcast" at bounding box center [308, 245] width 136 height 136
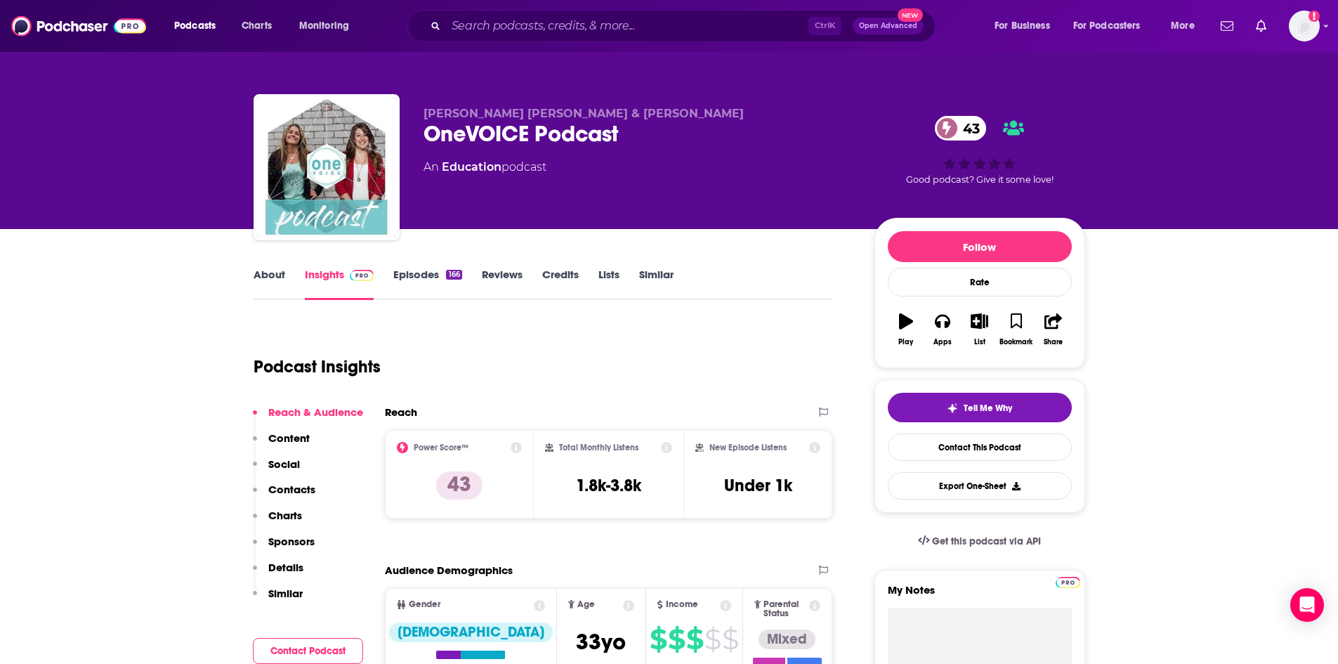
click at [275, 271] on link "About" at bounding box center [269, 284] width 32 height 32
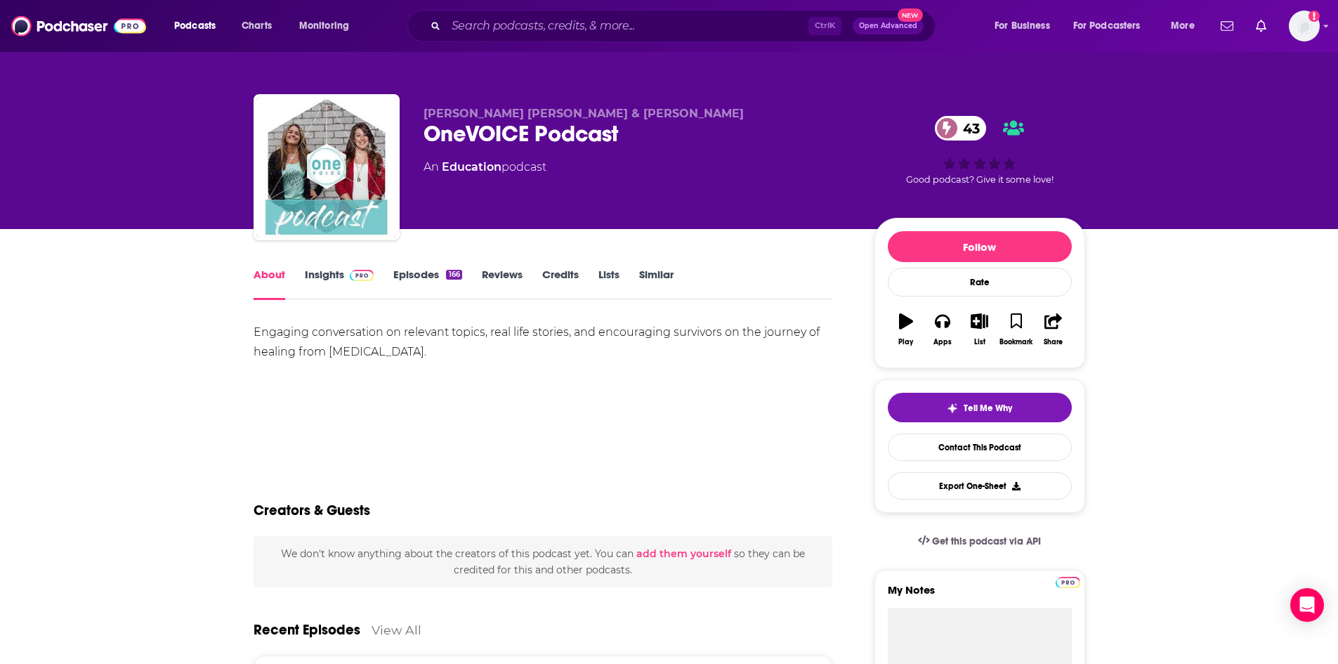
click at [450, 277] on div "166" at bounding box center [453, 275] width 15 height 10
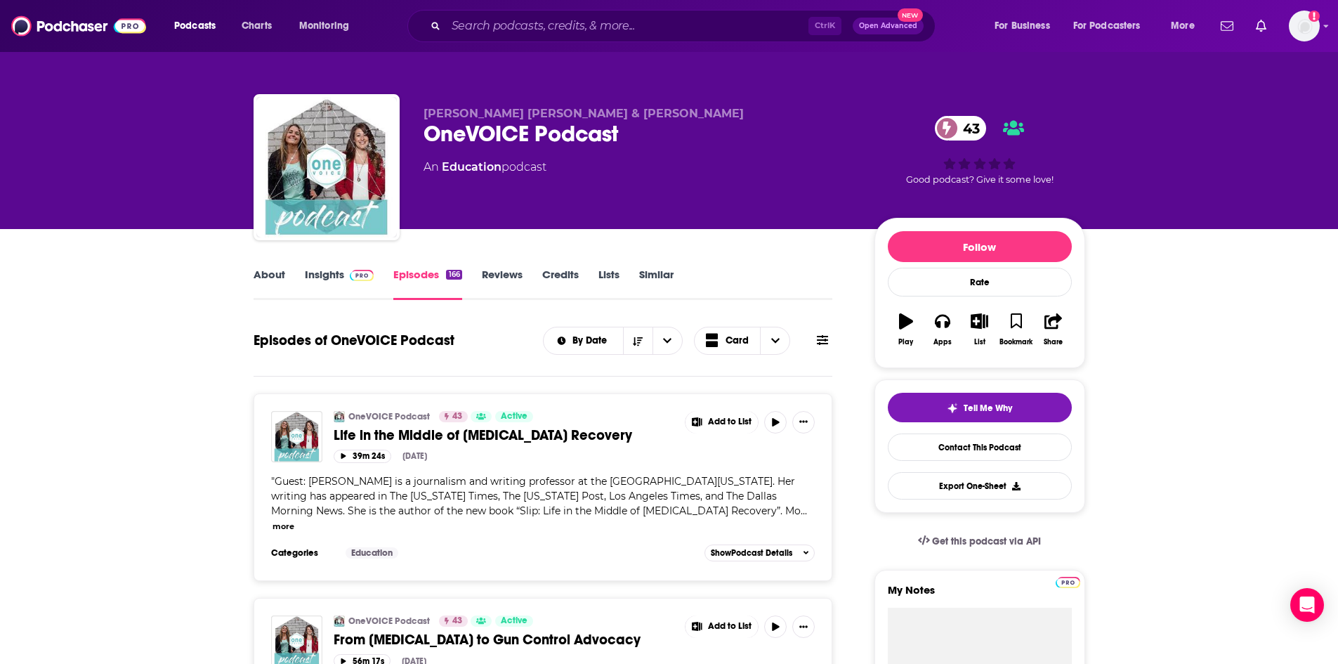
click at [266, 268] on link "About" at bounding box center [269, 284] width 32 height 32
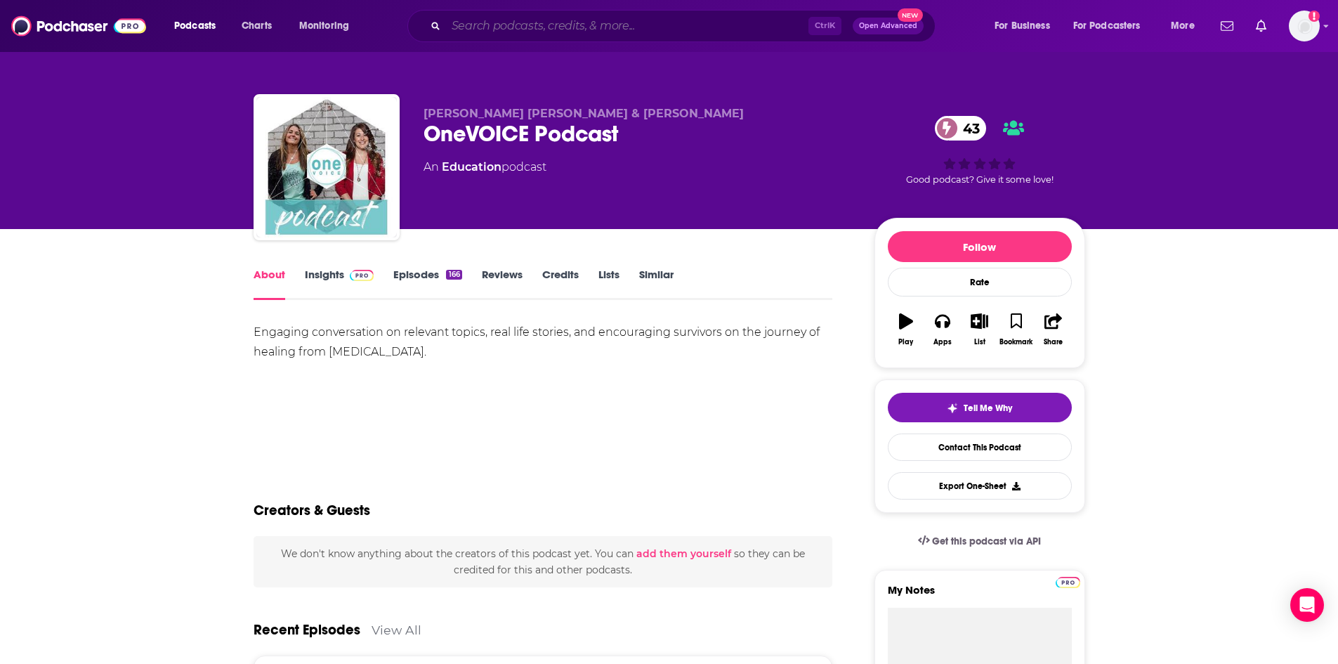
click at [562, 26] on input "Search podcasts, credits, & more..." at bounding box center [627, 26] width 362 height 22
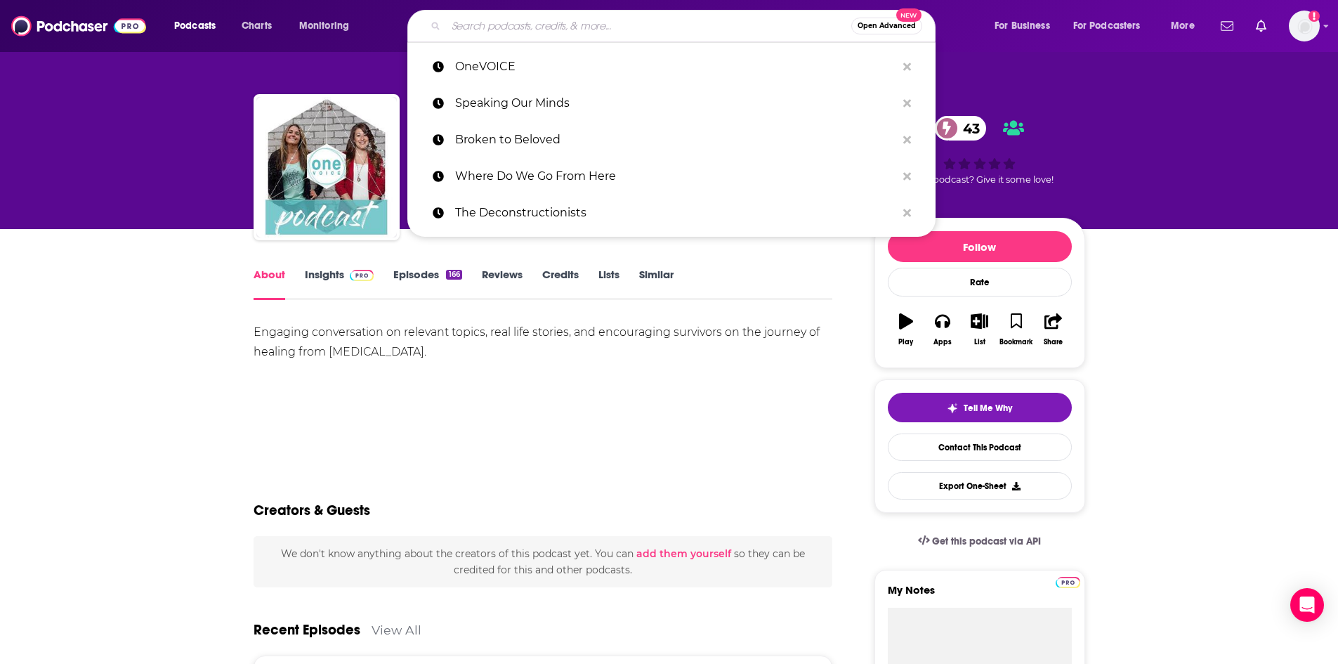
paste input "Hard & Holy with Cassandra Speer"
type input "Hard & Holy with Cassandra Speer"
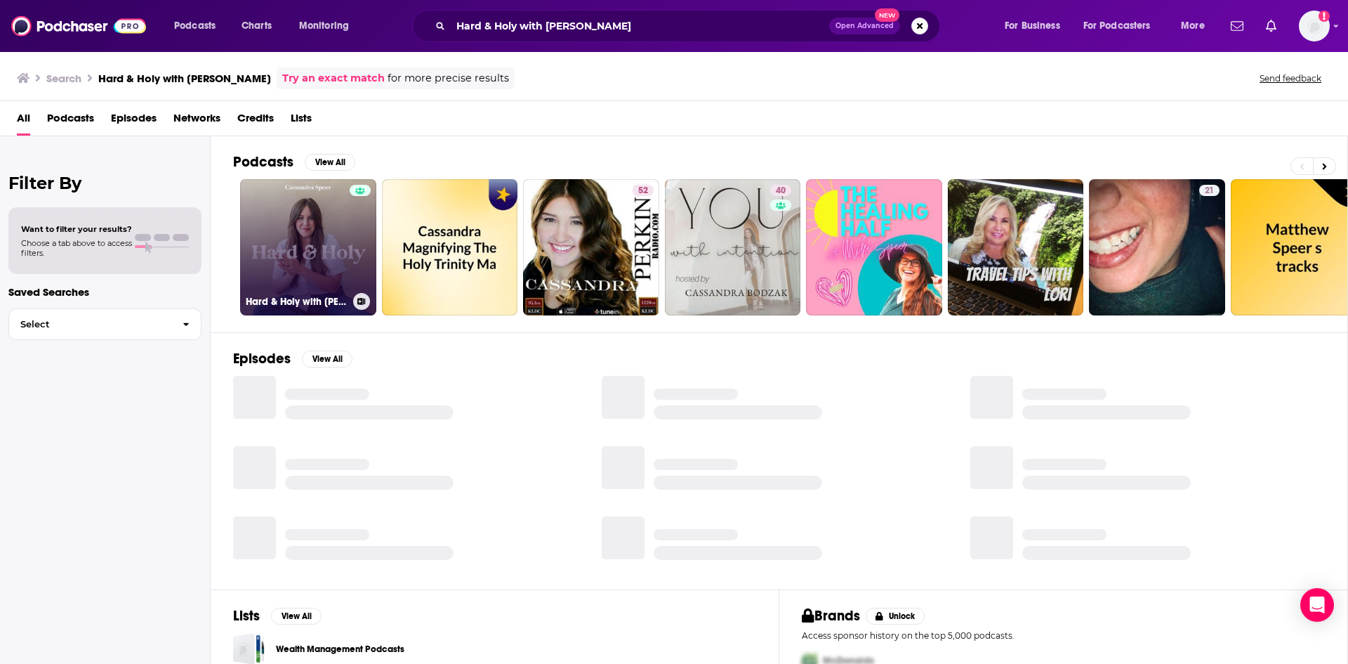
click at [330, 238] on link "Hard & Holy with Cassandra Speer" at bounding box center [308, 247] width 136 height 136
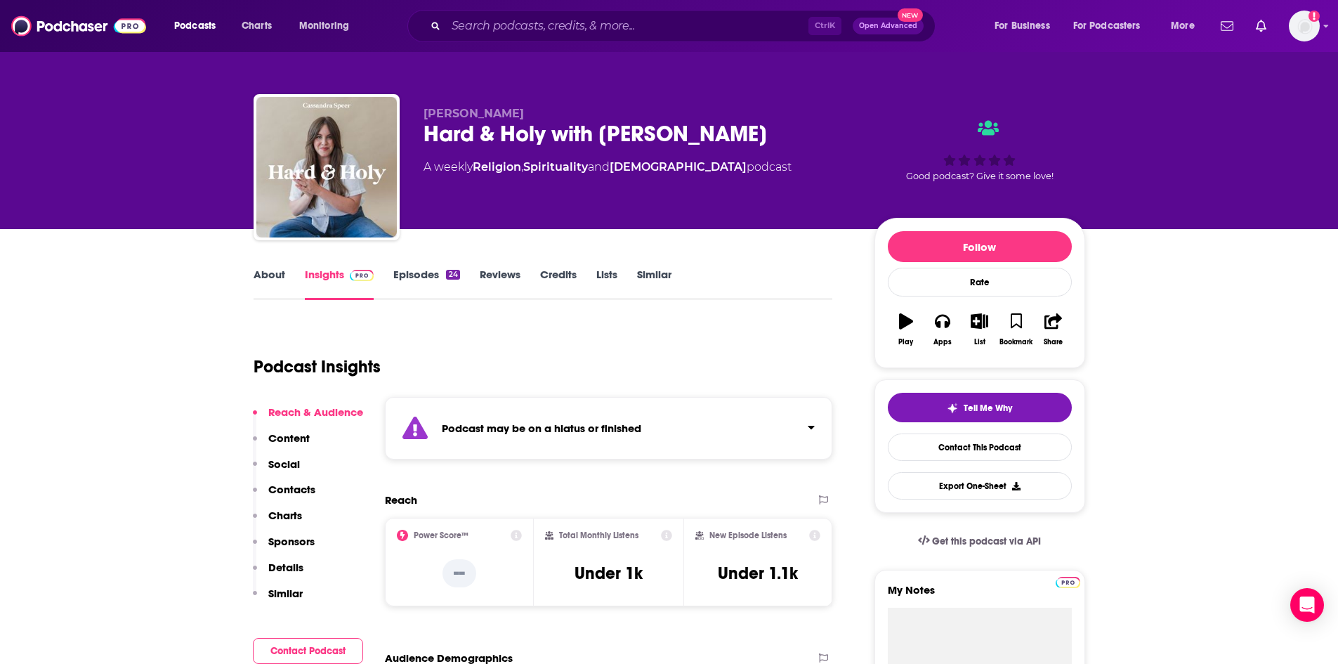
click at [269, 275] on link "About" at bounding box center [269, 284] width 32 height 32
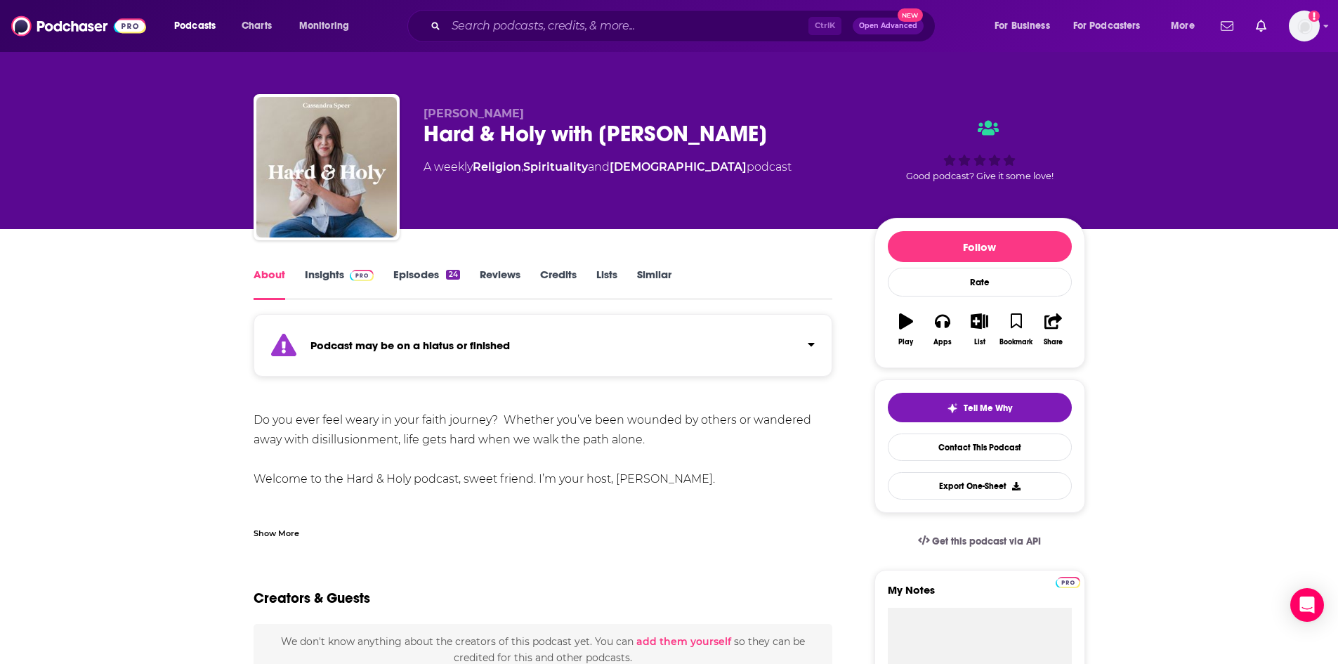
click at [300, 538] on div "Show More" at bounding box center [542, 527] width 579 height 24
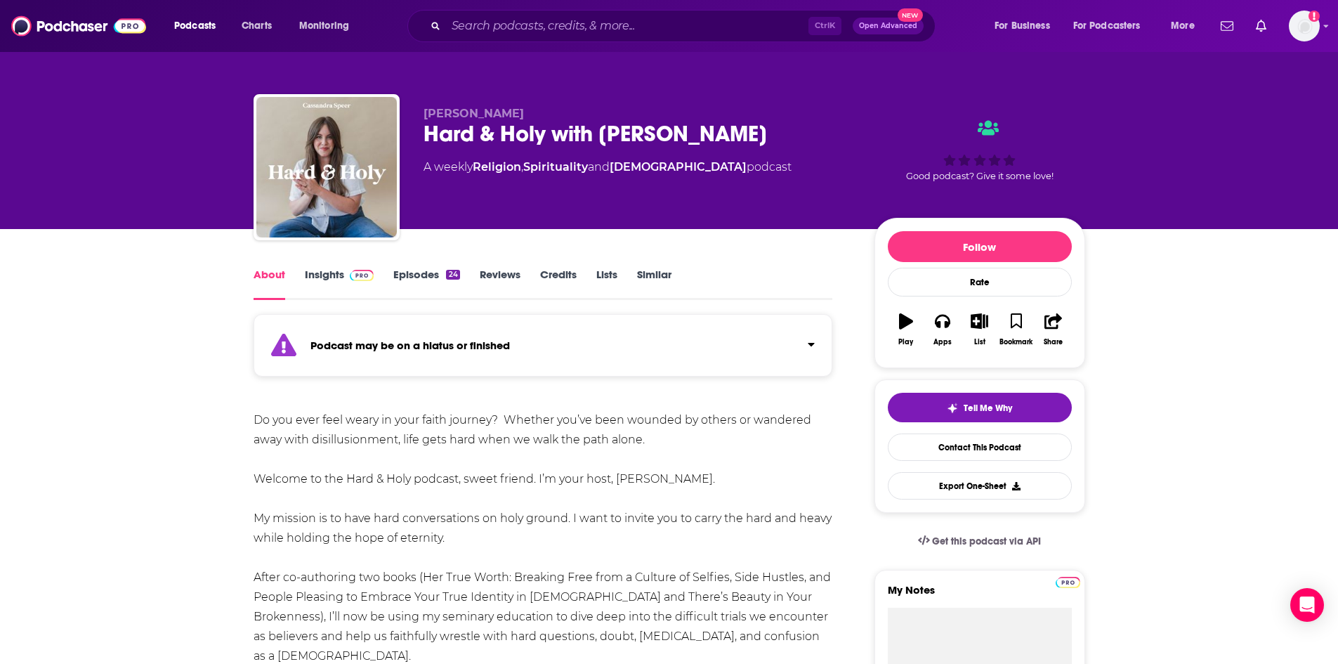
click at [418, 277] on link "Episodes 24" at bounding box center [426, 284] width 66 height 32
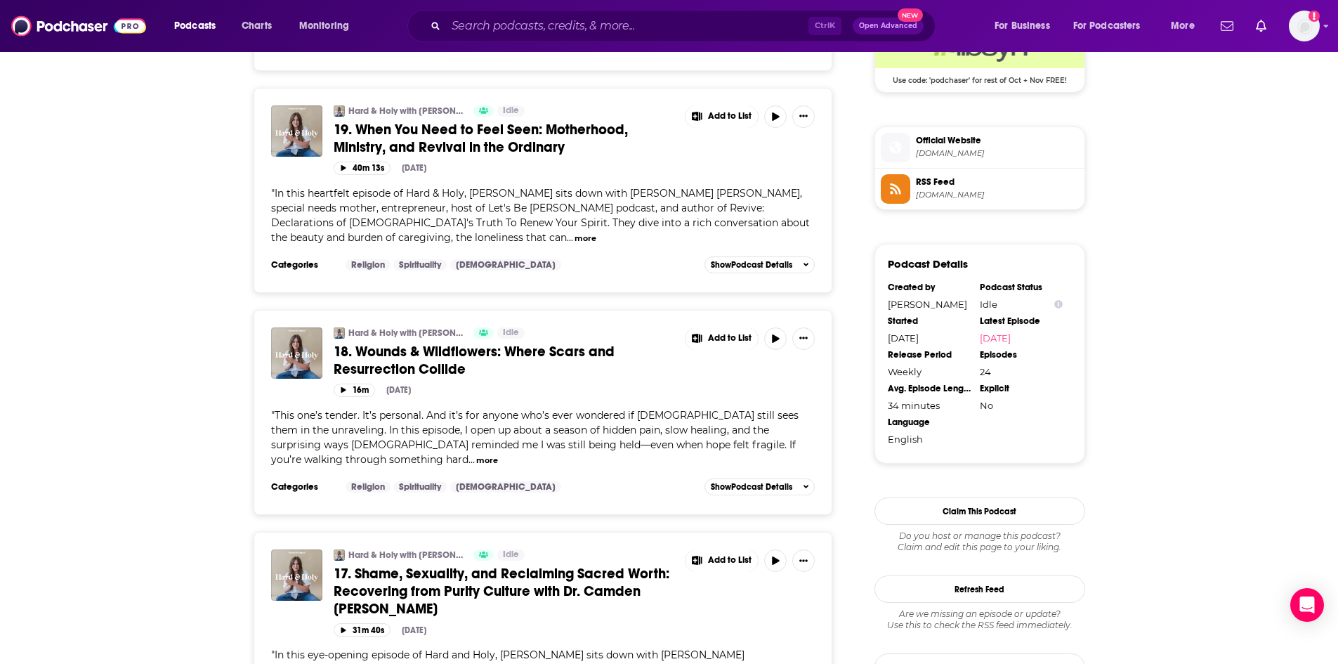
scroll to position [1264, 0]
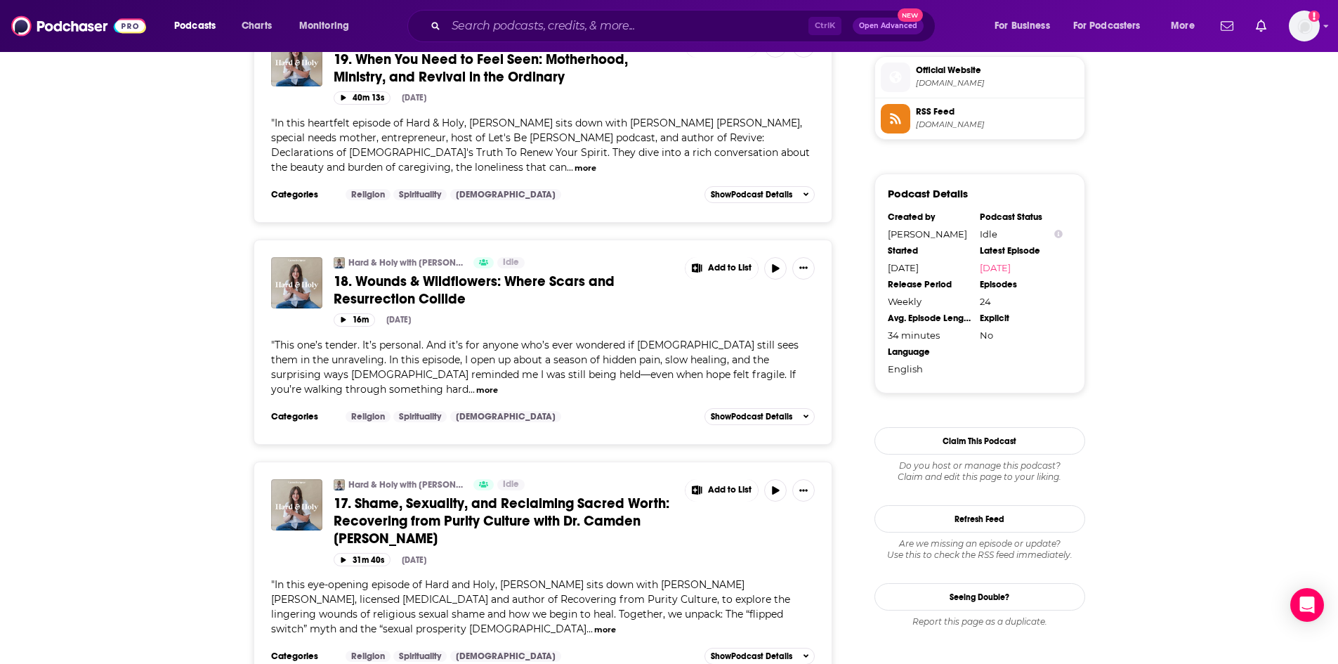
click at [594, 624] on button "more" at bounding box center [605, 630] width 22 height 12
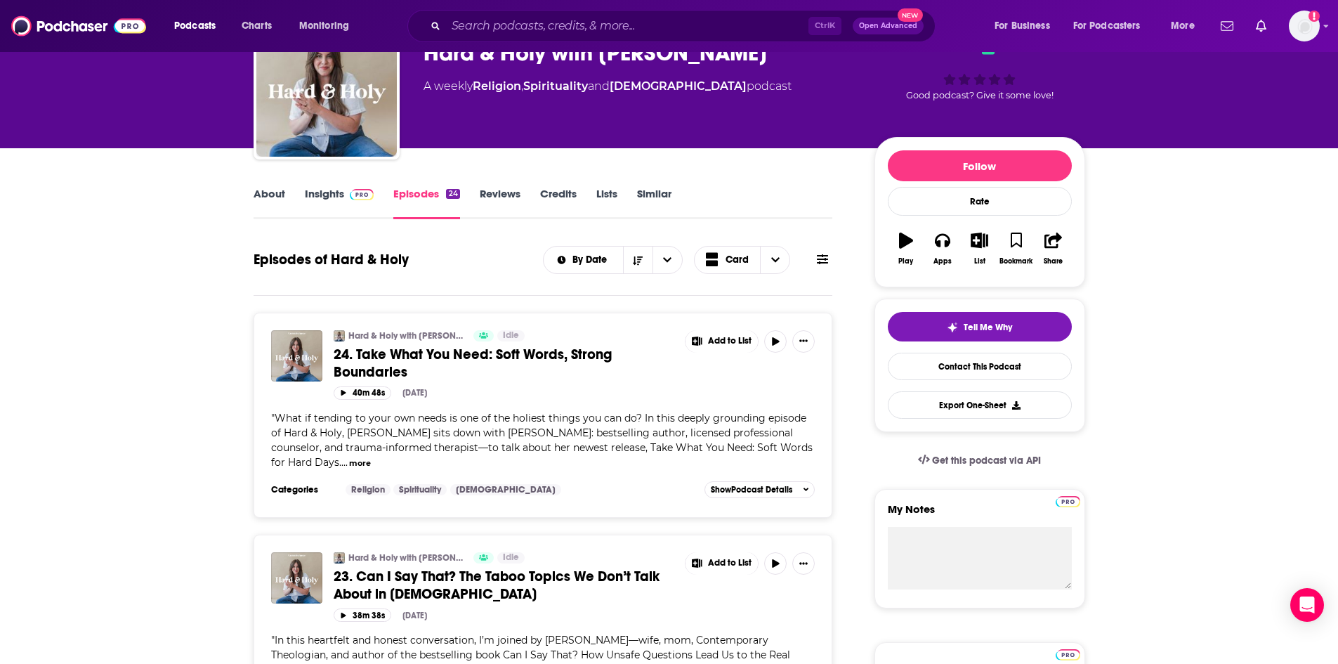
scroll to position [0, 0]
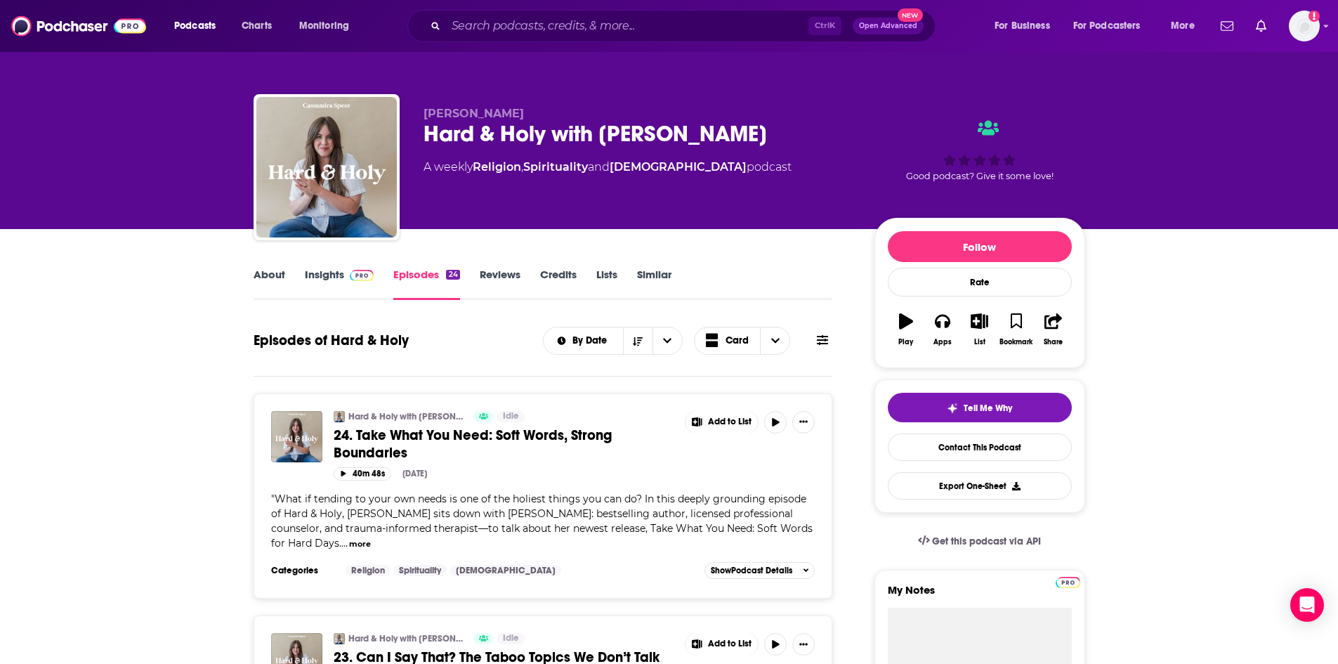
click at [280, 273] on link "About" at bounding box center [269, 284] width 32 height 32
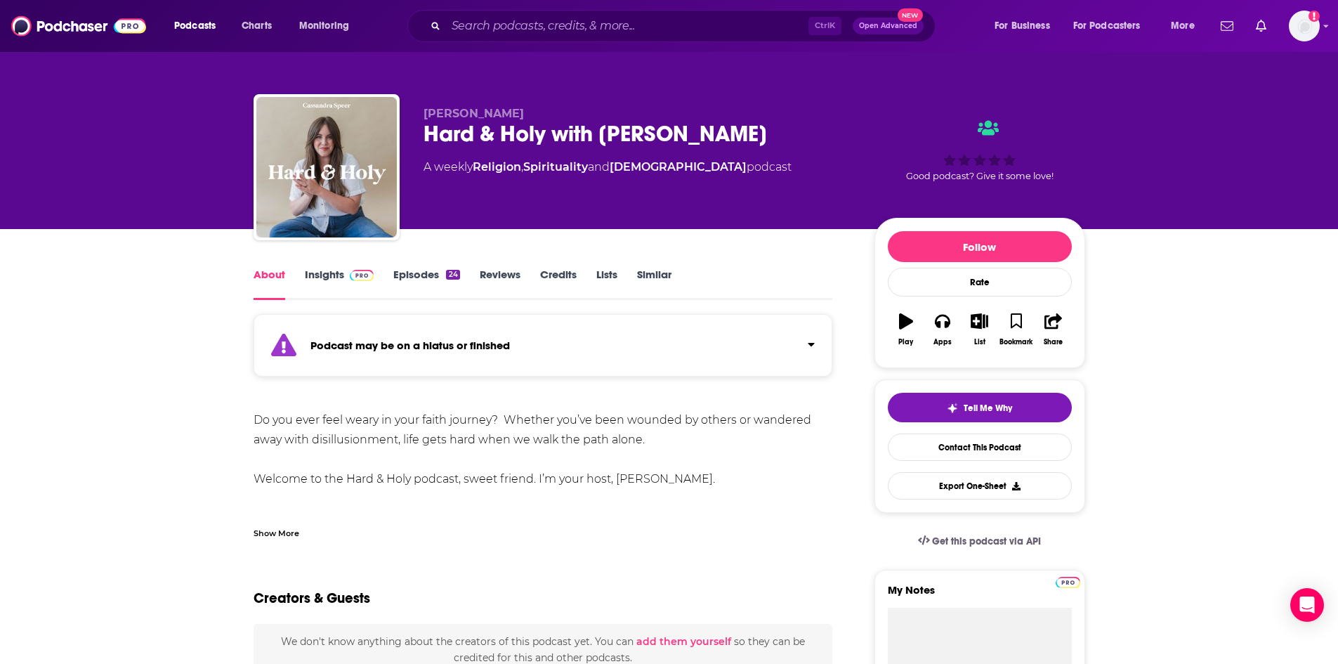
click at [277, 525] on div "Show More" at bounding box center [276, 531] width 46 height 13
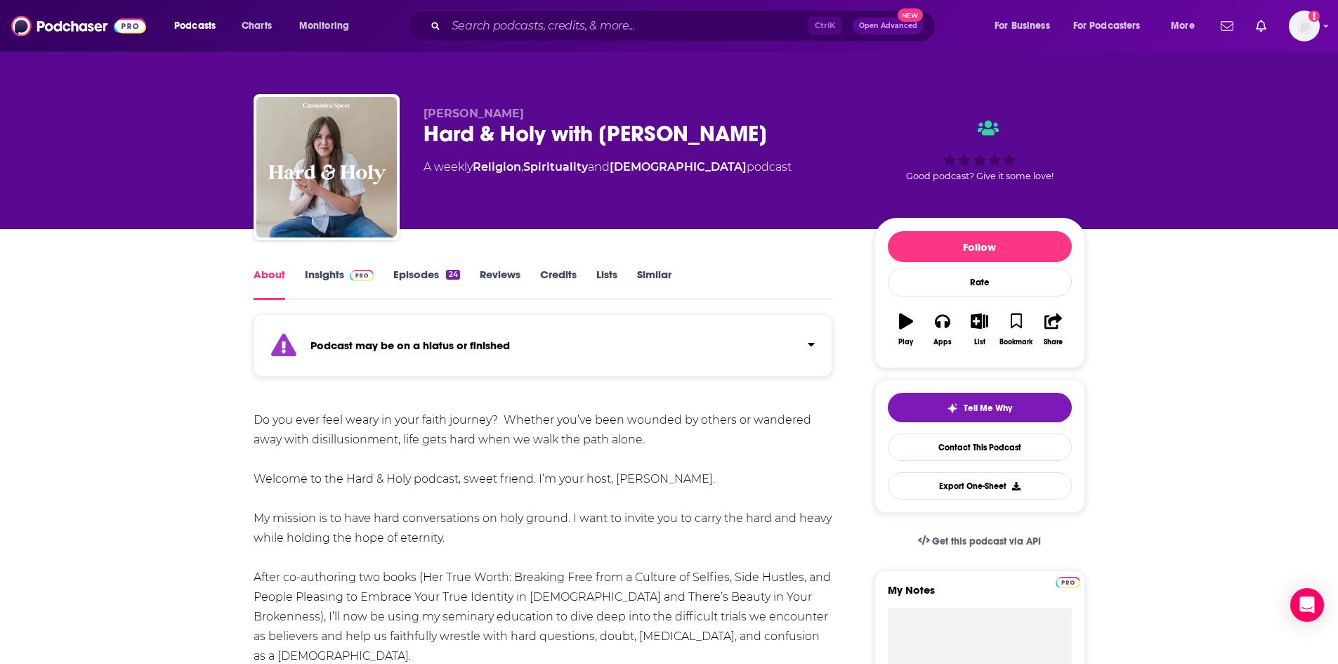
click at [314, 278] on link "Insights" at bounding box center [340, 284] width 70 height 32
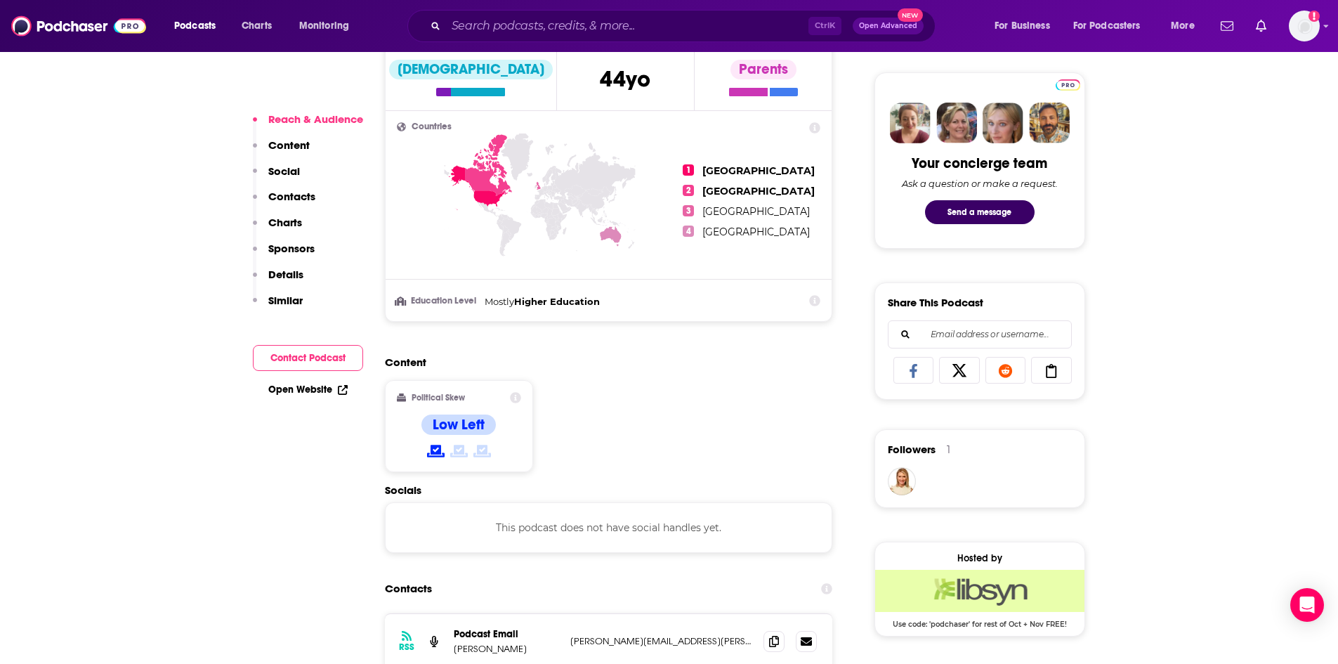
scroll to position [702, 0]
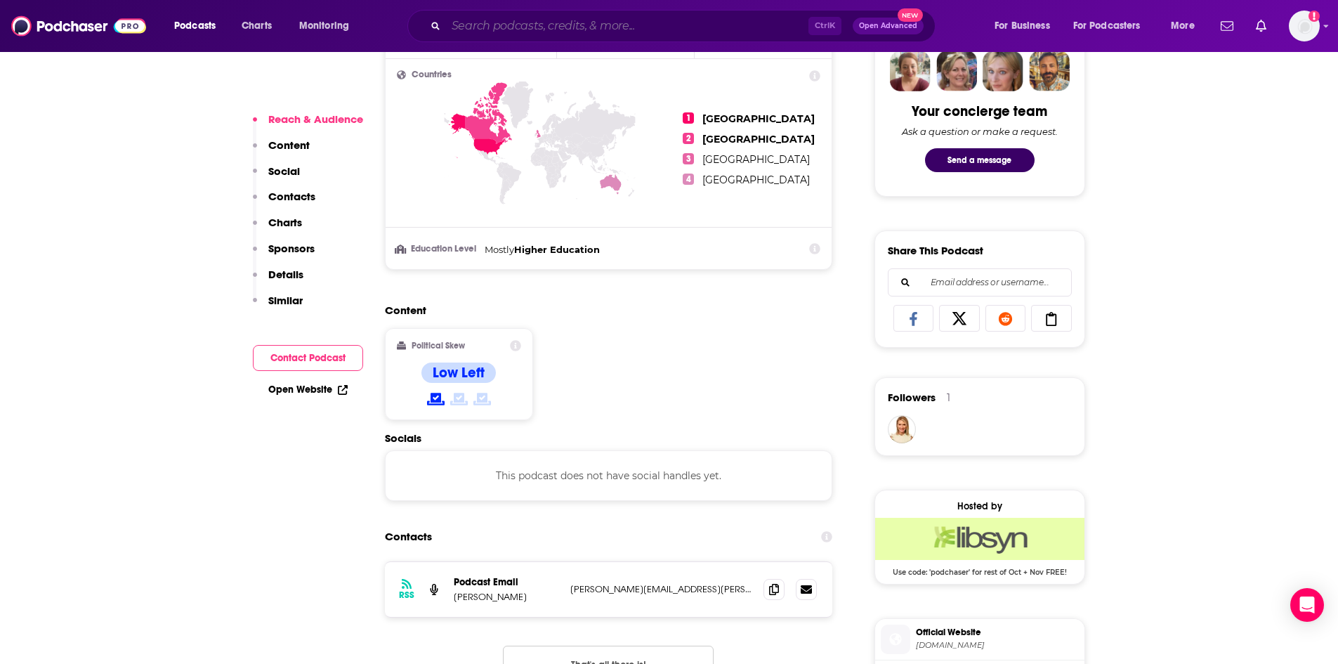
click at [628, 29] on input "Search podcasts, credits, & more..." at bounding box center [627, 26] width 362 height 22
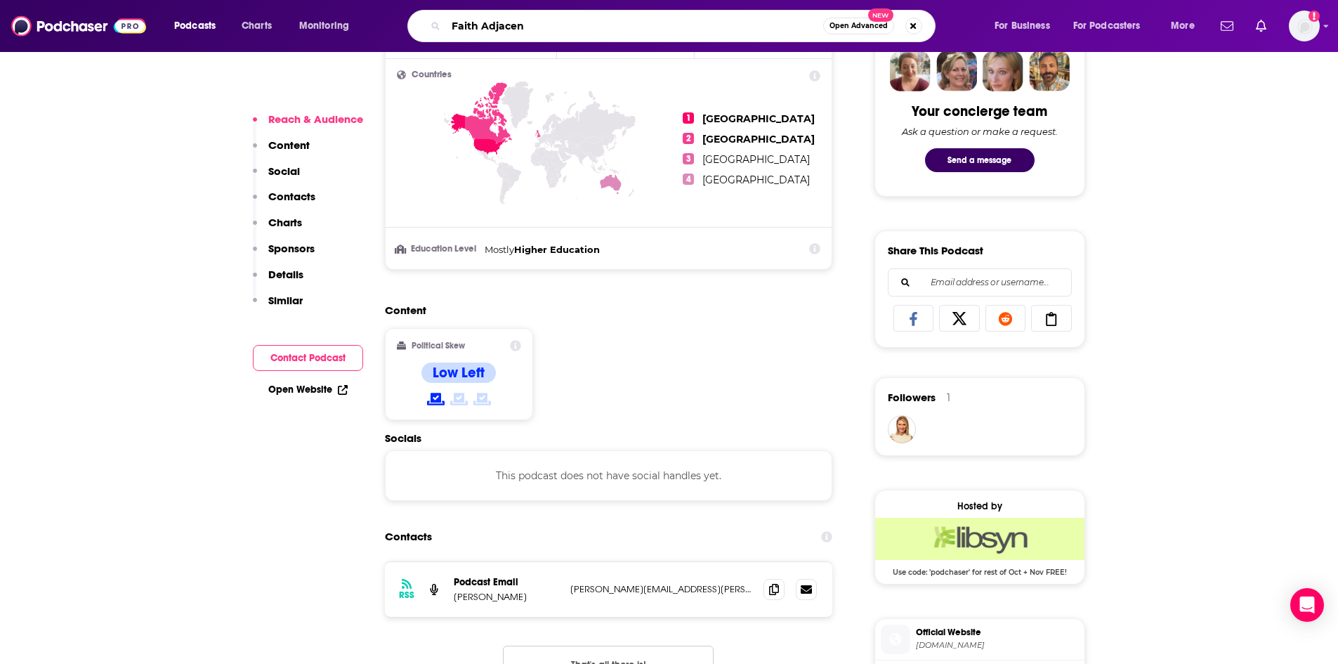
type input "Faith Adjacent"
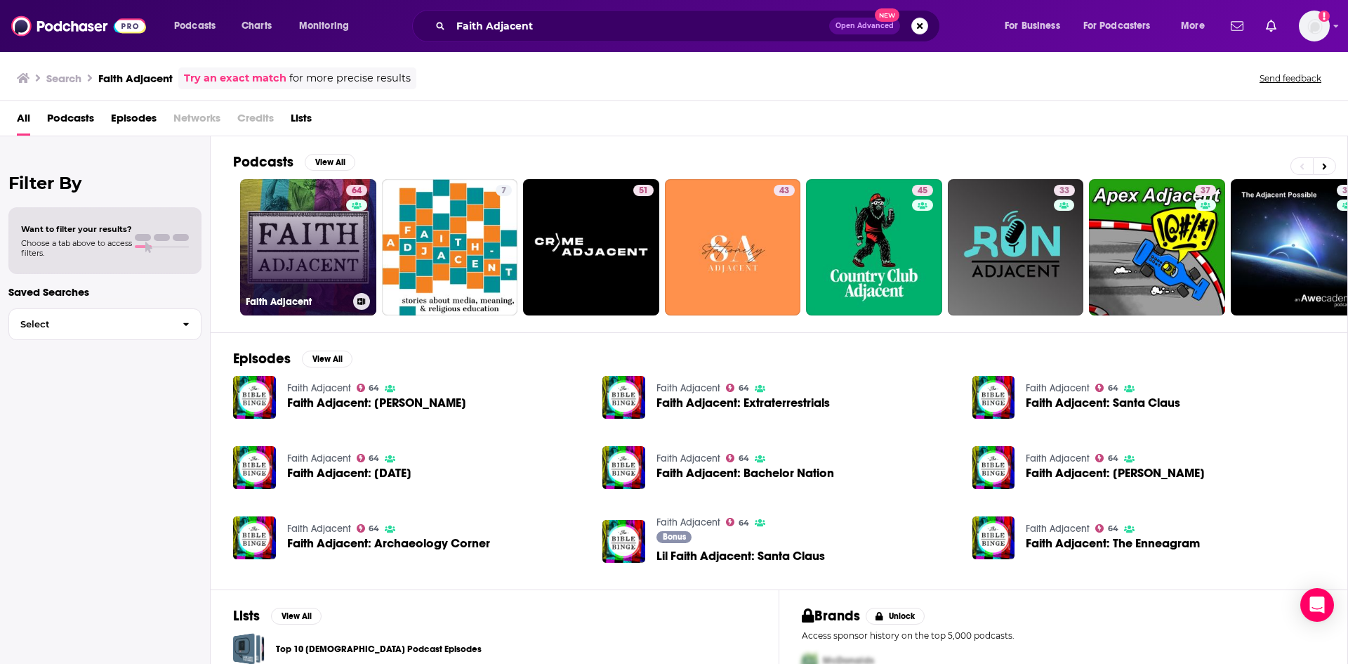
click at [298, 226] on link "64 Faith Adjacent" at bounding box center [308, 247] width 136 height 136
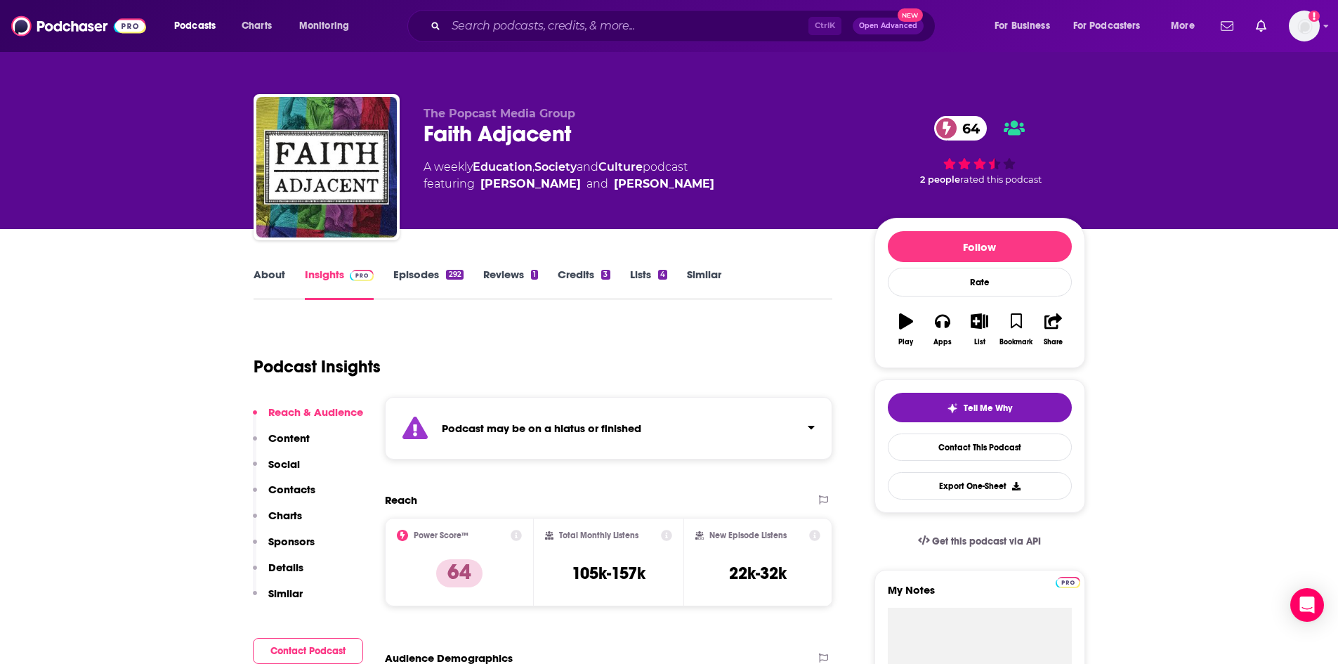
click at [261, 273] on link "About" at bounding box center [269, 284] width 32 height 32
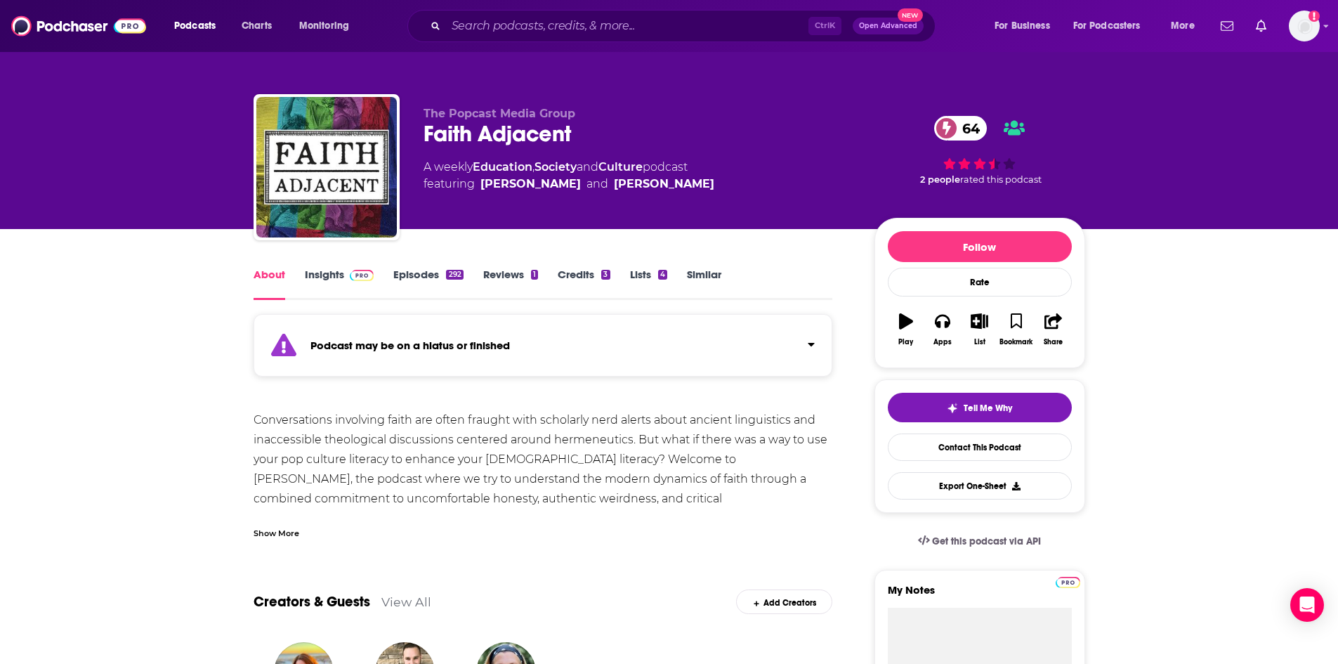
click at [282, 532] on div "Show More" at bounding box center [276, 531] width 46 height 13
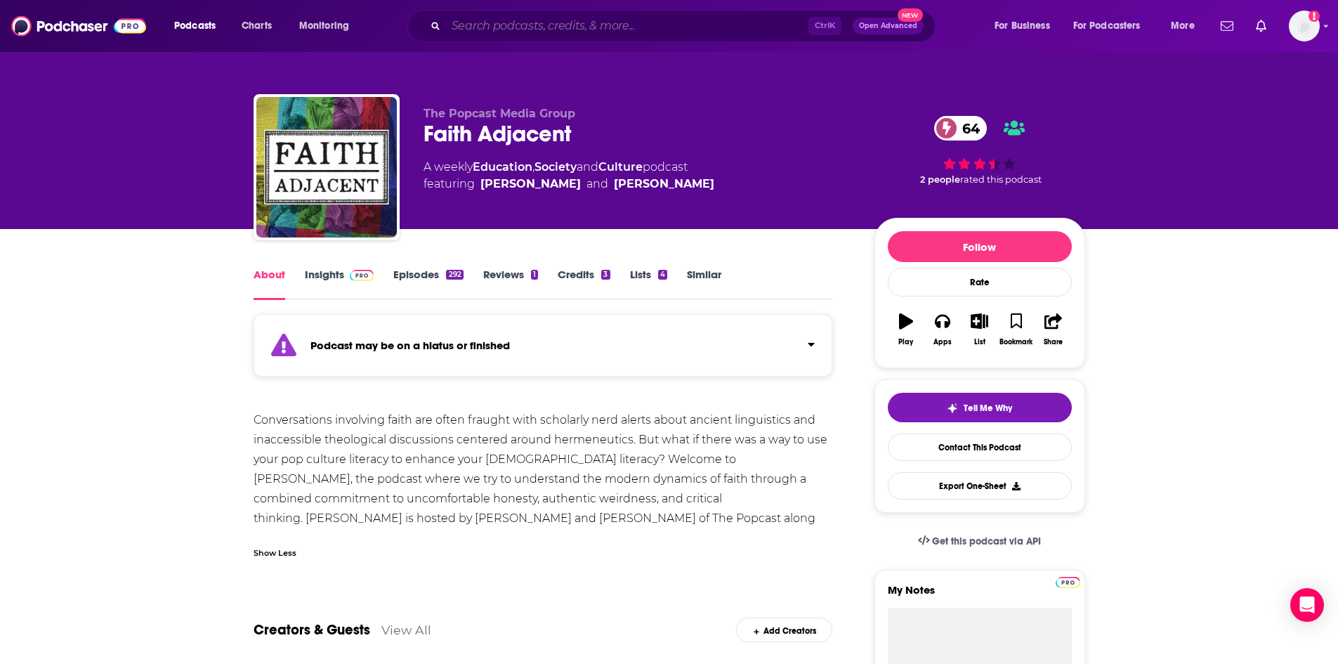
click at [659, 18] on input "Search podcasts, credits, & more..." at bounding box center [627, 26] width 362 height 22
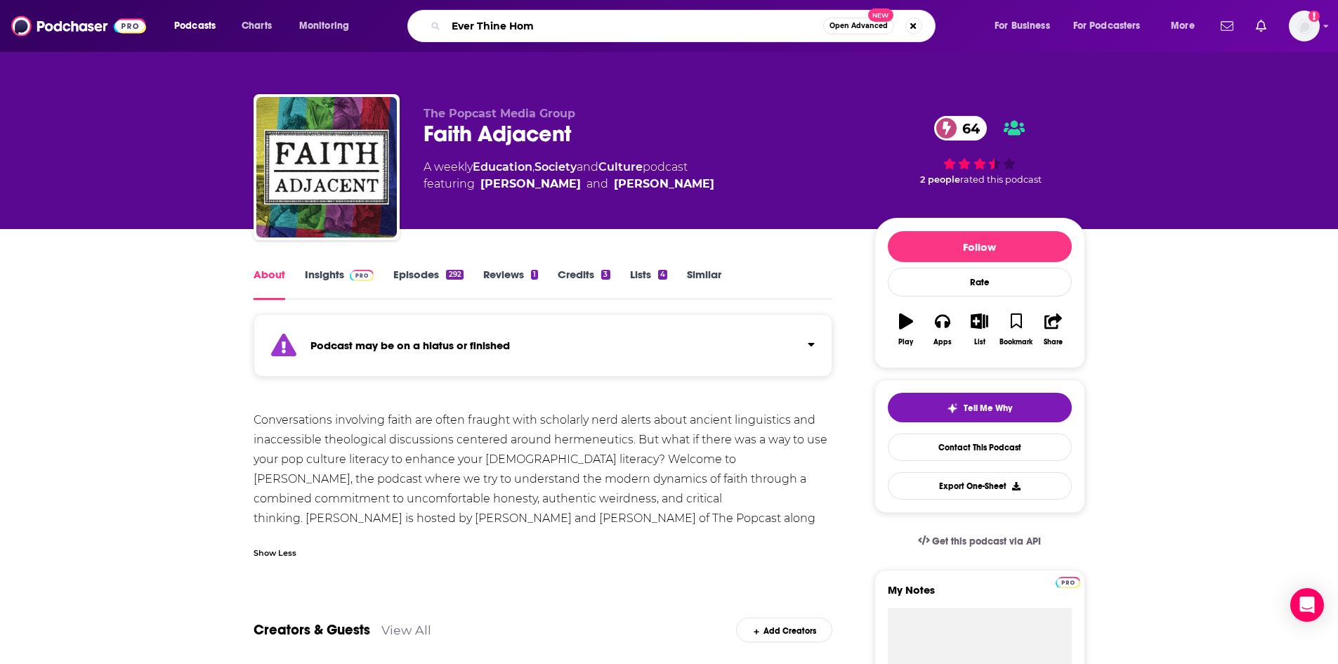
type input "Ever Thine Home"
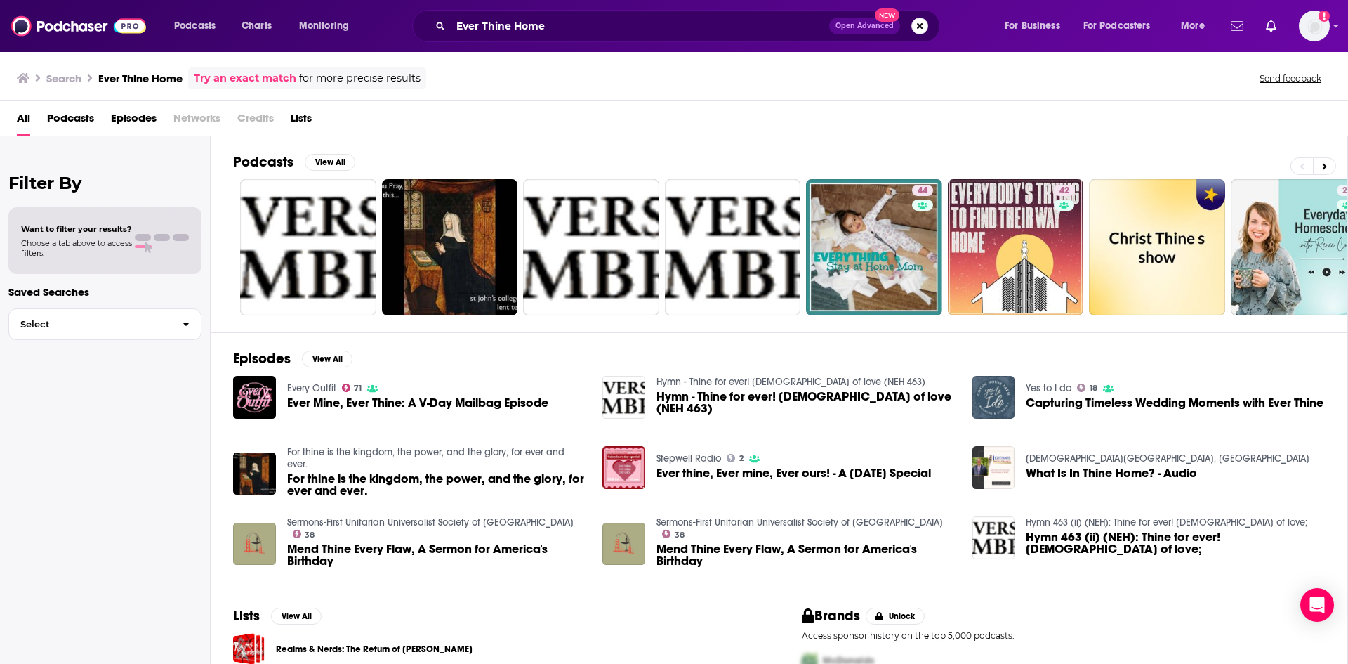
click at [916, 20] on button "Search podcasts, credits, & more..." at bounding box center [919, 26] width 17 height 17
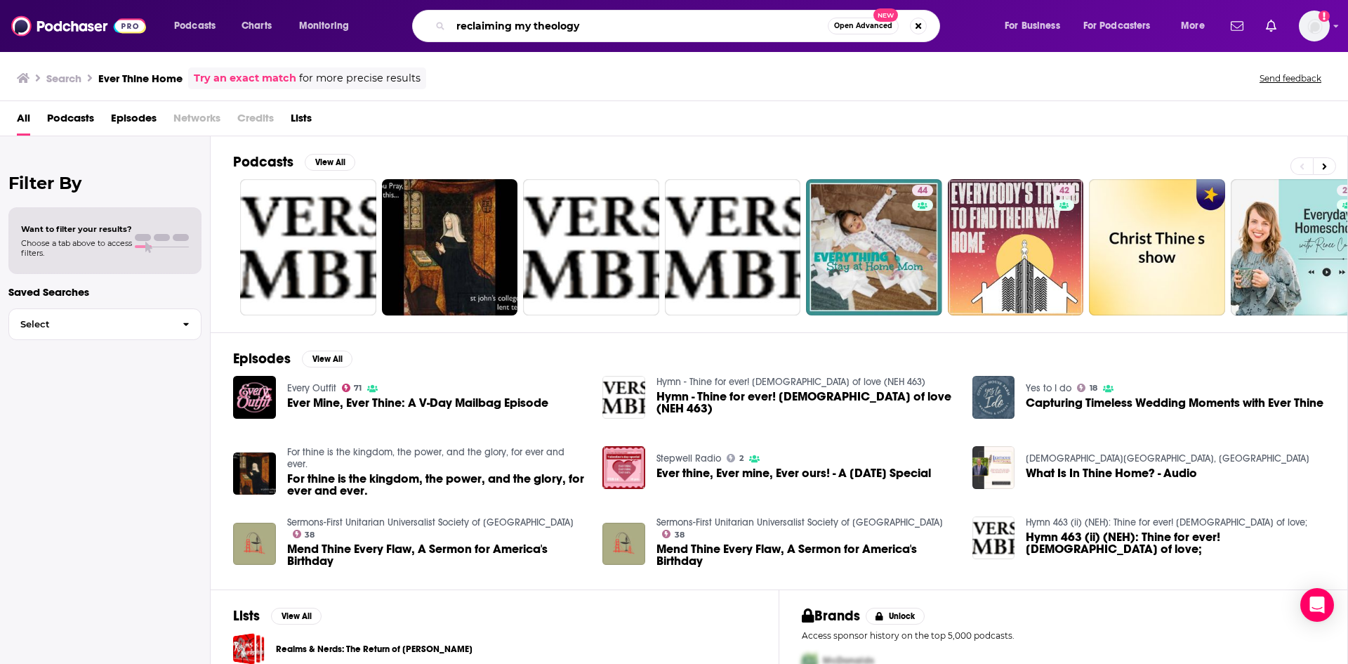
type input "reclaiming my theology"
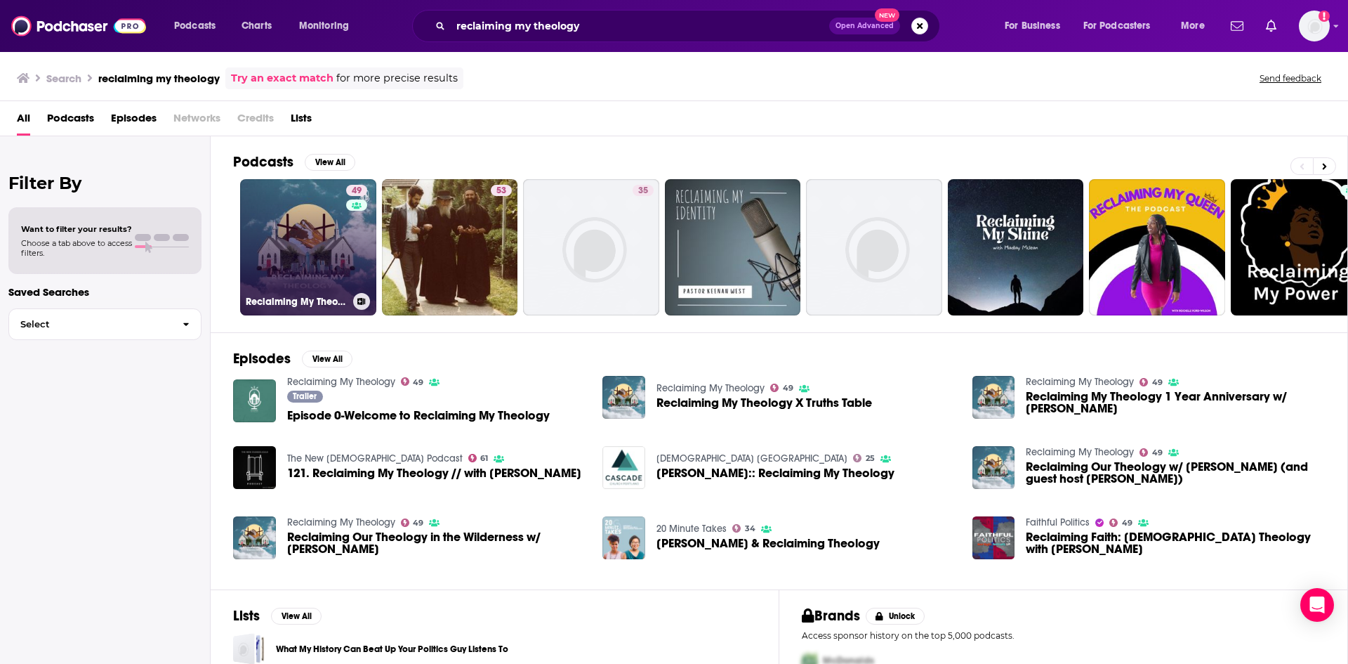
click at [327, 218] on link "49 Reclaiming My Theology" at bounding box center [308, 247] width 136 height 136
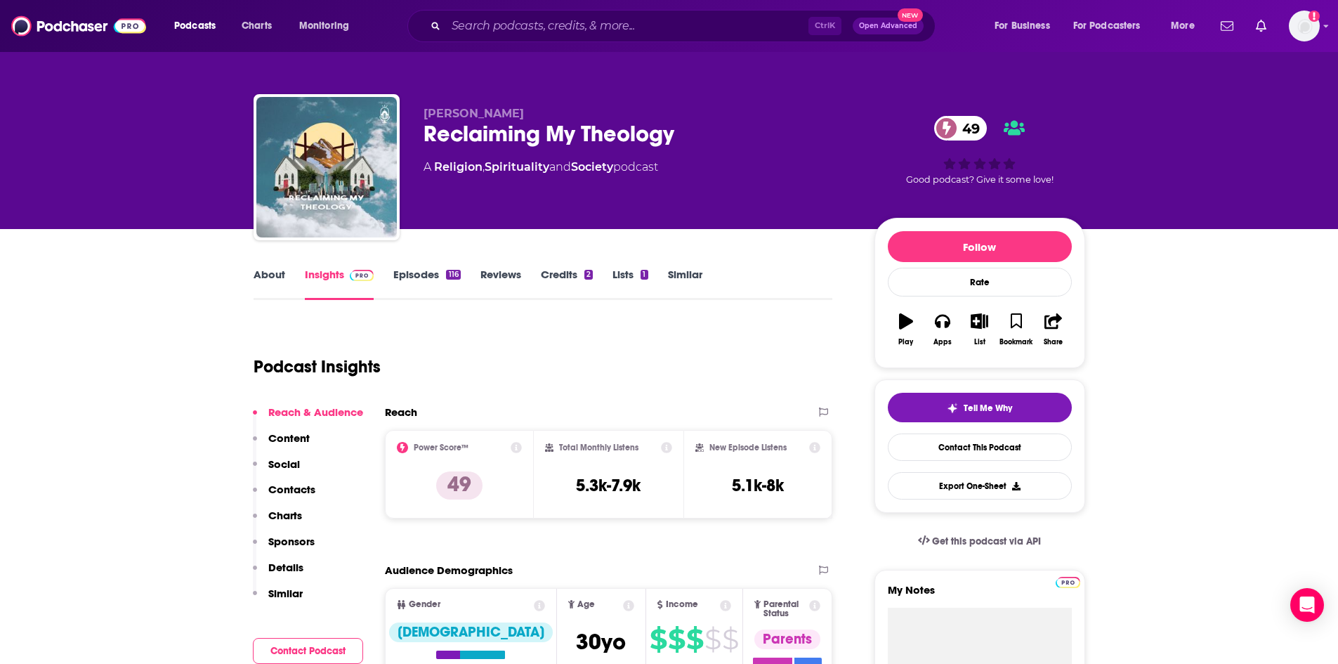
click at [280, 280] on link "About" at bounding box center [269, 284] width 32 height 32
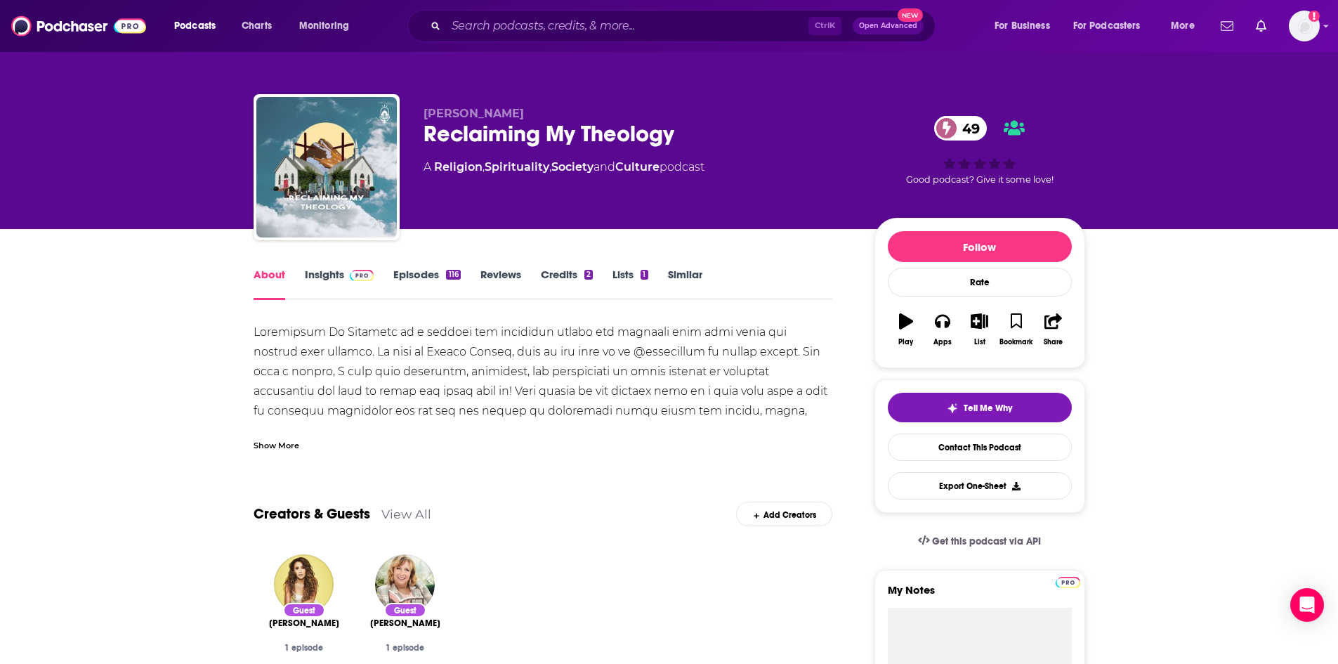
click at [276, 443] on div "Show More" at bounding box center [276, 443] width 46 height 13
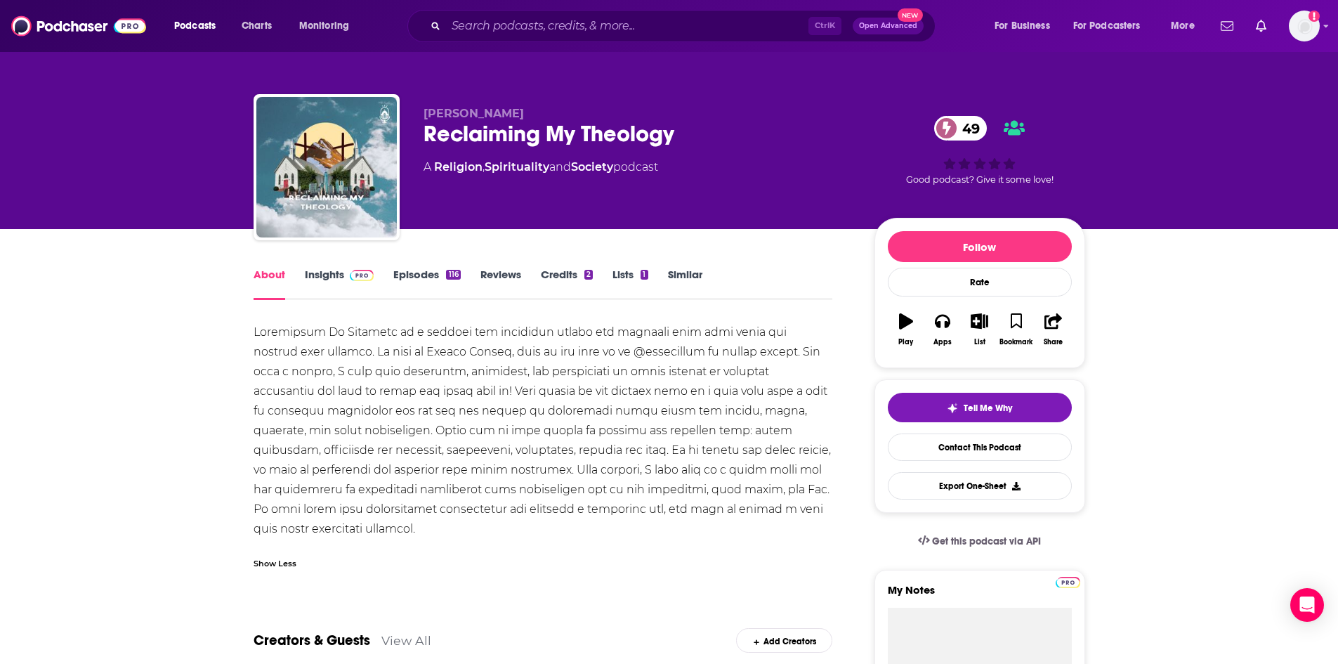
click at [451, 274] on div "116" at bounding box center [453, 275] width 14 height 10
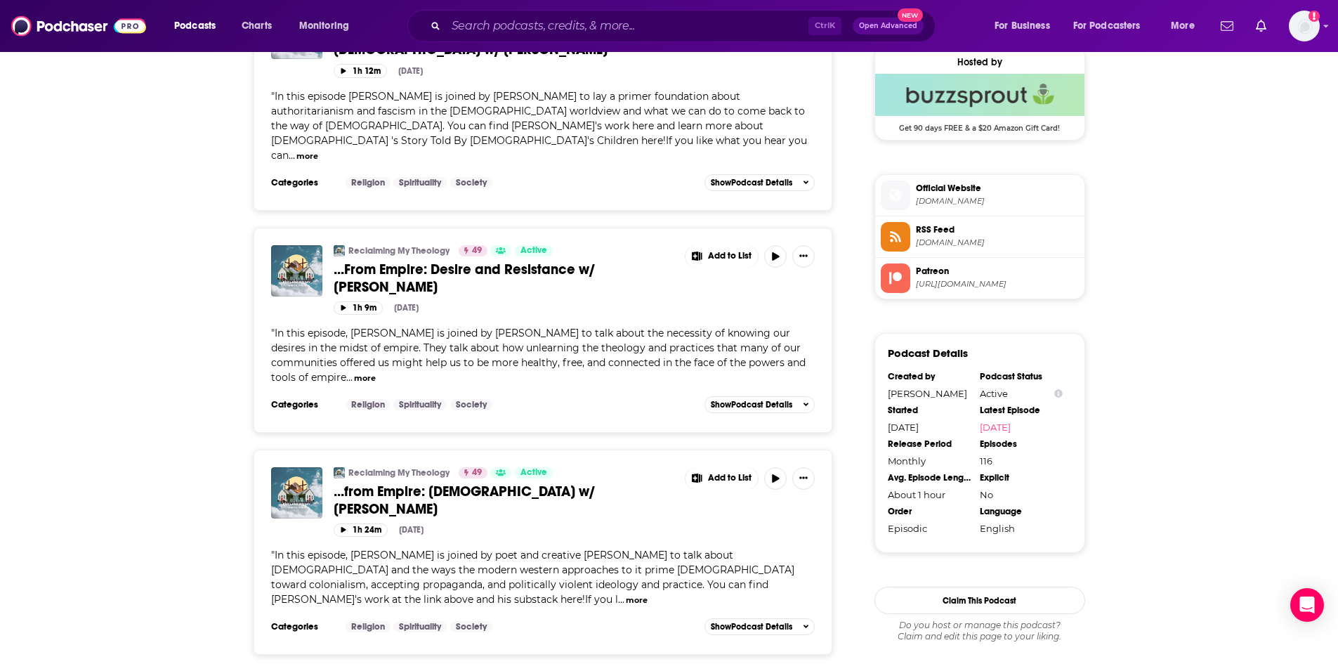
scroll to position [1053, 0]
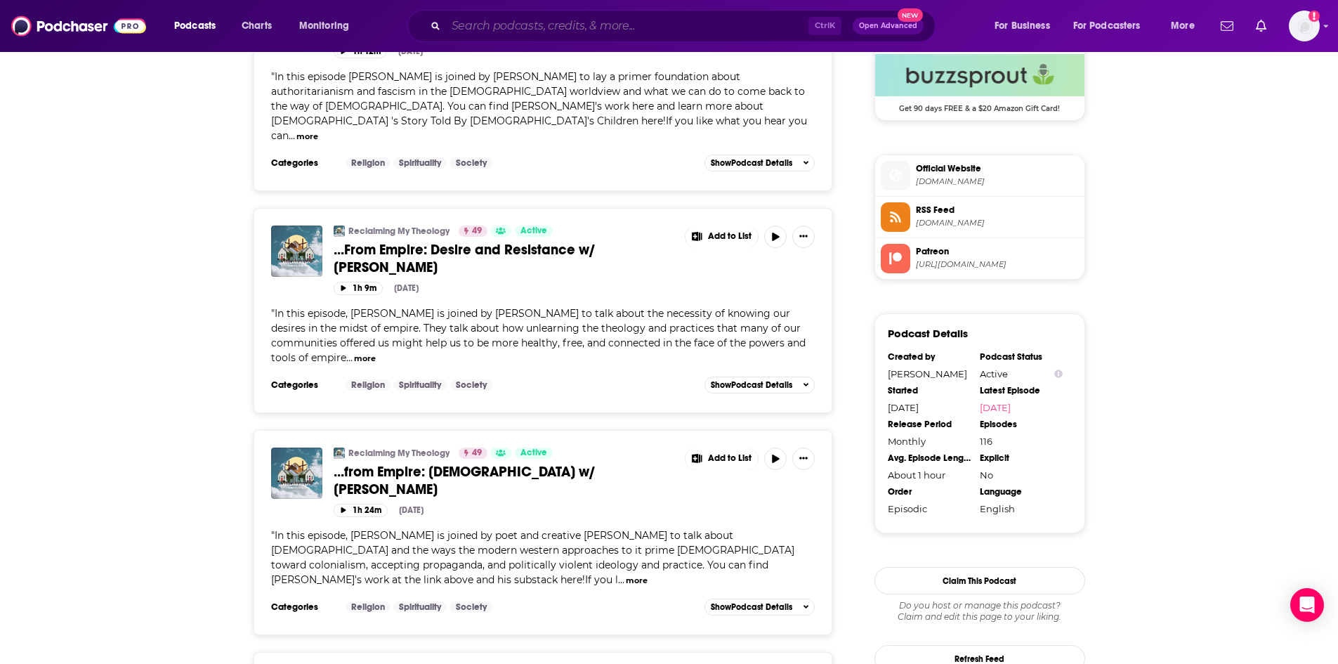
click at [566, 27] on input "Search podcasts, credits, & more..." at bounding box center [627, 26] width 362 height 22
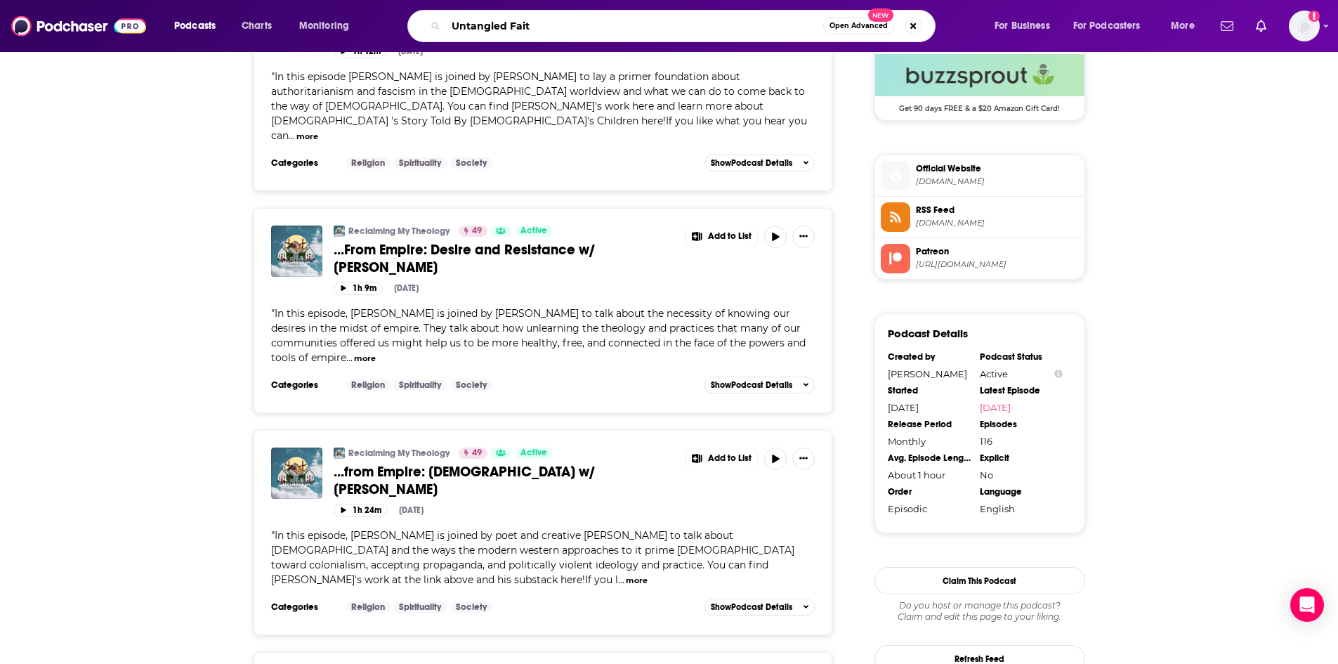
type input "Untangled Faith"
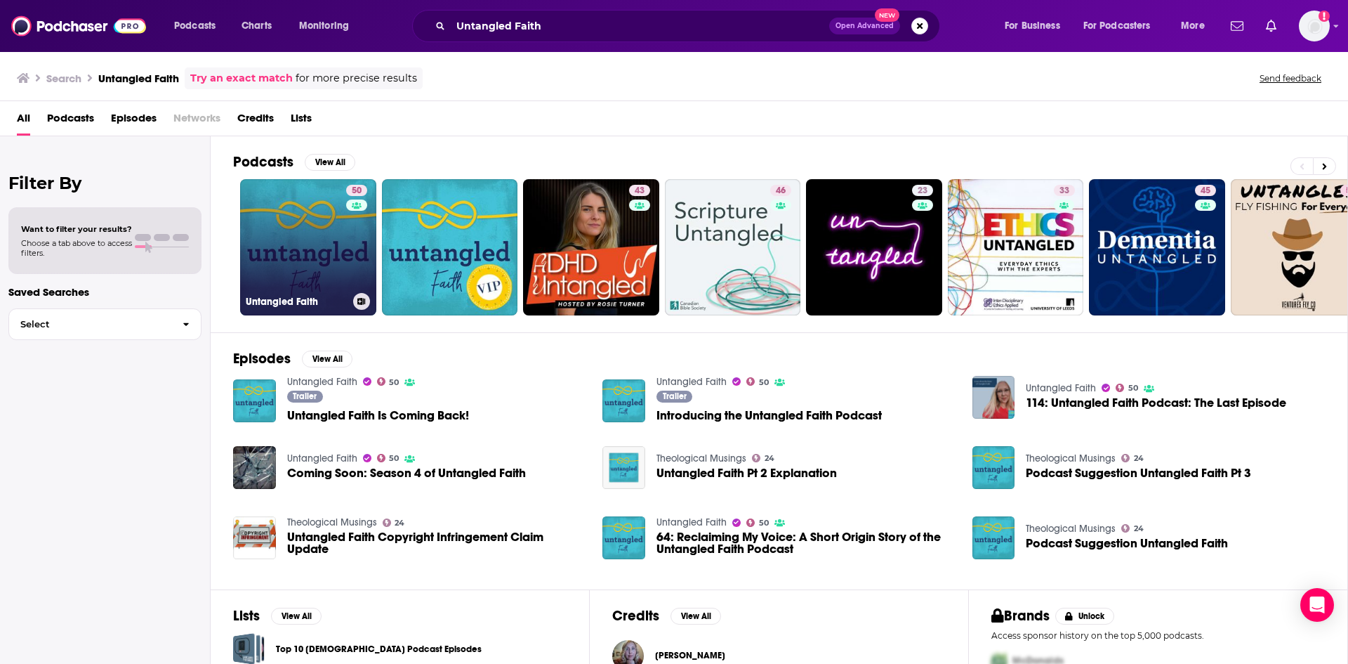
click at [330, 220] on link "50 Untangled Faith" at bounding box center [308, 247] width 136 height 136
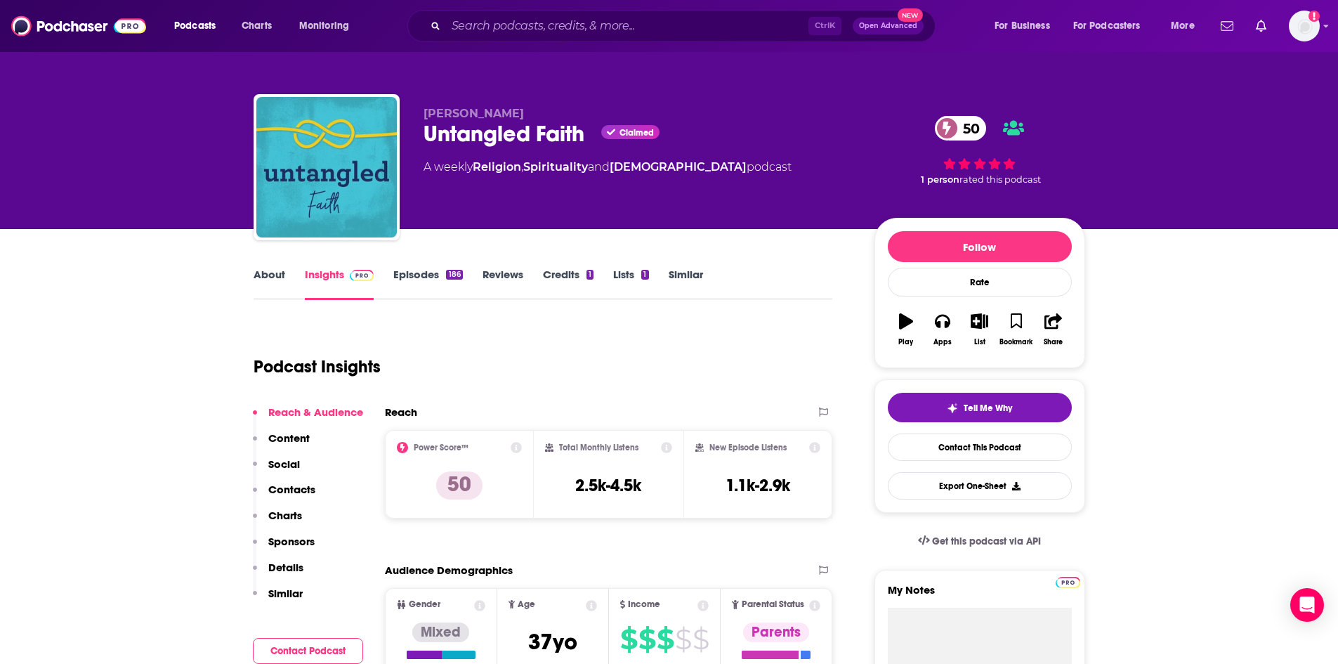
click at [277, 283] on link "About" at bounding box center [269, 284] width 32 height 32
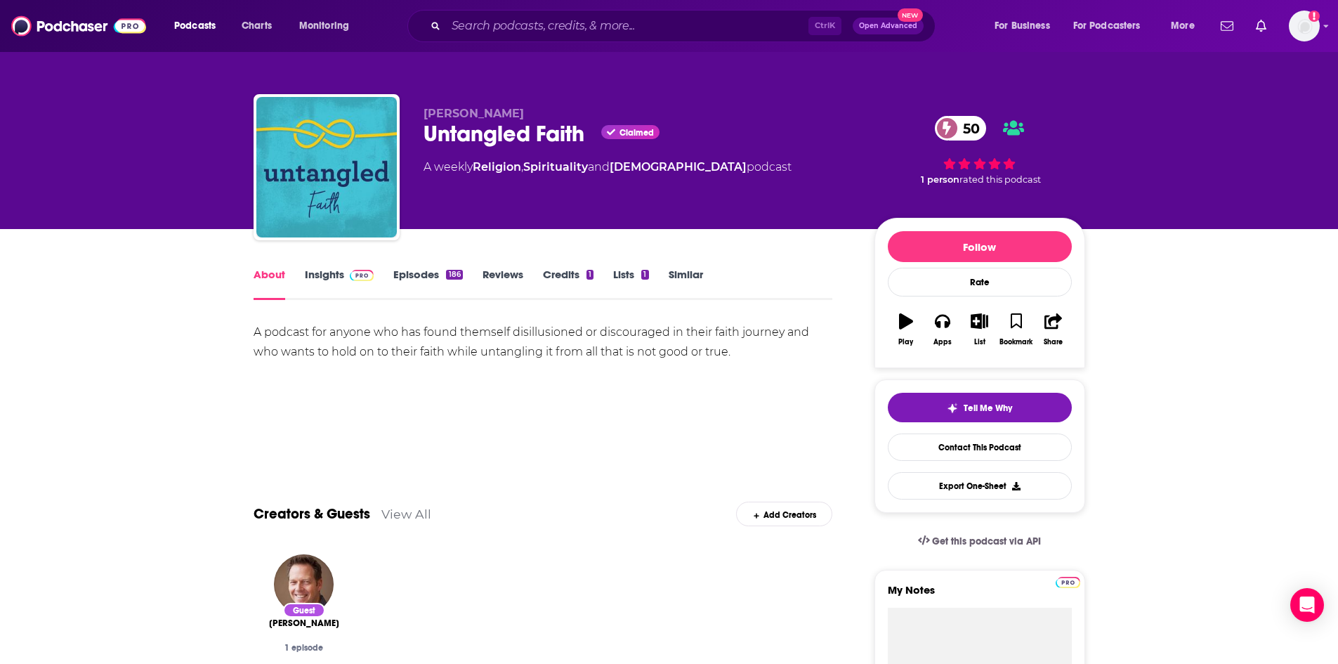
click at [450, 271] on div "186" at bounding box center [454, 275] width 16 height 10
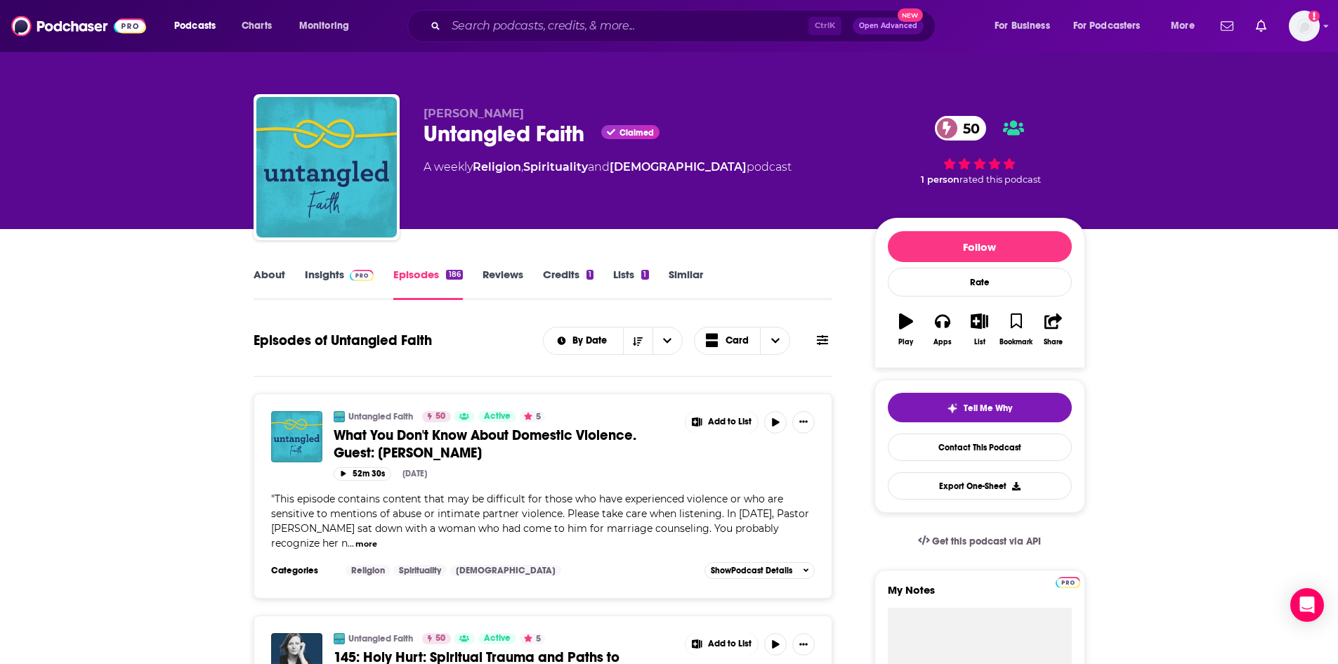
click at [265, 274] on link "About" at bounding box center [269, 284] width 32 height 32
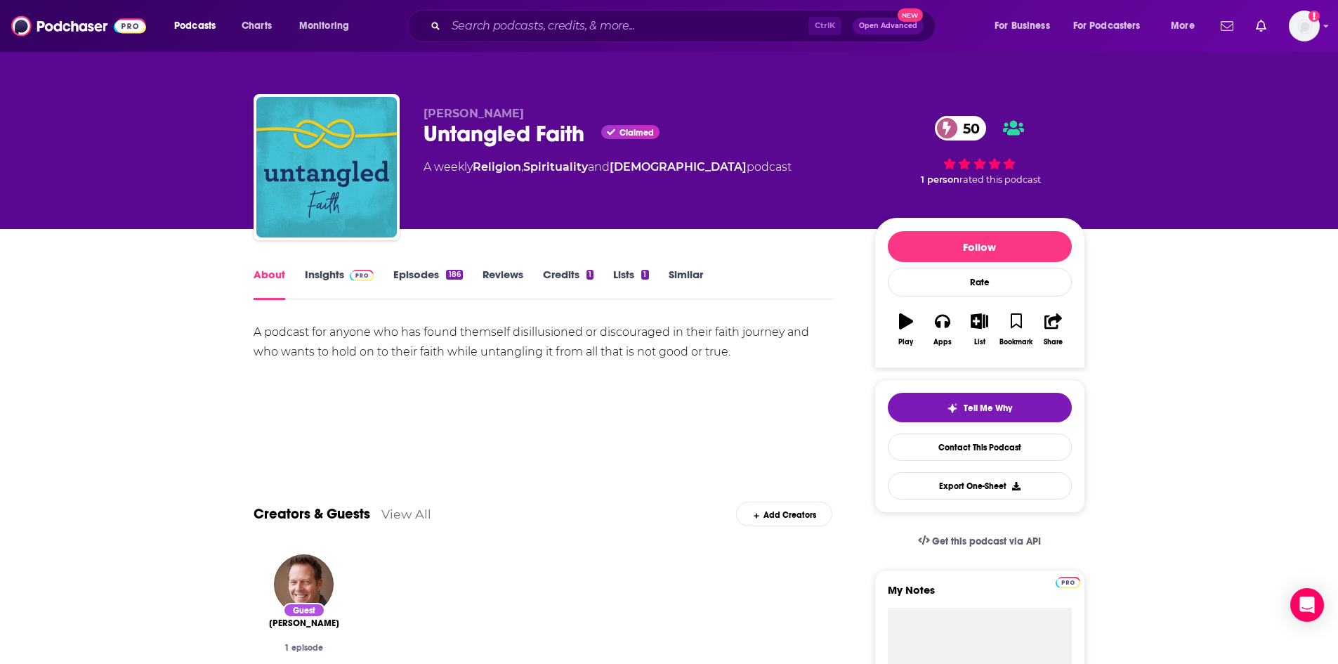
click at [335, 279] on link "Insights" at bounding box center [340, 284] width 70 height 32
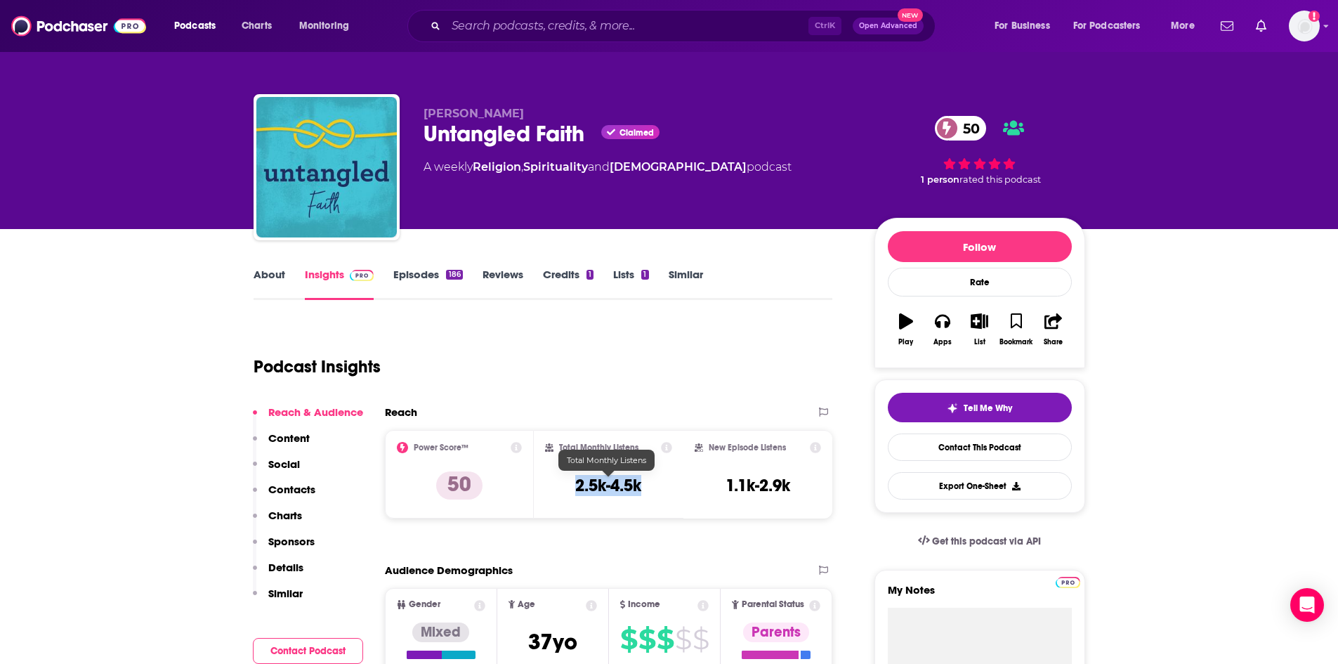
drag, startPoint x: 574, startPoint y: 482, endPoint x: 640, endPoint y: 482, distance: 66.0
click at [640, 482] on h3 "2.5k-4.5k" at bounding box center [608, 485] width 66 height 21
copy h3 "2.5k-4.5k"
click at [270, 279] on link "About" at bounding box center [269, 284] width 32 height 32
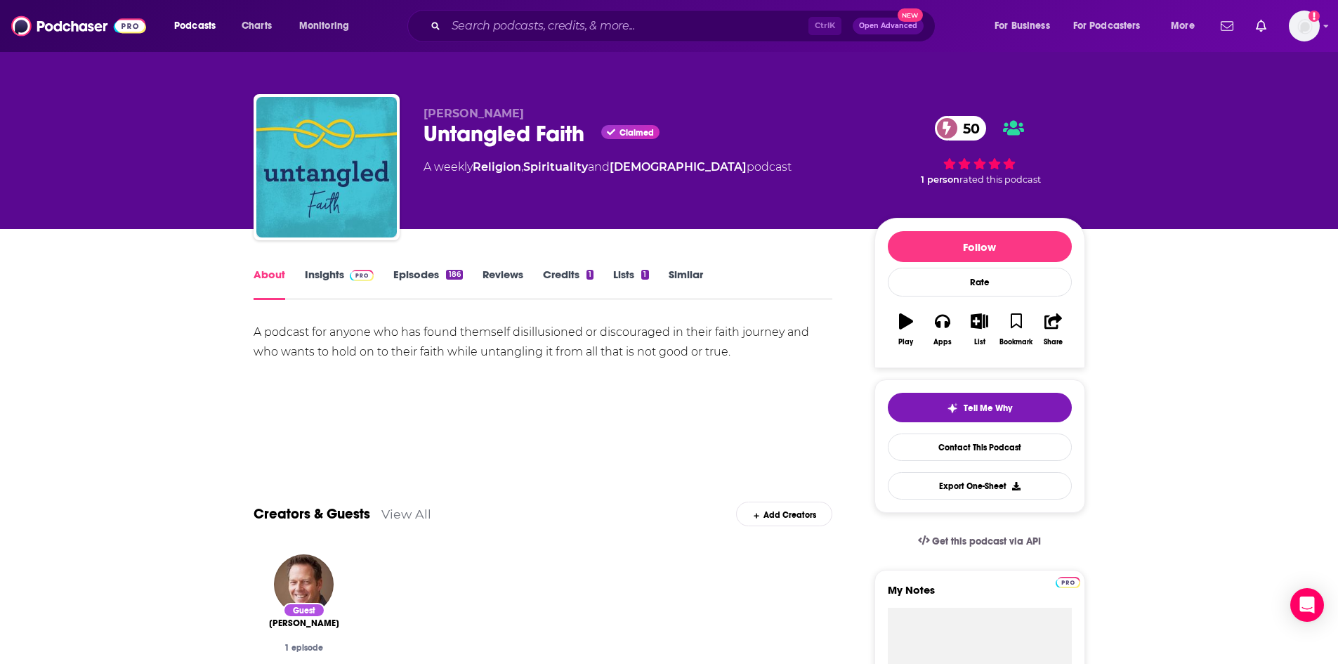
click at [347, 282] on link "Insights" at bounding box center [340, 284] width 70 height 32
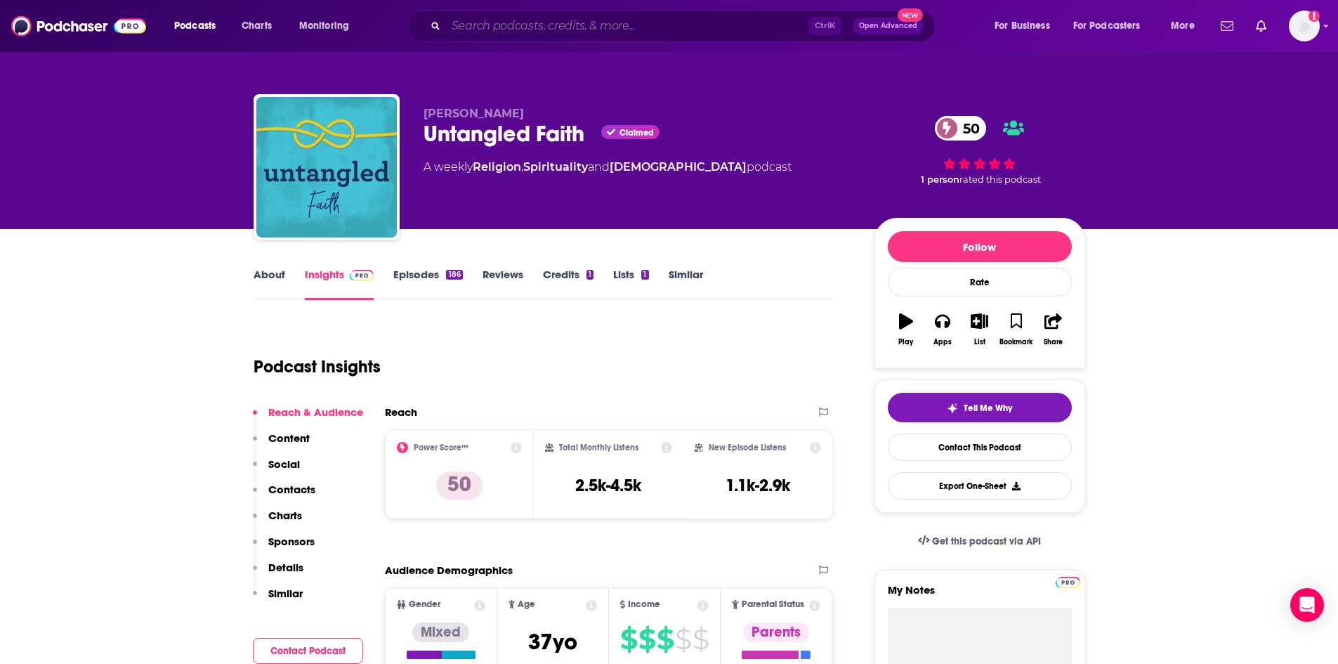
click at [540, 15] on input "Search podcasts, credits, & more..." at bounding box center [627, 26] width 362 height 22
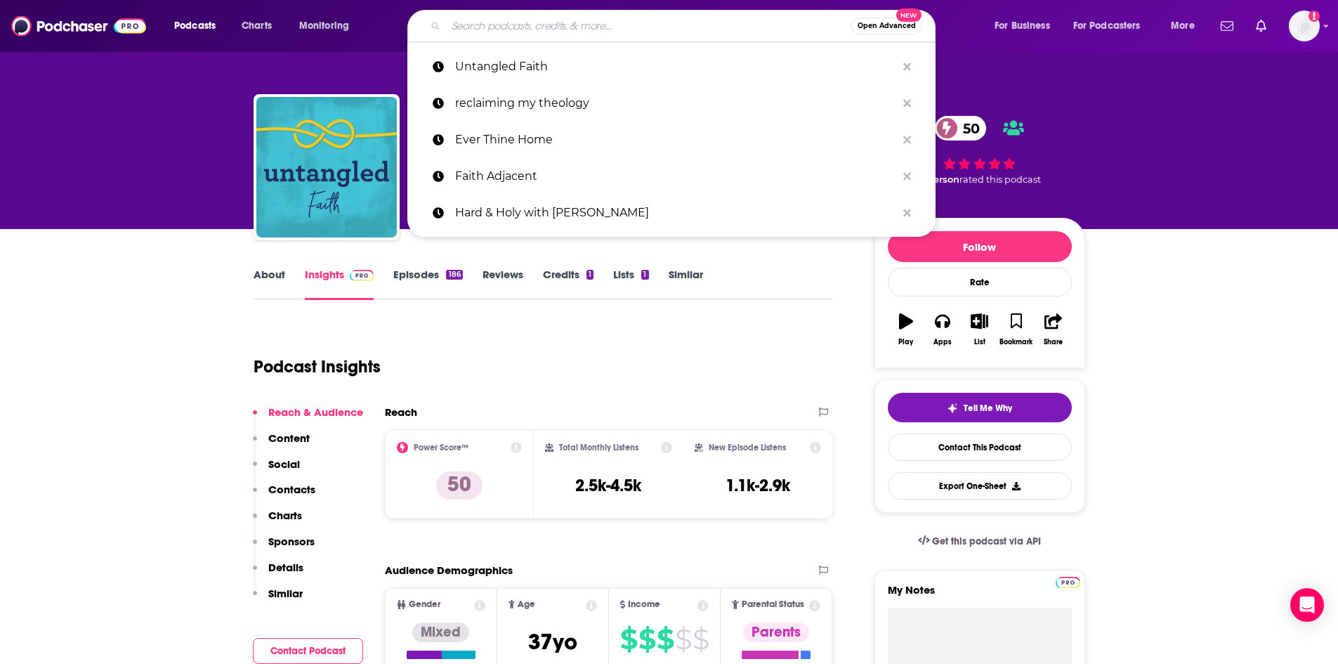
paste input "The Truth and Our Trauma"
type input "The Truth and Our Trauma"
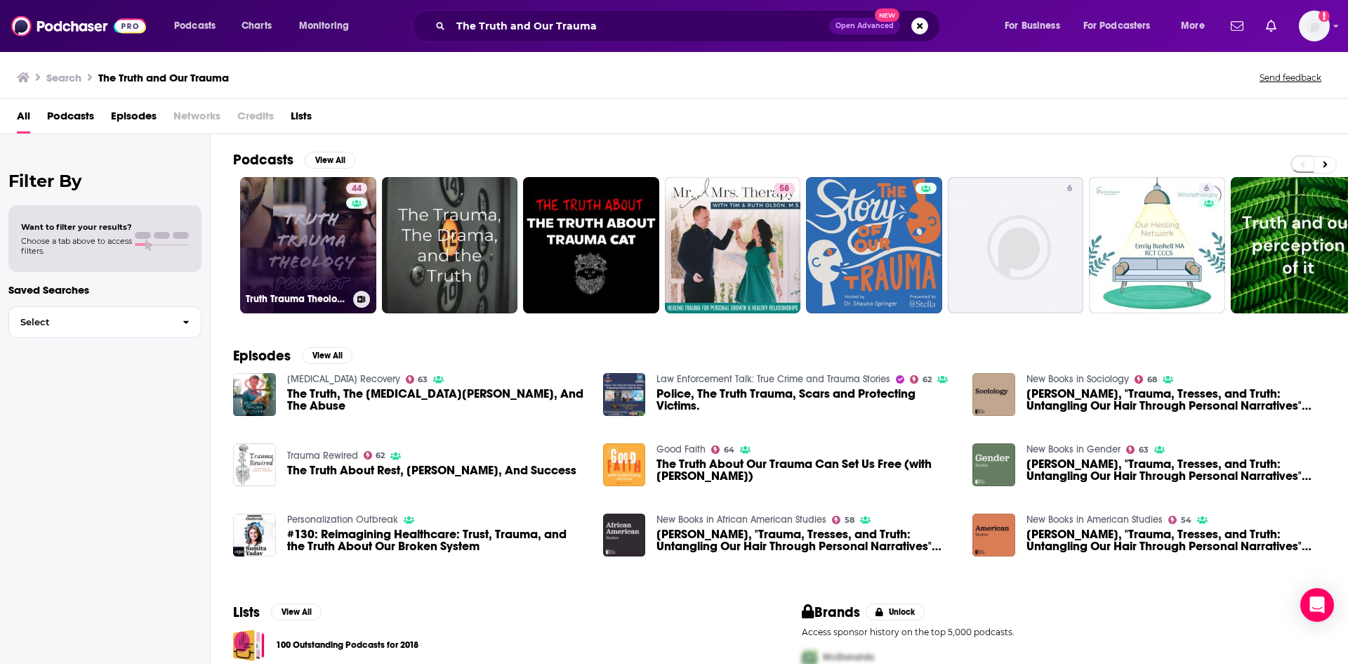
click at [331, 223] on link "44 Truth Trauma Theology" at bounding box center [308, 245] width 136 height 136
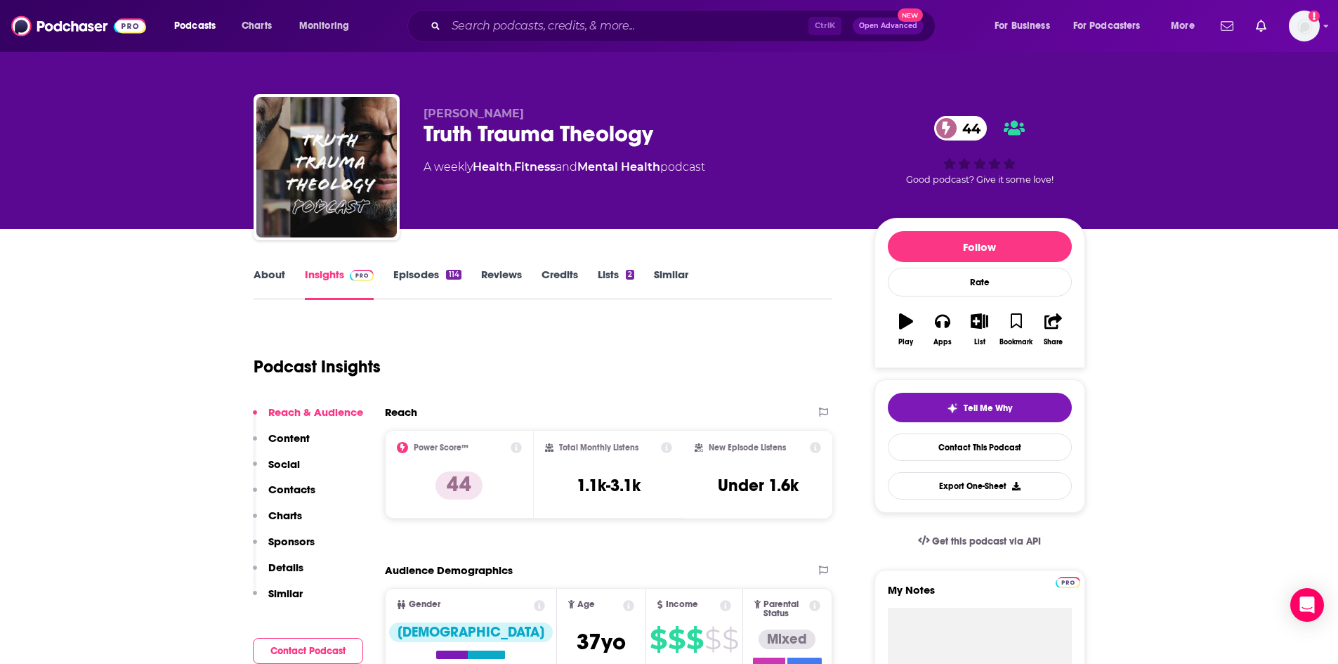
click at [264, 274] on link "About" at bounding box center [269, 284] width 32 height 32
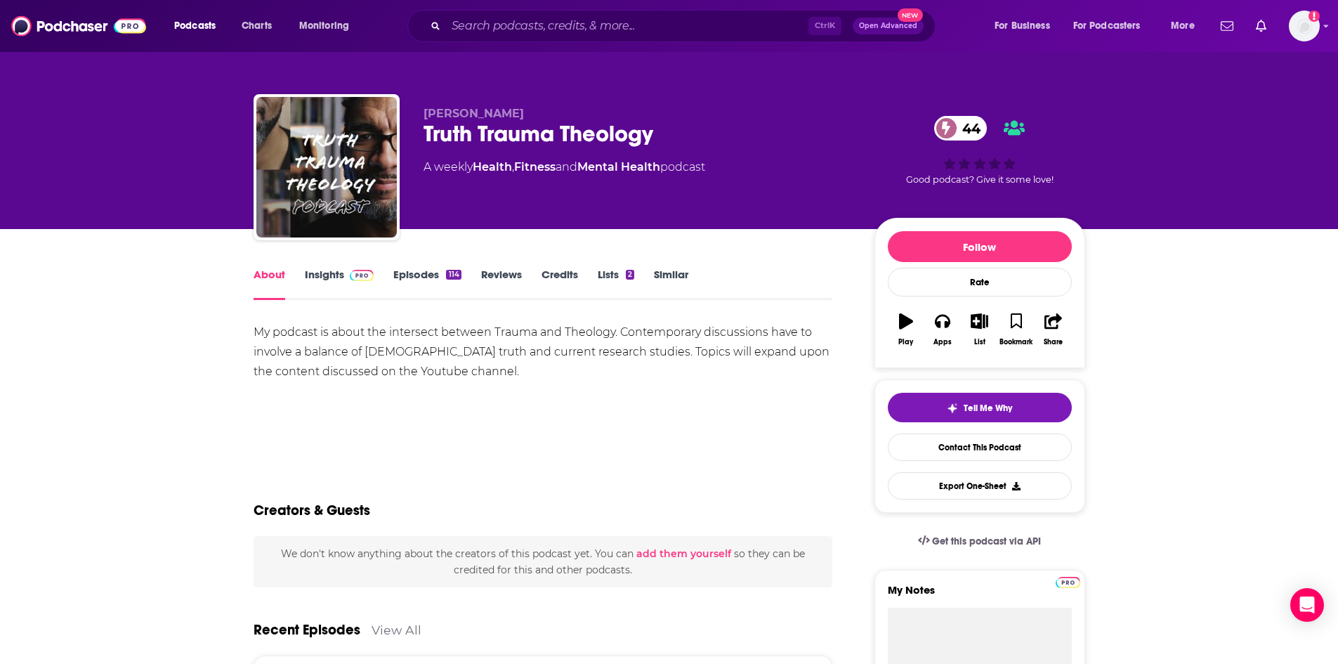
click at [320, 278] on link "Insights" at bounding box center [340, 284] width 70 height 32
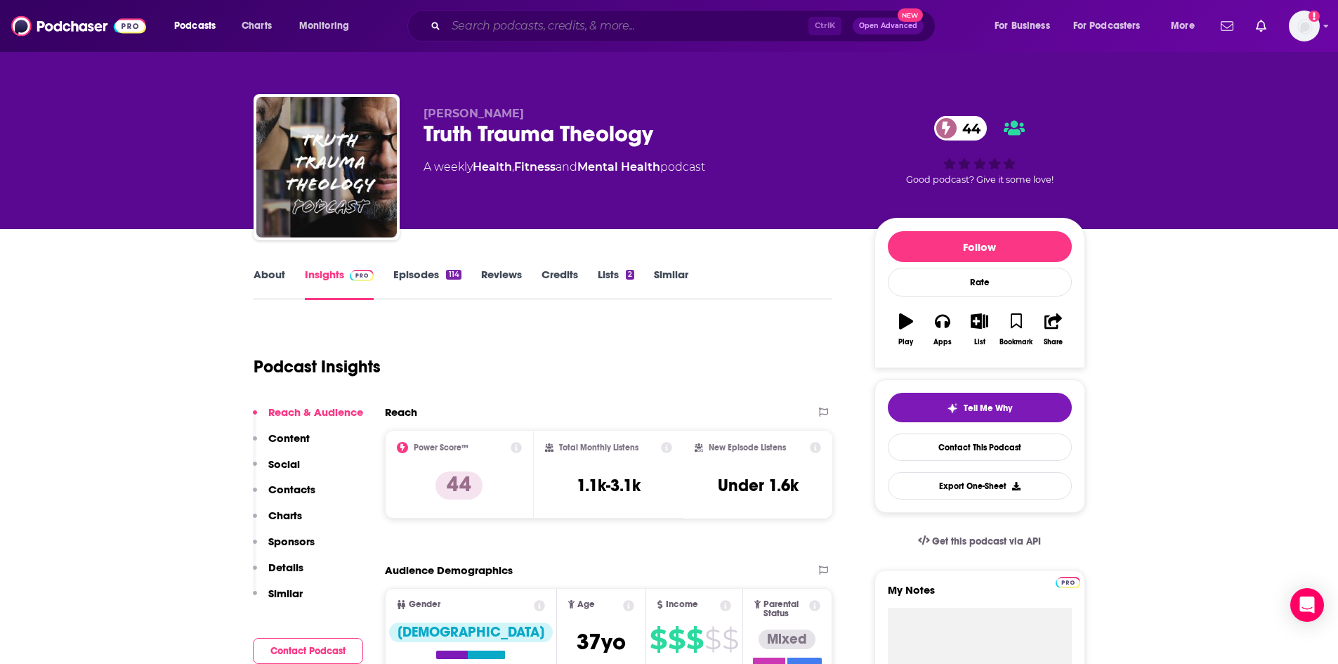
click at [506, 27] on input "Search podcasts, credits, & more..." at bounding box center [627, 26] width 362 height 22
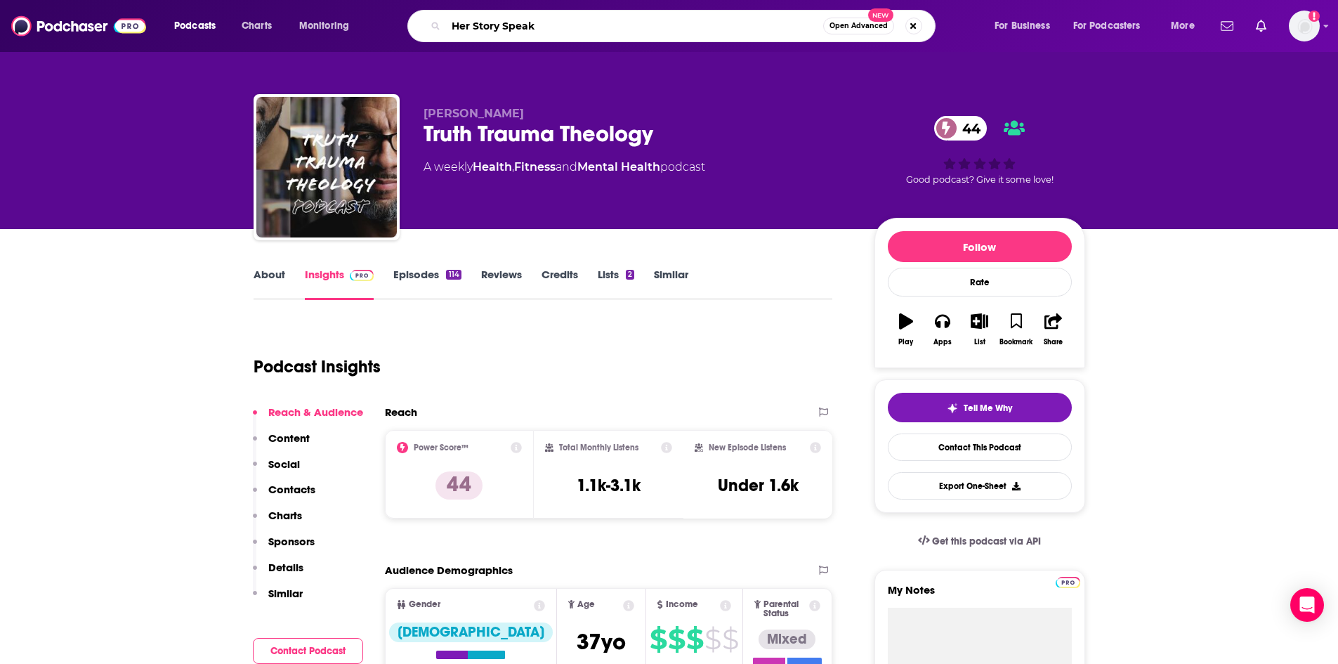
type input "Her Story Speaks"
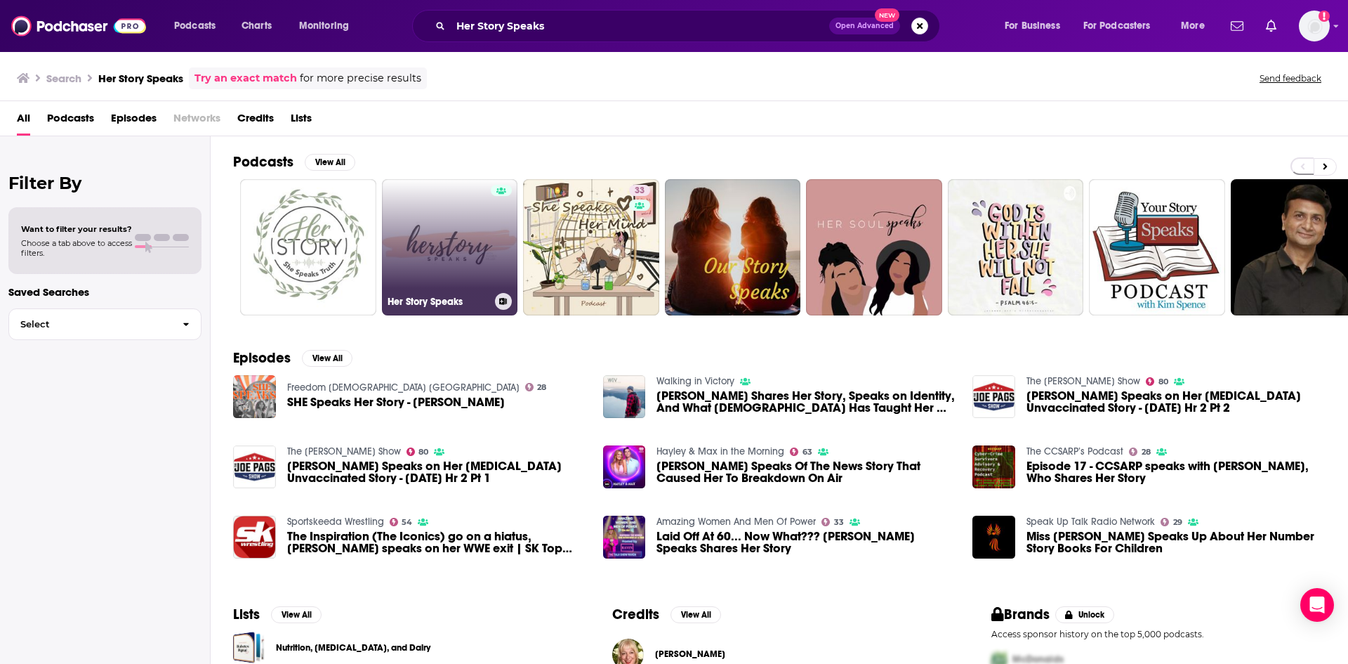
click at [452, 232] on link "Her Story Speaks" at bounding box center [450, 247] width 136 height 136
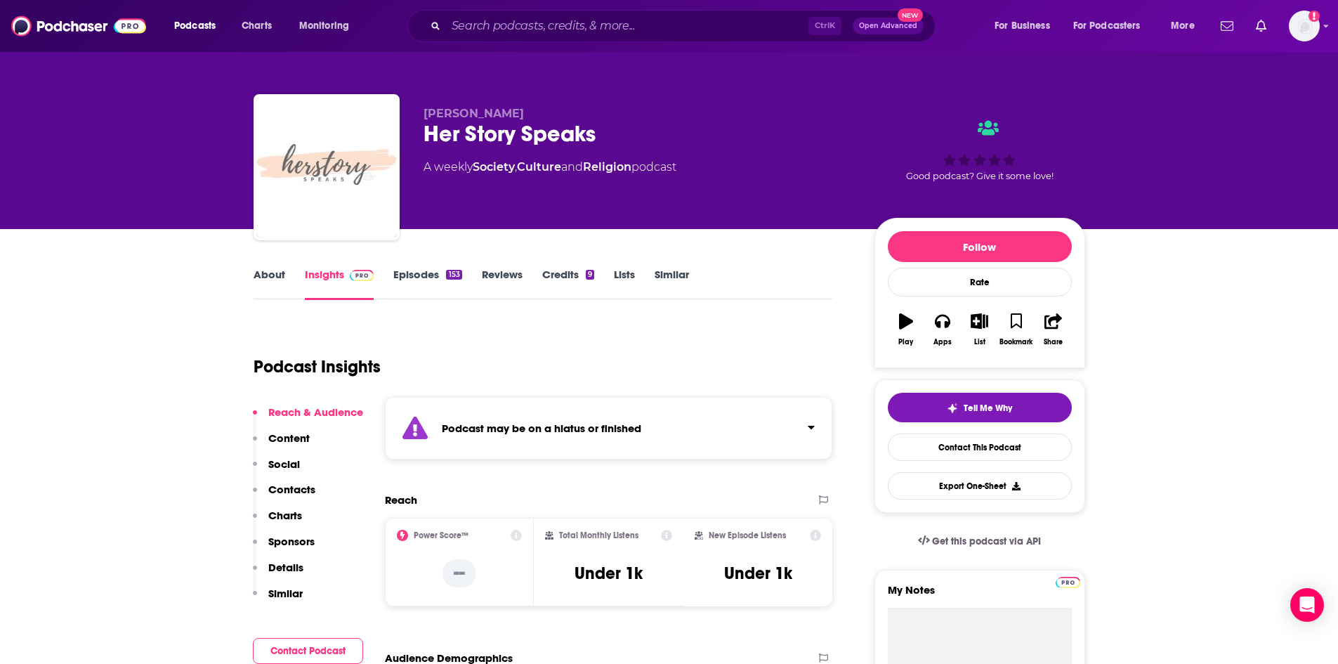
click at [267, 276] on link "About" at bounding box center [269, 284] width 32 height 32
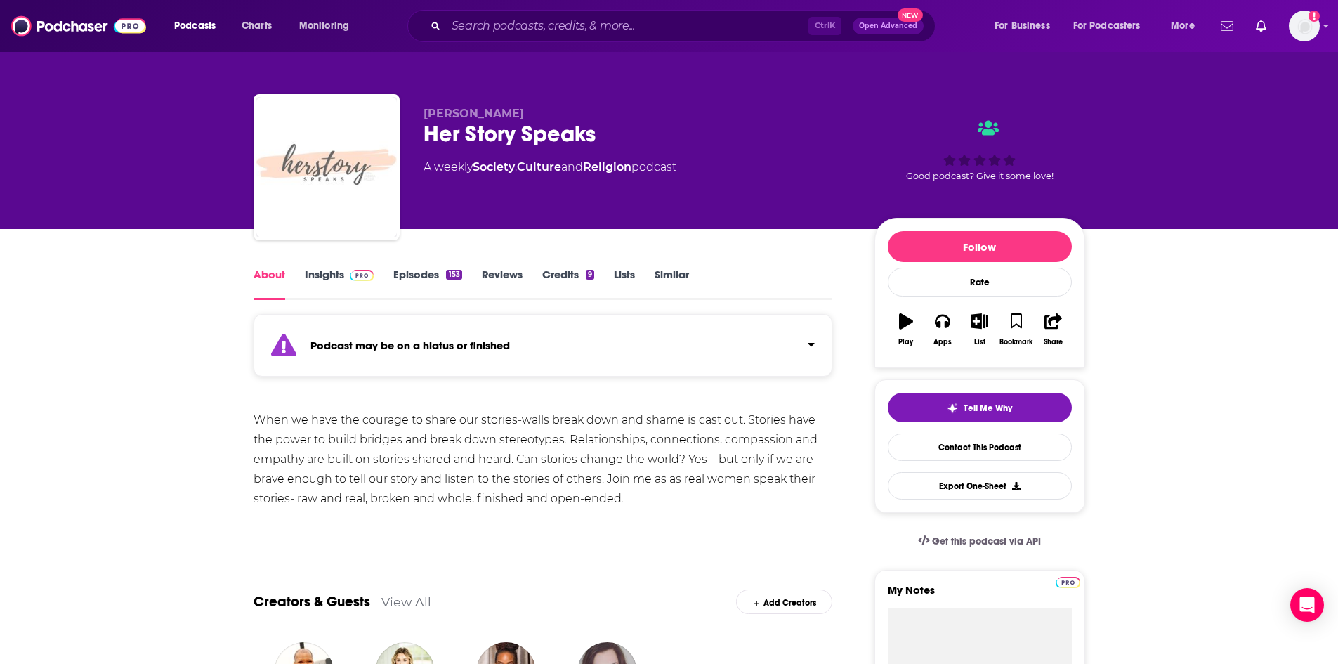
click at [455, 280] on link "Episodes 153" at bounding box center [427, 284] width 68 height 32
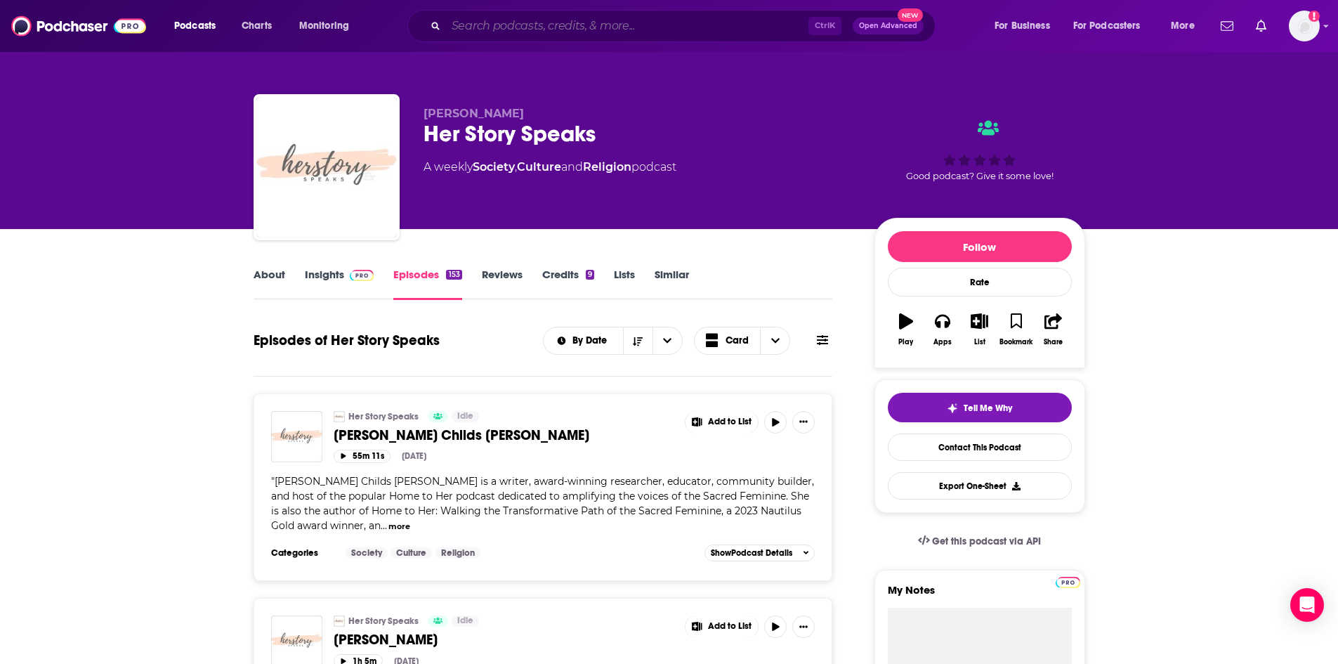
click at [515, 26] on input "Search podcasts, credits, & more..." at bounding box center [627, 26] width 362 height 22
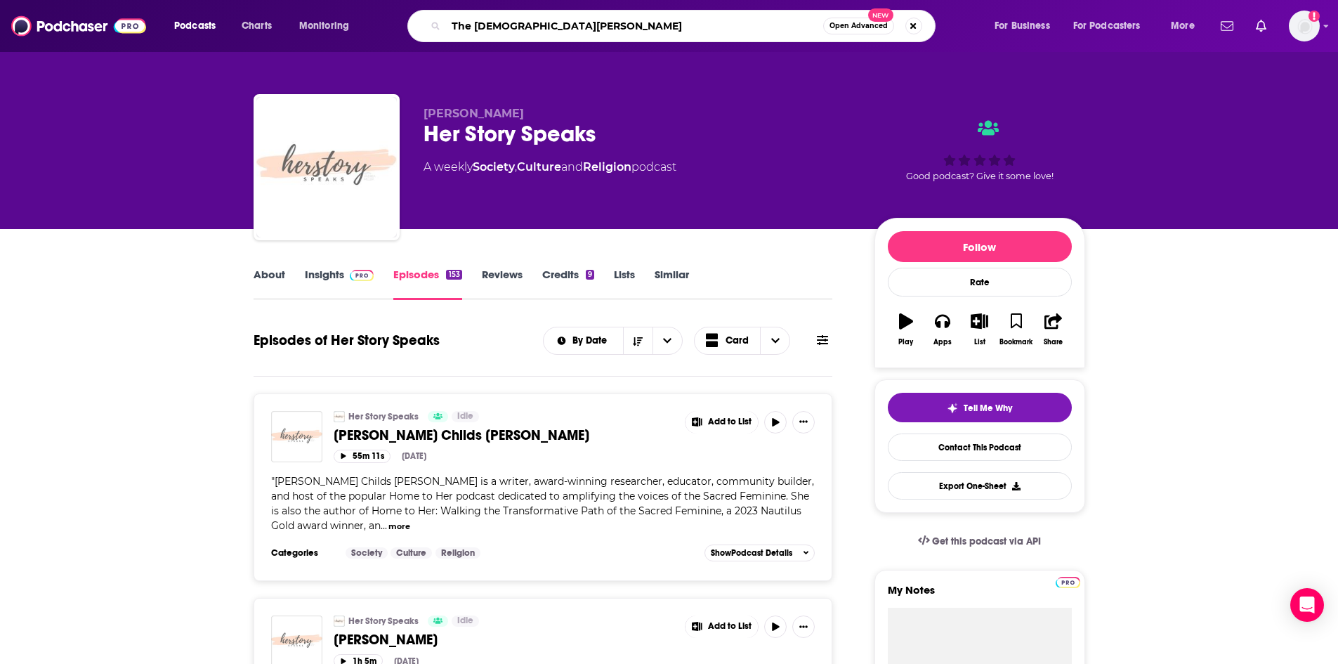
type input "The Christian Feminist"
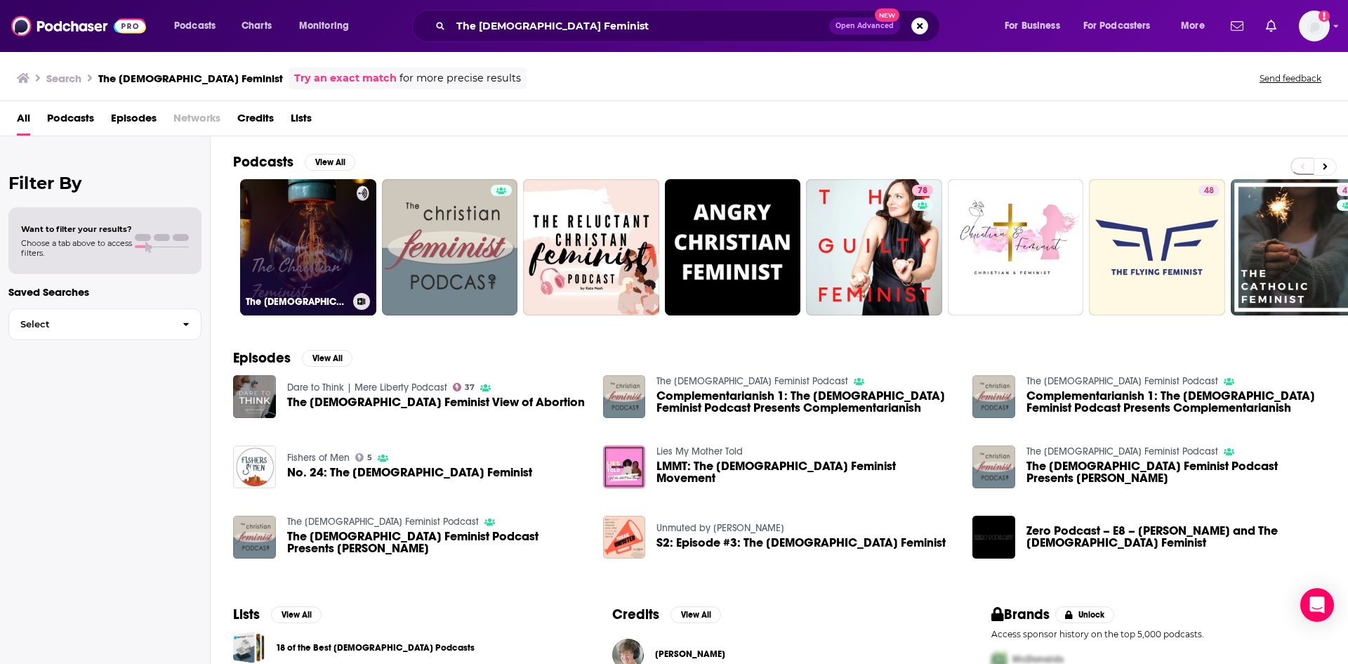
click at [321, 260] on link "The Christian Feminist" at bounding box center [308, 247] width 136 height 136
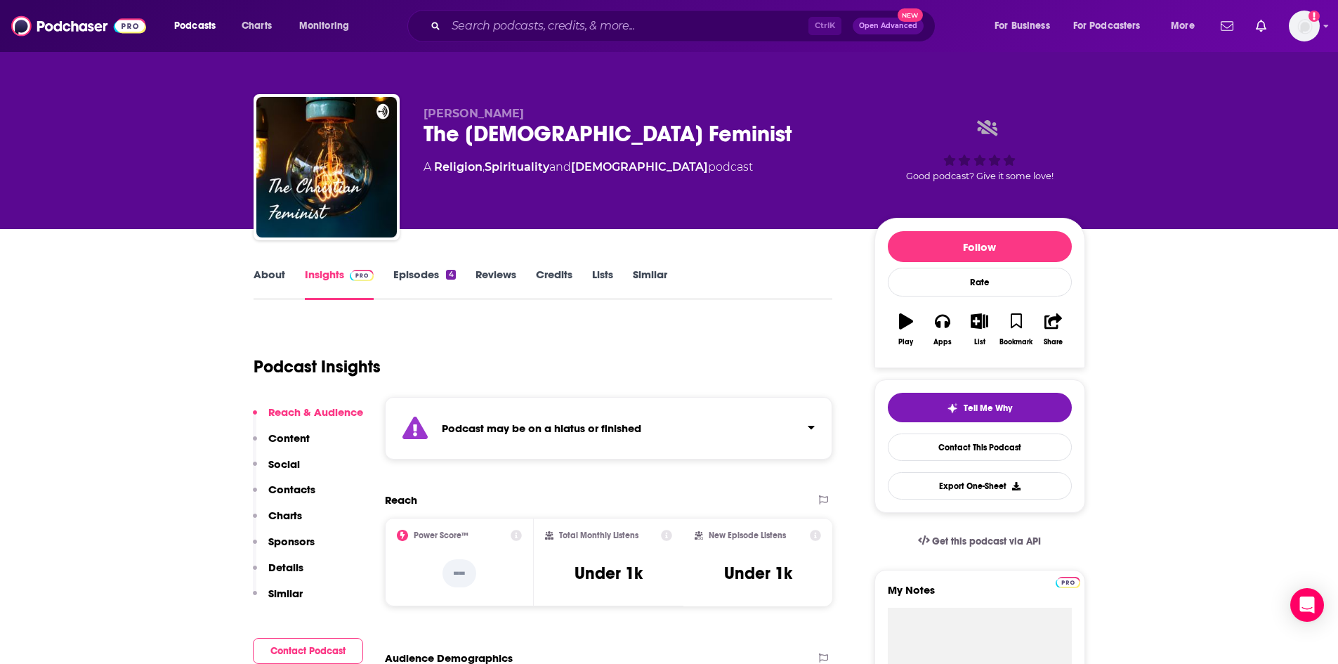
click at [282, 282] on link "About" at bounding box center [269, 284] width 32 height 32
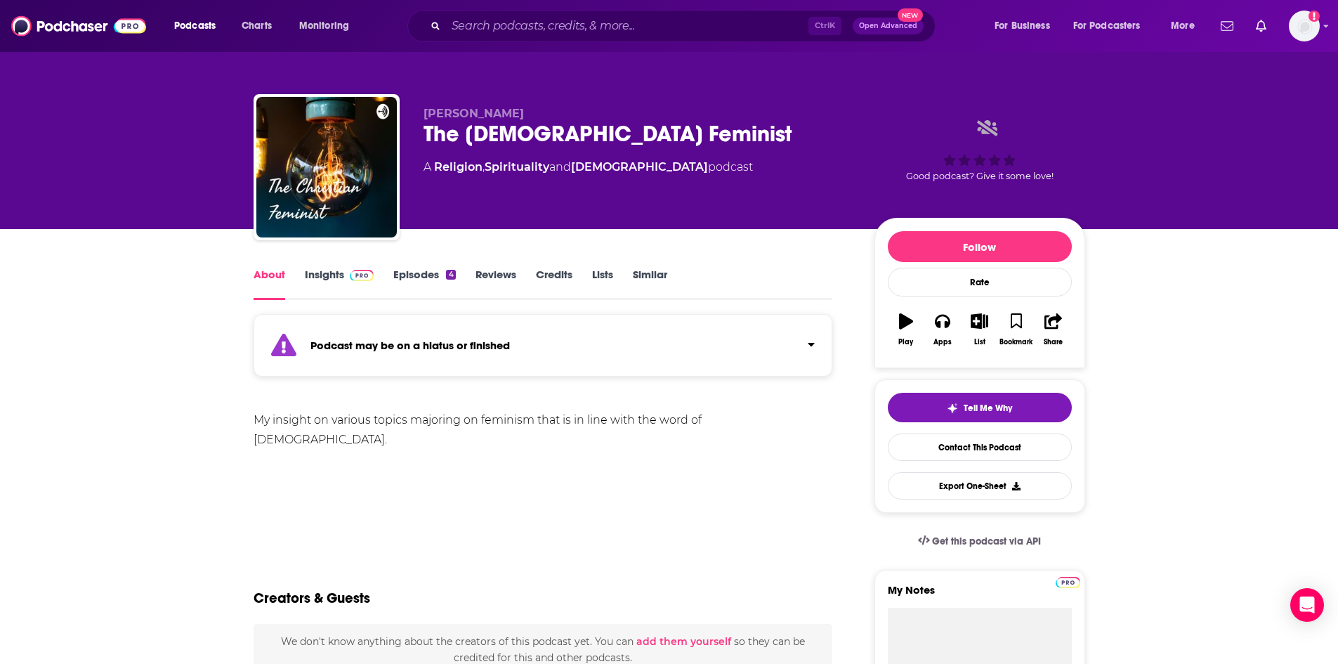
click at [338, 270] on link "Insights" at bounding box center [340, 284] width 70 height 32
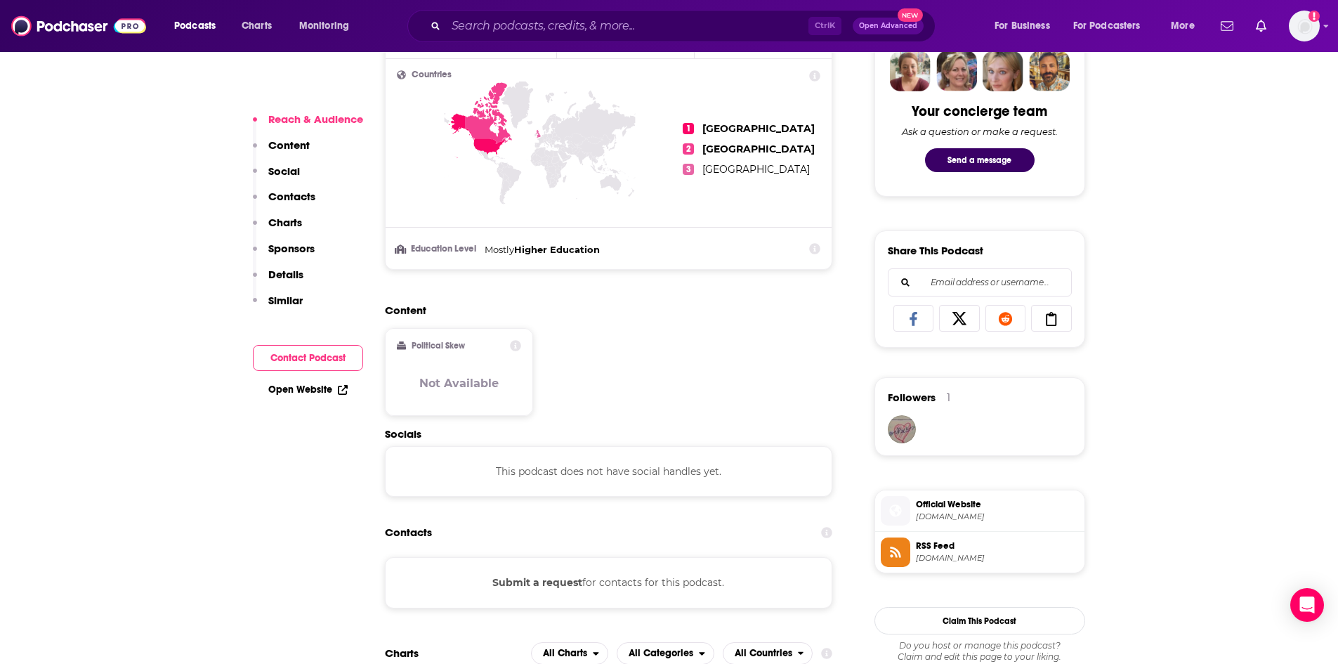
scroll to position [843, 0]
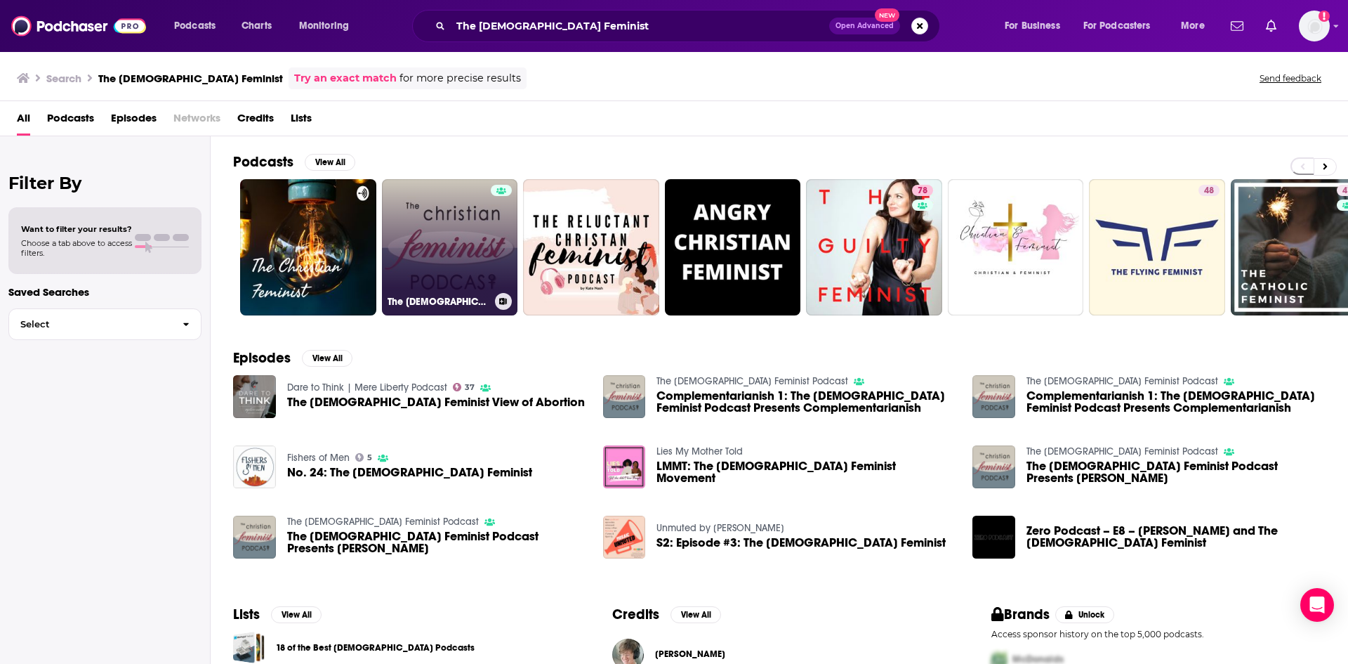
click at [463, 227] on link "The Christian Feminist Podcast" at bounding box center [450, 247] width 136 height 136
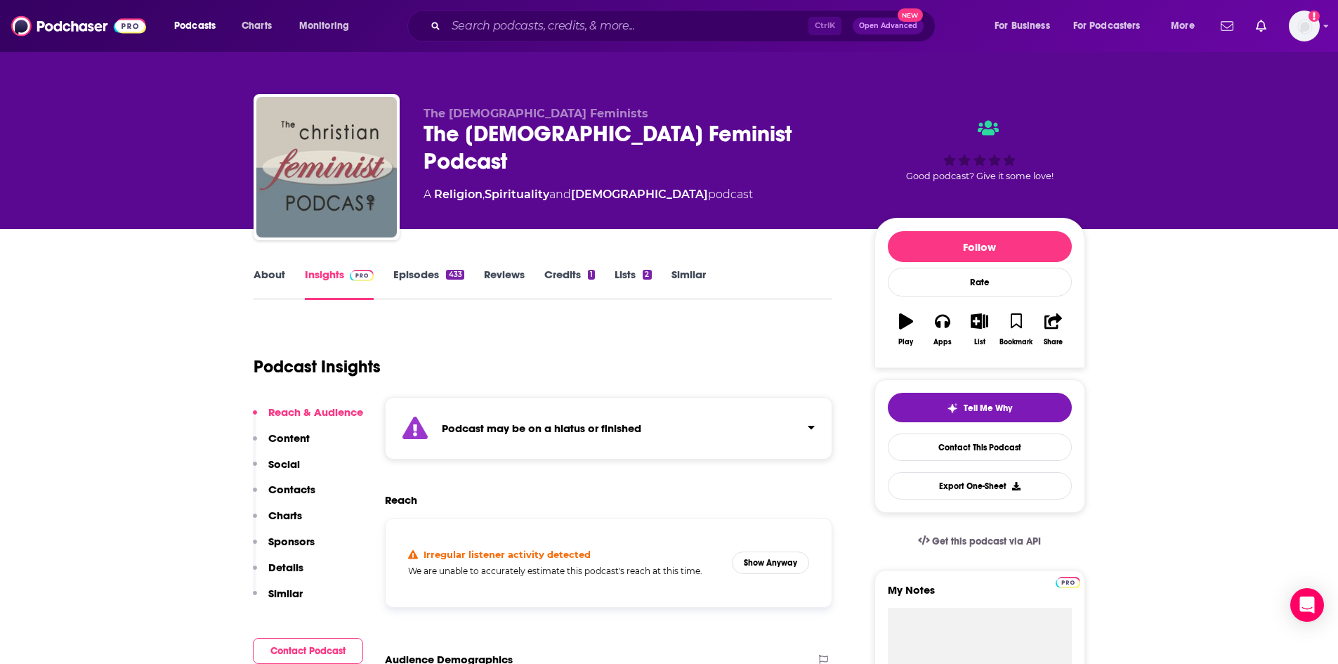
click at [279, 288] on link "About" at bounding box center [269, 284] width 32 height 32
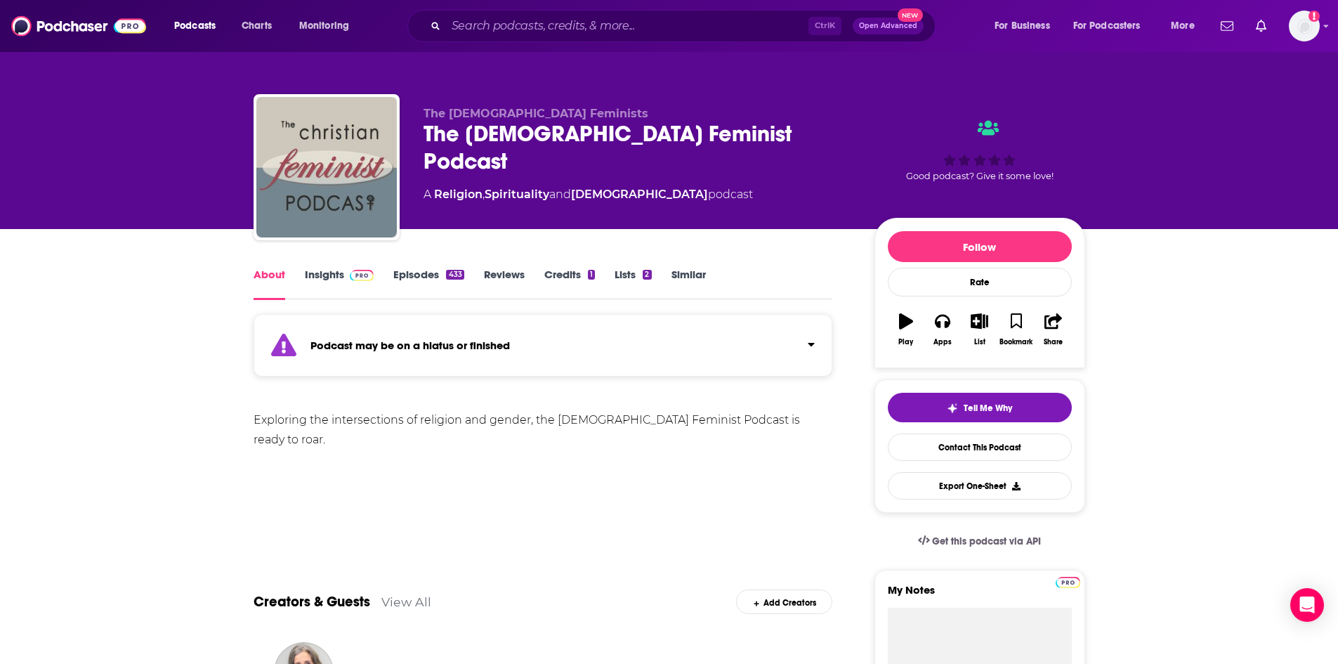
click at [444, 272] on link "Episodes 433" at bounding box center [428, 284] width 70 height 32
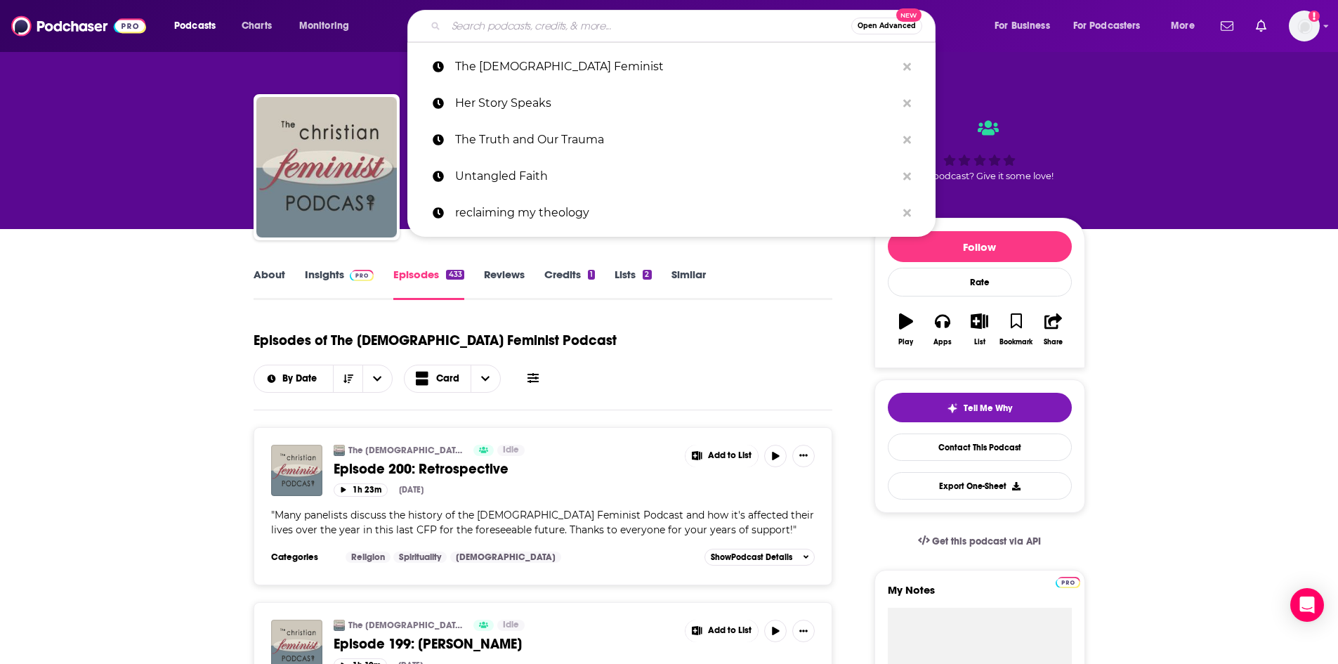
click at [588, 25] on input "Search podcasts, credits, & more..." at bounding box center [648, 26] width 405 height 22
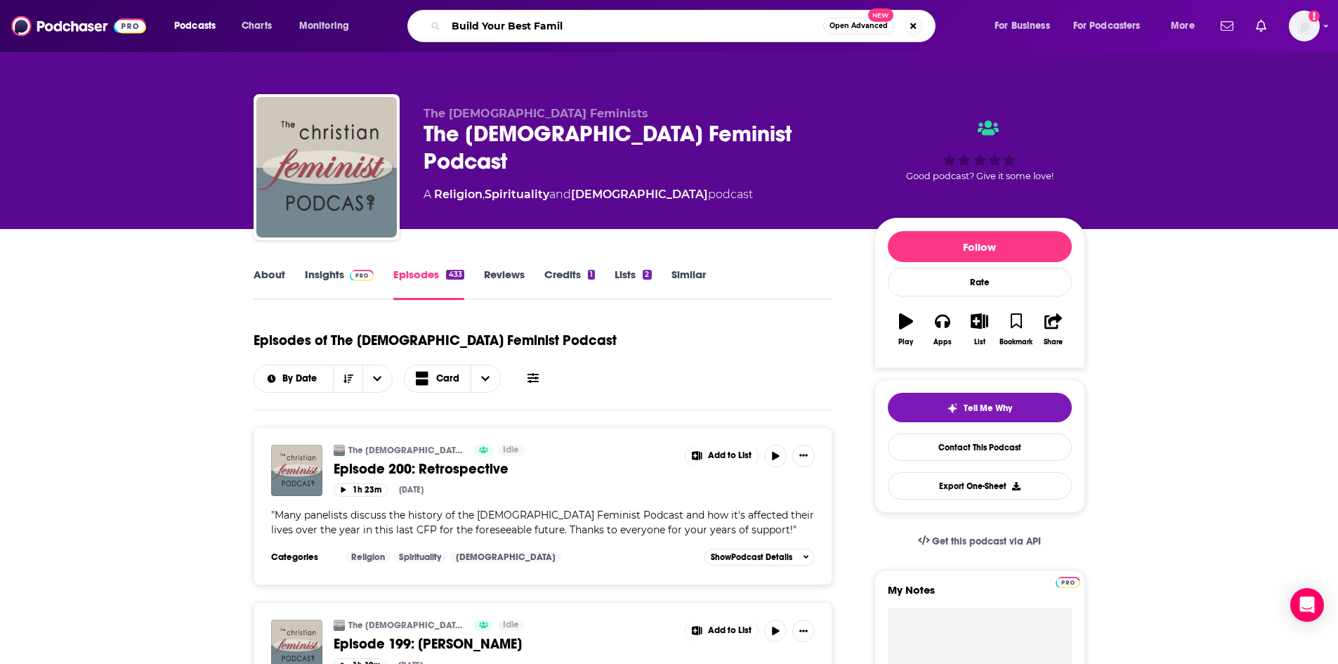
type input "Build Your Best Family"
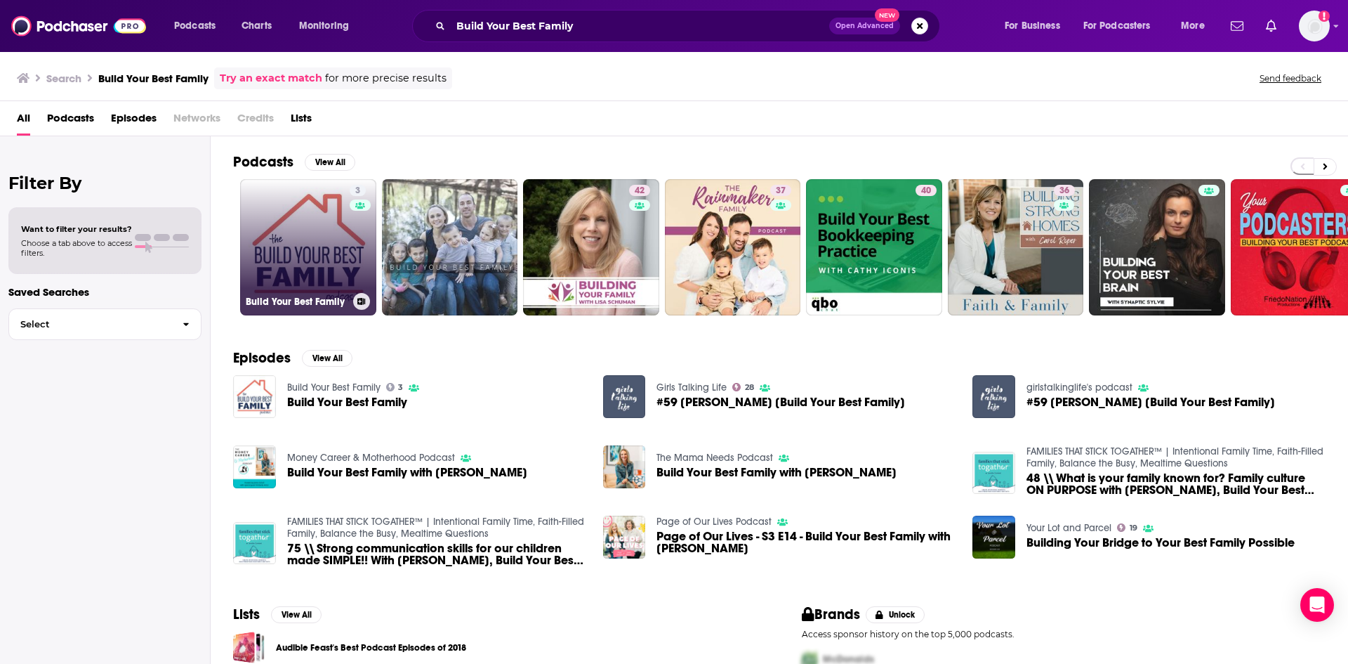
click at [326, 237] on link "3 Build Your Best Family" at bounding box center [308, 247] width 136 height 136
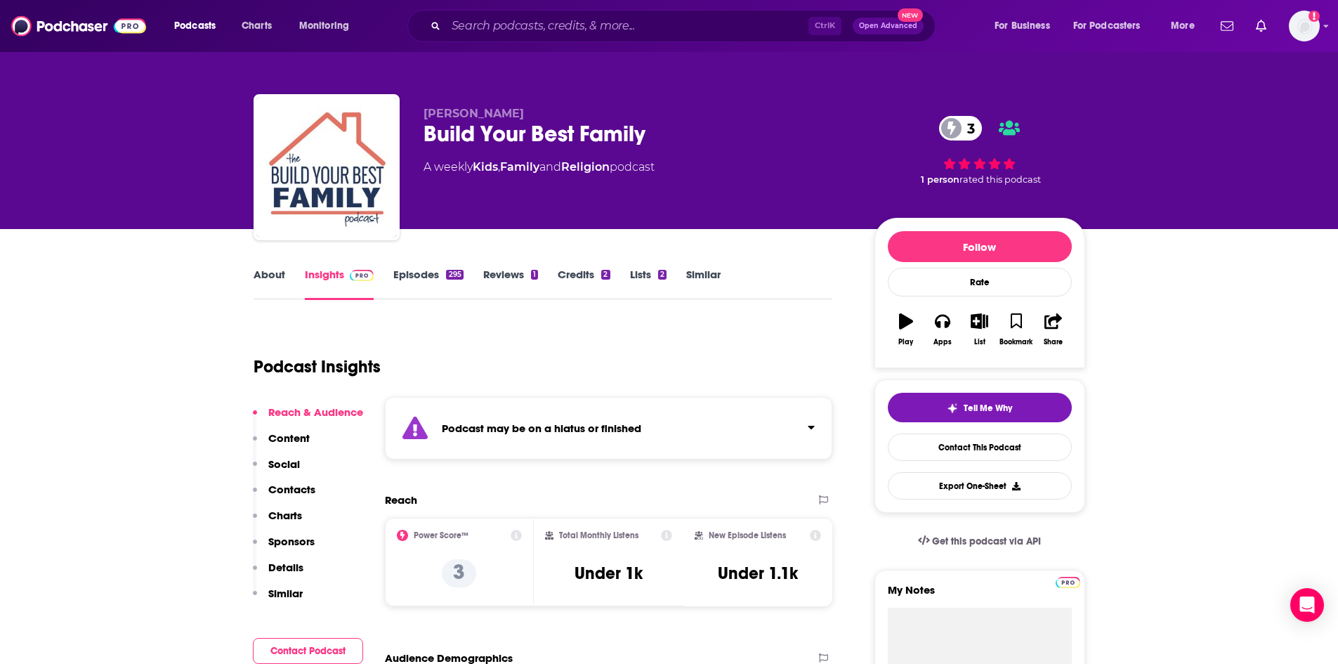
click at [270, 270] on link "About" at bounding box center [269, 284] width 32 height 32
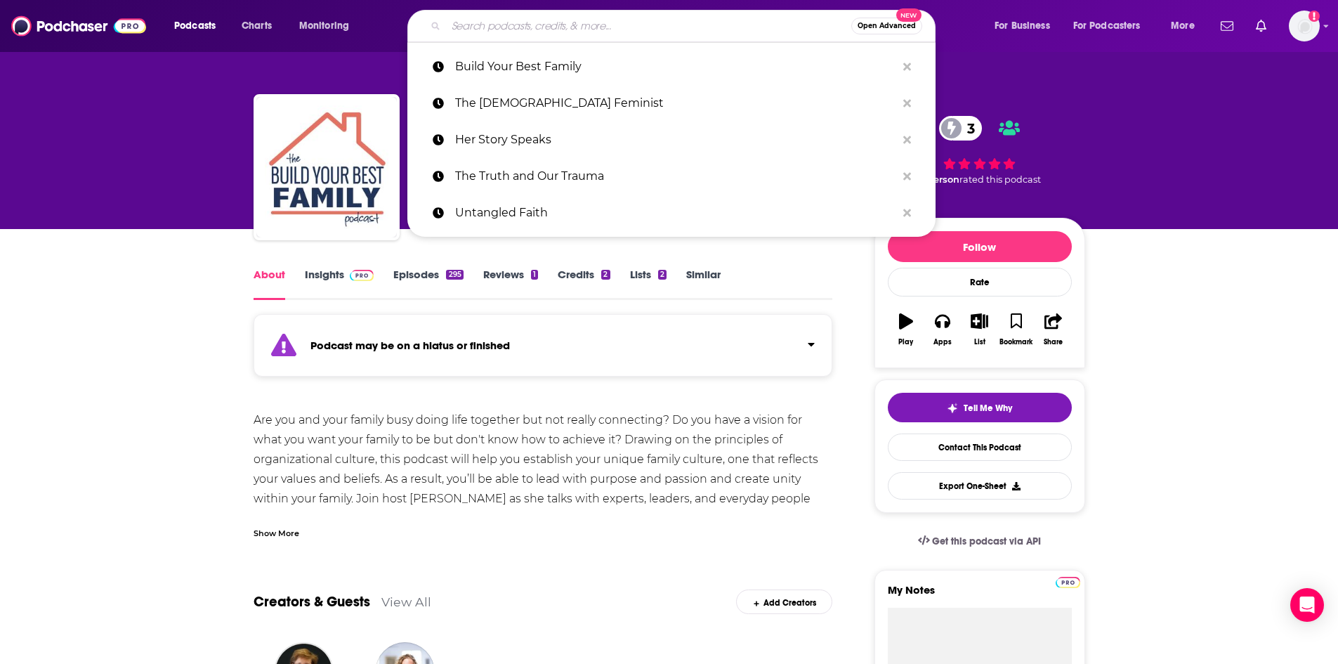
click at [525, 25] on input "Search podcasts, credits, & more..." at bounding box center [648, 26] width 405 height 22
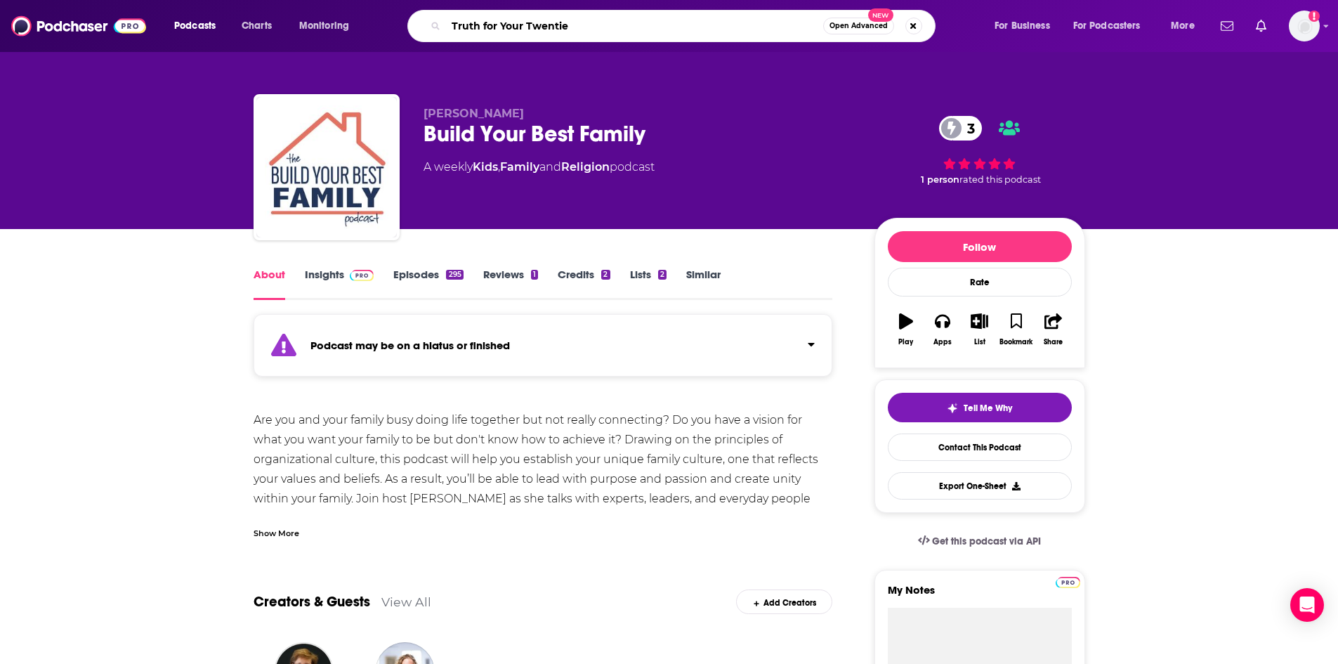
type input "Truth for Your Twenties"
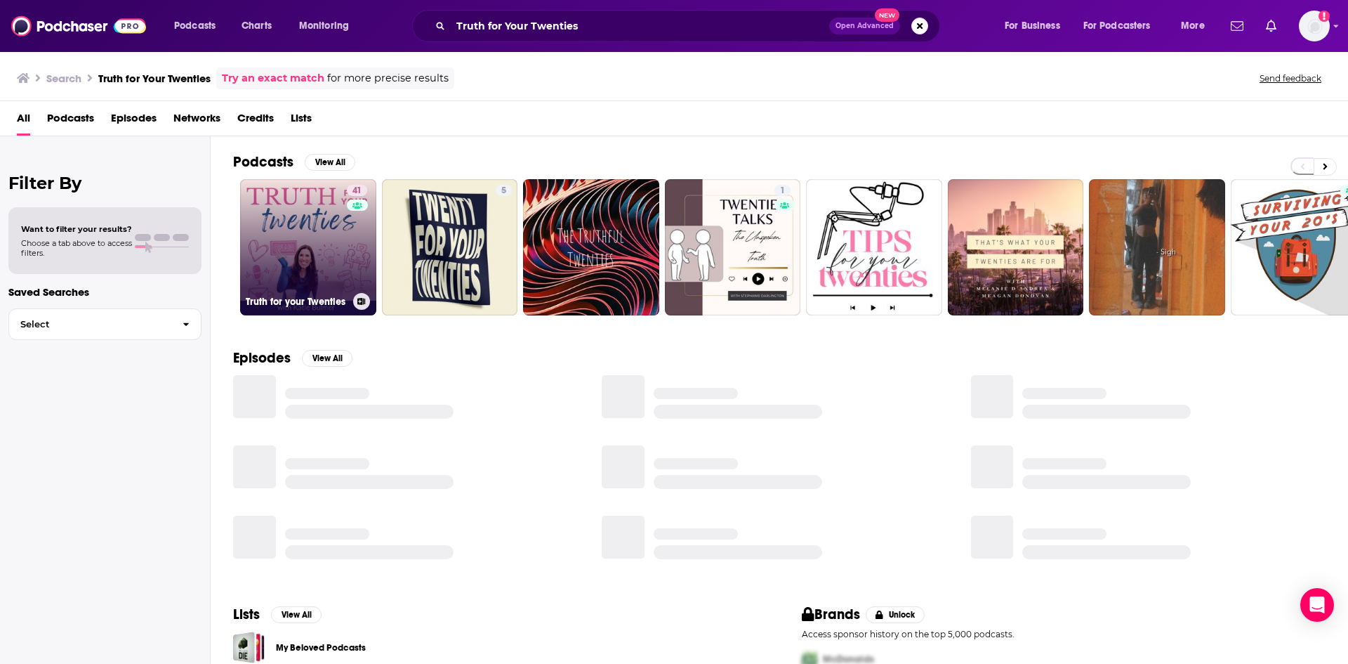
click at [340, 251] on link "41 Truth for your Twenties" at bounding box center [308, 247] width 136 height 136
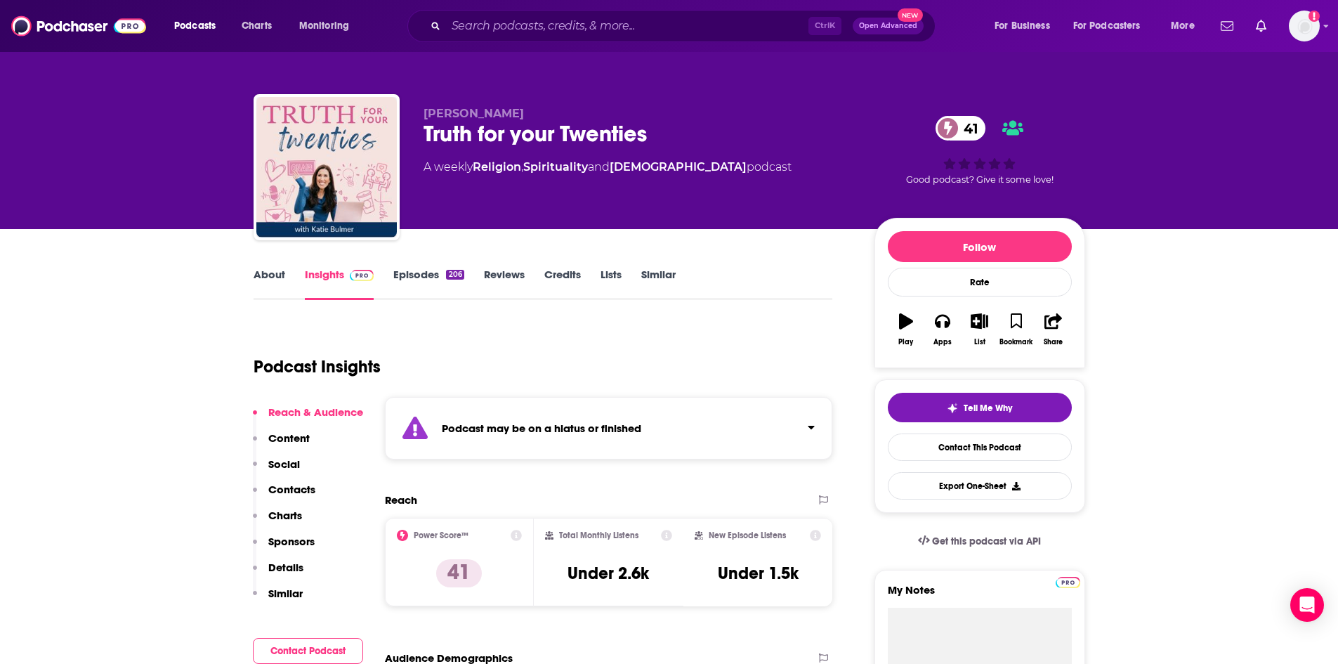
click at [263, 279] on link "About" at bounding box center [269, 284] width 32 height 32
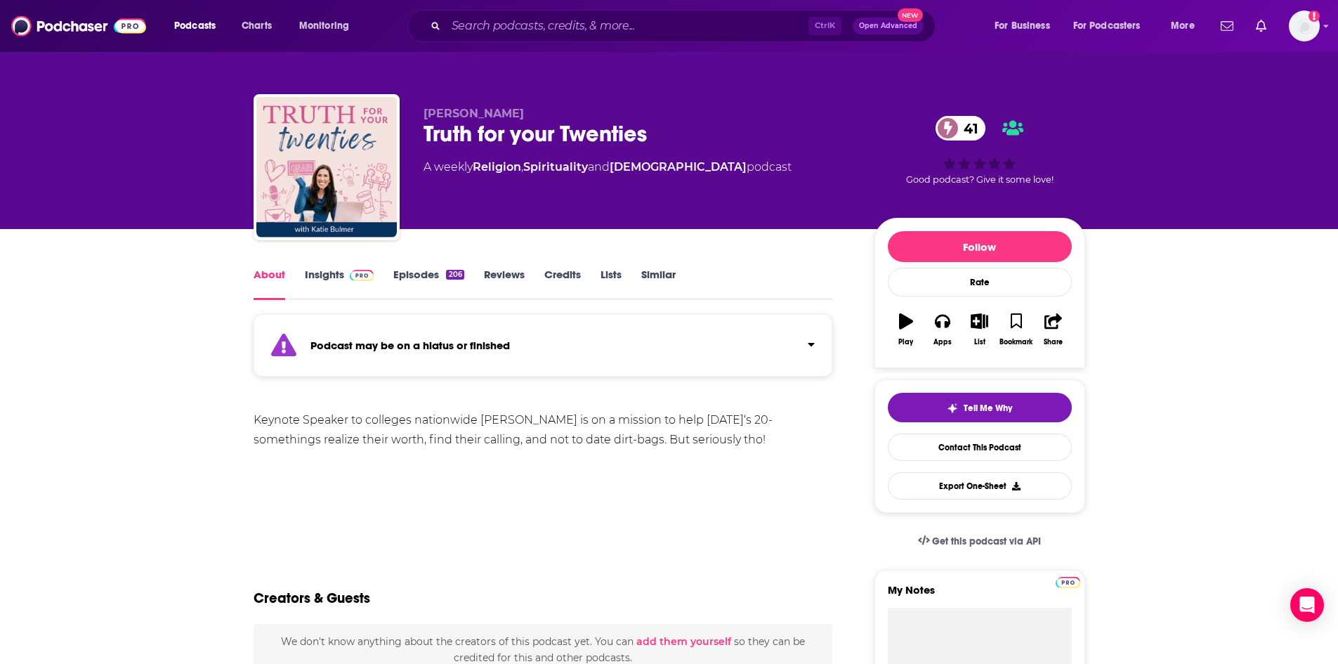
click at [414, 272] on link "Episodes 206" at bounding box center [428, 284] width 70 height 32
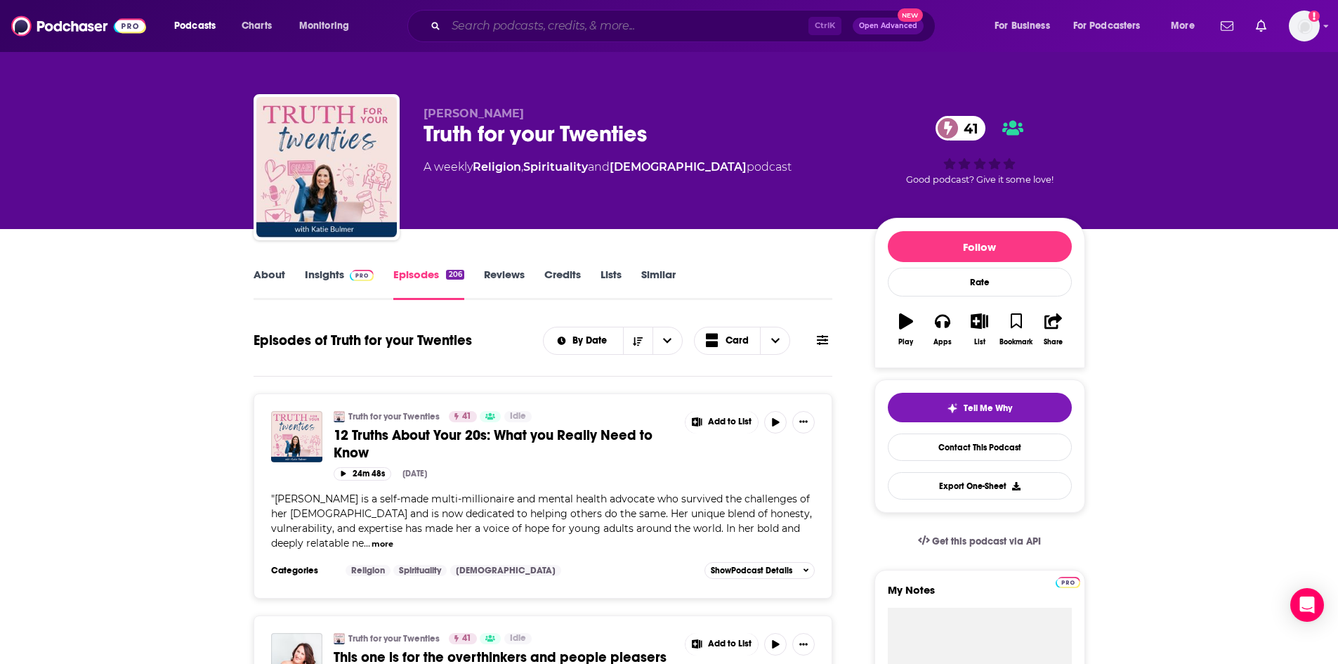
click at [480, 22] on input "Search podcasts, credits, & more..." at bounding box center [627, 26] width 362 height 22
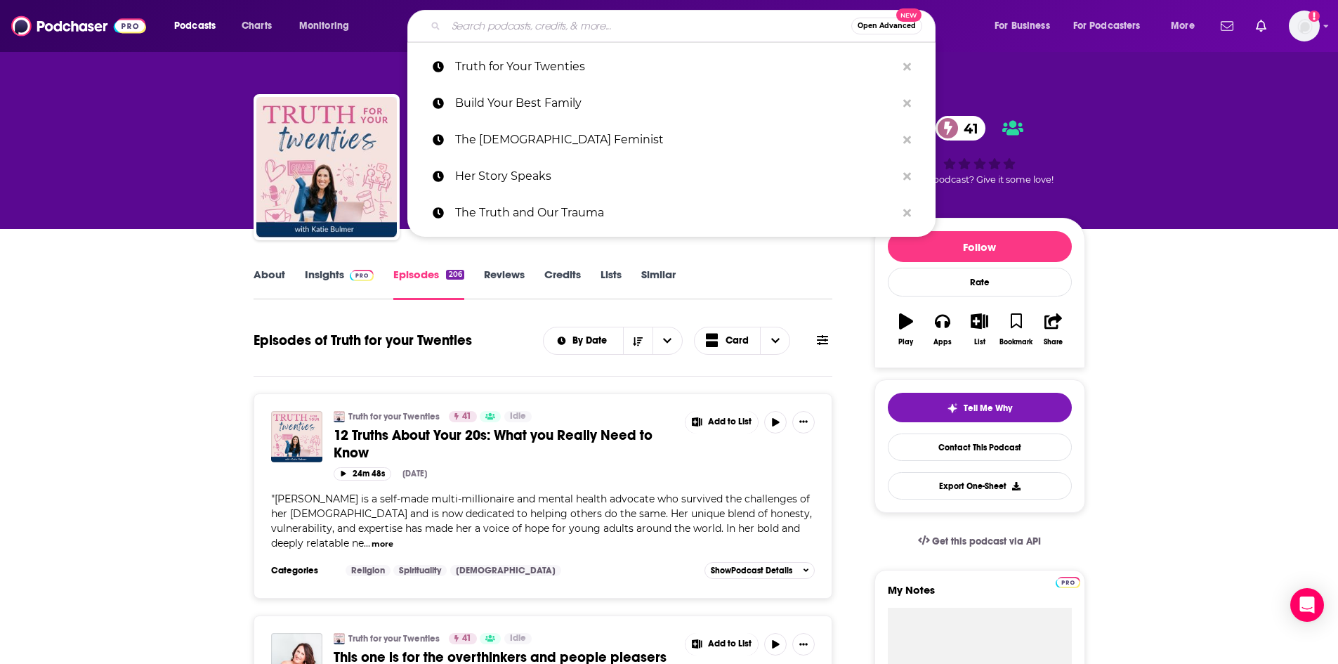
paste input "P"
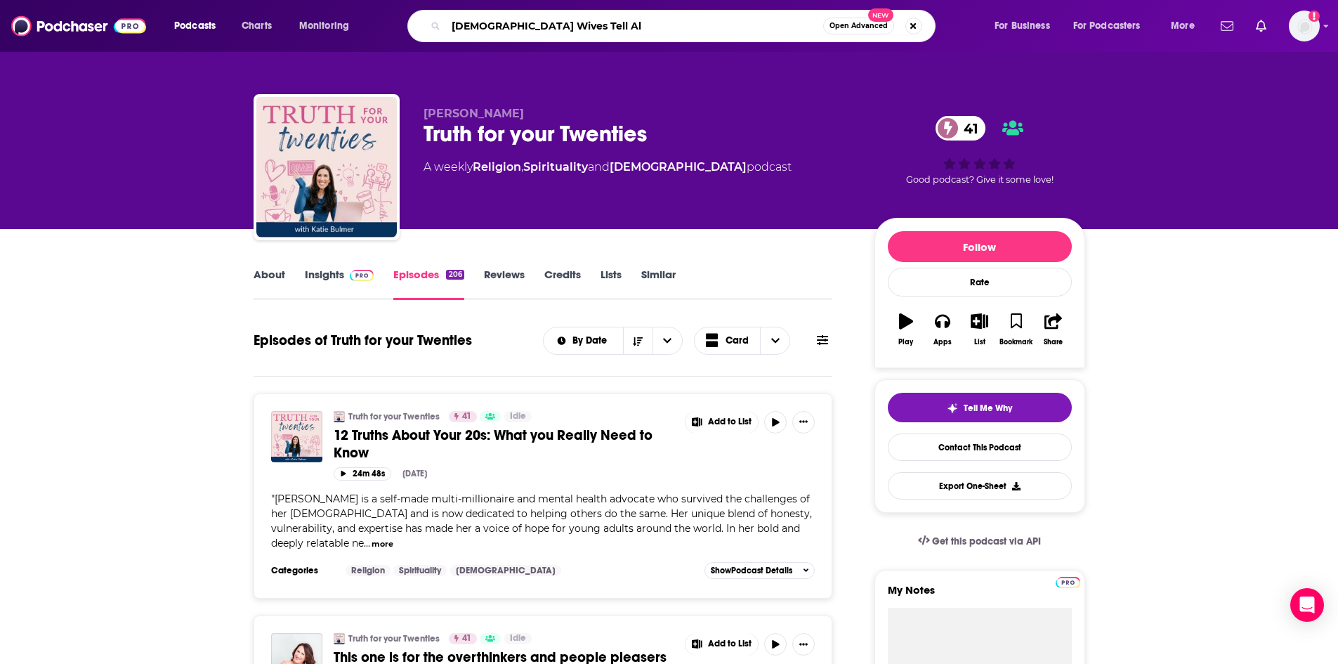
type input "Pastors Wives Tell All"
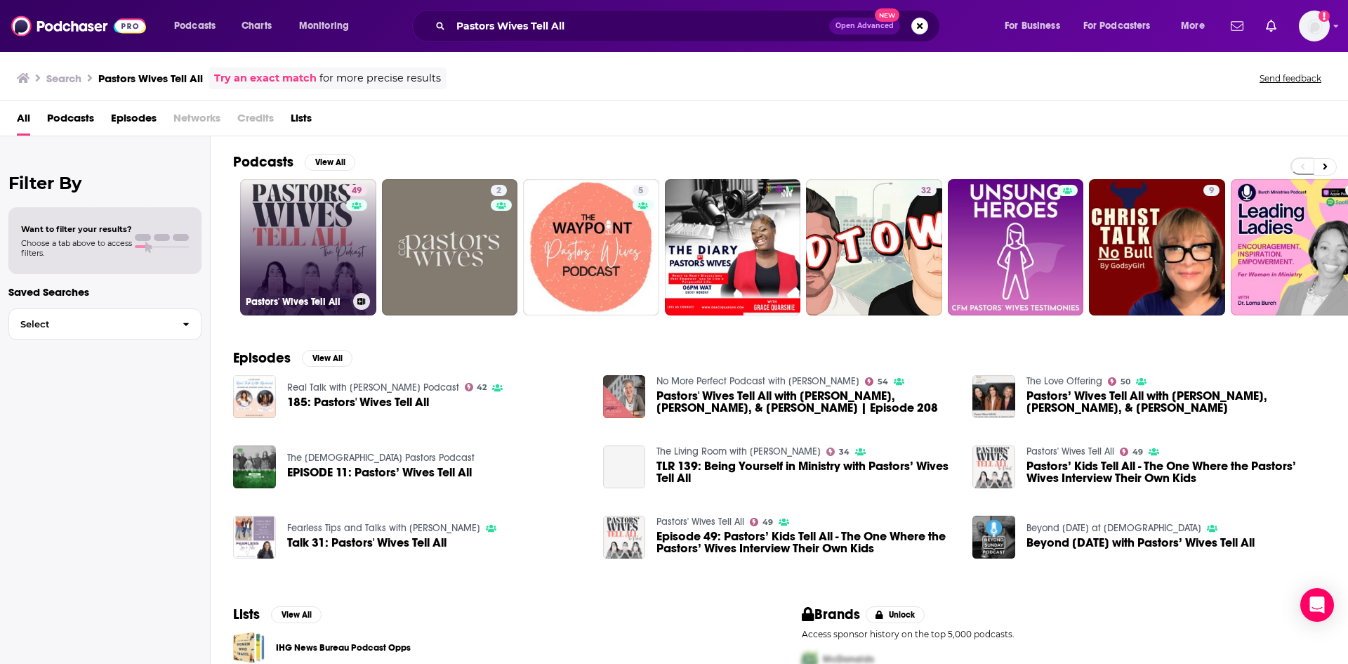
click at [286, 244] on link "49 Pastors' Wives Tell All" at bounding box center [308, 247] width 136 height 136
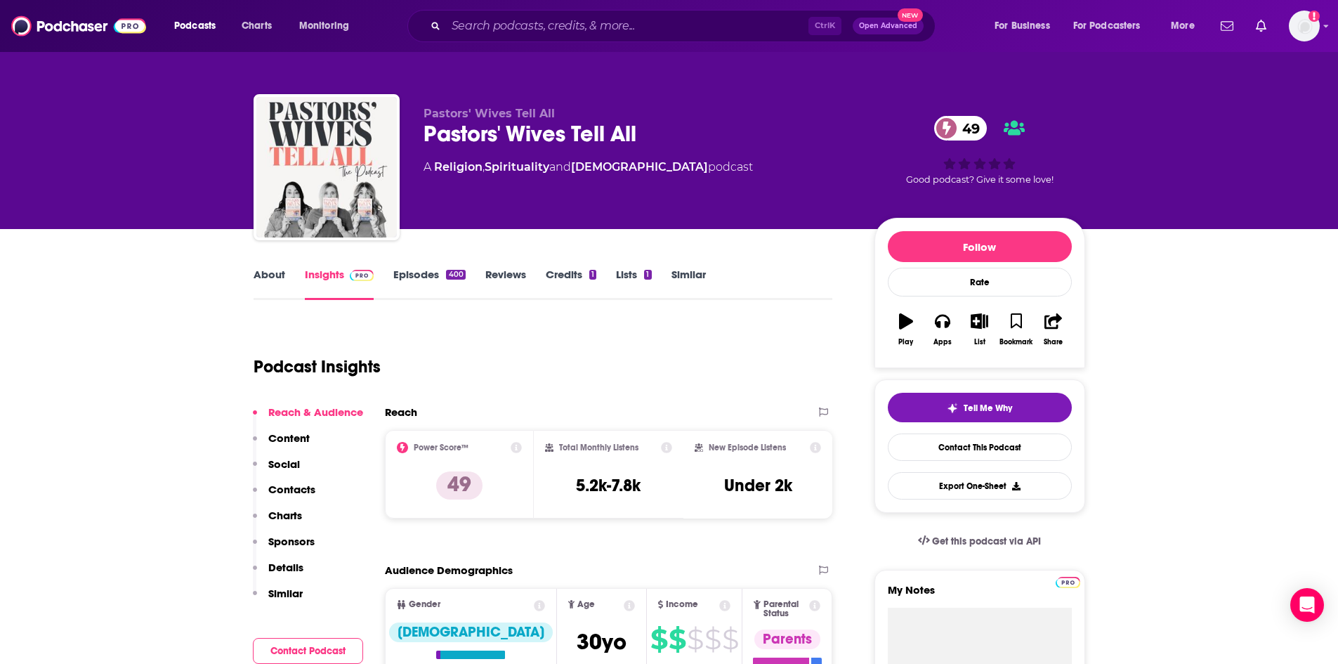
click at [267, 284] on link "About" at bounding box center [269, 284] width 32 height 32
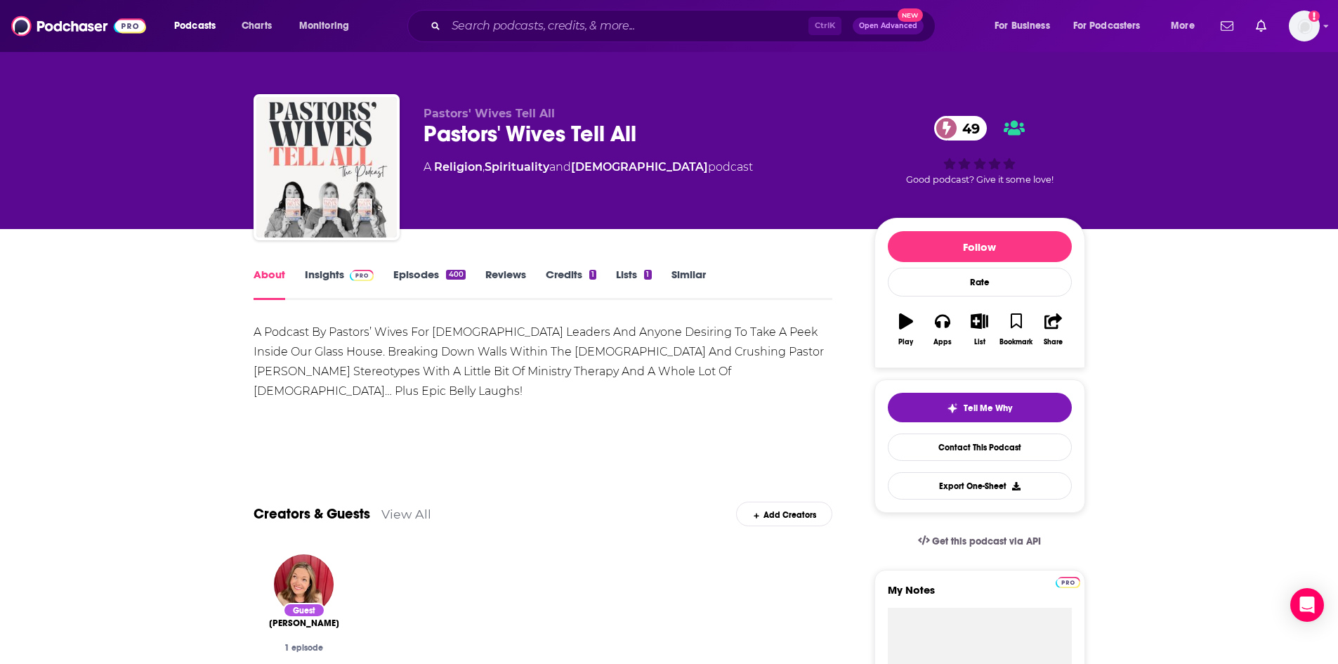
click at [409, 271] on link "Episodes 400" at bounding box center [429, 284] width 72 height 32
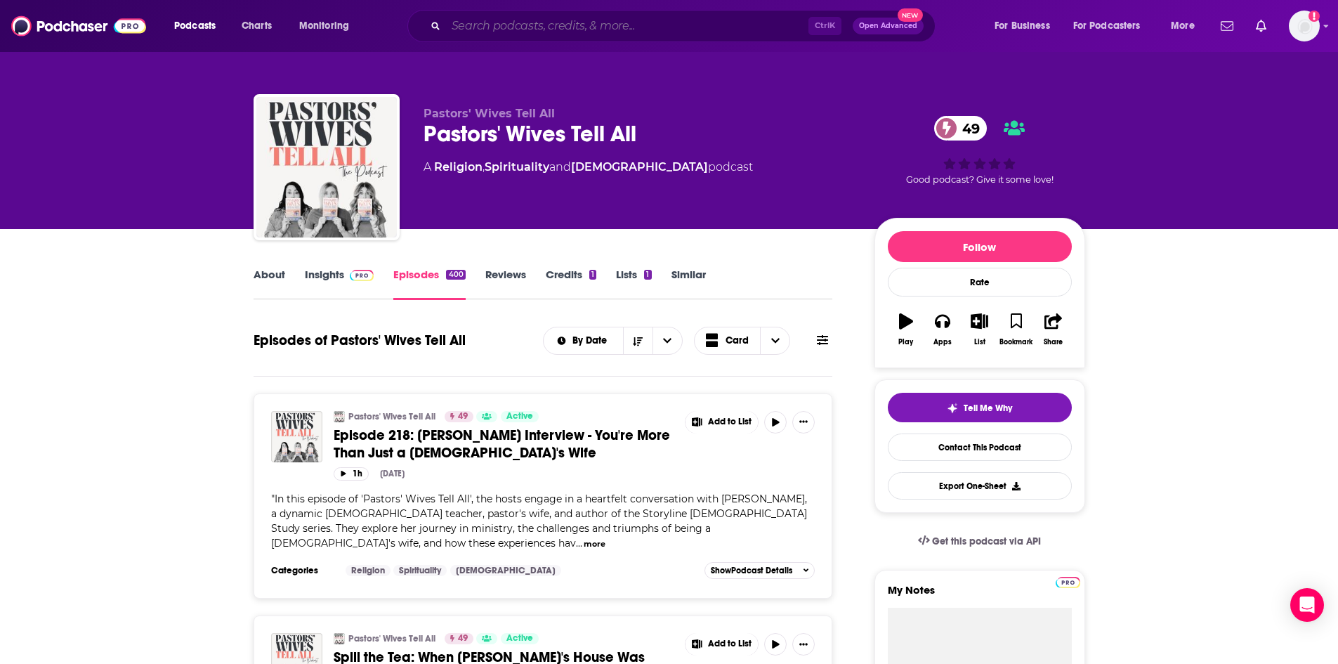
click at [603, 25] on input "Search podcasts, credits, & more..." at bounding box center [627, 26] width 362 height 22
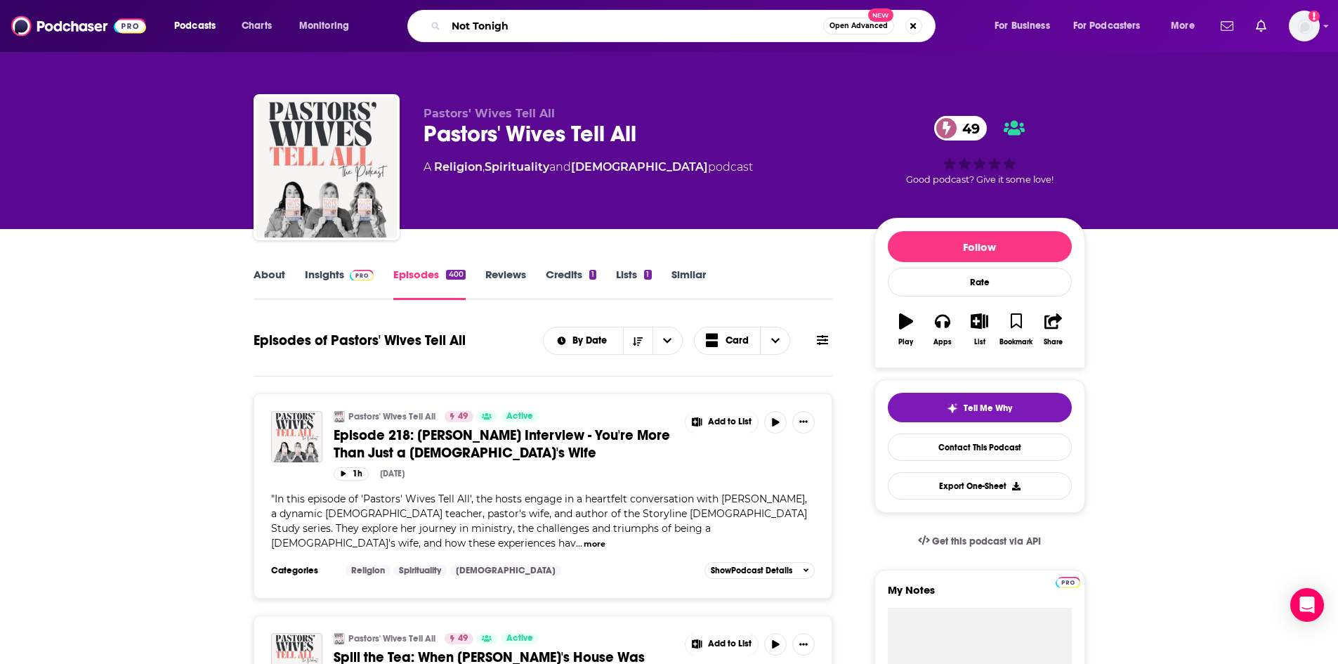
type input "Not Tonight"
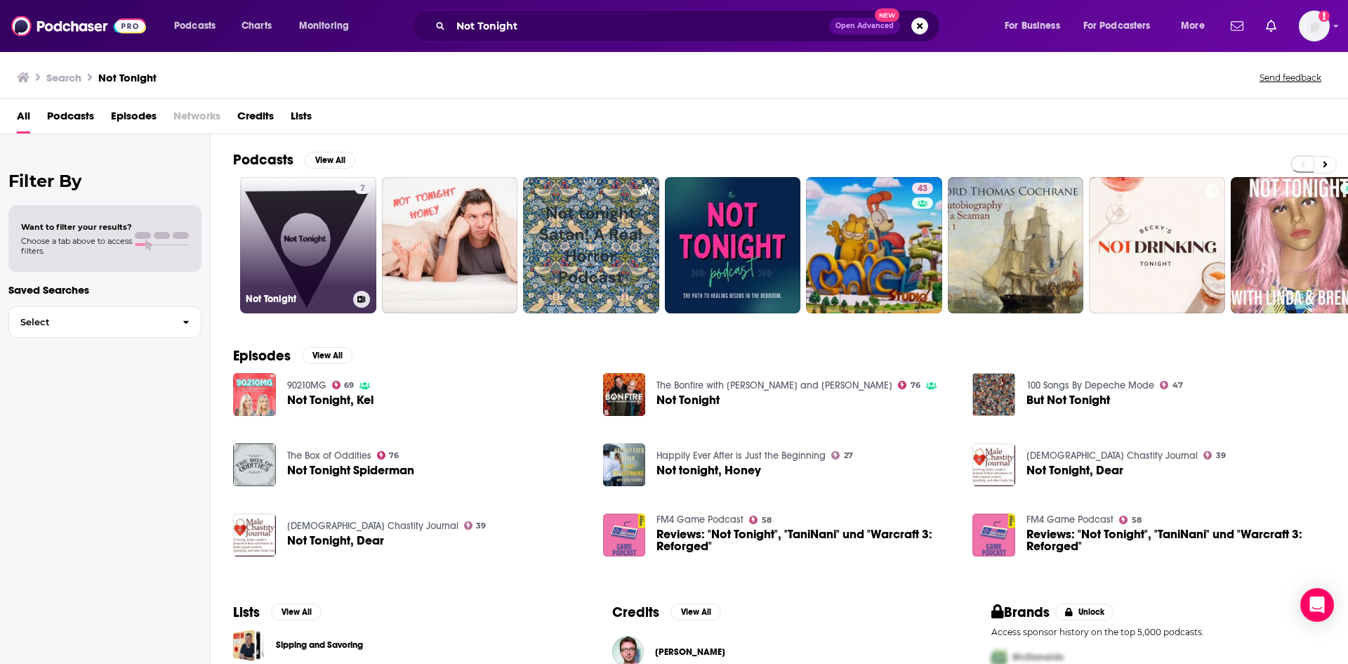
click at [322, 238] on link "7 Not Tonight" at bounding box center [308, 245] width 136 height 136
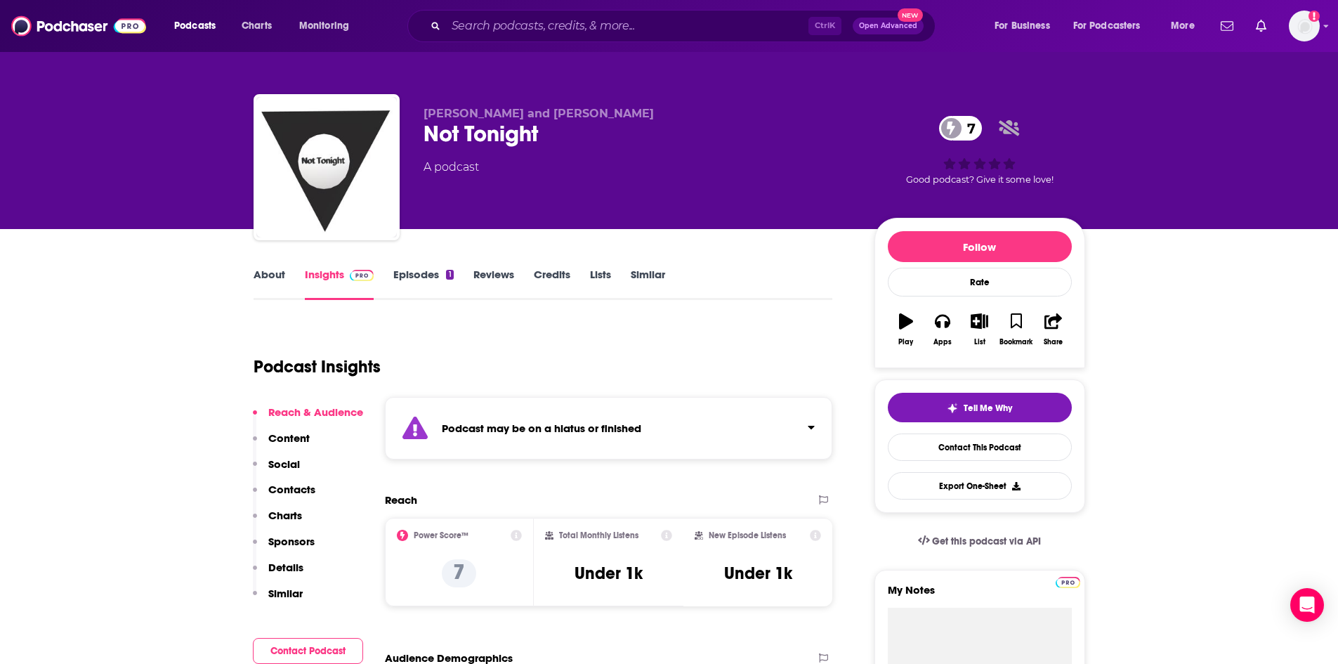
click at [261, 276] on link "About" at bounding box center [269, 284] width 32 height 32
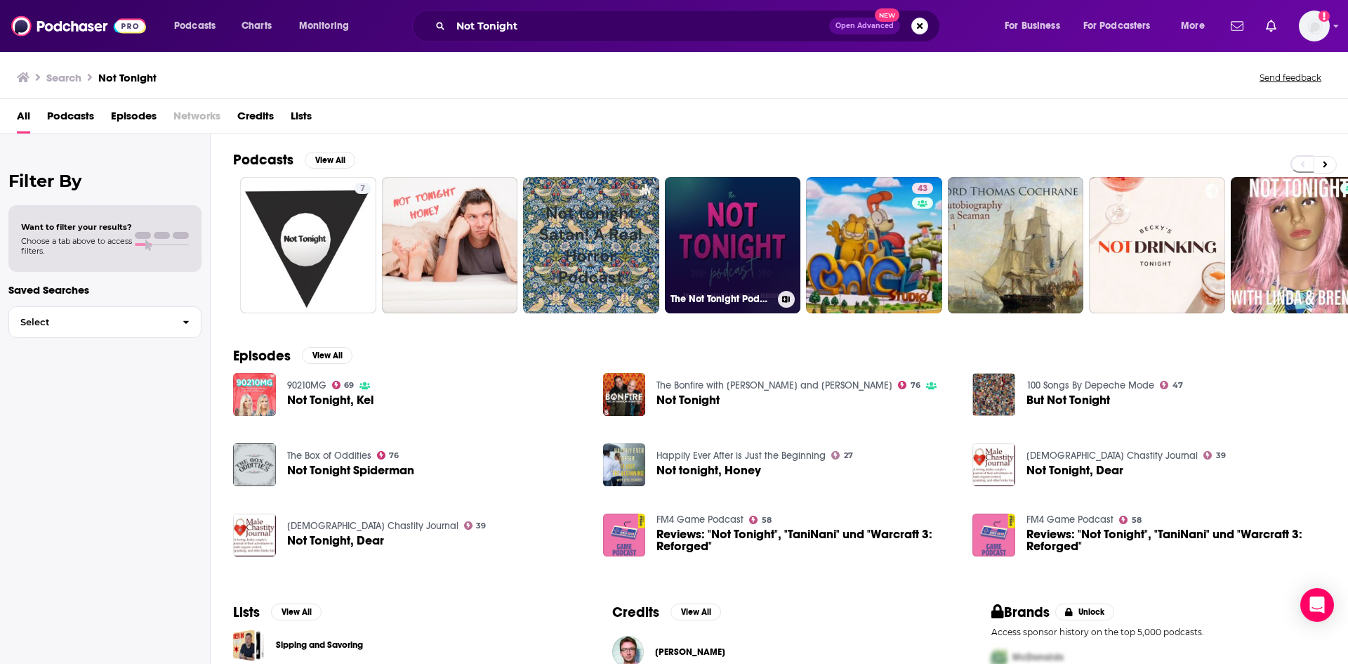
click at [760, 240] on link "The Not Tonight Podcast" at bounding box center [733, 245] width 136 height 136
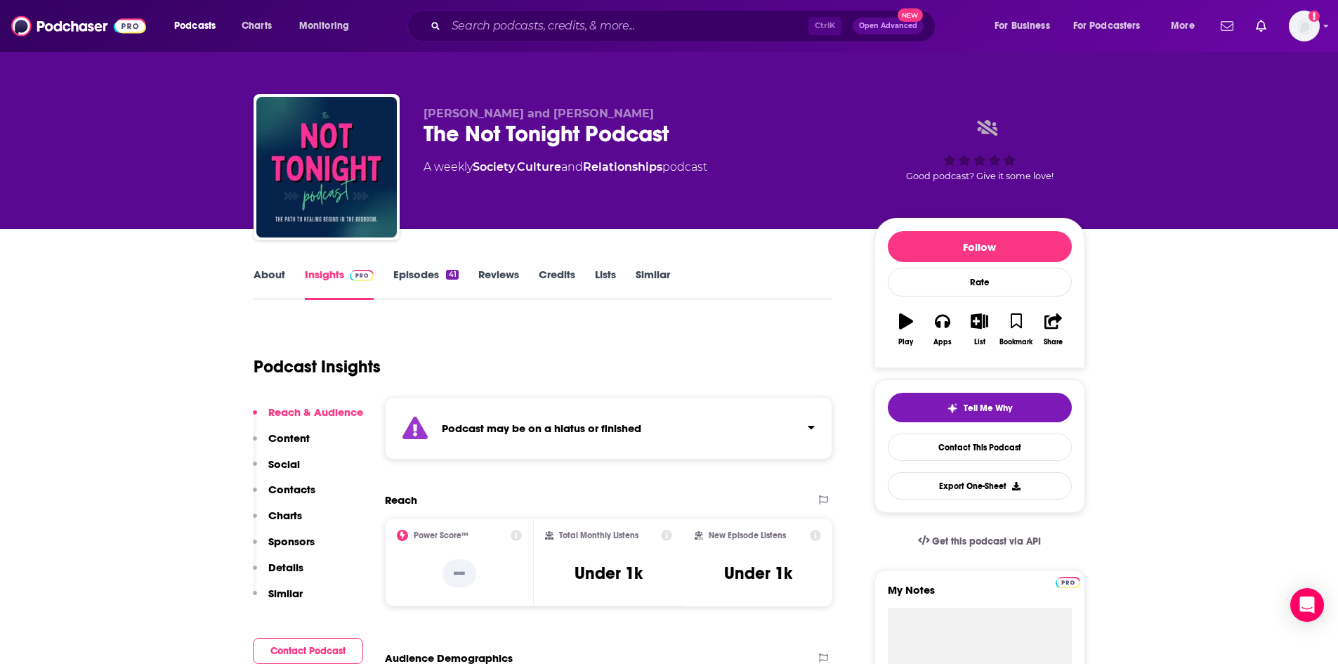
click at [271, 277] on link "About" at bounding box center [269, 284] width 32 height 32
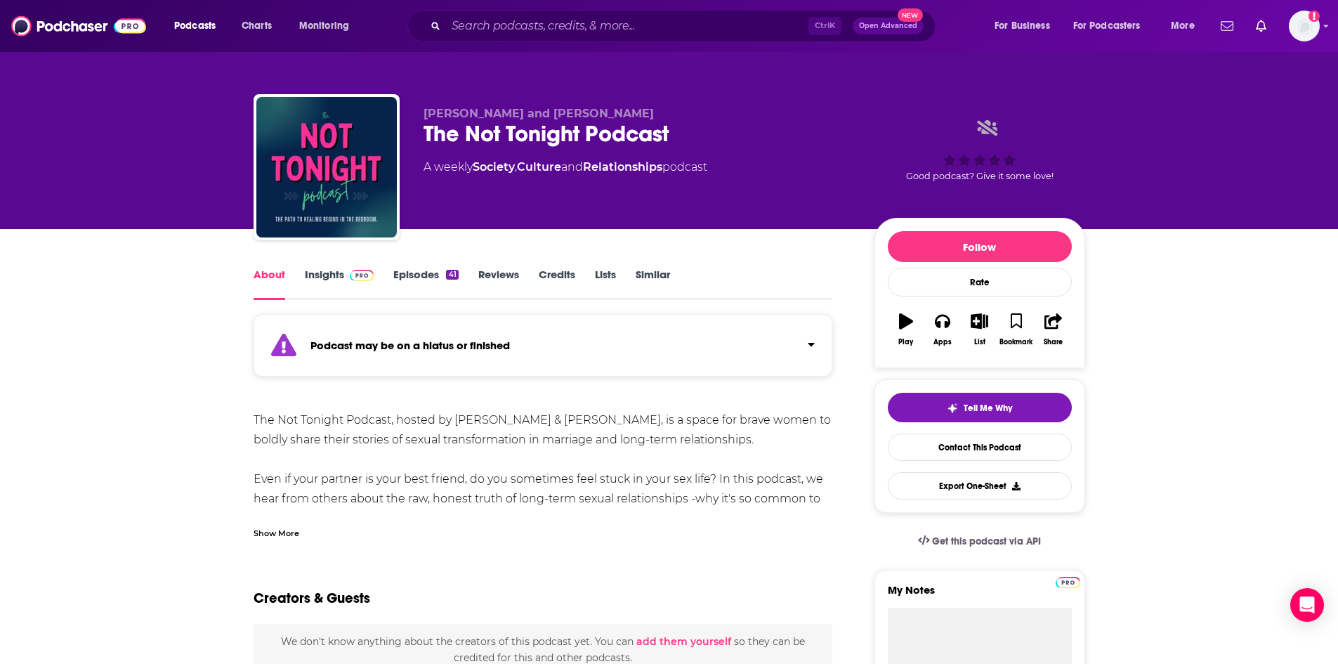
click at [269, 533] on div "Show More" at bounding box center [276, 531] width 46 height 13
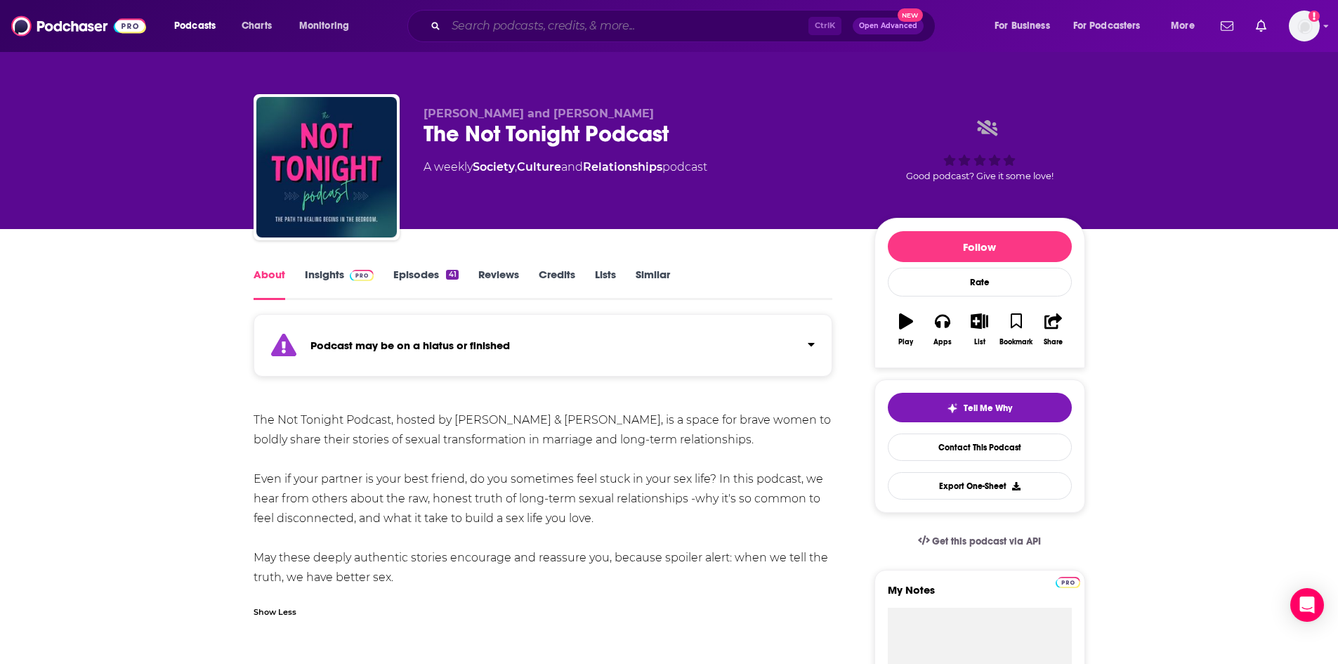
click at [578, 24] on input "Search podcasts, credits, & more..." at bounding box center [627, 26] width 362 height 22
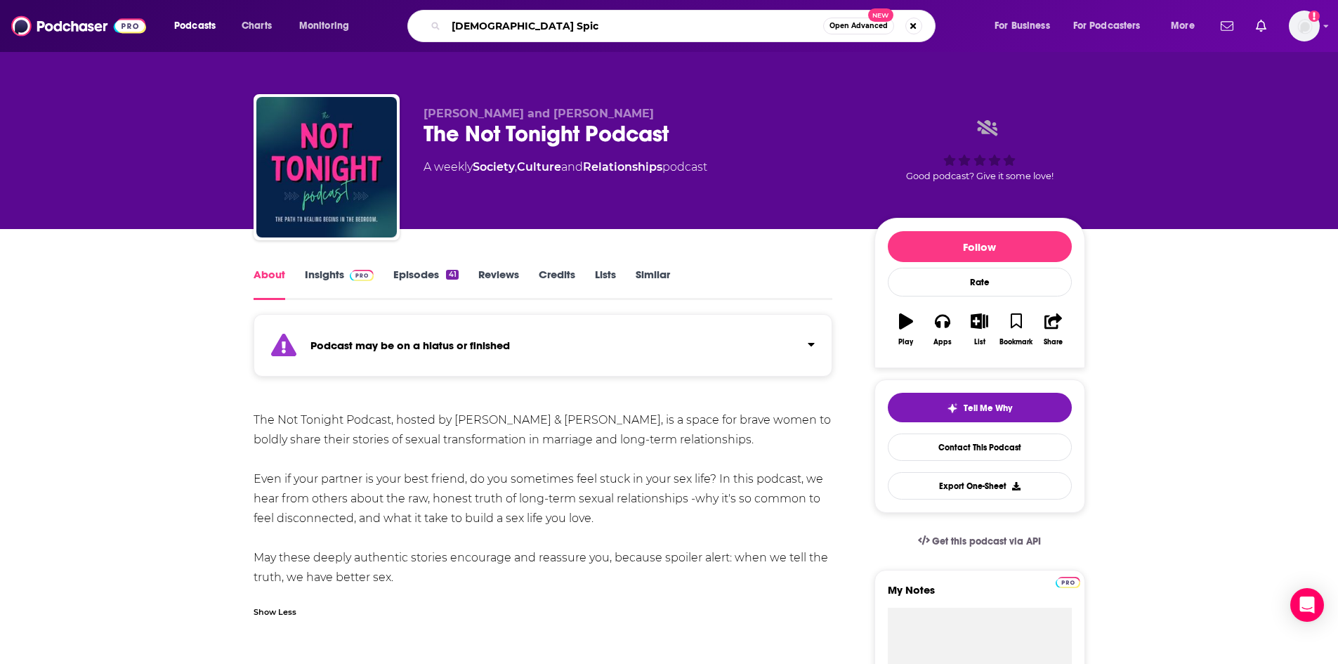
type input "Gospel Spice"
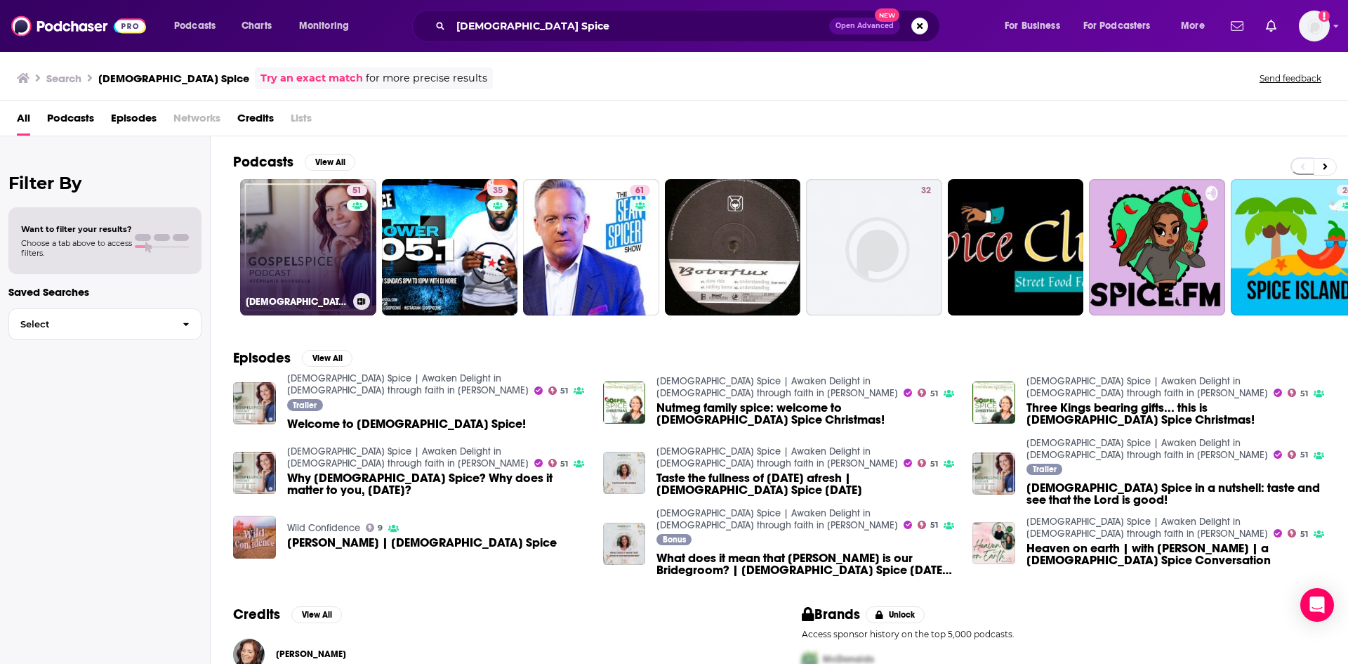
click at [342, 231] on link "51 Gospel Spice | Awaken Delight in God through faith in Jesus Christ" at bounding box center [308, 247] width 136 height 136
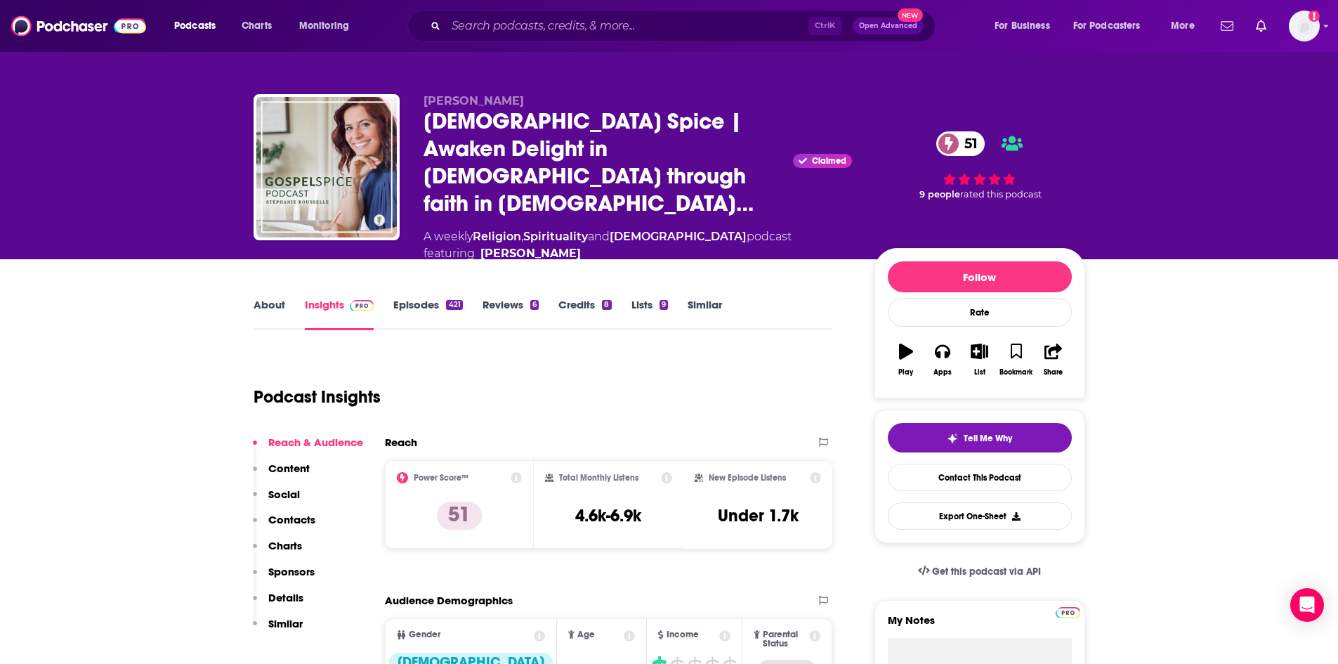
click at [277, 298] on link "About" at bounding box center [269, 314] width 32 height 32
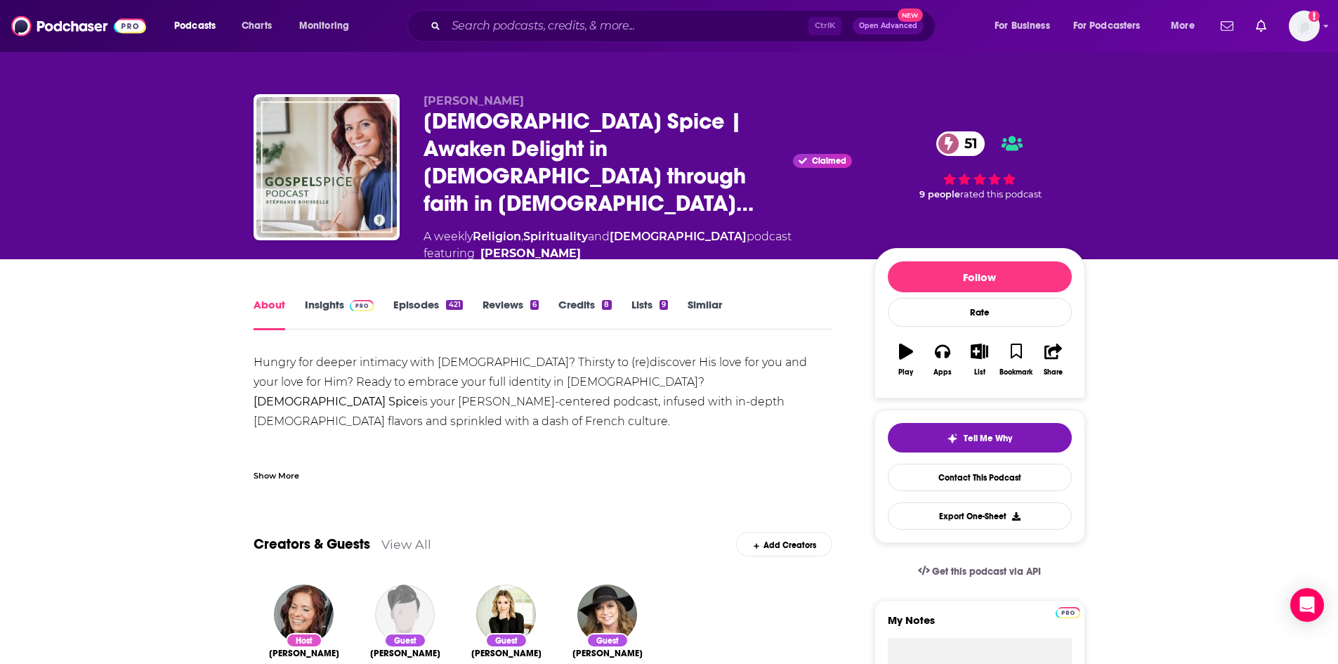
click at [270, 468] on div "Show More" at bounding box center [276, 474] width 46 height 13
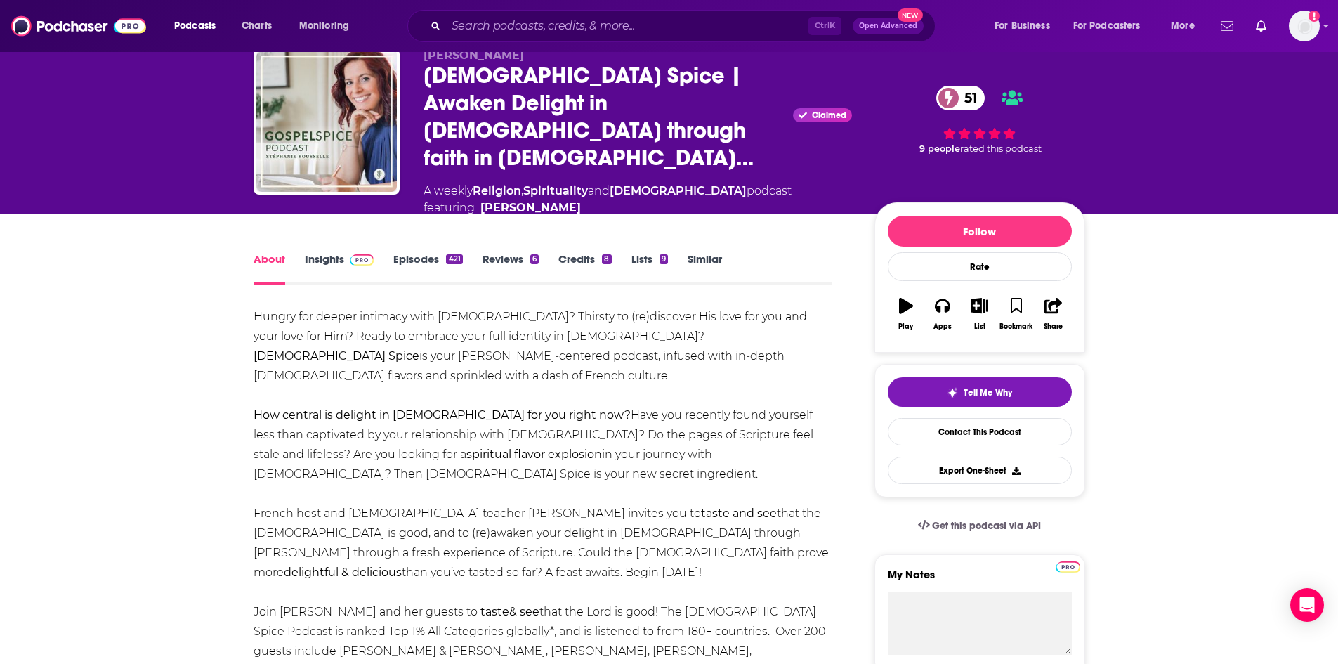
scroll to position [70, 0]
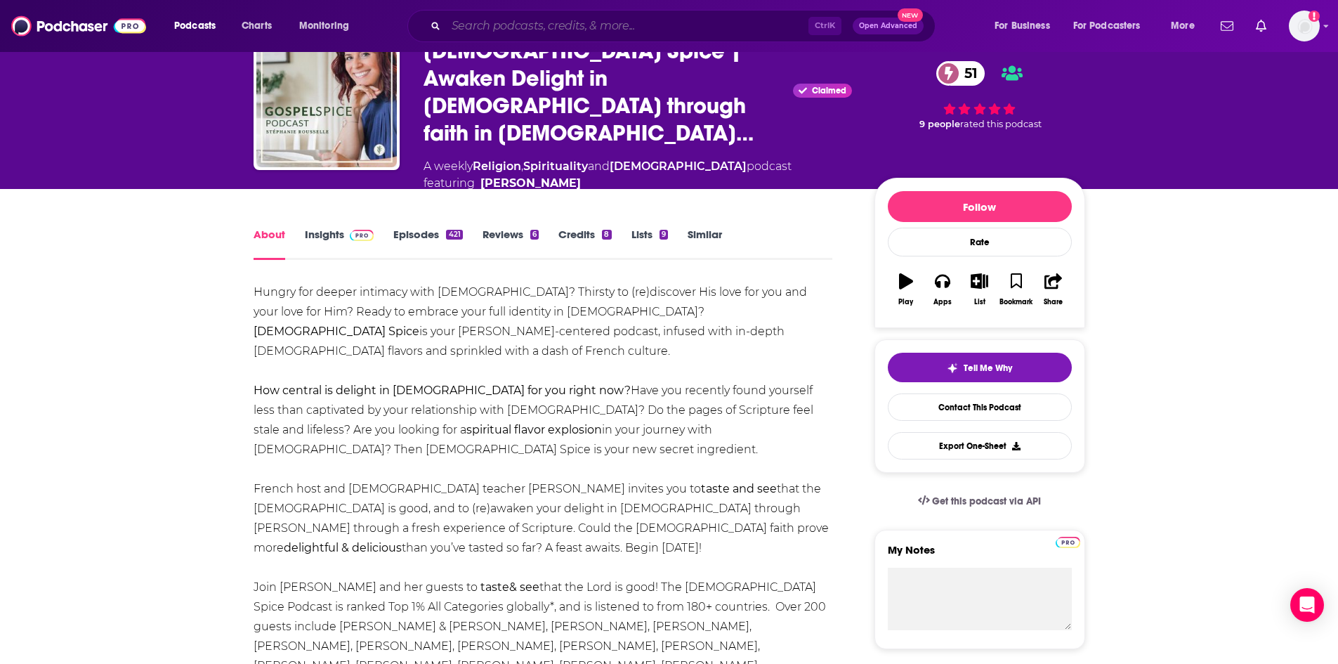
click at [532, 33] on input "Search podcasts, credits, & more..." at bounding box center [627, 26] width 362 height 22
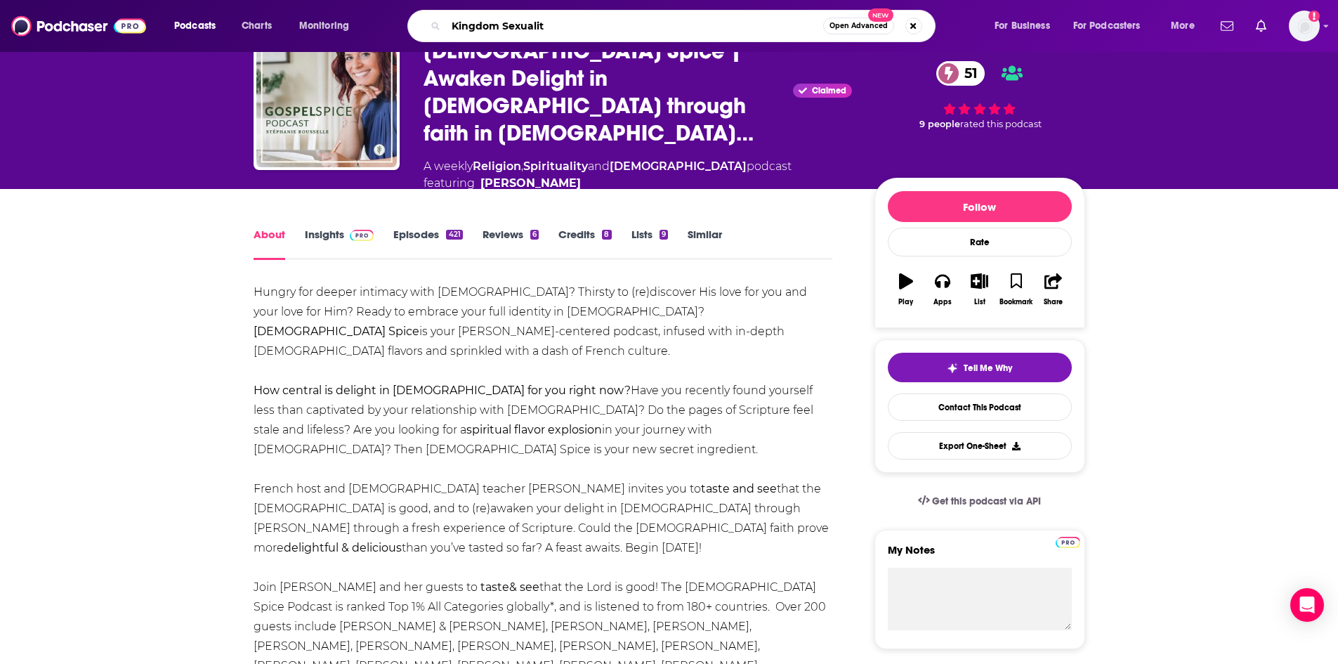
type input "Kingdom Sexuality"
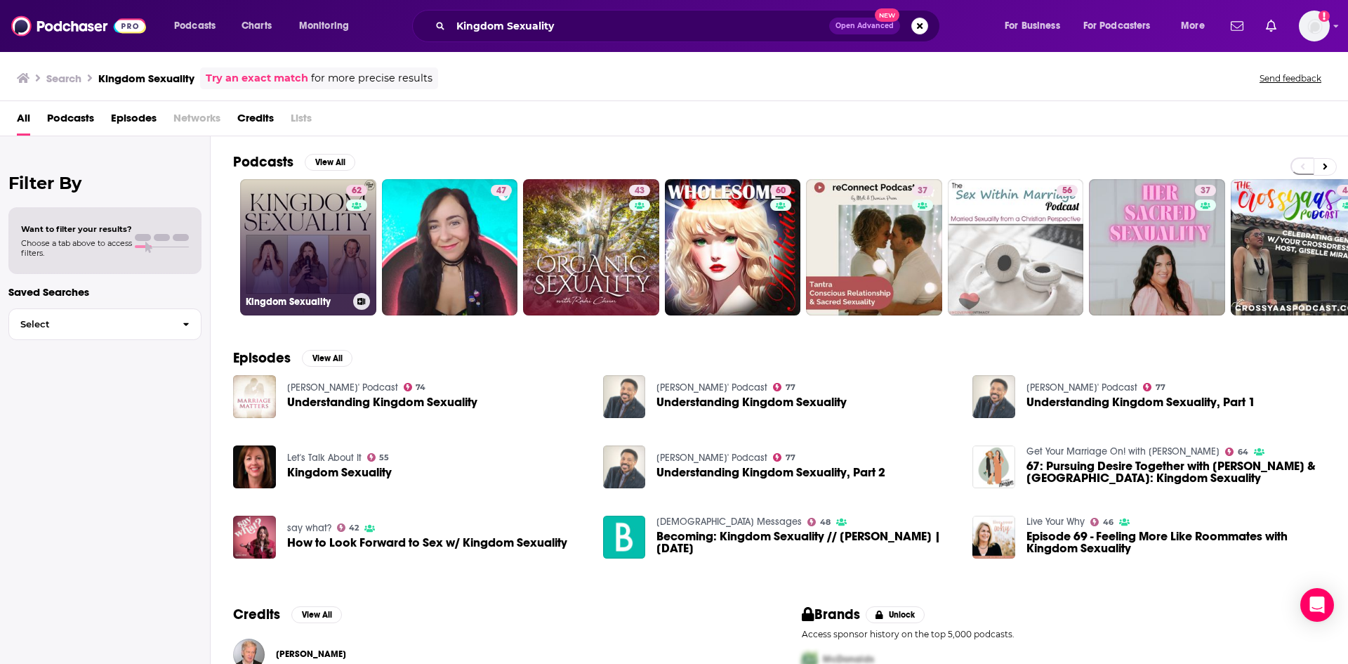
click at [334, 234] on link "62 Kingdom Sexuality" at bounding box center [308, 247] width 136 height 136
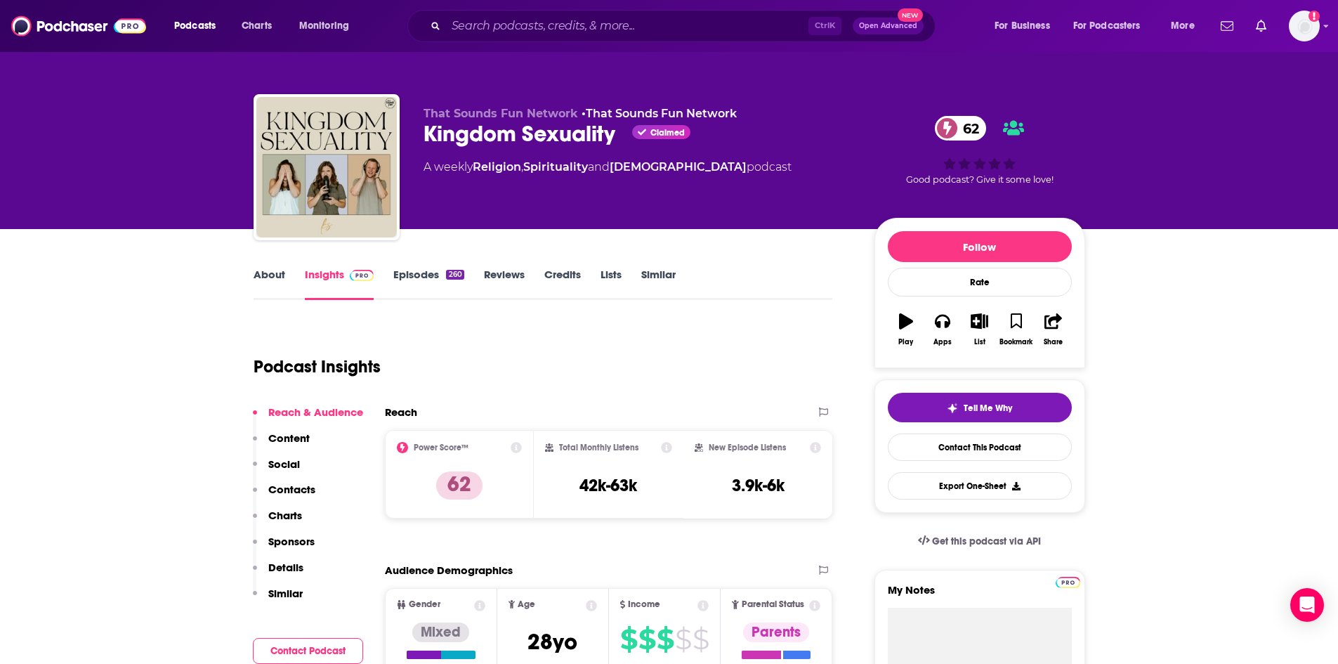
click at [265, 278] on link "About" at bounding box center [269, 284] width 32 height 32
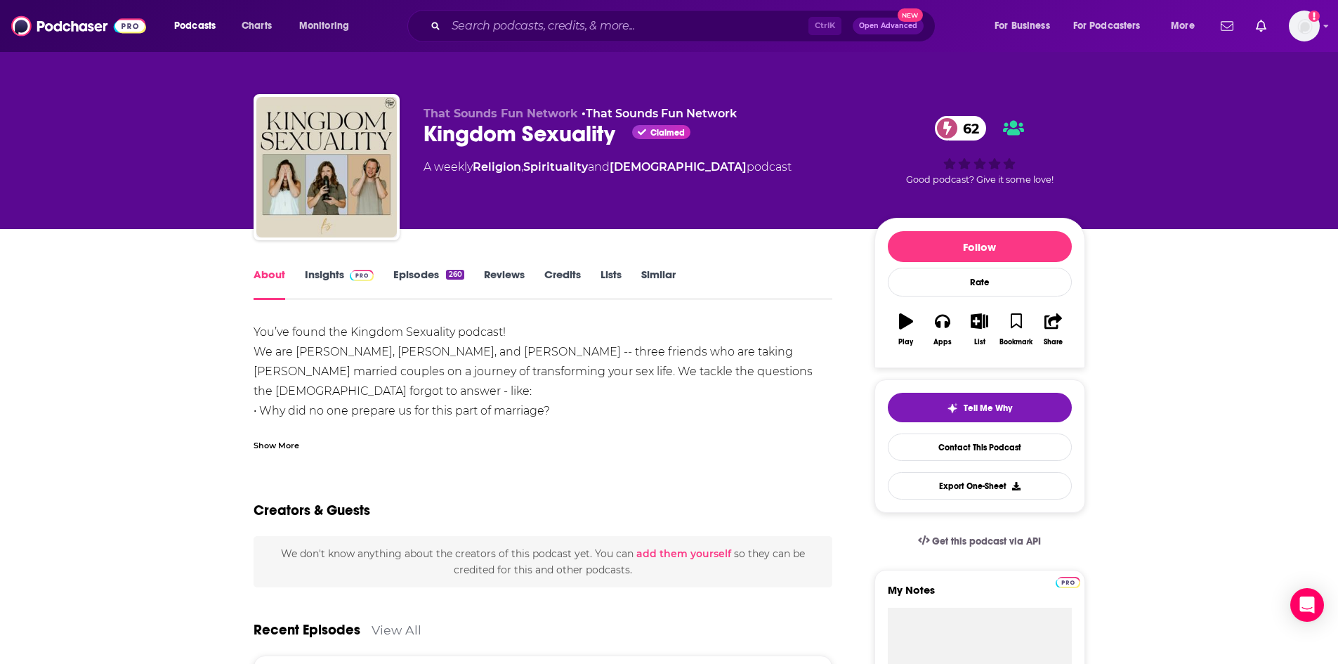
click at [293, 437] on div "Show More" at bounding box center [276, 443] width 46 height 13
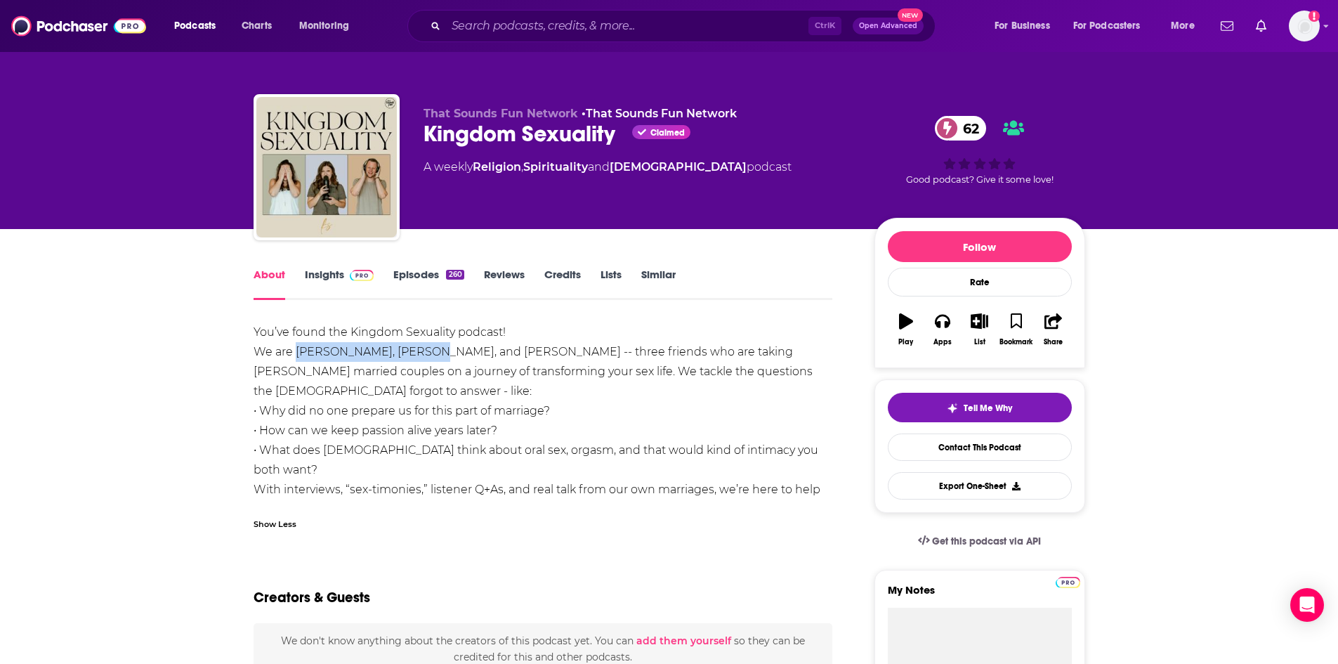
drag, startPoint x: 296, startPoint y: 351, endPoint x: 409, endPoint y: 355, distance: 113.8
click at [409, 355] on div "You’ve found the Kingdom Sexuality podcast! We are Alana, Kyle, and Tiera -- th…" at bounding box center [542, 430] width 579 height 216
copy div "Alana, Kyle, and Tiera"
click at [326, 279] on link "Insights" at bounding box center [340, 284] width 70 height 32
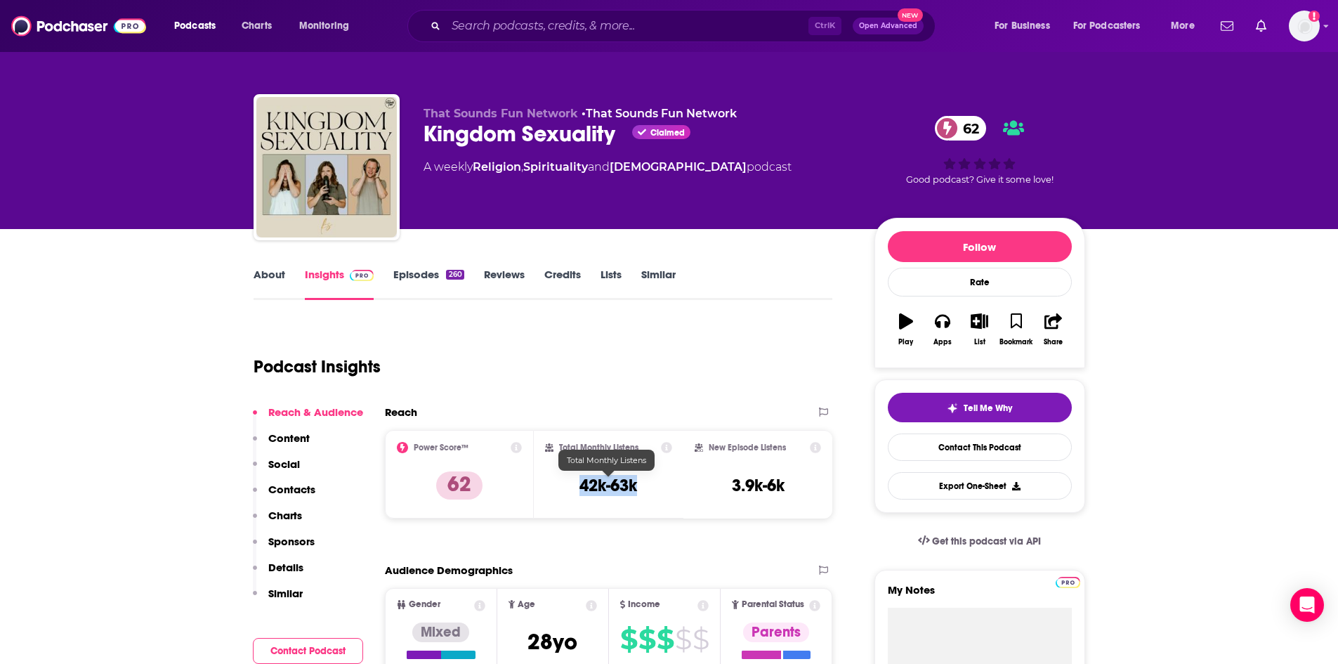
drag, startPoint x: 575, startPoint y: 482, endPoint x: 637, endPoint y: 486, distance: 61.9
click at [637, 486] on div "Total Monthly Listens 42k-63k" at bounding box center [608, 474] width 127 height 65
copy h3 "42k-63k"
click at [444, 271] on link "Episodes 260" at bounding box center [428, 284] width 70 height 32
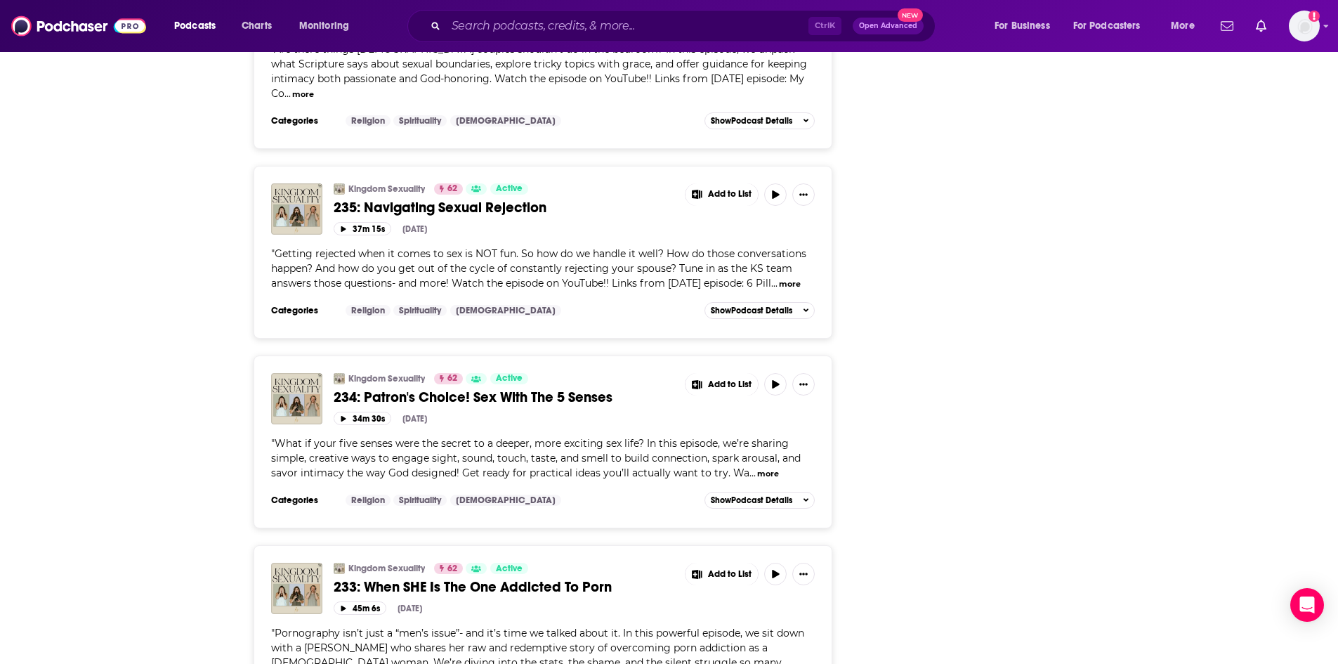
scroll to position [4835, 0]
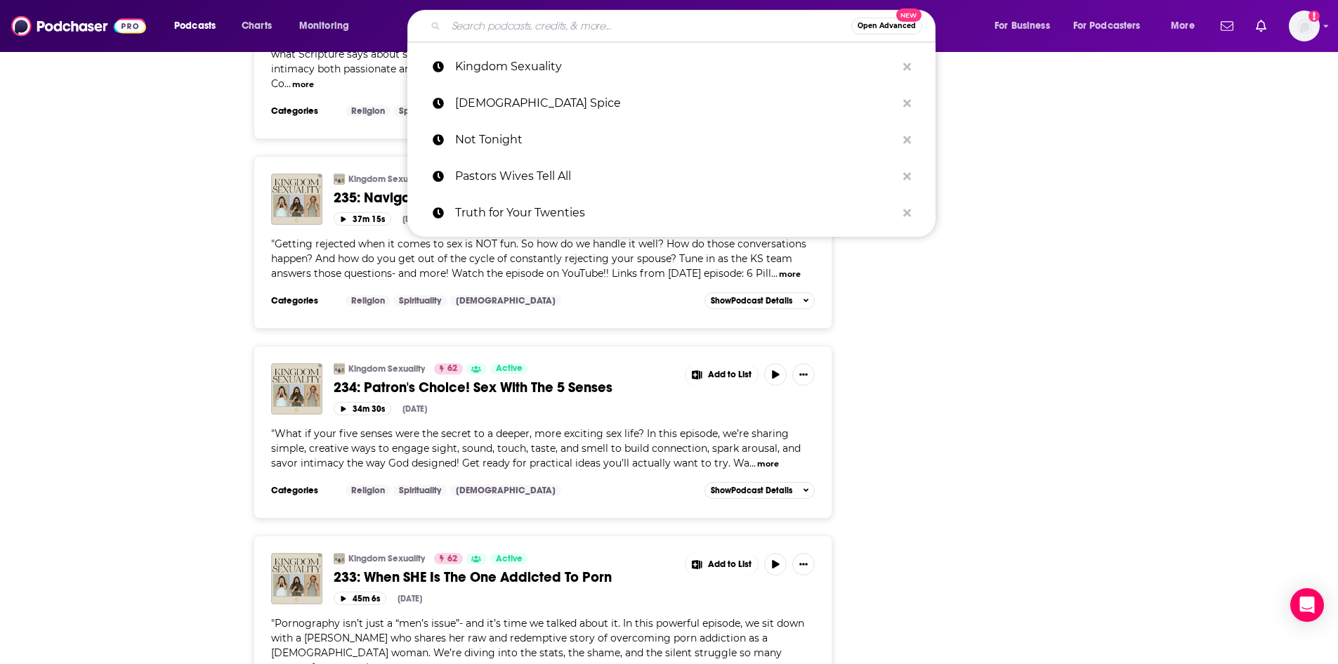
click at [628, 20] on input "Search podcasts, credits, & more..." at bounding box center [648, 26] width 405 height 22
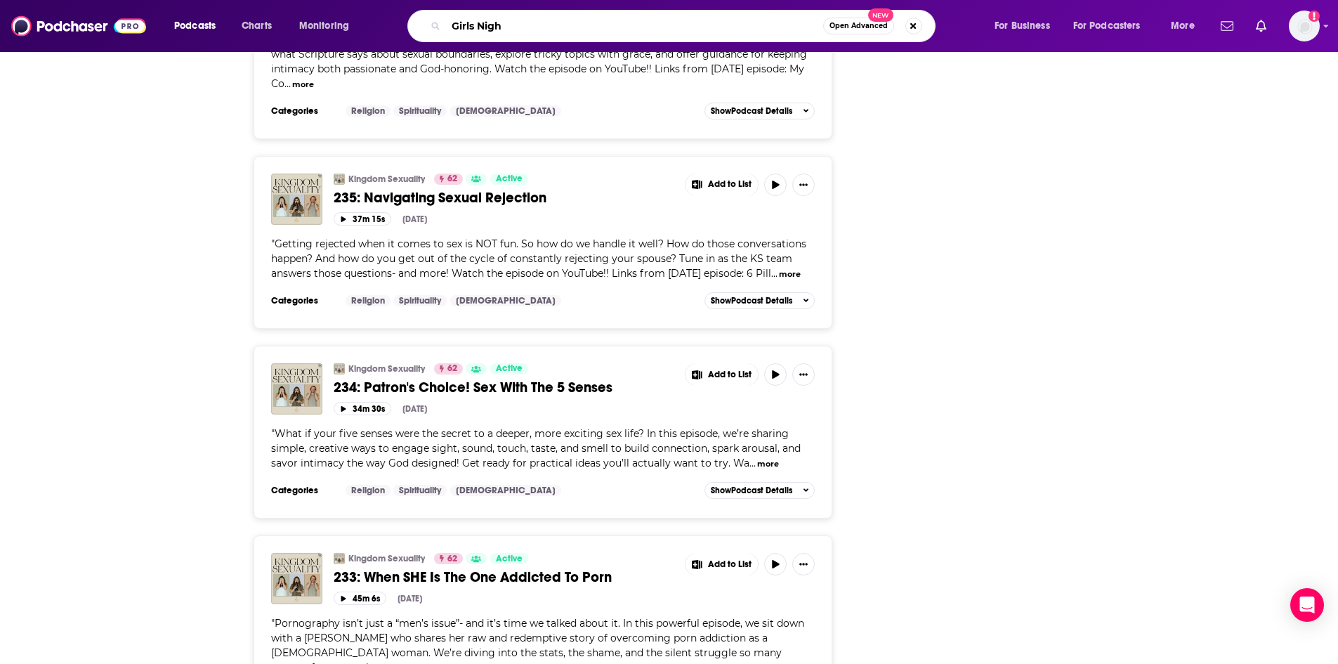
type input "Girls Night"
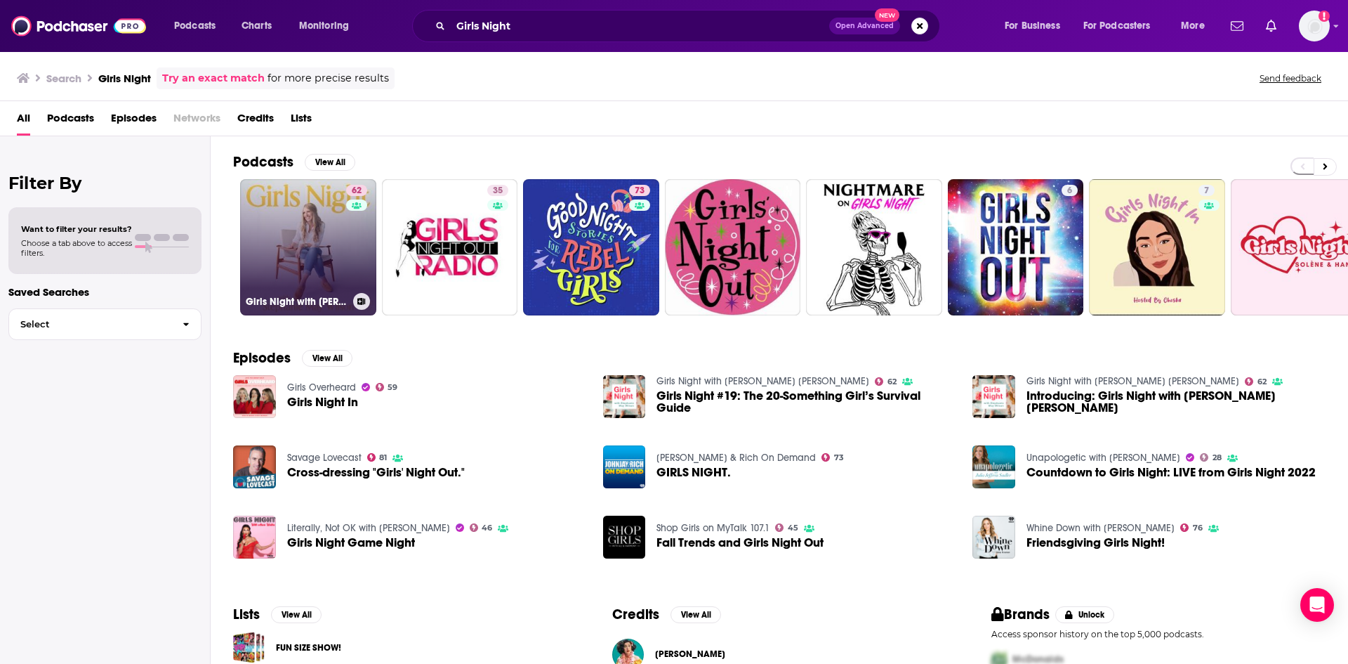
click at [340, 224] on link "62 Girls Night with Stephanie May Wilson" at bounding box center [308, 247] width 136 height 136
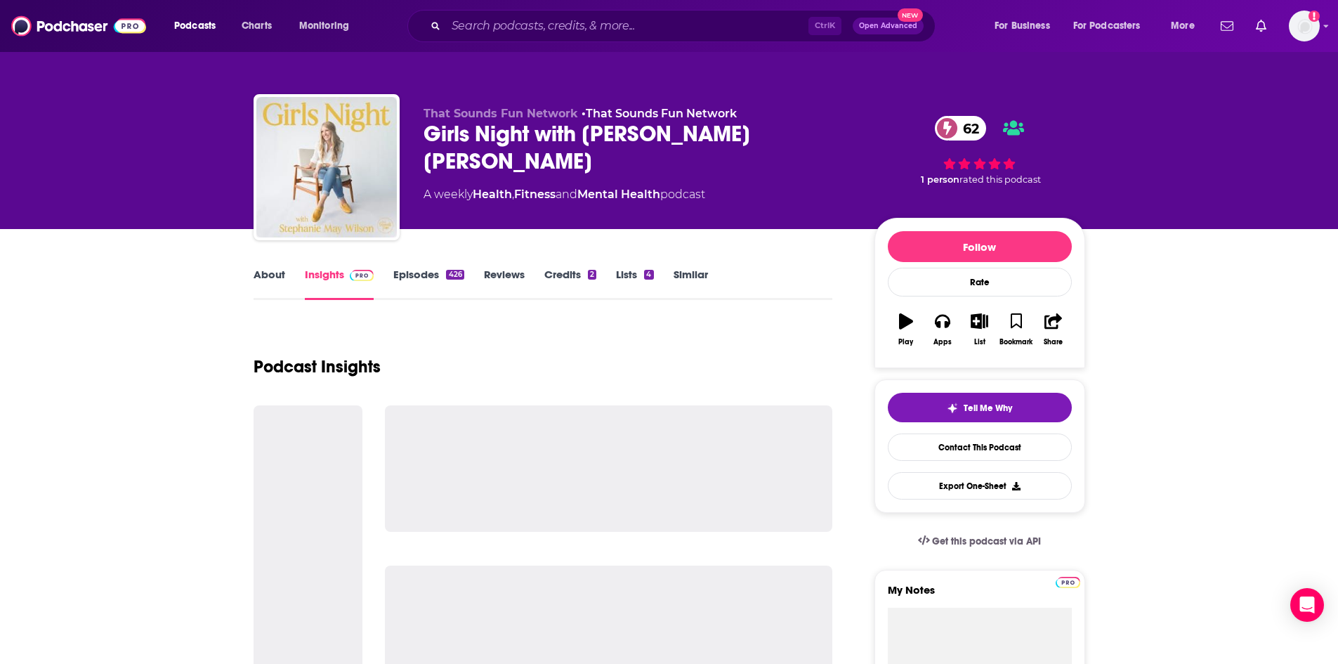
click at [274, 272] on link "About" at bounding box center [269, 284] width 32 height 32
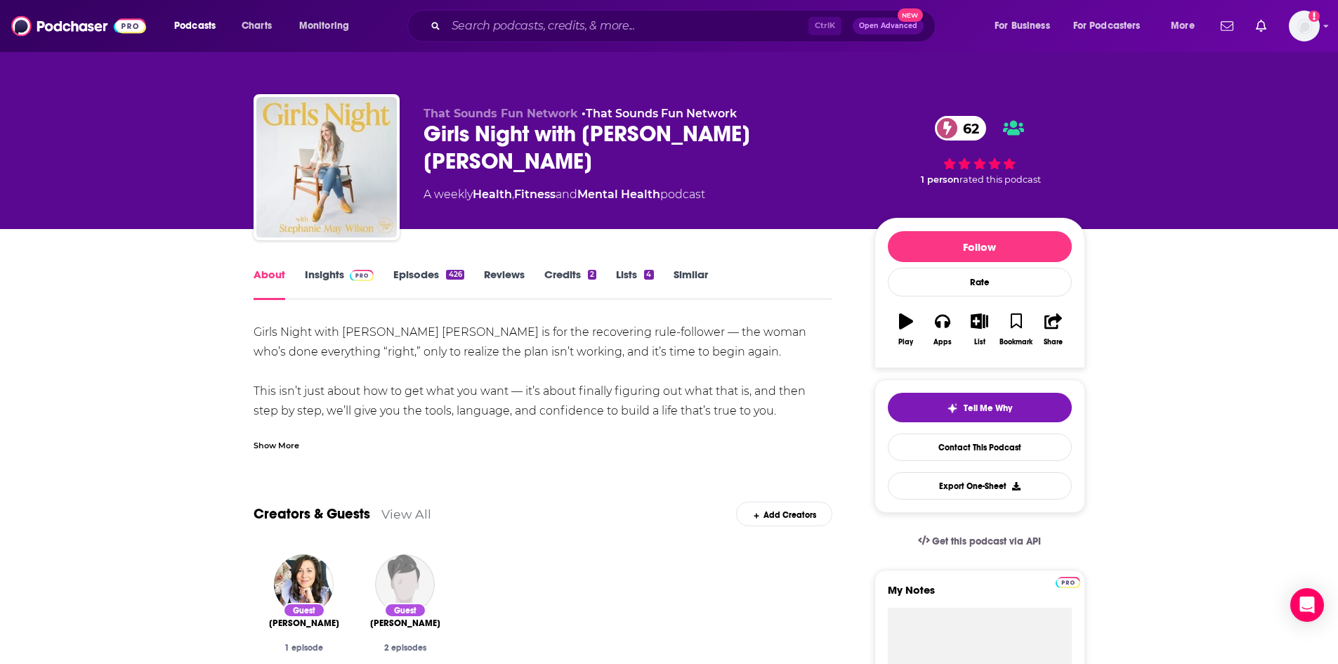
click at [286, 448] on div "Show More" at bounding box center [276, 443] width 46 height 13
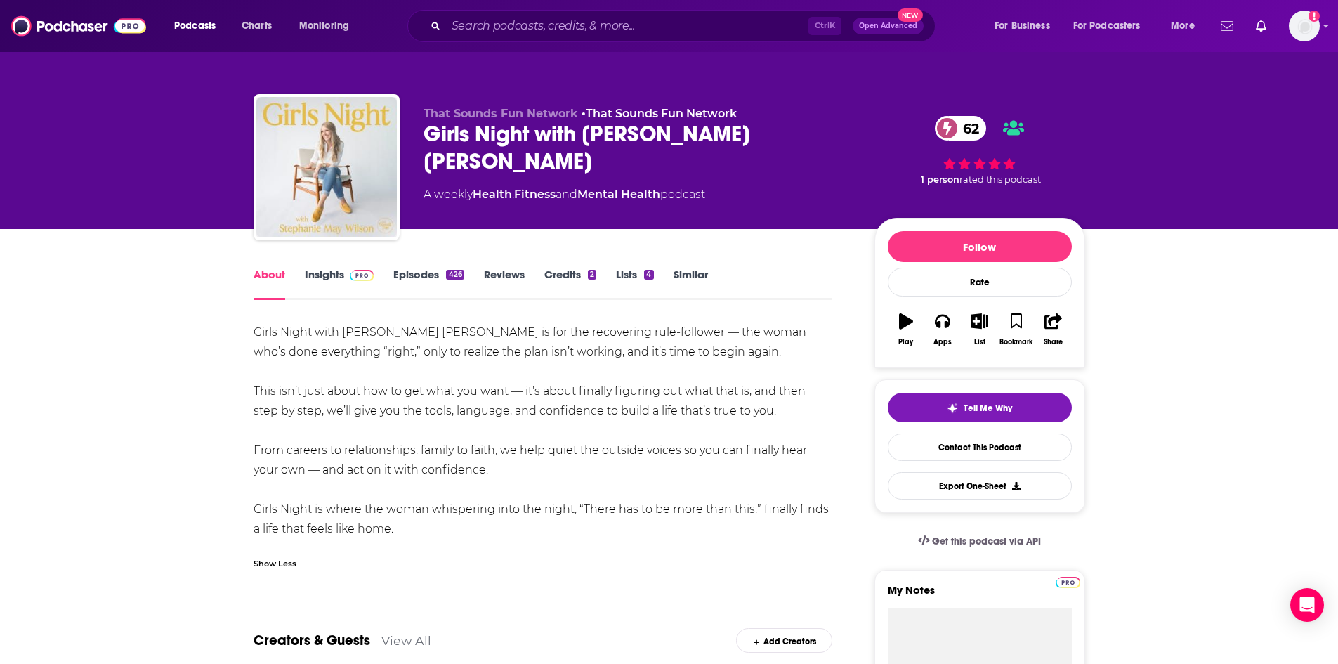
click at [316, 276] on link "Insights" at bounding box center [340, 284] width 70 height 32
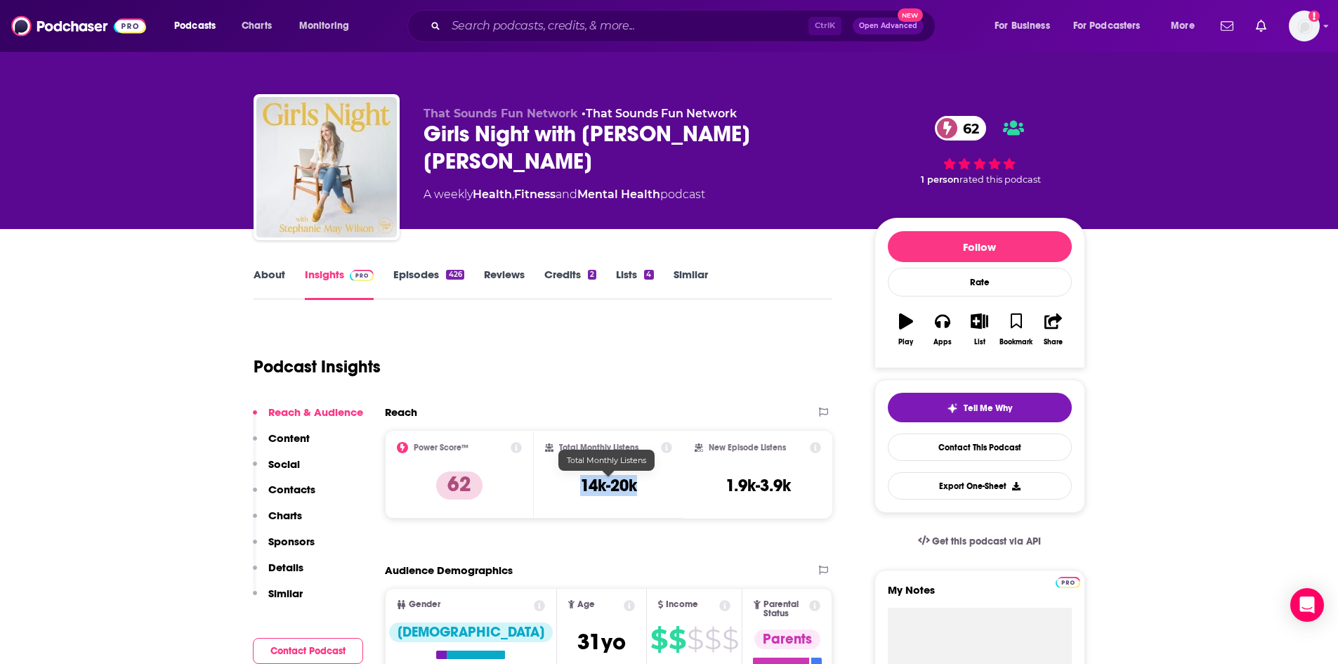
drag, startPoint x: 583, startPoint y: 485, endPoint x: 643, endPoint y: 488, distance: 60.5
click at [643, 488] on div "Total Monthly Listens 14k-20k" at bounding box center [608, 474] width 127 height 65
copy h3 "14k-20k"
click at [455, 279] on div "426" at bounding box center [455, 275] width 18 height 10
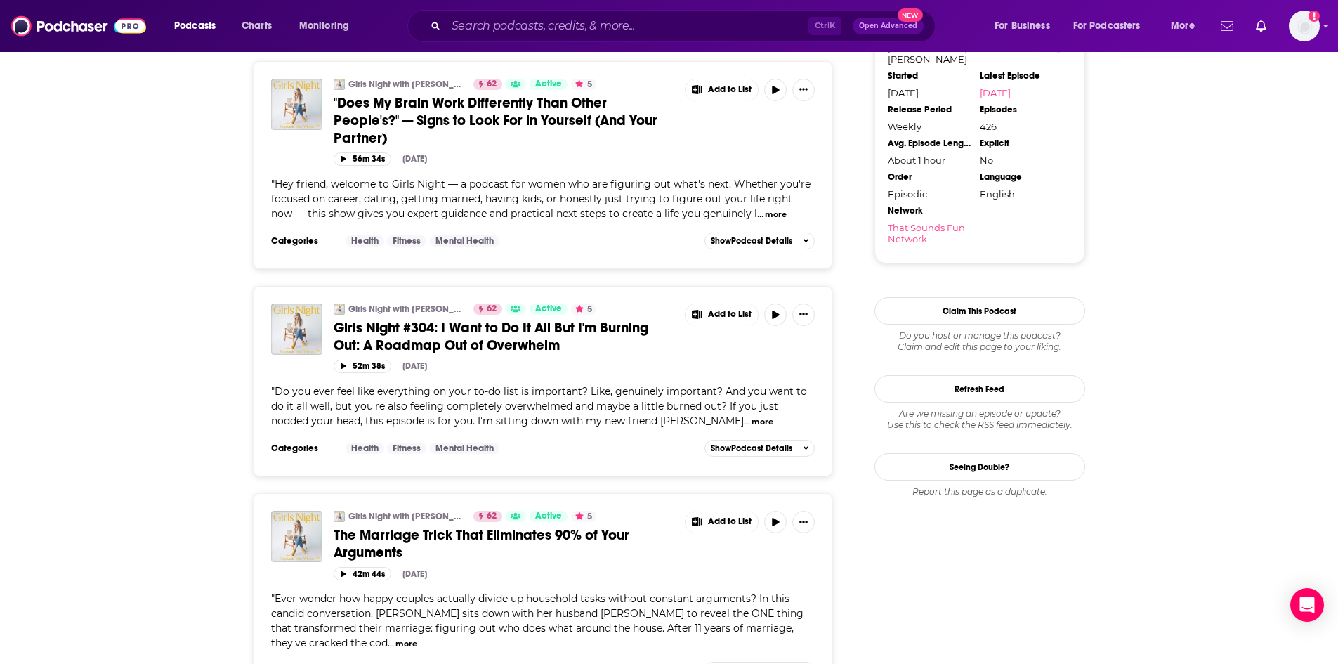
scroll to position [1334, 0]
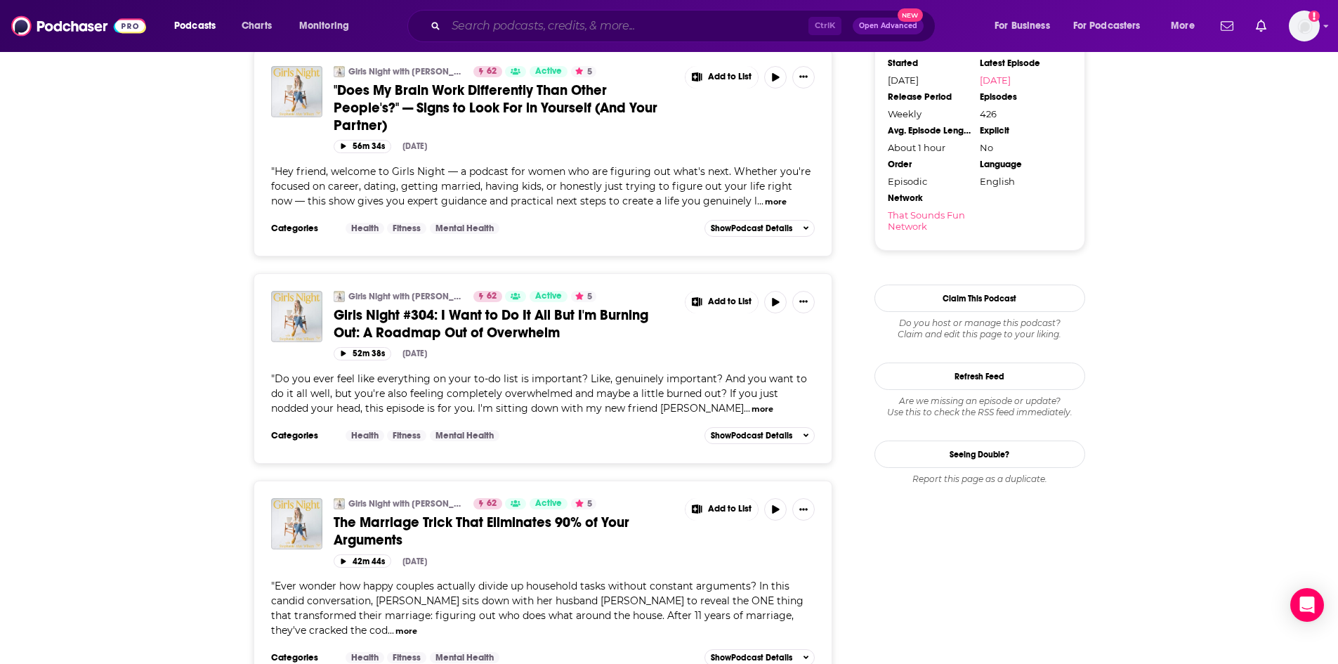
click at [659, 31] on input "Search podcasts, credits, & more..." at bounding box center [627, 26] width 362 height 22
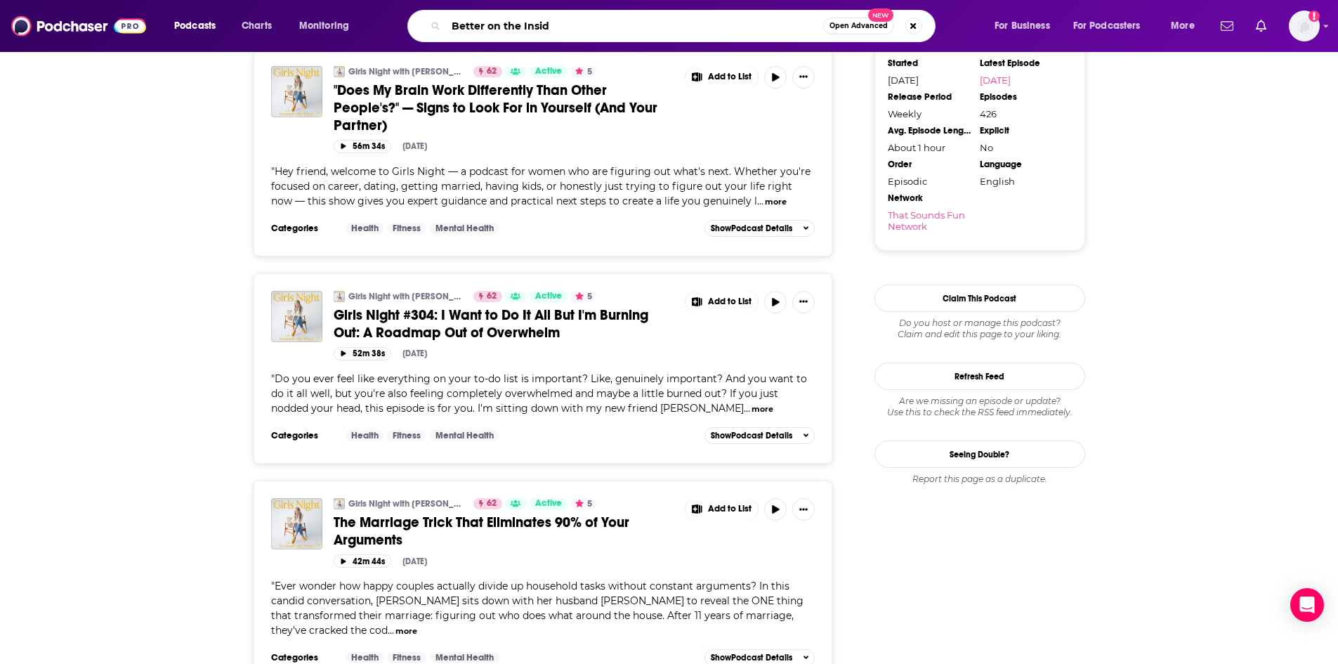
type input "Better on the Inside"
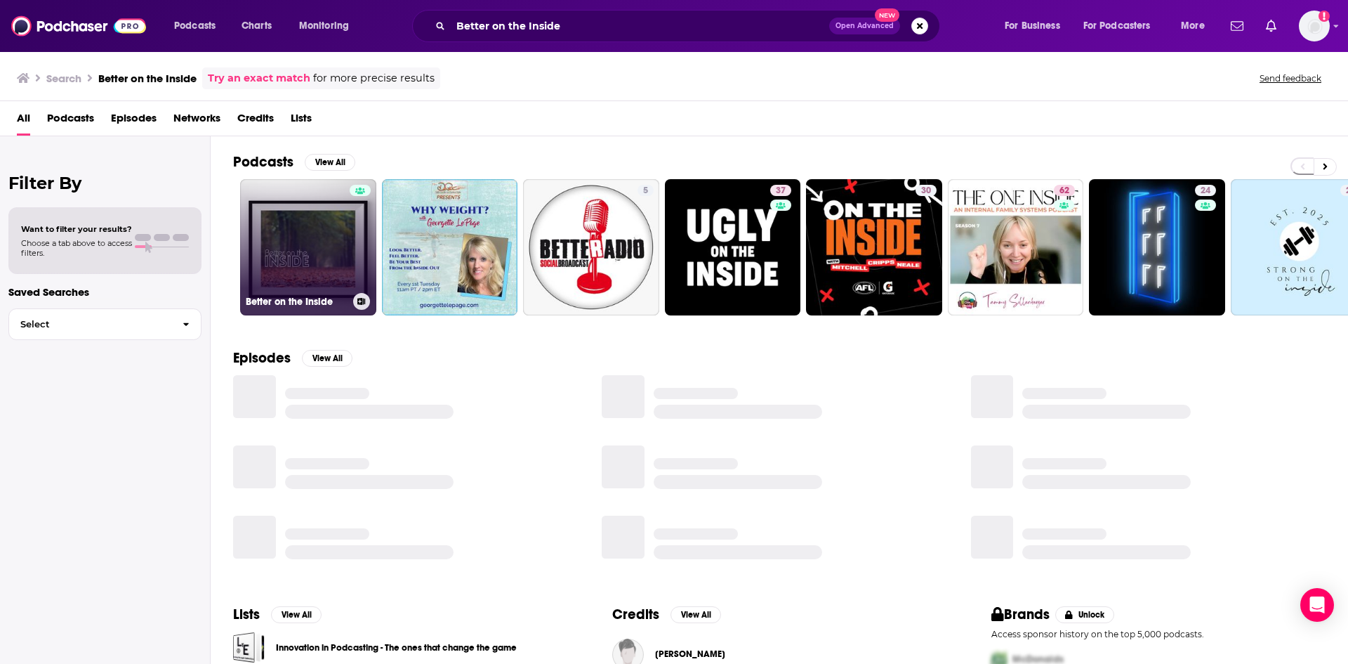
click at [331, 236] on link "Better on the Inside" at bounding box center [308, 247] width 136 height 136
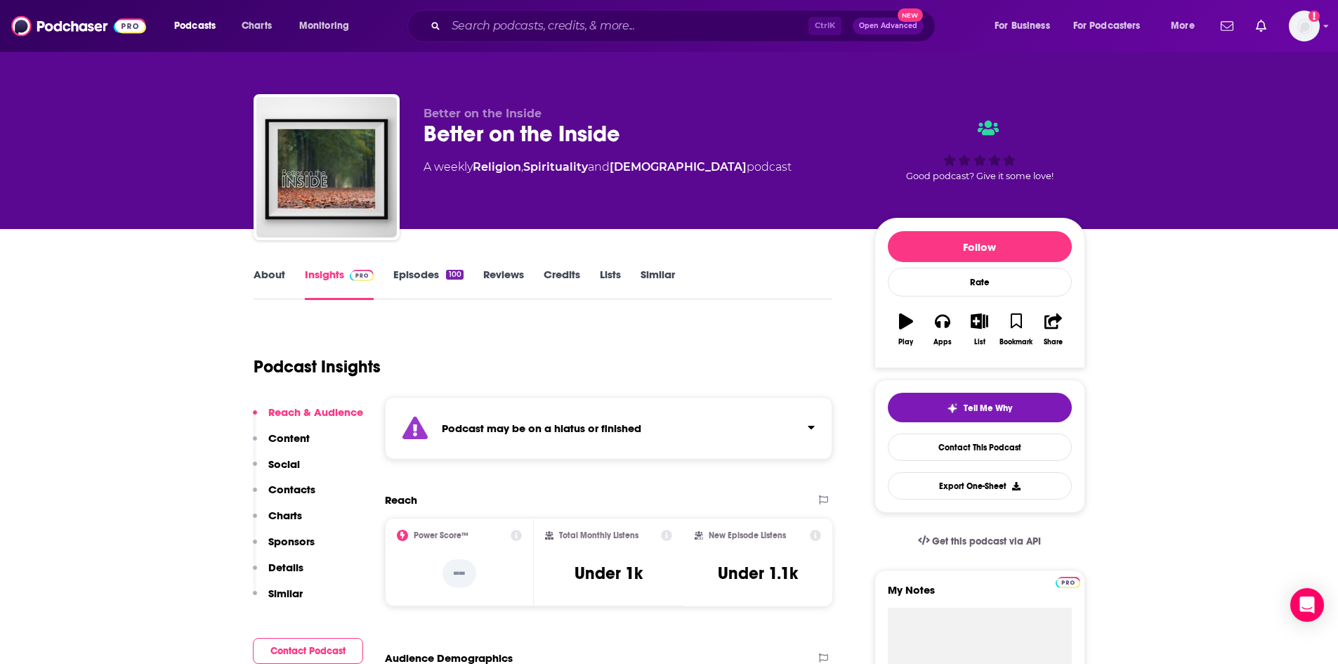
click at [268, 279] on link "About" at bounding box center [269, 284] width 32 height 32
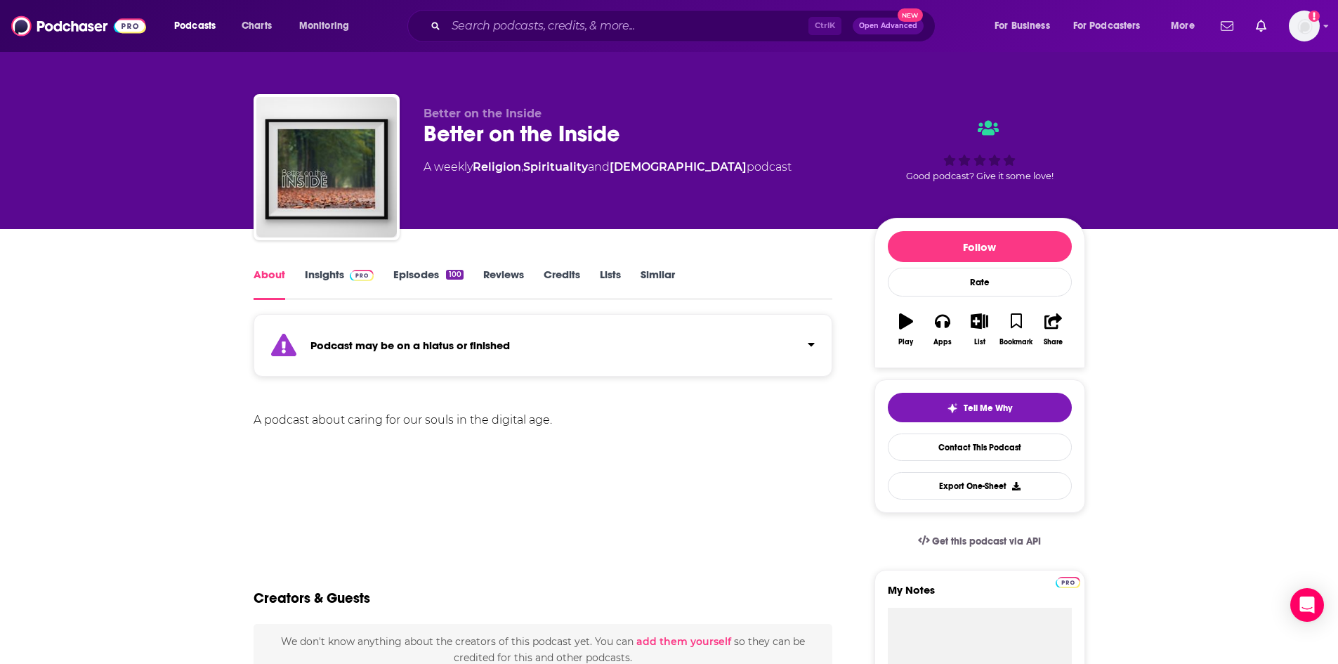
click at [405, 274] on link "Episodes 100" at bounding box center [428, 284] width 70 height 32
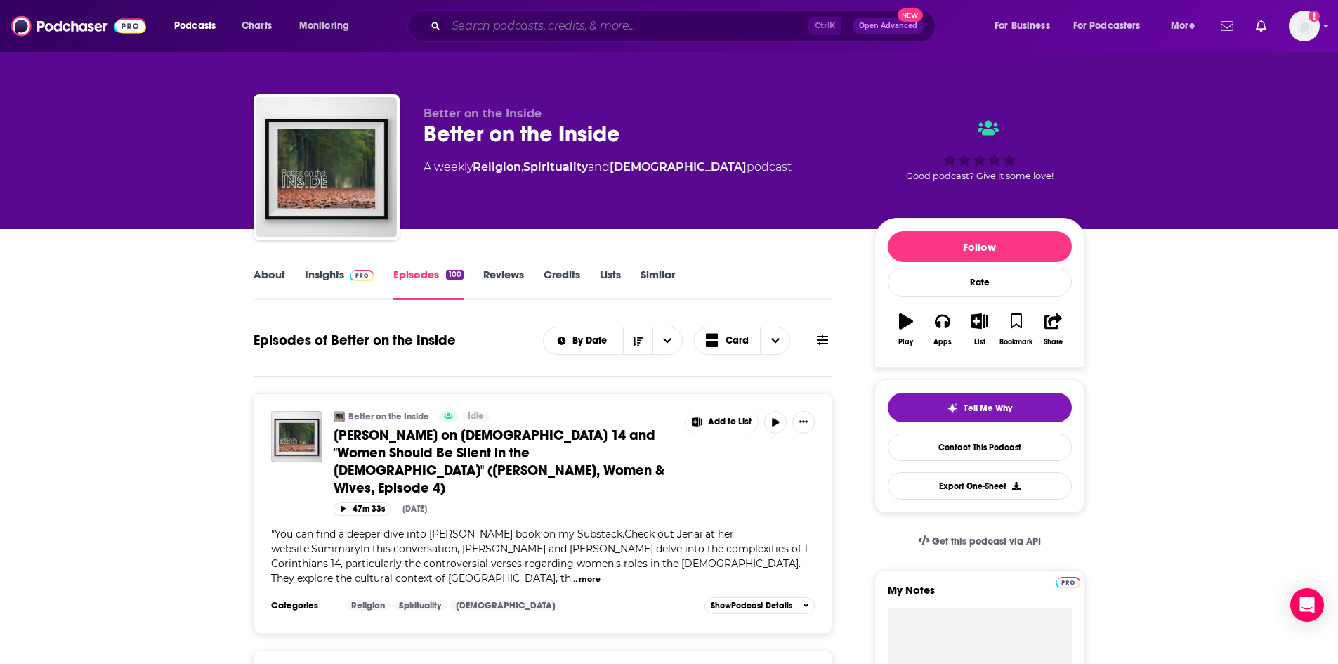
click at [578, 23] on input "Search podcasts, credits, & more..." at bounding box center [627, 26] width 362 height 22
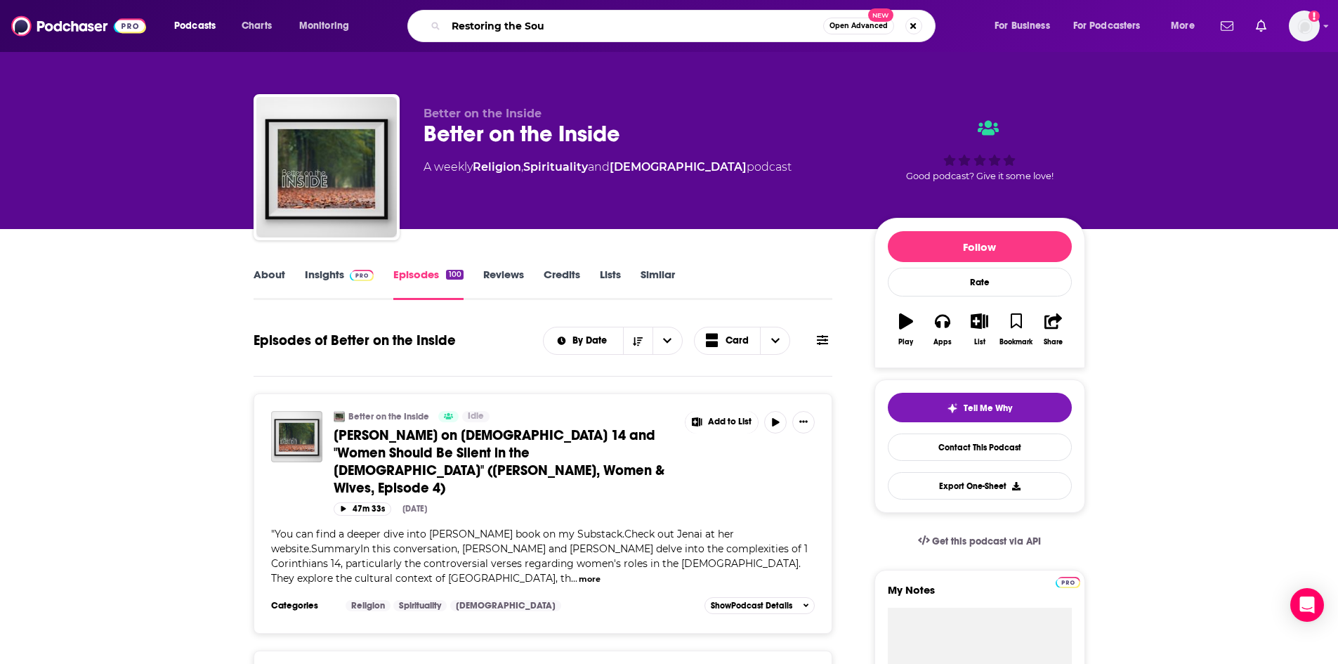
type input "Restoring the Soul"
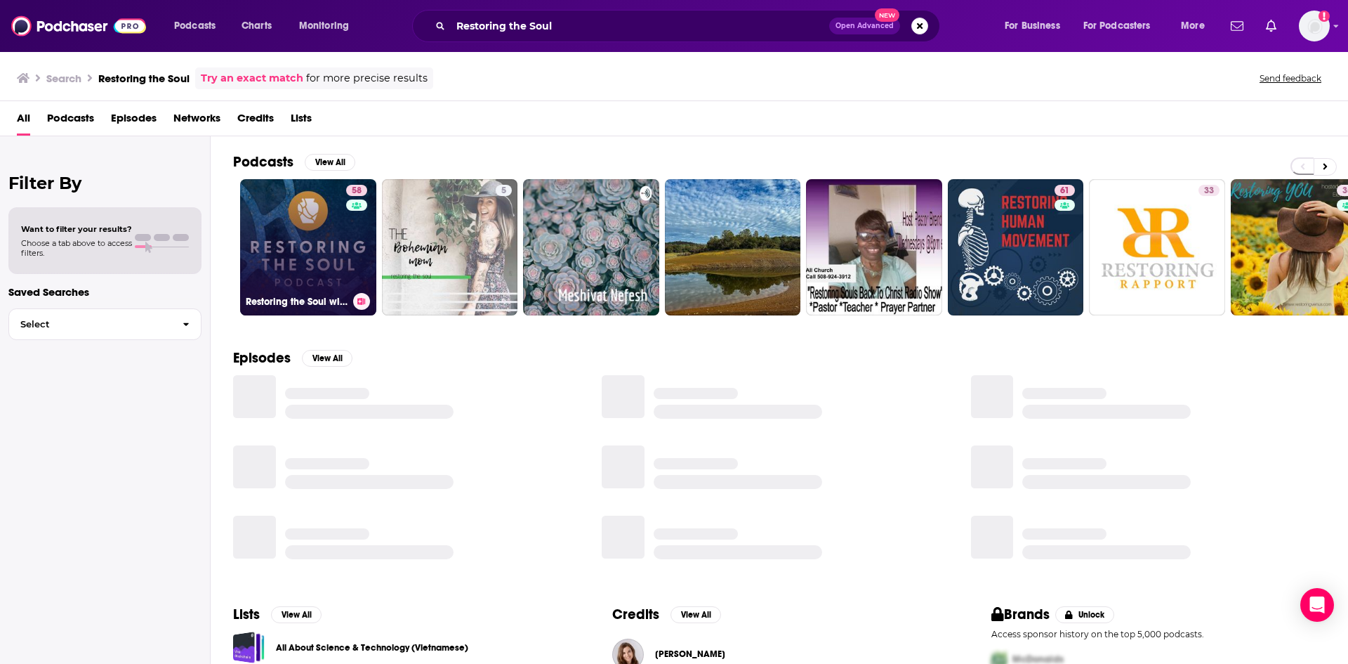
click at [350, 236] on div "58" at bounding box center [358, 239] width 25 height 108
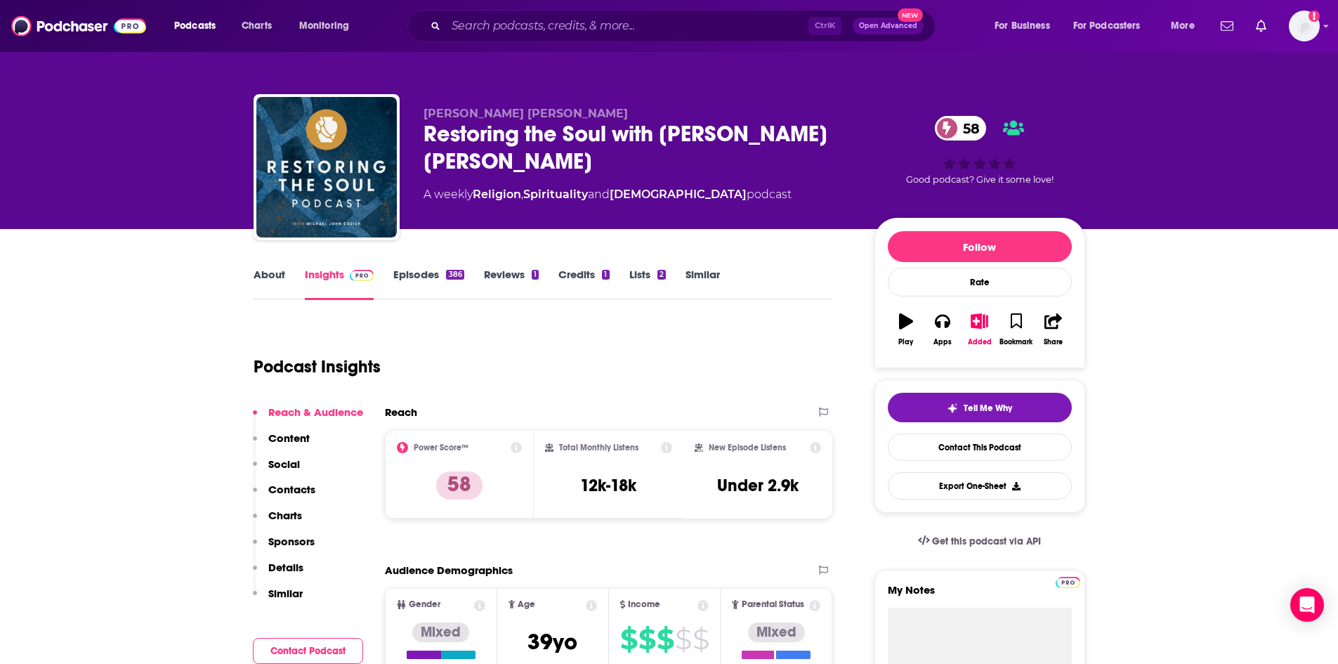
click at [266, 280] on link "About" at bounding box center [269, 284] width 32 height 32
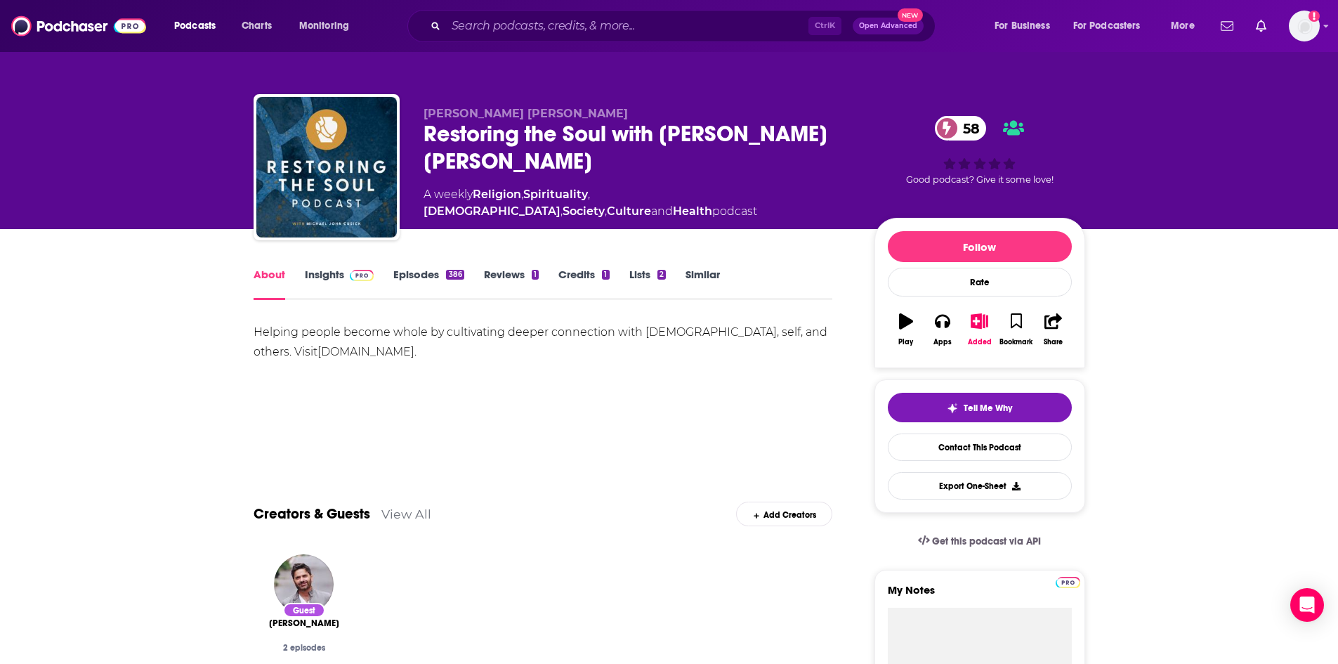
click at [410, 275] on link "Episodes 386" at bounding box center [428, 284] width 70 height 32
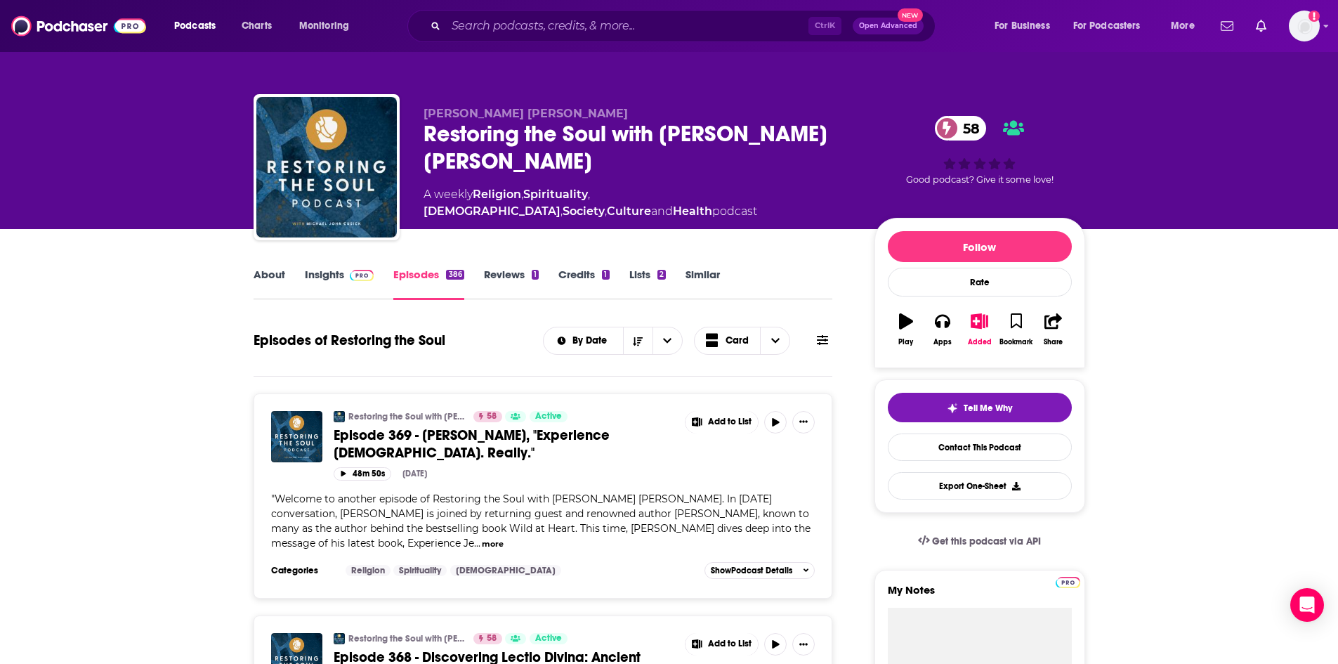
click at [262, 277] on link "About" at bounding box center [269, 284] width 32 height 32
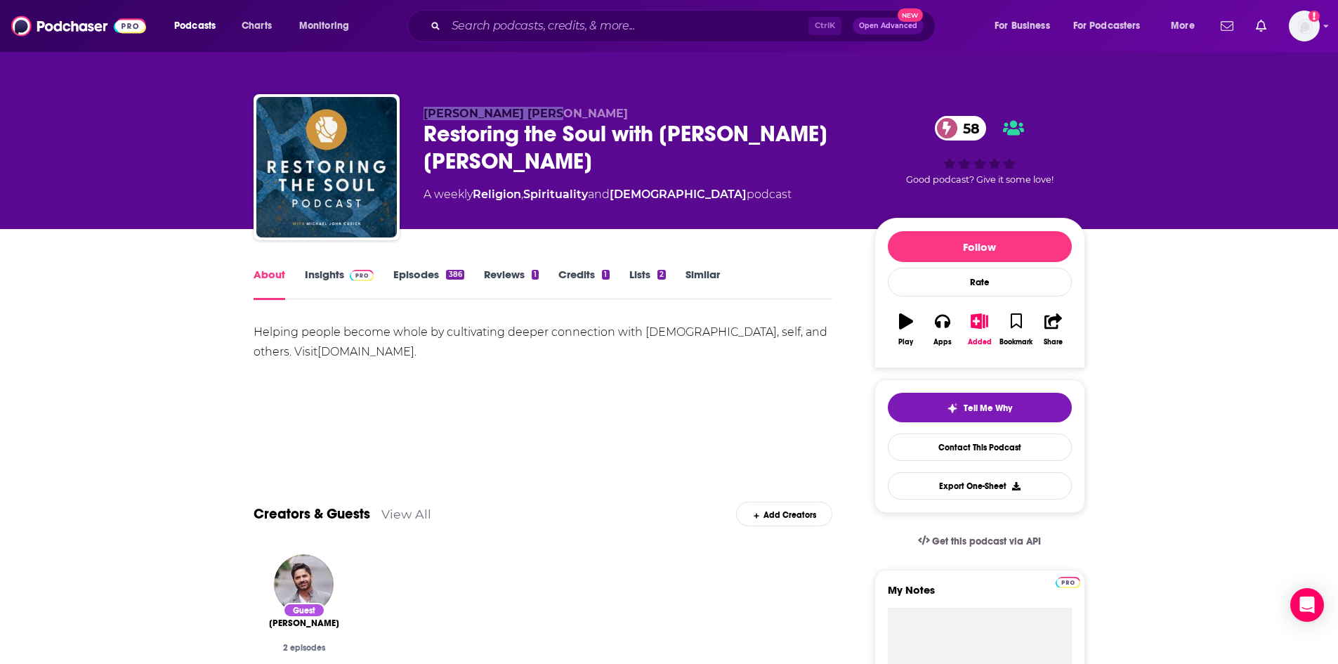
drag, startPoint x: 425, startPoint y: 112, endPoint x: 546, endPoint y: 119, distance: 121.0
click at [546, 119] on p "[PERSON_NAME] [PERSON_NAME]" at bounding box center [637, 113] width 428 height 13
copy span "[PERSON_NAME] [PERSON_NAME]"
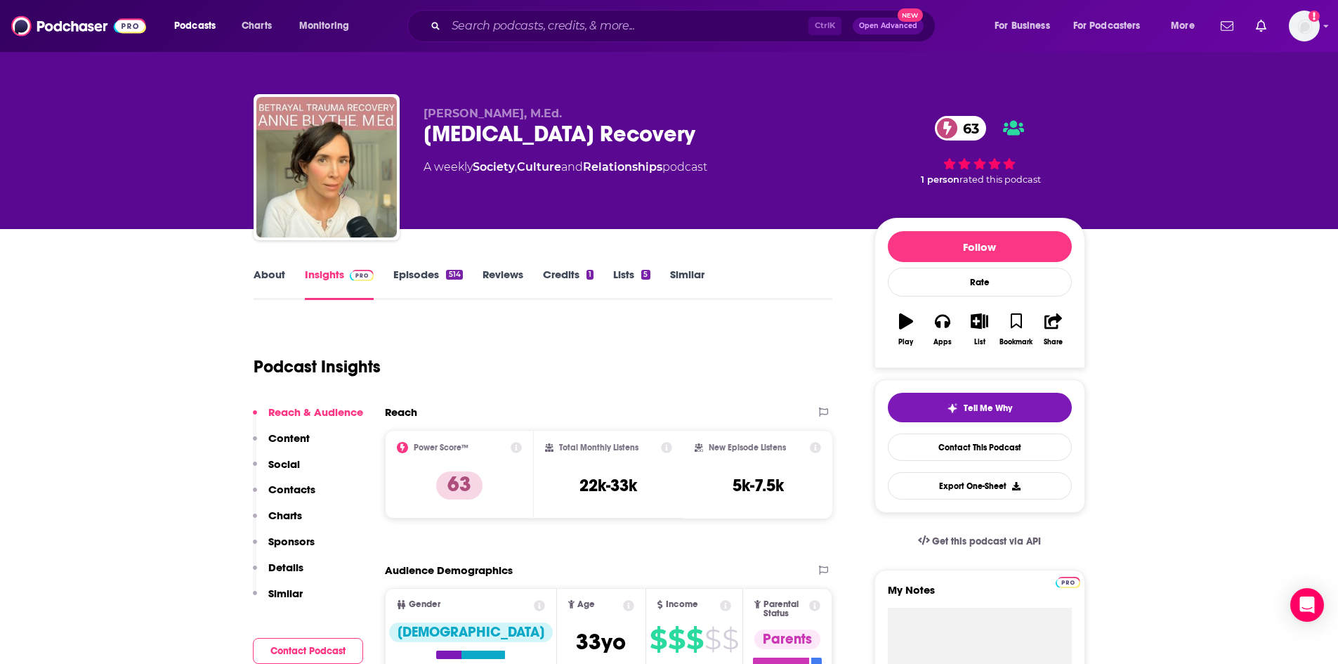
click at [411, 279] on link "Episodes 514" at bounding box center [427, 284] width 69 height 32
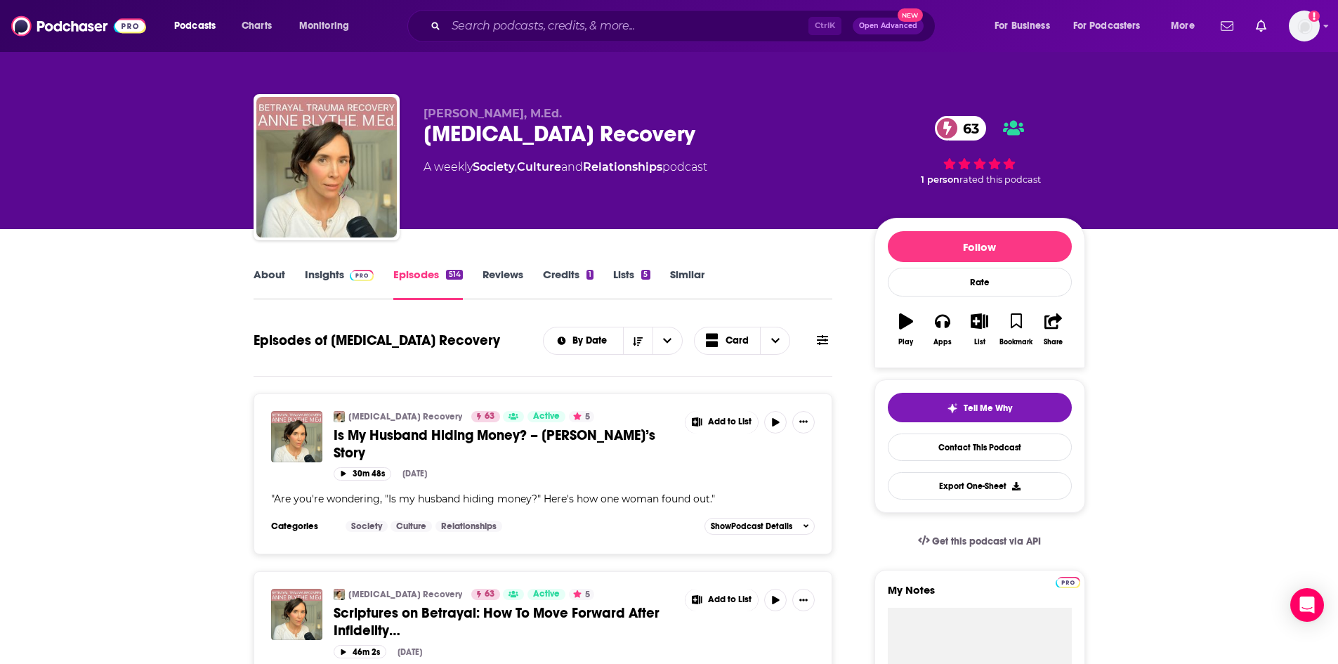
click at [275, 278] on link "About" at bounding box center [269, 284] width 32 height 32
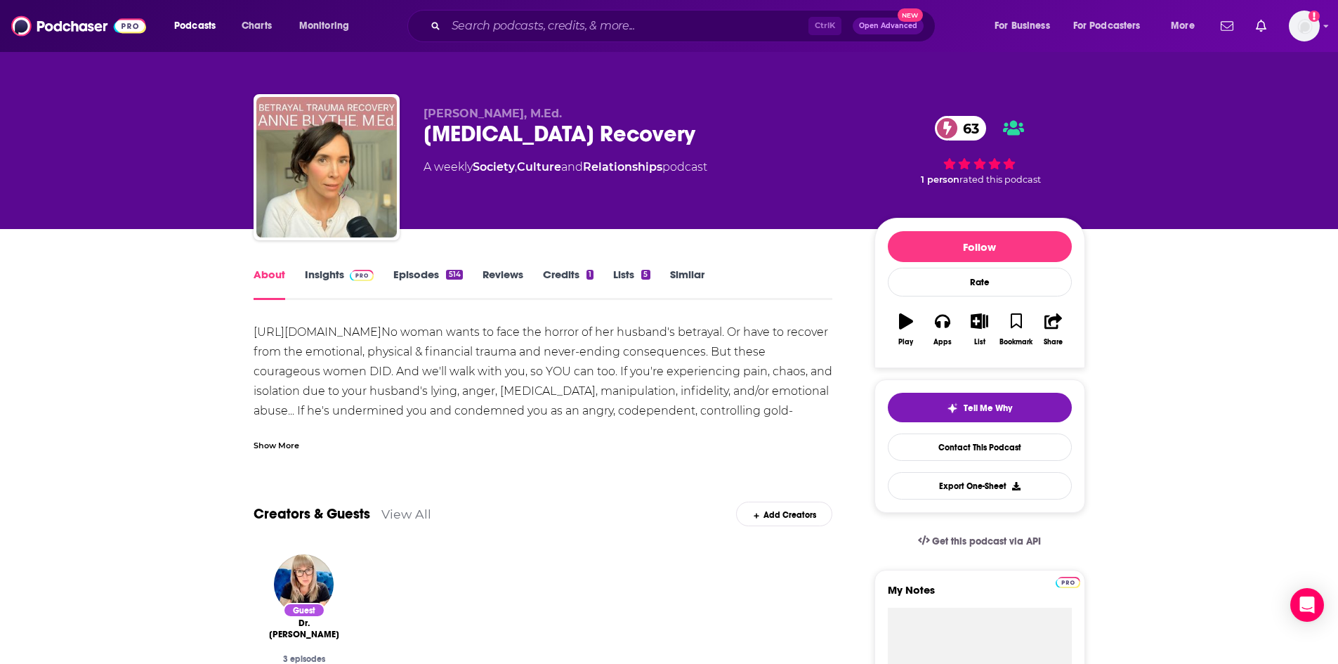
click at [293, 442] on div "Show More" at bounding box center [276, 443] width 46 height 13
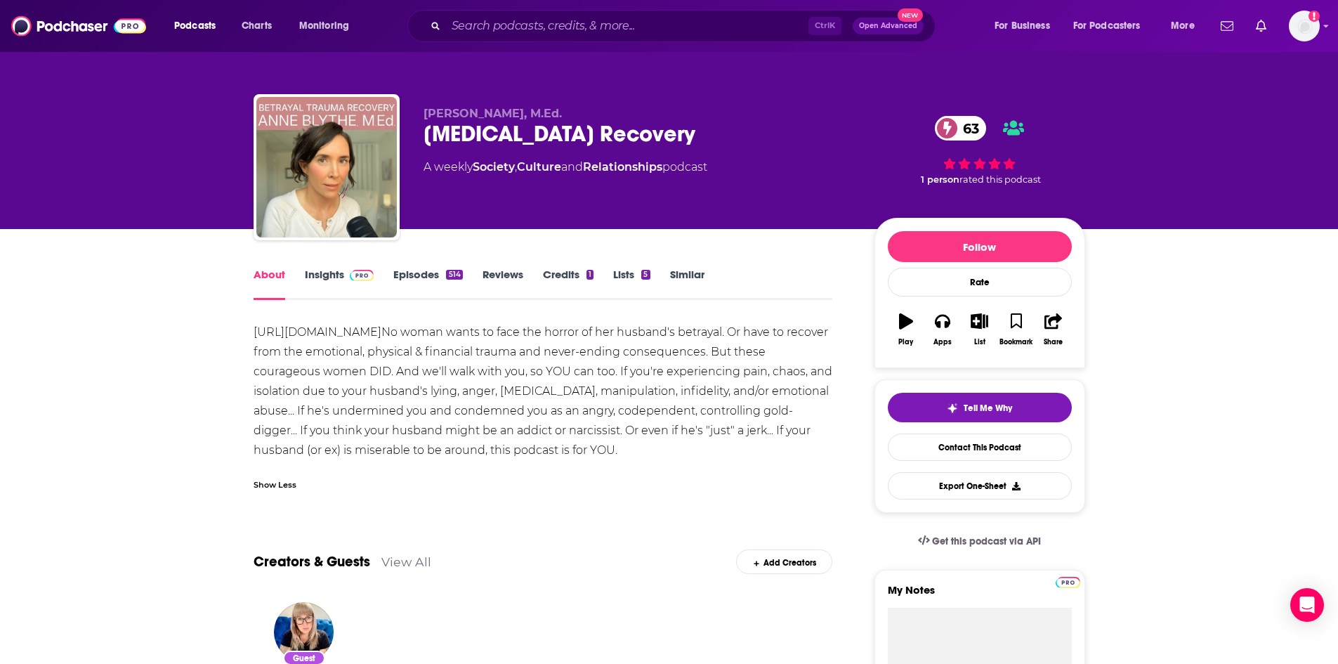
click at [339, 274] on link "Insights" at bounding box center [340, 284] width 70 height 32
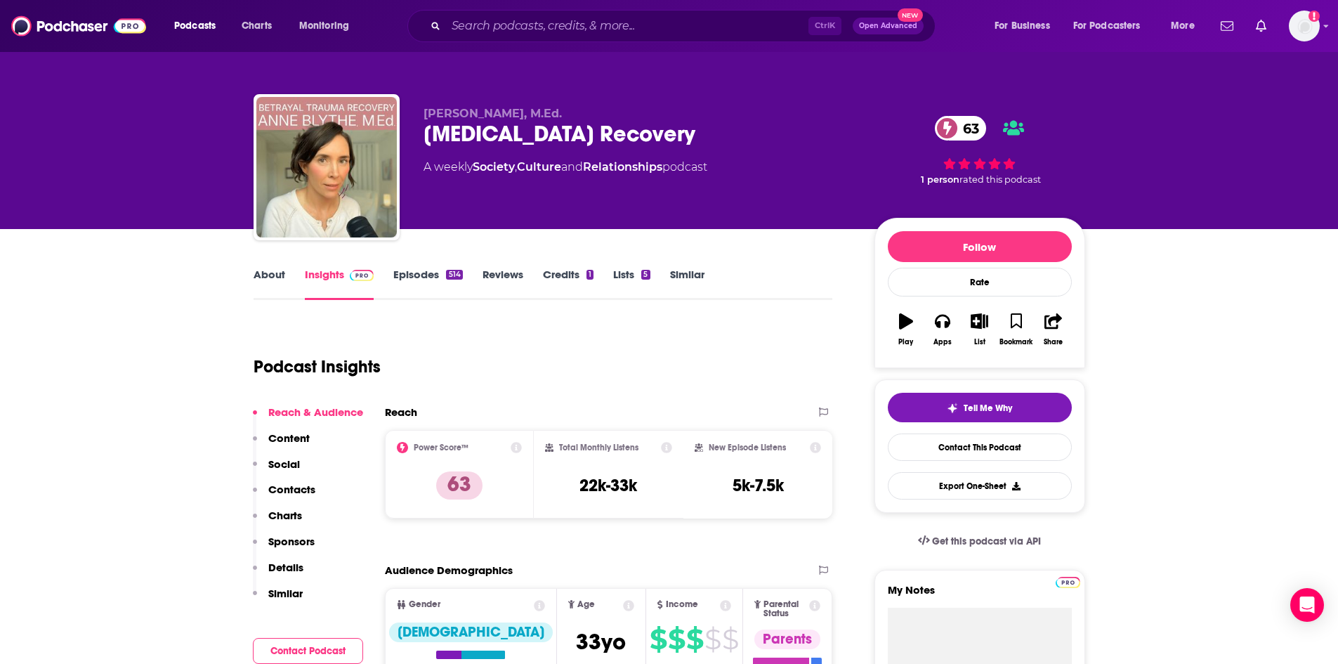
click at [426, 284] on link "Episodes 514" at bounding box center [427, 284] width 69 height 32
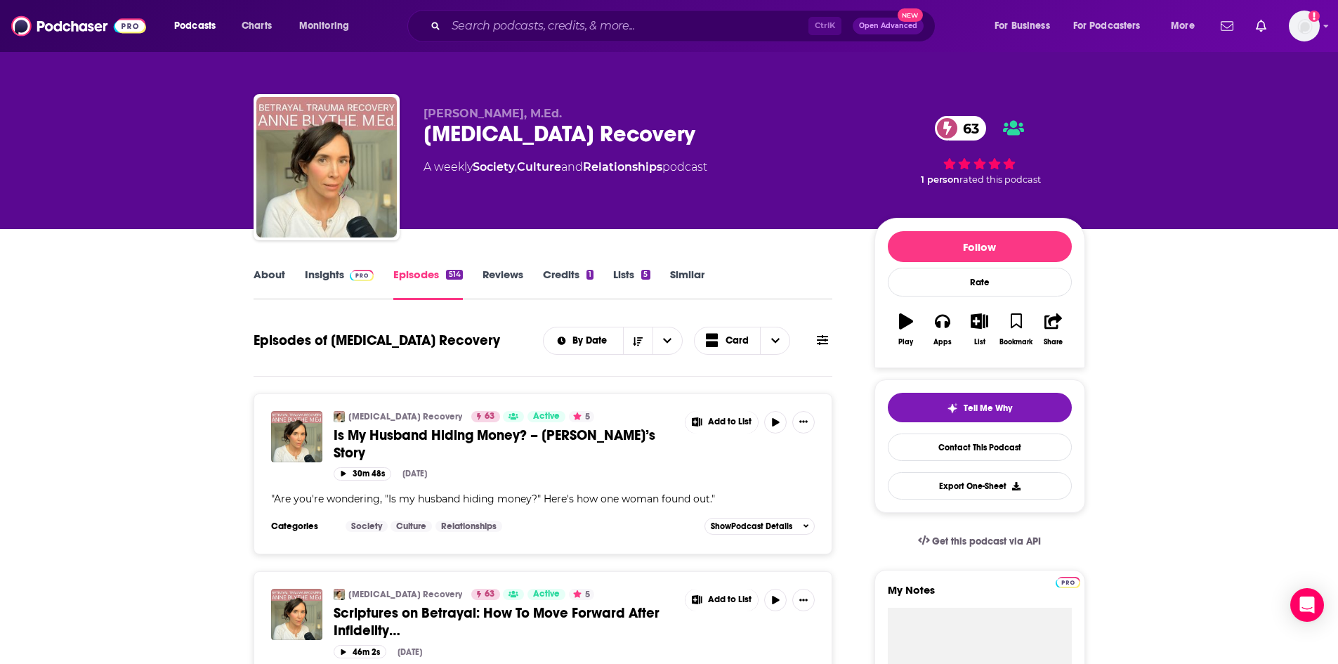
drag, startPoint x: 424, startPoint y: 131, endPoint x: 697, endPoint y: 139, distance: 273.3
click at [697, 139] on div "Betrayal Trauma Recovery 63" at bounding box center [637, 133] width 428 height 27
copy h2 "Betrayal Trauma Recovery"
drag, startPoint x: 424, startPoint y: 111, endPoint x: 494, endPoint y: 112, distance: 70.2
click at [494, 112] on span "Anne Blythe, M.Ed." at bounding box center [492, 113] width 138 height 13
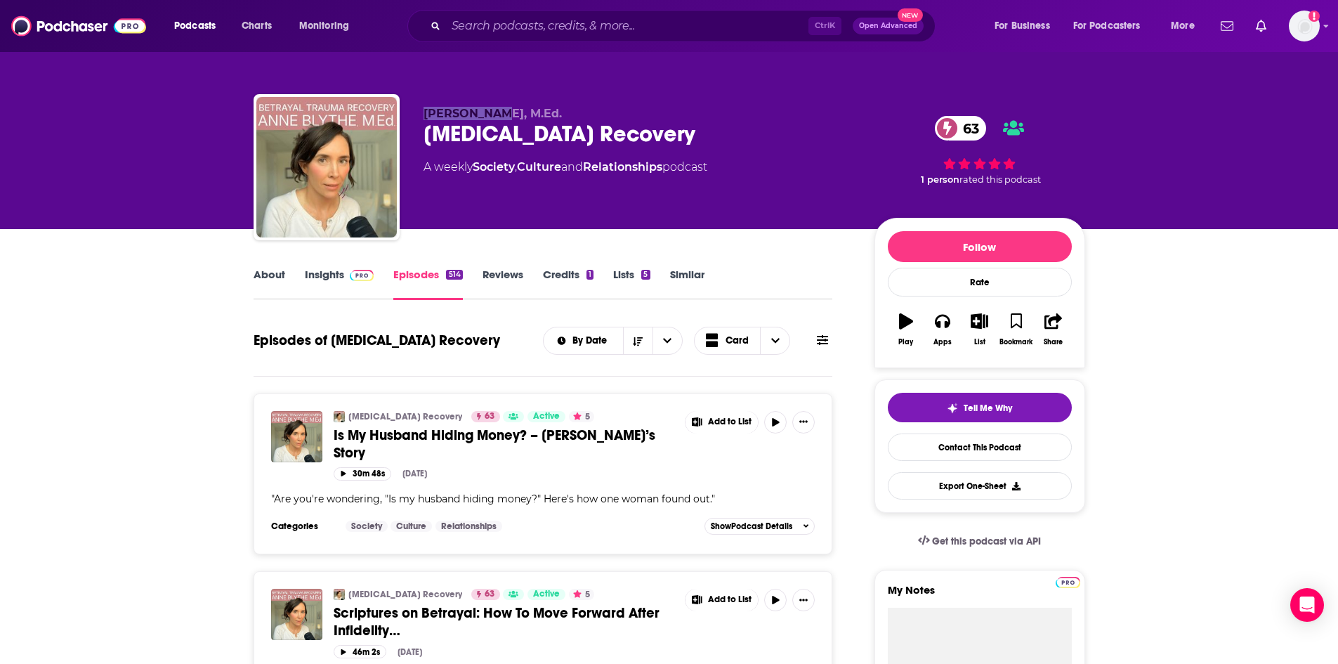
copy span "Anne Blythe"
click at [311, 274] on link "Insights" at bounding box center [340, 284] width 70 height 32
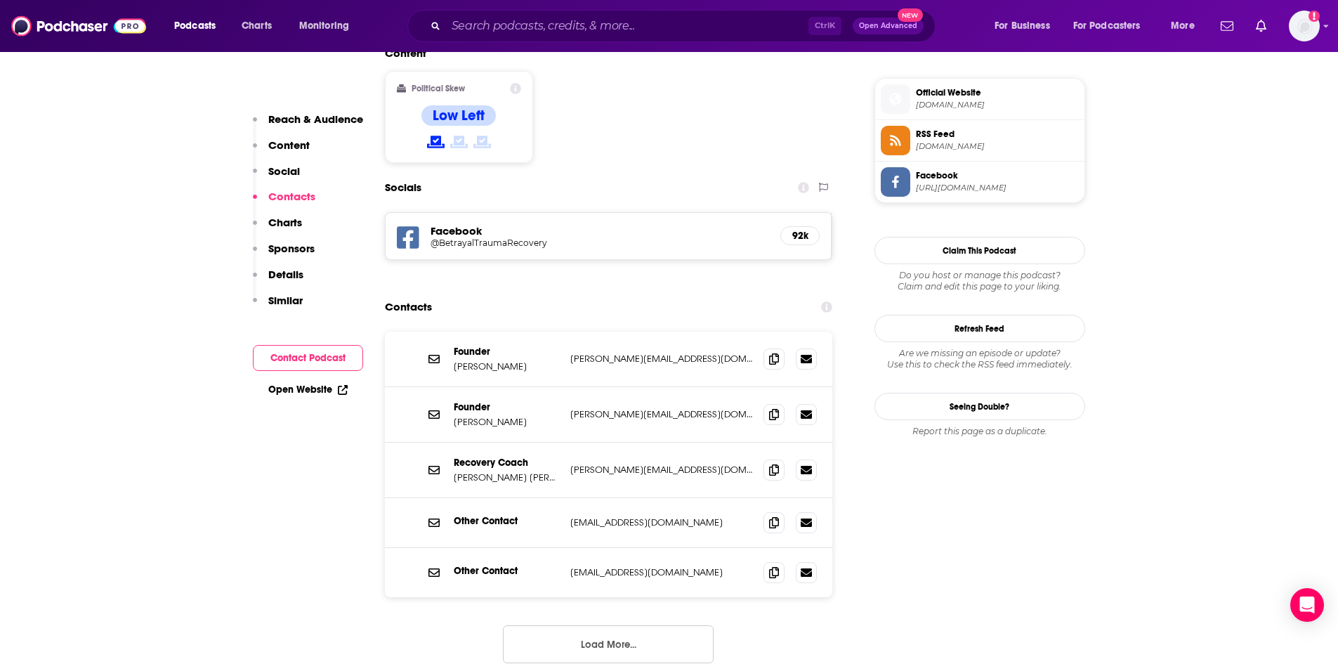
scroll to position [1123, 0]
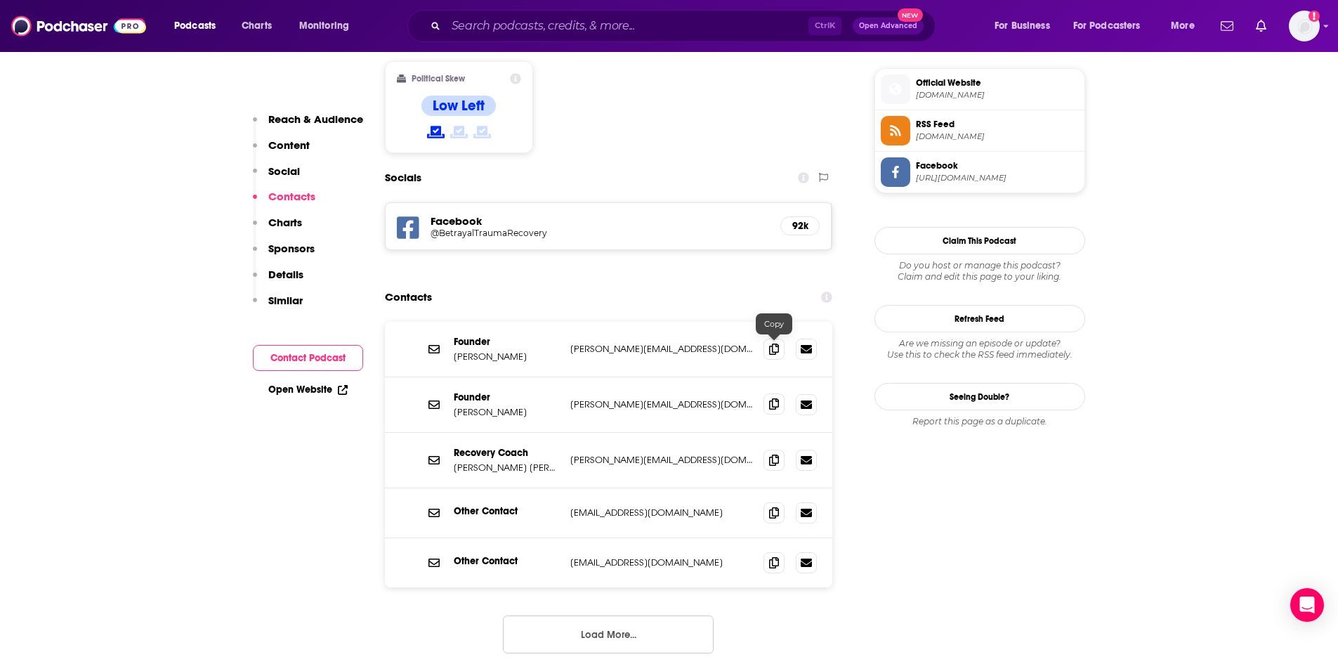
click at [776, 398] on icon at bounding box center [774, 403] width 10 height 11
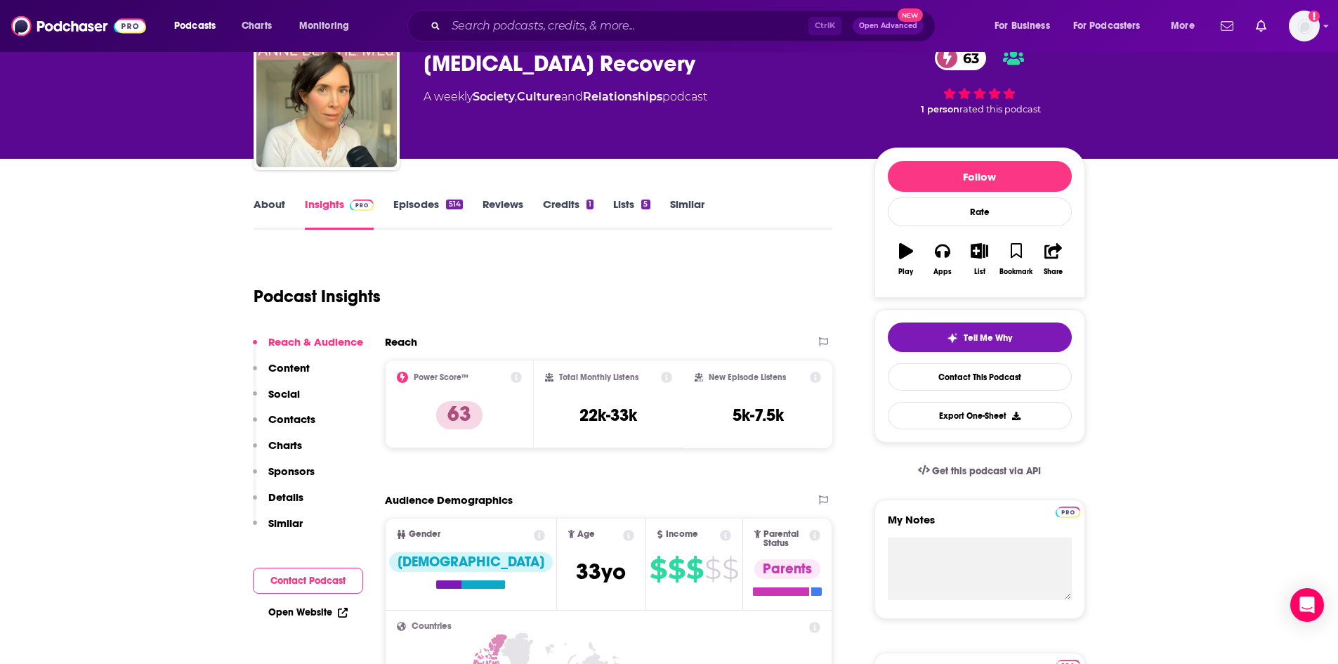
scroll to position [0, 0]
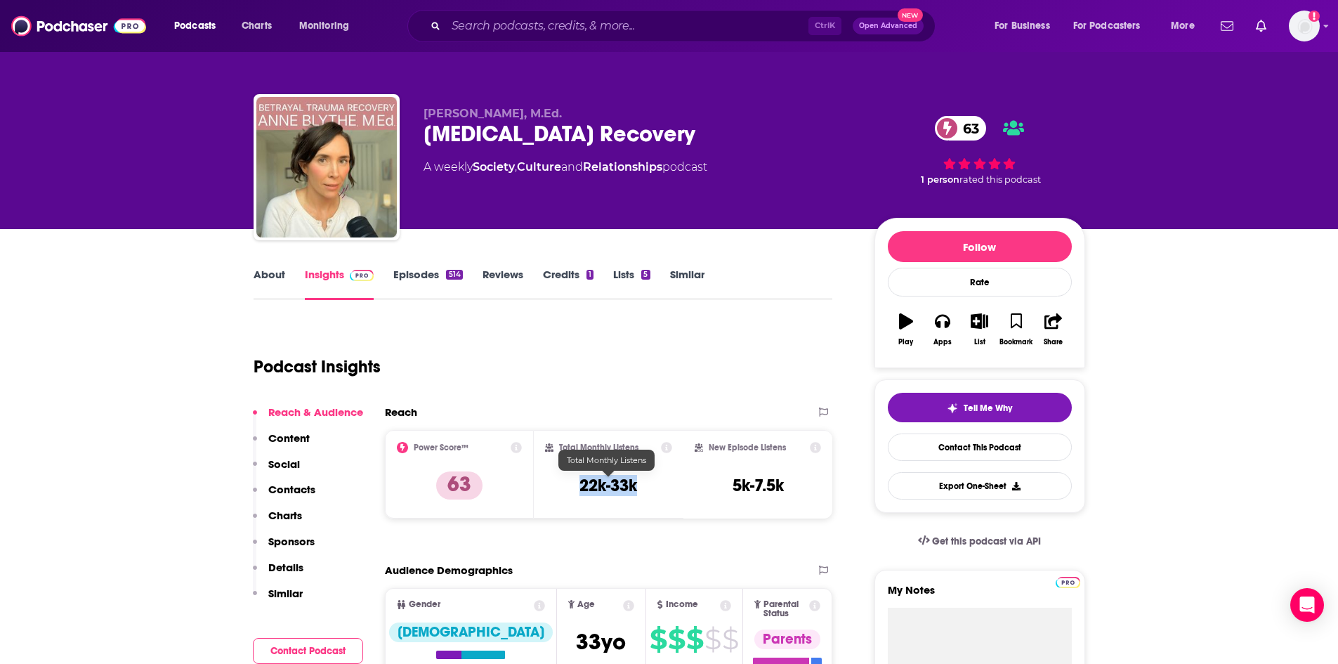
drag, startPoint x: 578, startPoint y: 490, endPoint x: 635, endPoint y: 488, distance: 56.9
click at [635, 488] on div "Total Monthly Listens 22k-33k" at bounding box center [608, 474] width 127 height 65
copy h3 "22k-33k"
click at [282, 278] on link "About" at bounding box center [269, 284] width 32 height 32
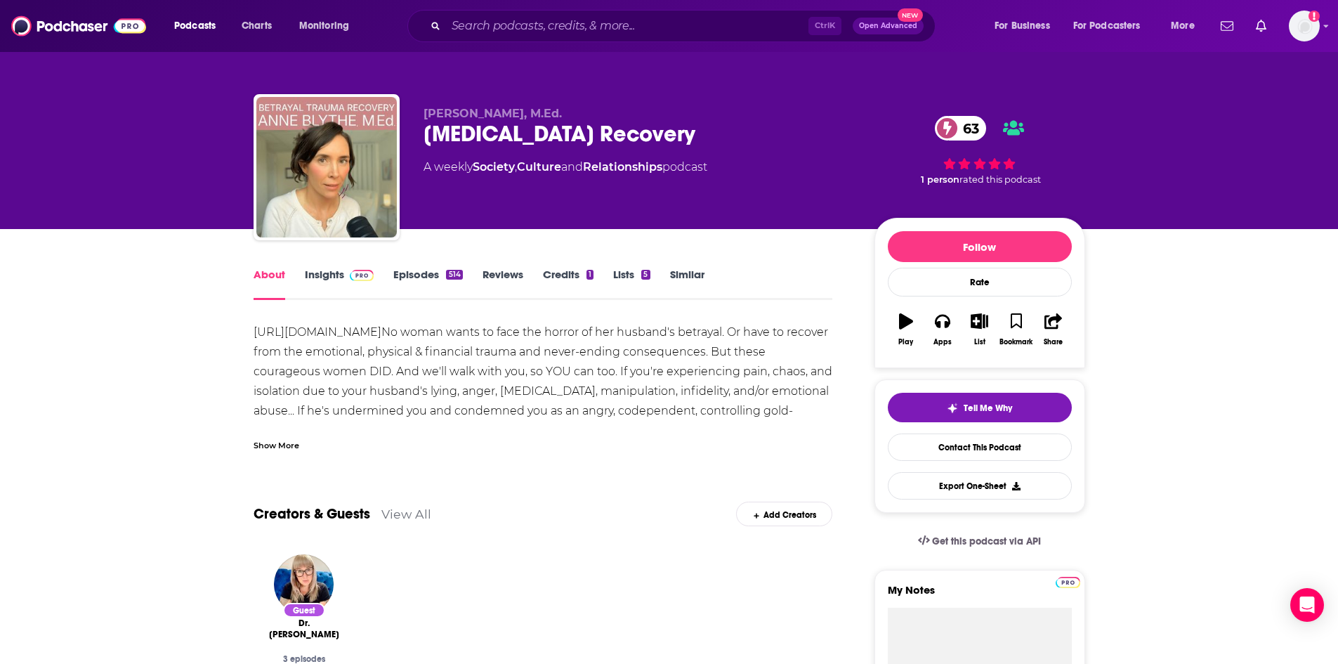
click at [331, 332] on link "https://www.btr.org/group/" at bounding box center [317, 331] width 128 height 13
click at [980, 329] on button "List" at bounding box center [979, 329] width 37 height 51
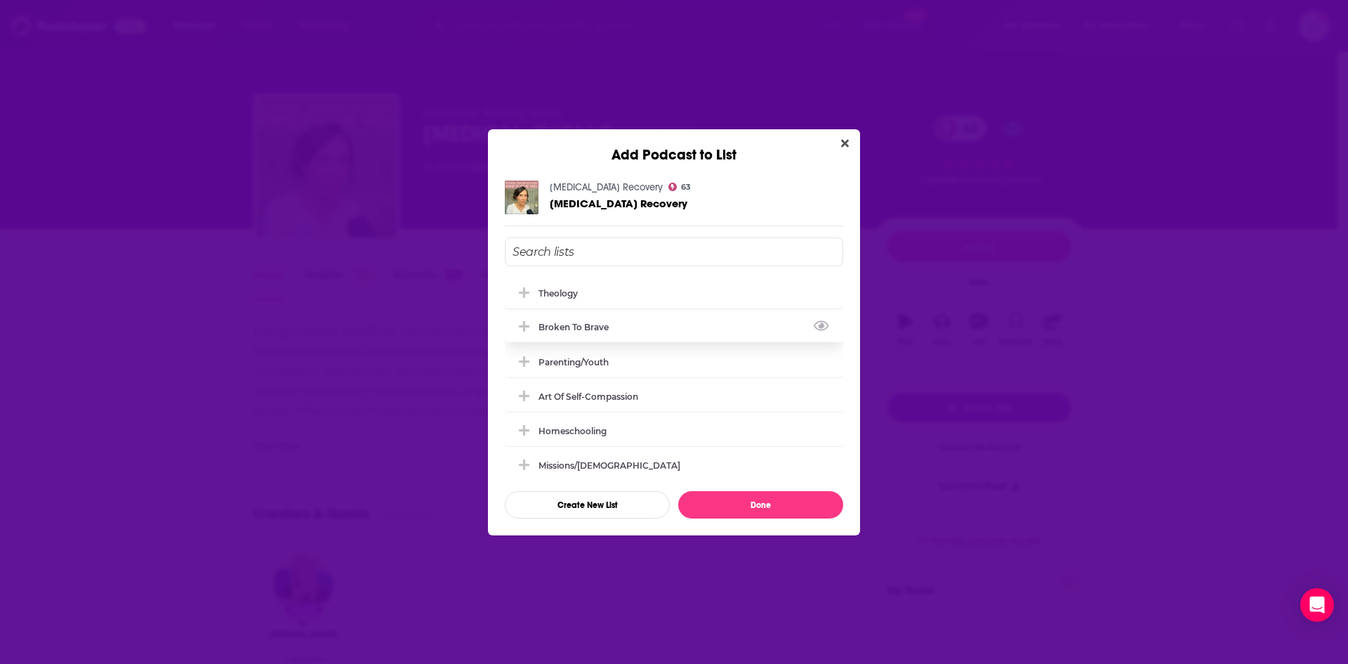
click at [522, 324] on icon "Add Podcast To List" at bounding box center [524, 326] width 11 height 13
click at [803, 503] on button "Done" at bounding box center [760, 504] width 165 height 27
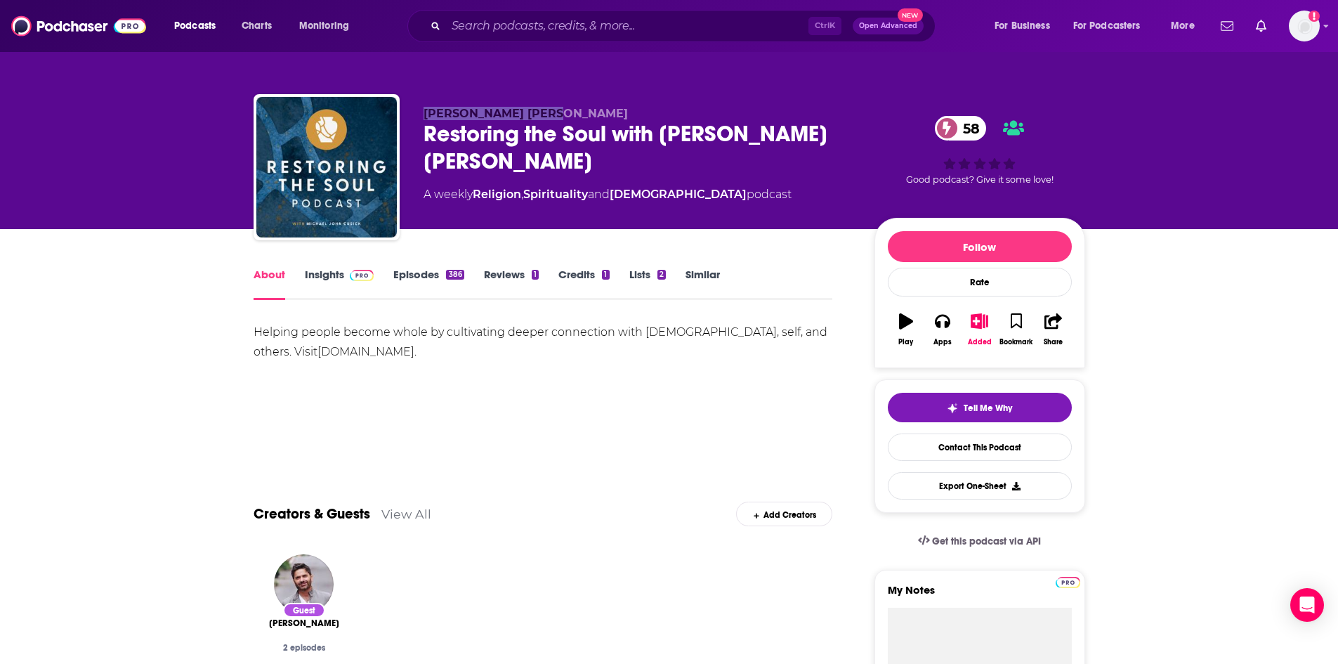
click at [310, 272] on link "Insights" at bounding box center [340, 284] width 70 height 32
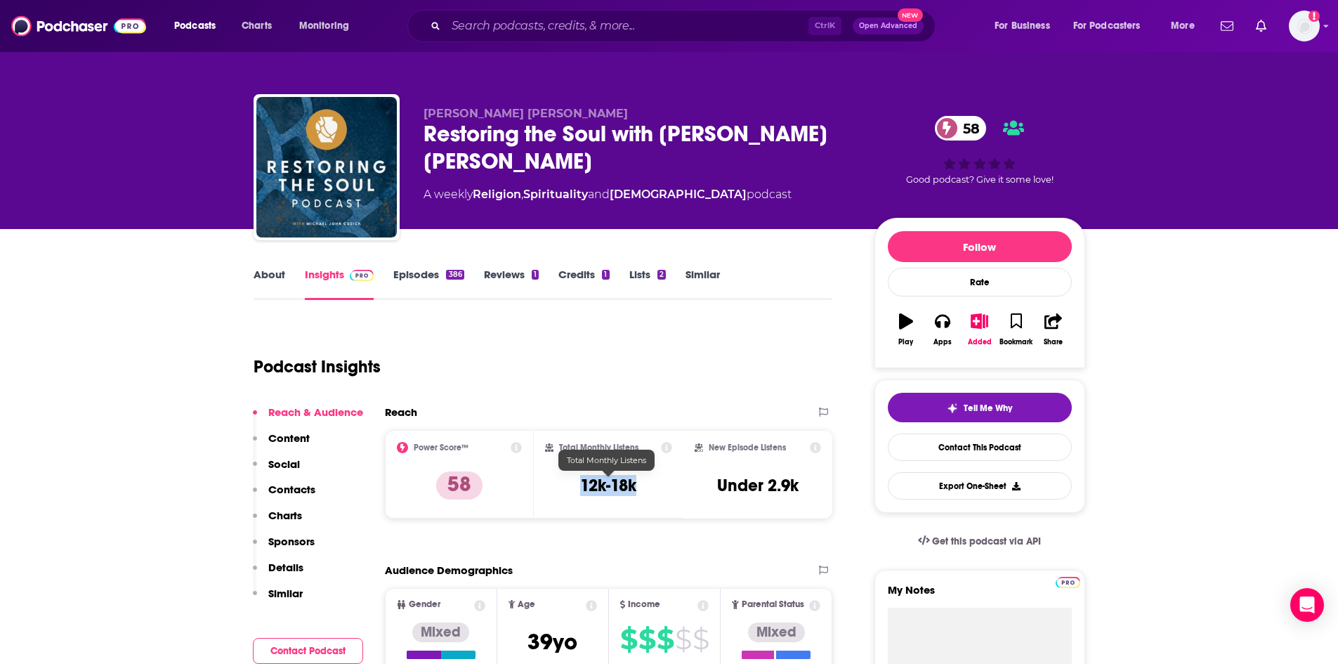
drag, startPoint x: 580, startPoint y: 482, endPoint x: 638, endPoint y: 485, distance: 57.6
click at [638, 485] on div "Total Monthly Listens 12k-18k" at bounding box center [608, 474] width 127 height 65
copy h3 "12k-18k"
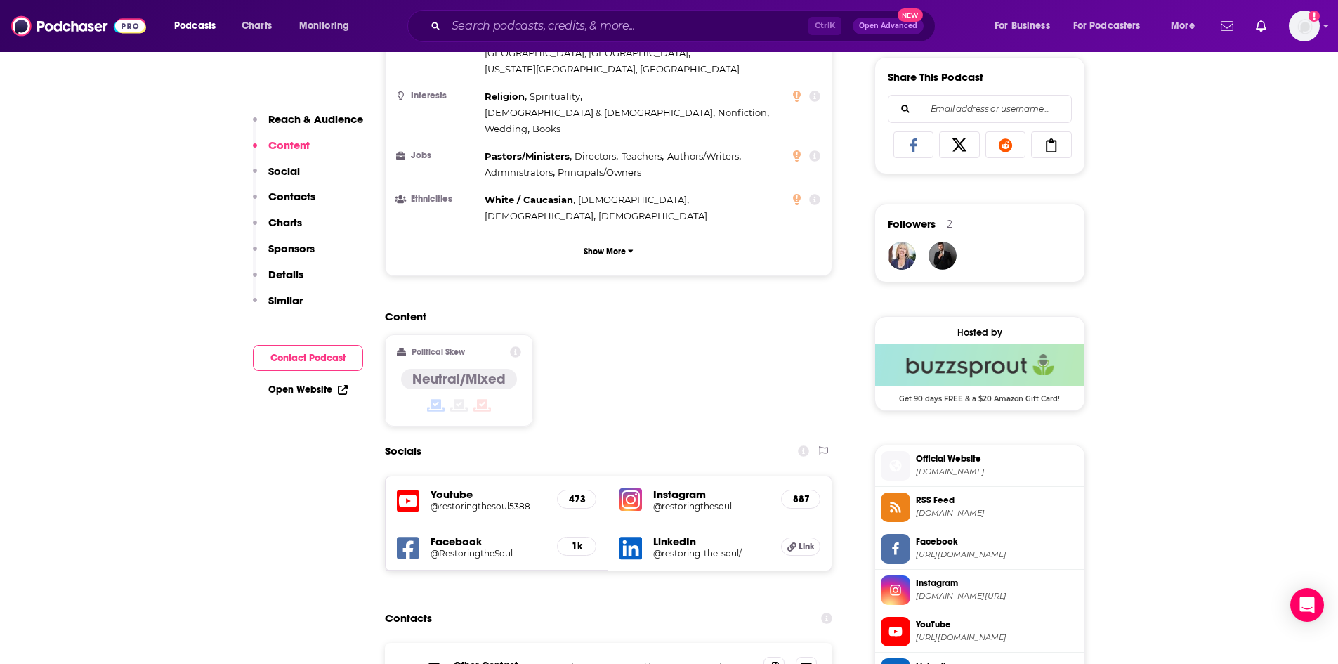
scroll to position [983, 0]
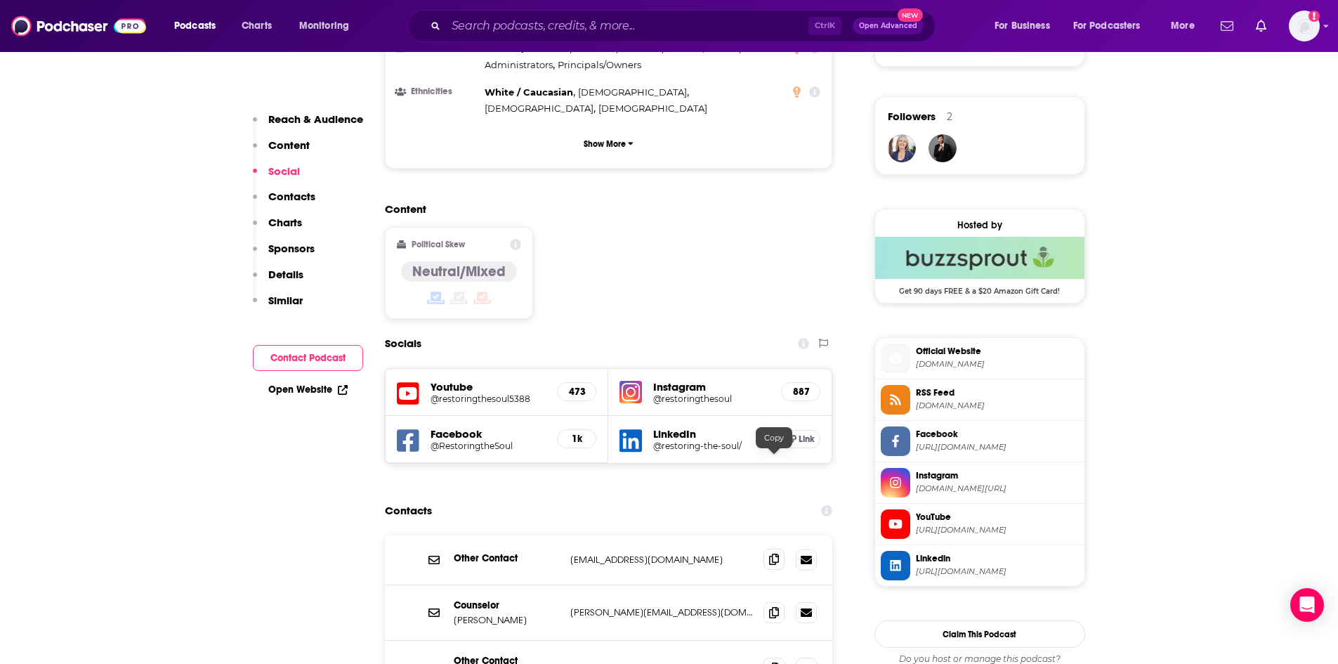
click at [772, 548] on span at bounding box center [773, 558] width 21 height 21
